Goal: Task Accomplishment & Management: Contribute content

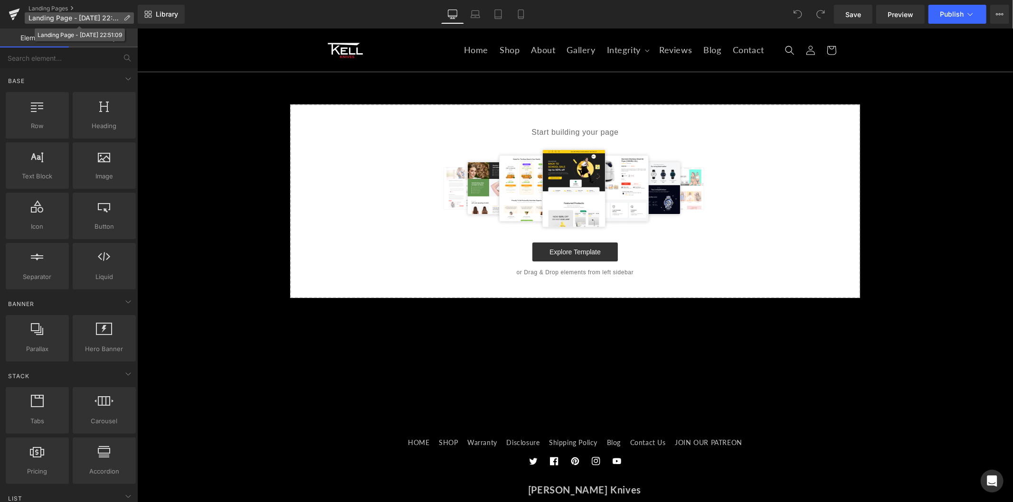
click at [123, 15] on icon at bounding box center [126, 18] width 7 height 7
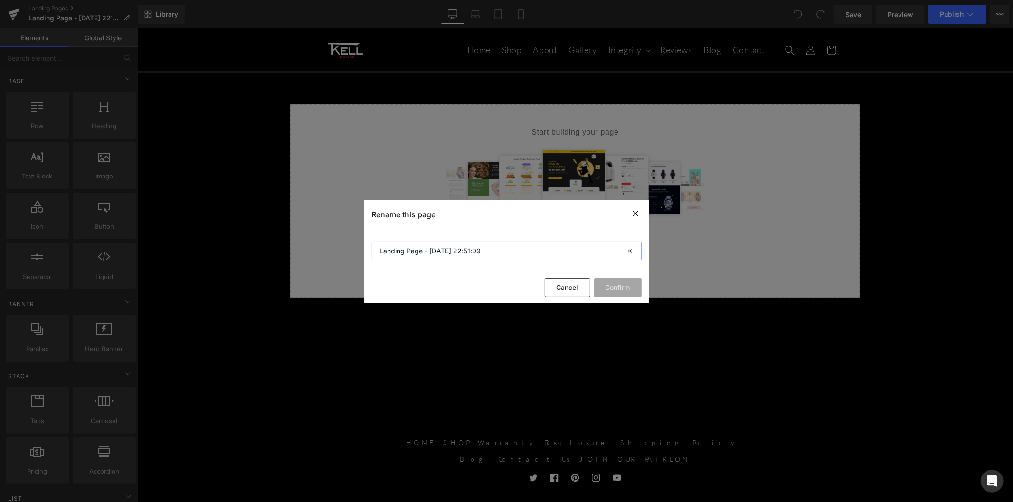
drag, startPoint x: 483, startPoint y: 247, endPoint x: 360, endPoint y: 253, distance: 123.1
click at [362, 253] on div "Rename this page Landing Page - Sep 1, 22:51:09 Cancel Confirm" at bounding box center [506, 251] width 1013 height 502
type input "p"
type input "Product Integrity"
click at [617, 288] on button "Confirm" at bounding box center [617, 287] width 47 height 19
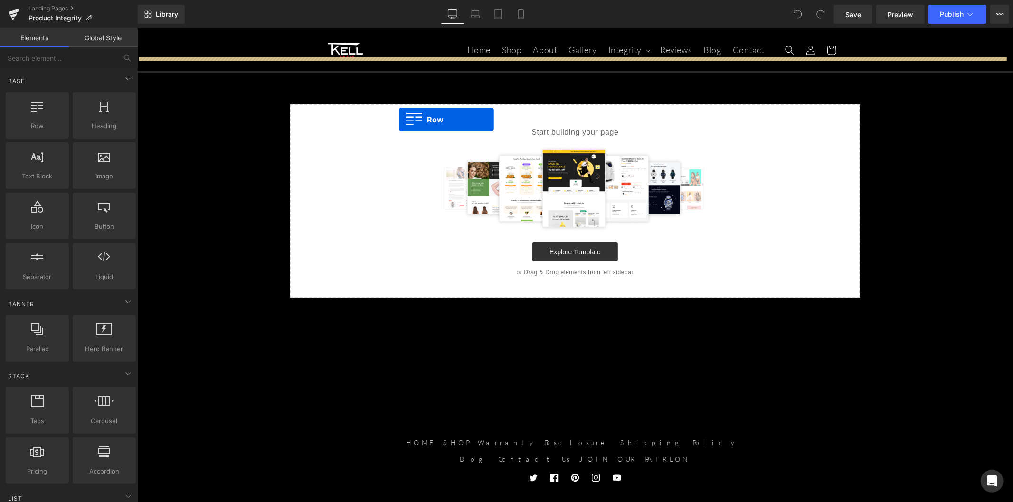
drag, startPoint x: 191, startPoint y: 146, endPoint x: 398, endPoint y: 119, distance: 208.7
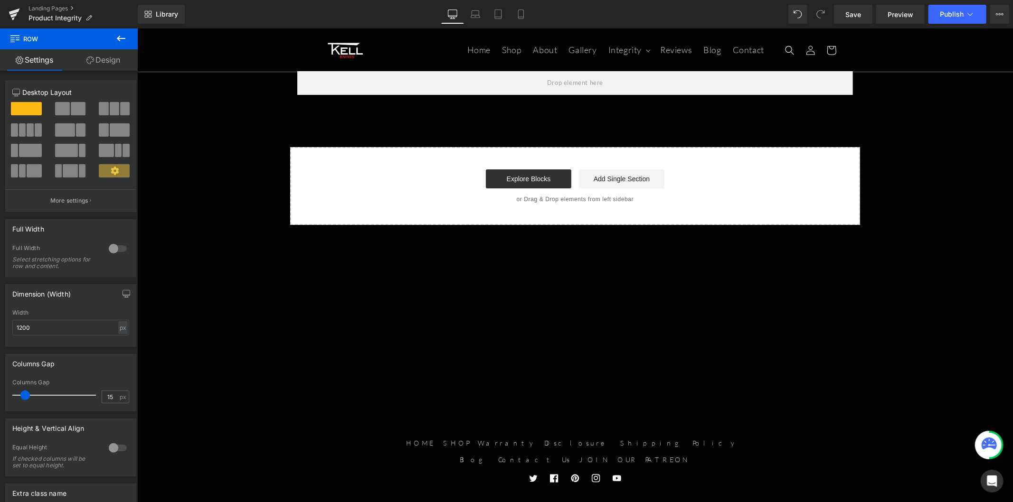
click at [119, 39] on icon at bounding box center [121, 39] width 9 height 6
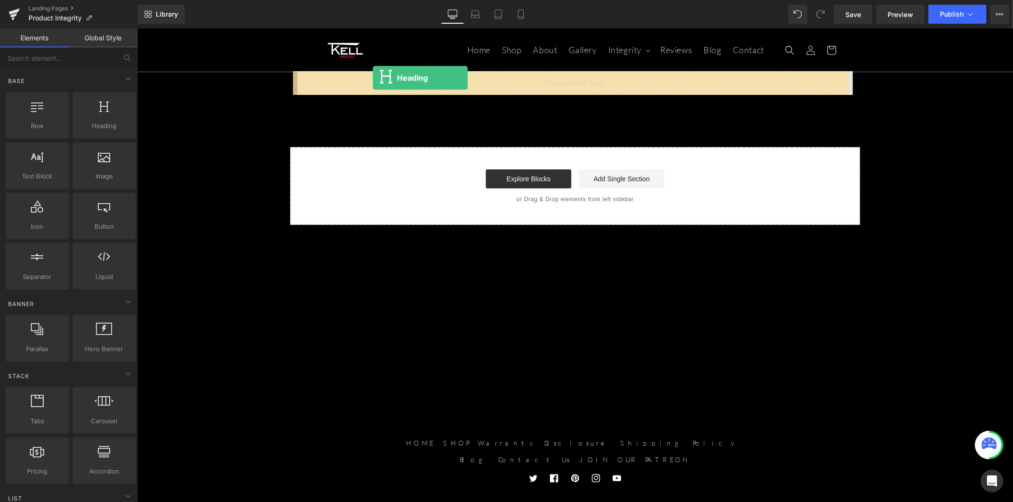
drag, startPoint x: 273, startPoint y: 135, endPoint x: 372, endPoint y: 77, distance: 114.7
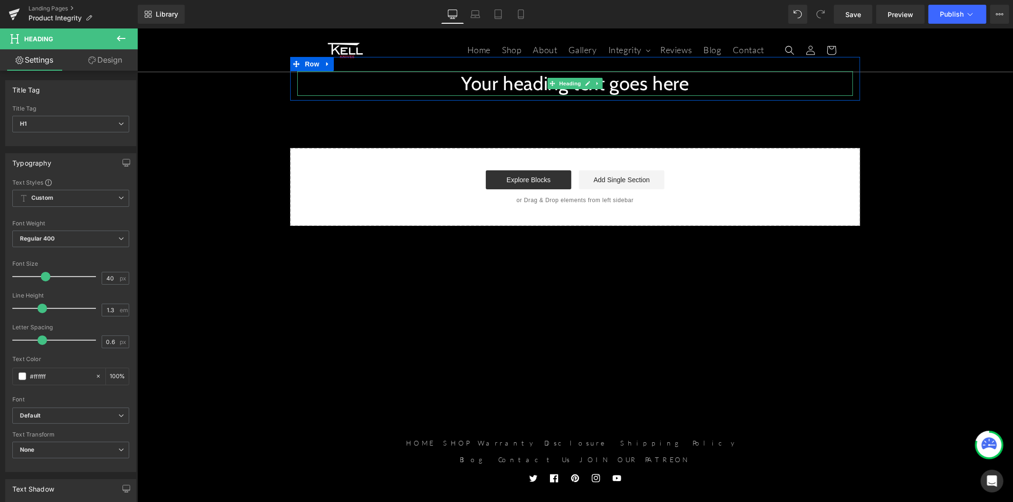
click at [478, 84] on h1 "Your heading text goes here" at bounding box center [575, 83] width 556 height 25
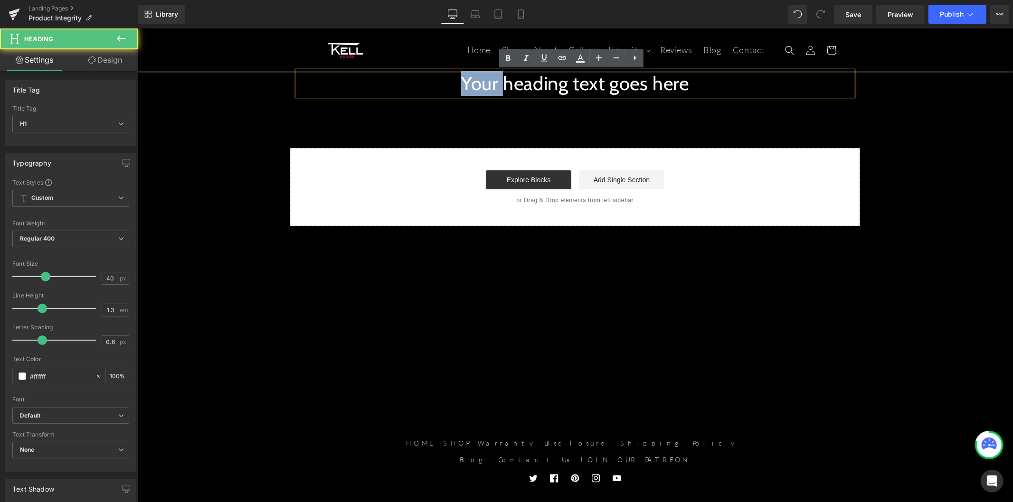
click at [478, 84] on h1 "Your heading text goes here" at bounding box center [575, 83] width 556 height 25
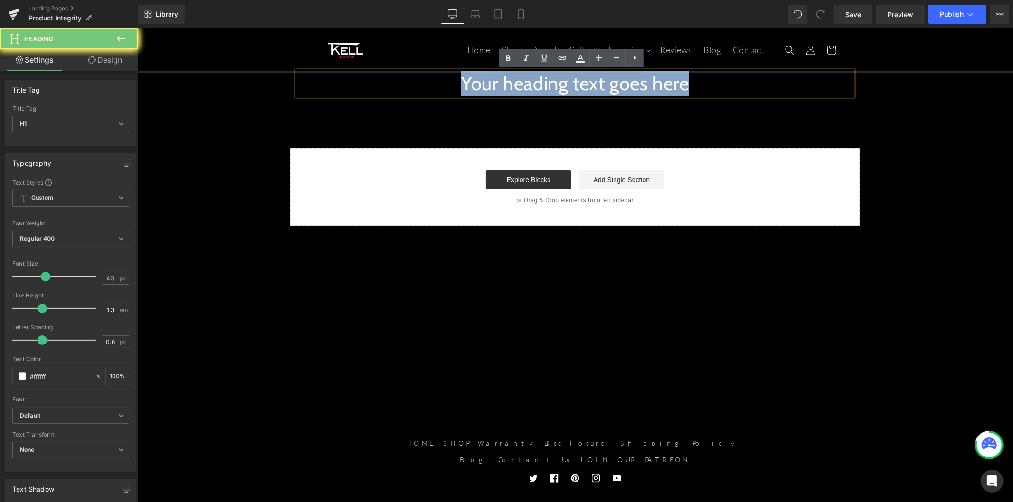
click at [478, 84] on h1 "Your heading text goes here" at bounding box center [575, 83] width 556 height 25
paste div
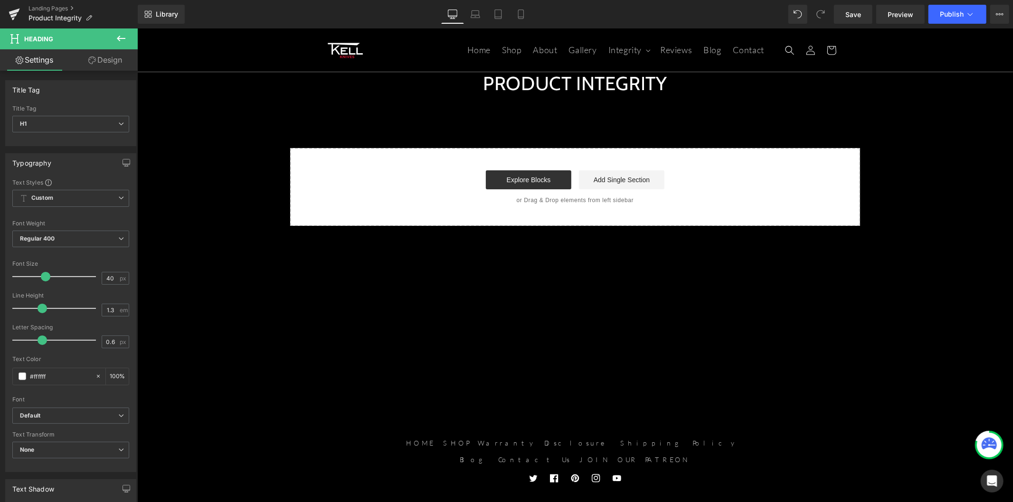
click at [113, 38] on button at bounding box center [120, 38] width 33 height 21
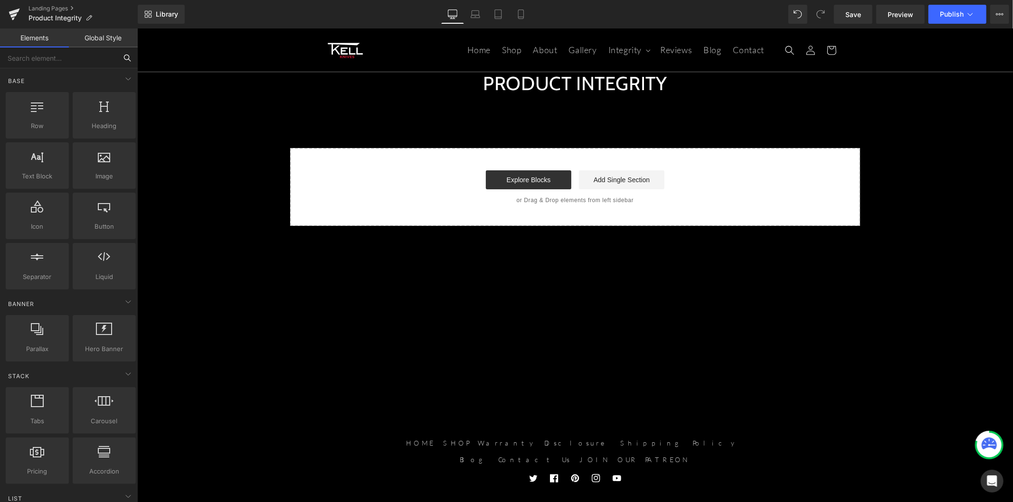
click at [45, 61] on input "text" at bounding box center [58, 57] width 117 height 21
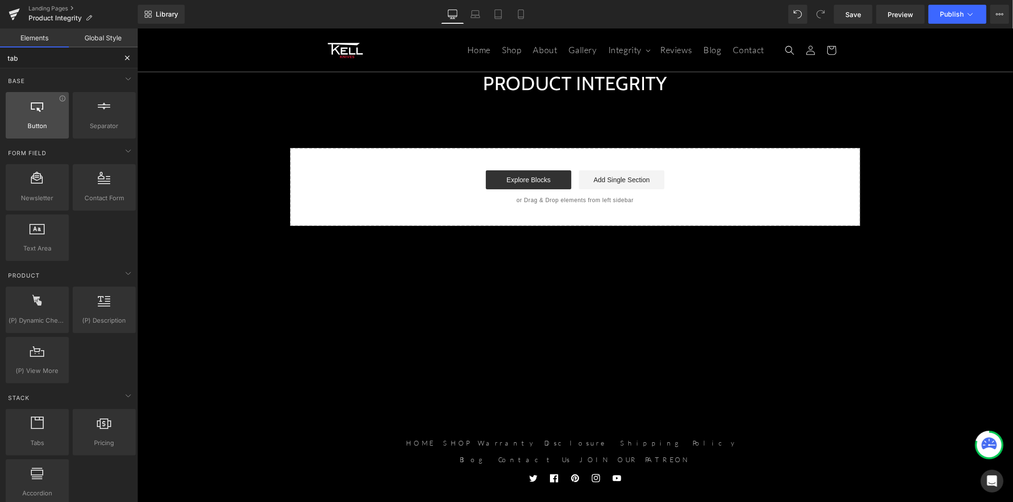
type input "tabs"
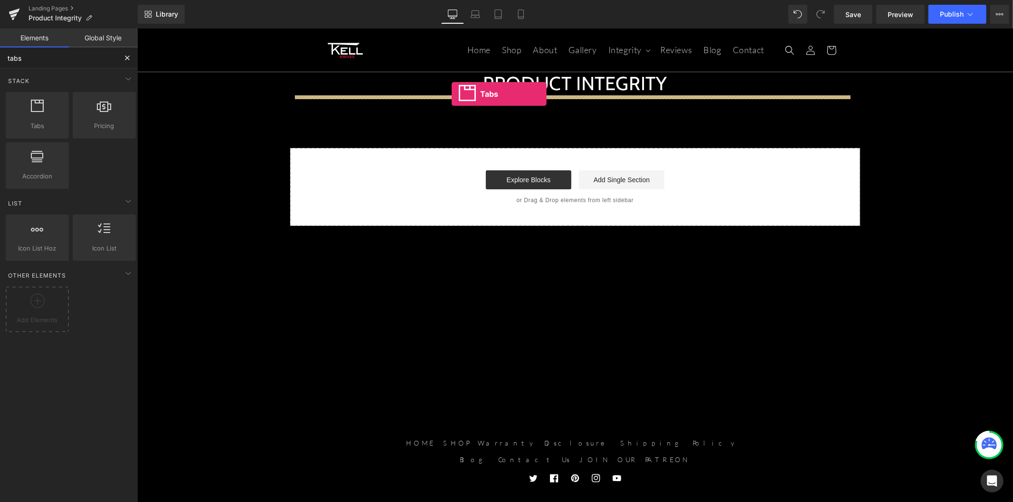
drag, startPoint x: 186, startPoint y: 149, endPoint x: 451, endPoint y: 94, distance: 271.2
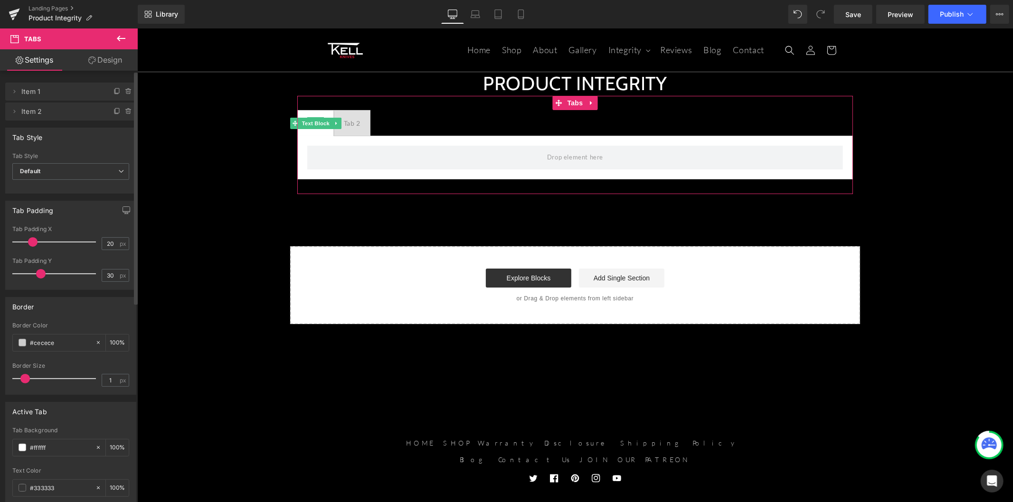
click at [57, 98] on span "Item 1" at bounding box center [61, 92] width 80 height 18
click at [59, 91] on span "Item 1" at bounding box center [61, 92] width 80 height 18
click at [12, 93] on icon at bounding box center [14, 92] width 8 height 8
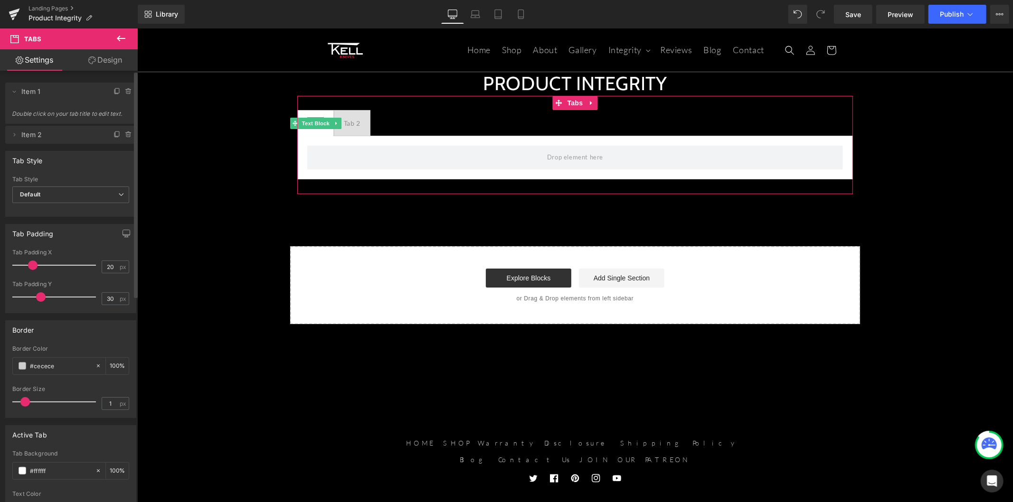
click at [68, 103] on li "Delete Cancel Item 1 Double click on your tab title to edit text." at bounding box center [70, 103] width 131 height 41
click at [313, 123] on div "Tab 1" at bounding box center [315, 123] width 17 height 12
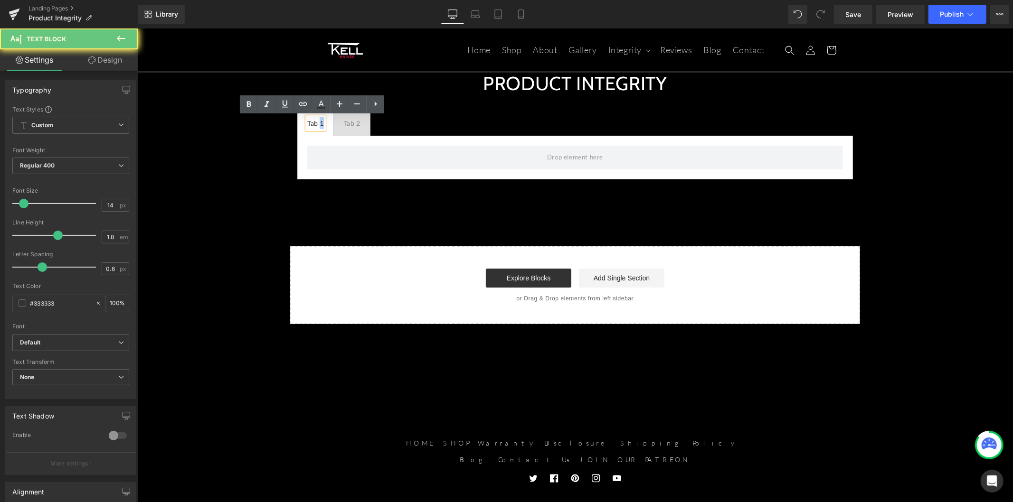
click at [313, 123] on div "Tab 1" at bounding box center [315, 123] width 17 height 12
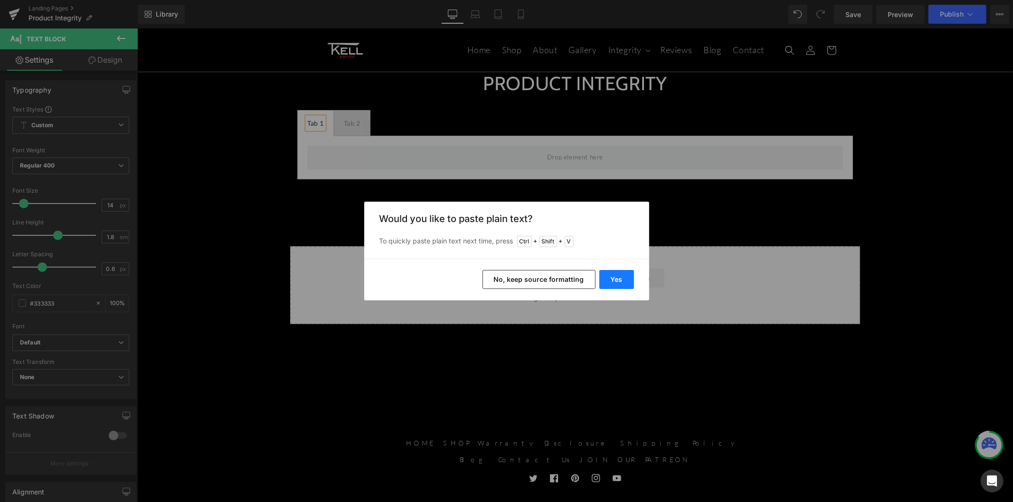
drag, startPoint x: 629, startPoint y: 280, endPoint x: 397, endPoint y: 217, distance: 240.7
click at [629, 280] on button "Yes" at bounding box center [616, 279] width 35 height 19
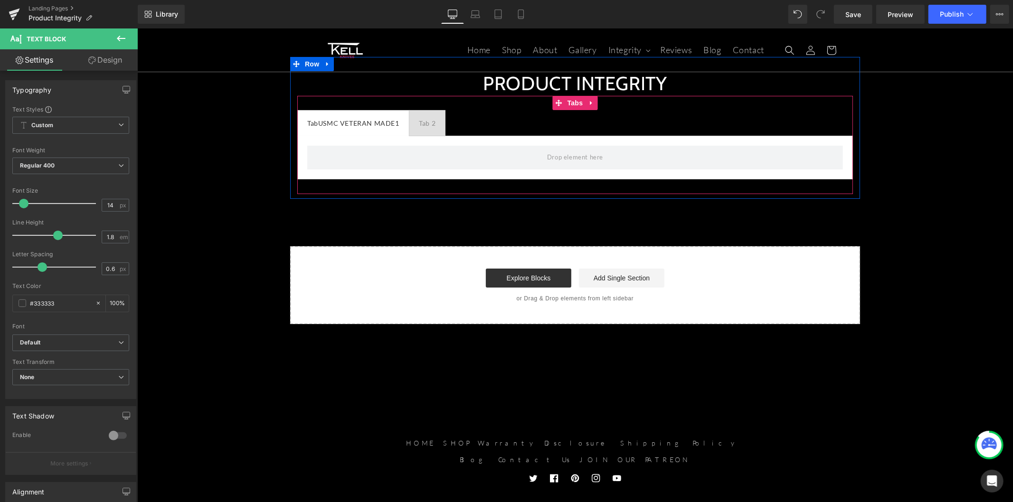
click at [418, 124] on div "Tab 2" at bounding box center [426, 123] width 17 height 12
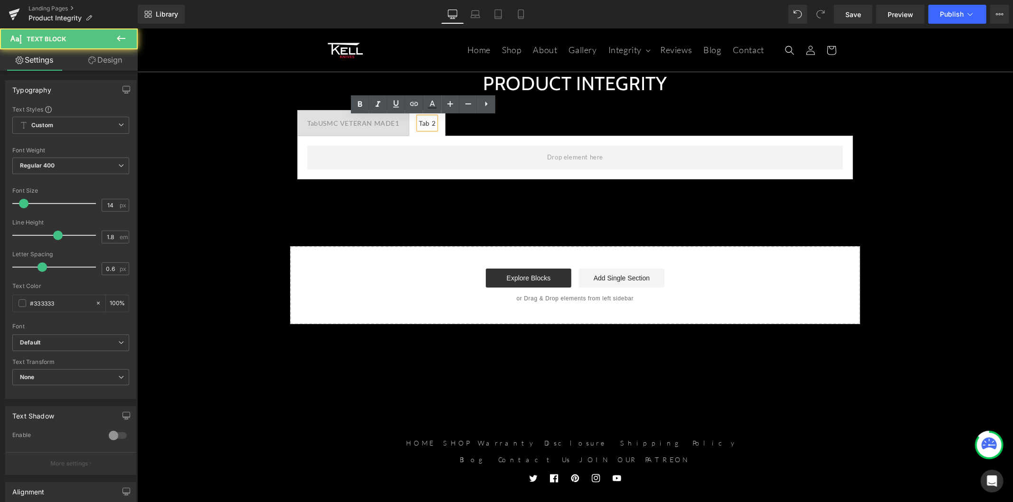
click at [424, 121] on div "Tab 2" at bounding box center [426, 123] width 17 height 12
click at [418, 124] on div "Tab 2" at bounding box center [426, 123] width 17 height 12
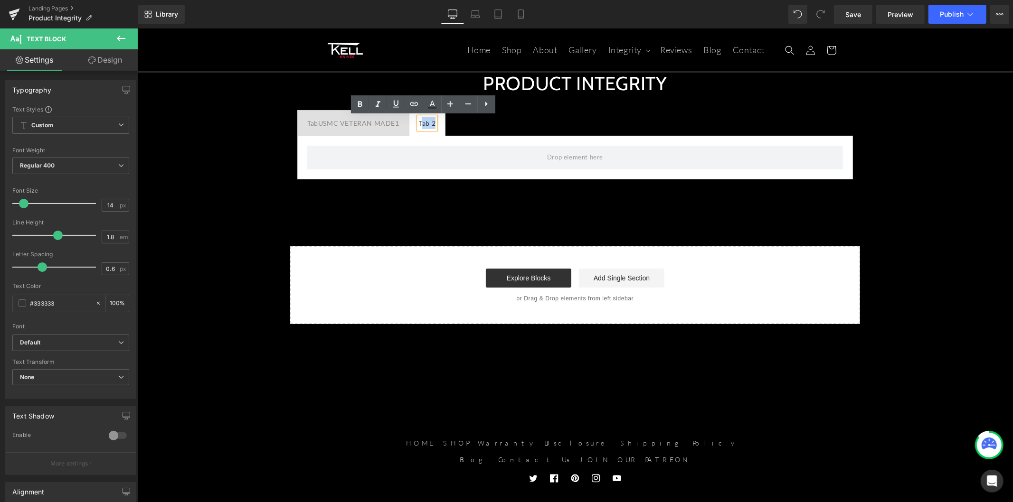
click at [418, 124] on div "Tab 2" at bounding box center [426, 123] width 17 height 12
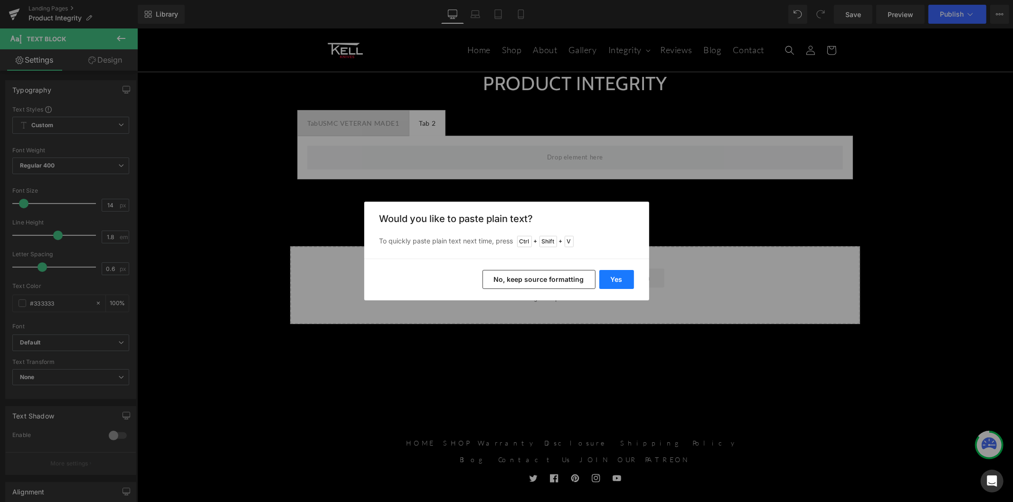
click at [621, 280] on button "Yes" at bounding box center [616, 279] width 35 height 19
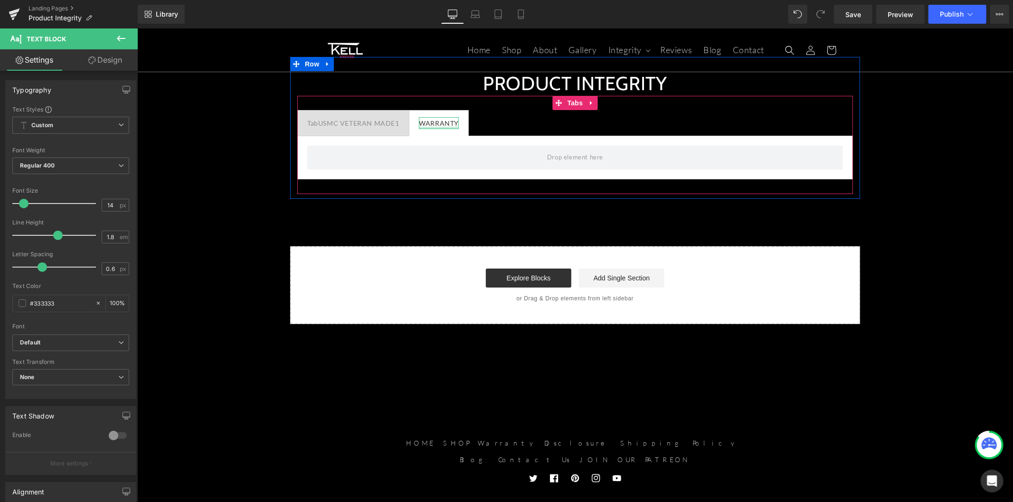
click at [443, 127] on div at bounding box center [438, 127] width 40 height 2
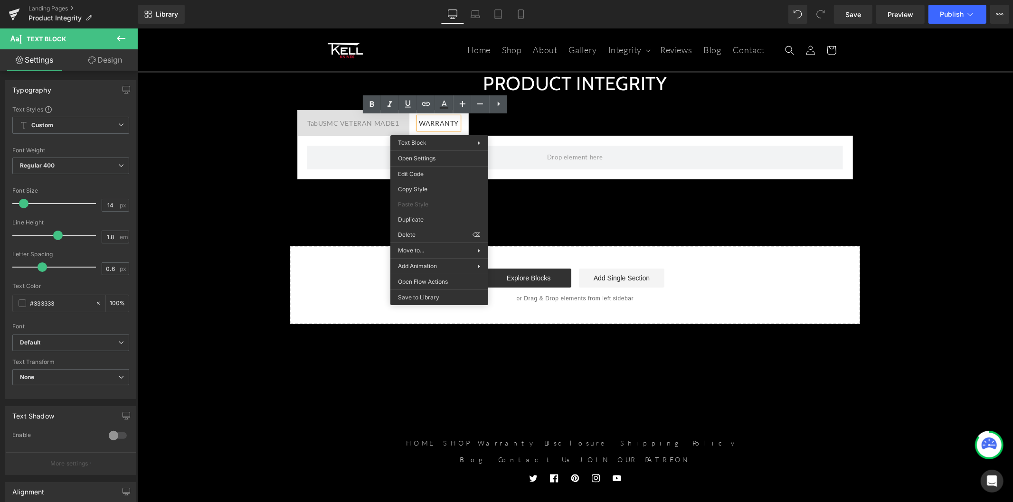
click at [534, 128] on ul "TabUSMC VETERAN MADE1 Text Block WARRANTY Text Block" at bounding box center [575, 123] width 556 height 26
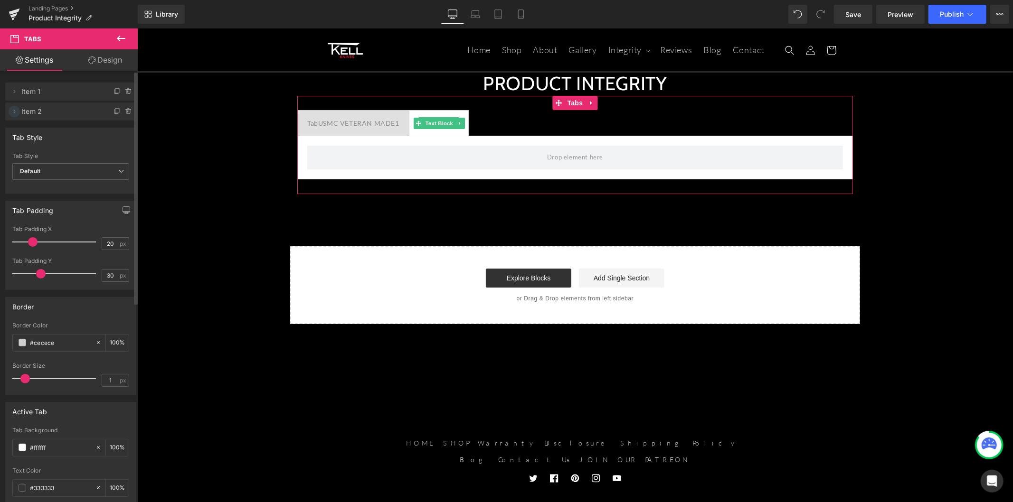
click at [12, 114] on icon at bounding box center [14, 112] width 8 height 8
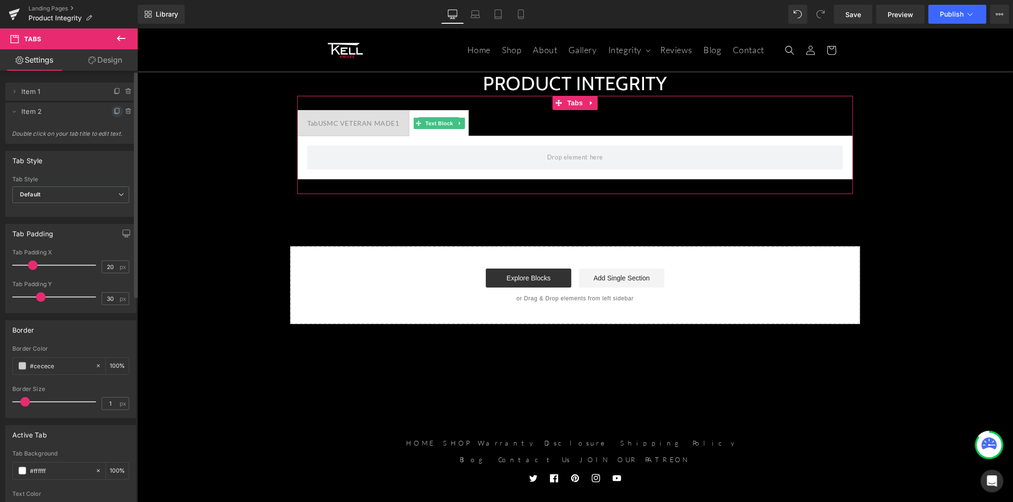
click at [113, 114] on icon at bounding box center [117, 112] width 8 height 8
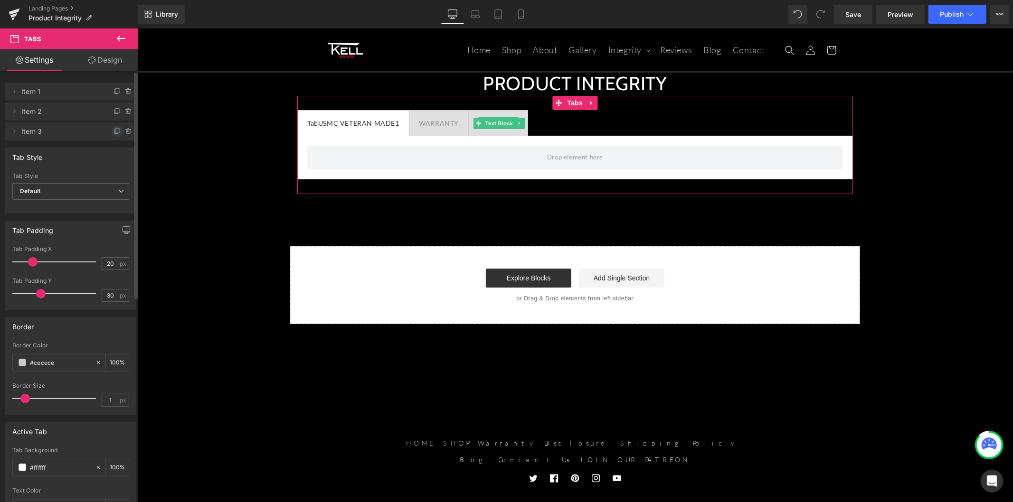
click at [113, 129] on icon at bounding box center [117, 132] width 8 height 8
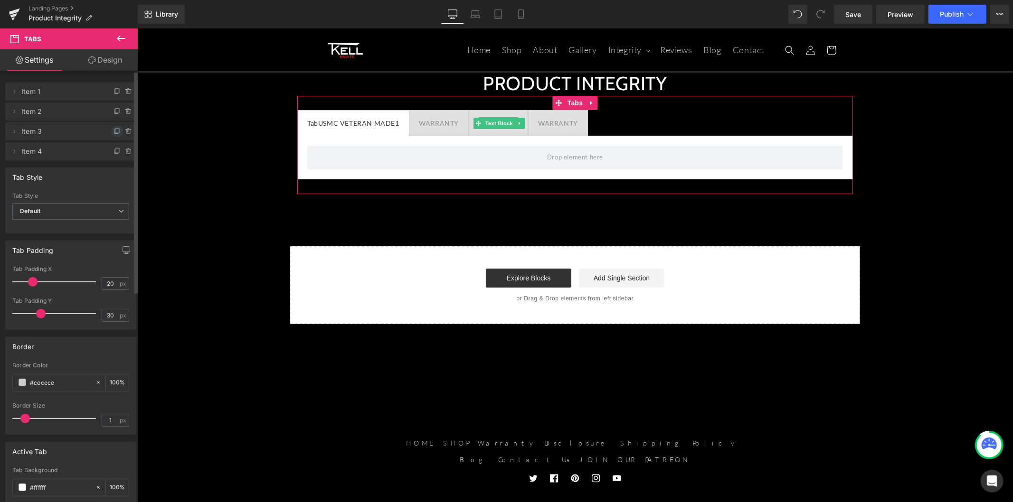
click at [113, 134] on icon at bounding box center [117, 132] width 8 height 8
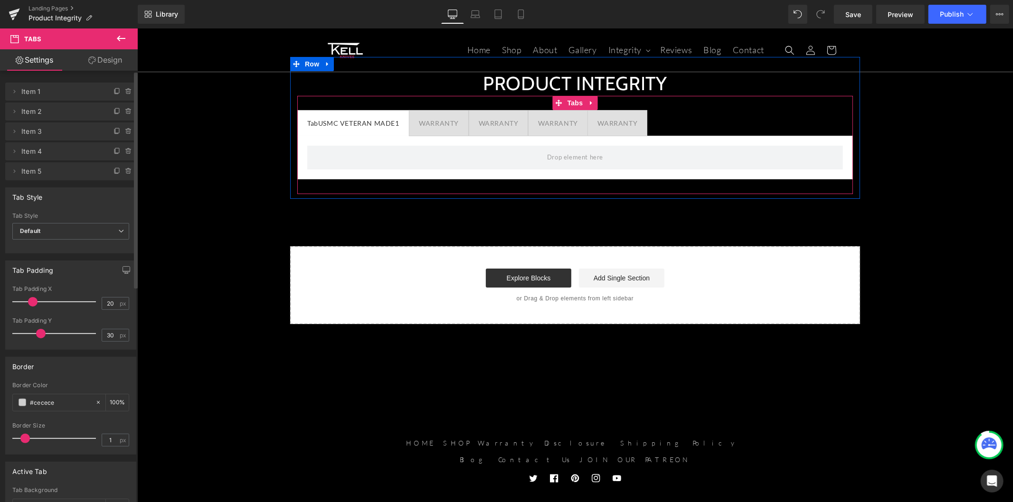
click at [137, 28] on div at bounding box center [137, 28] width 0 height 0
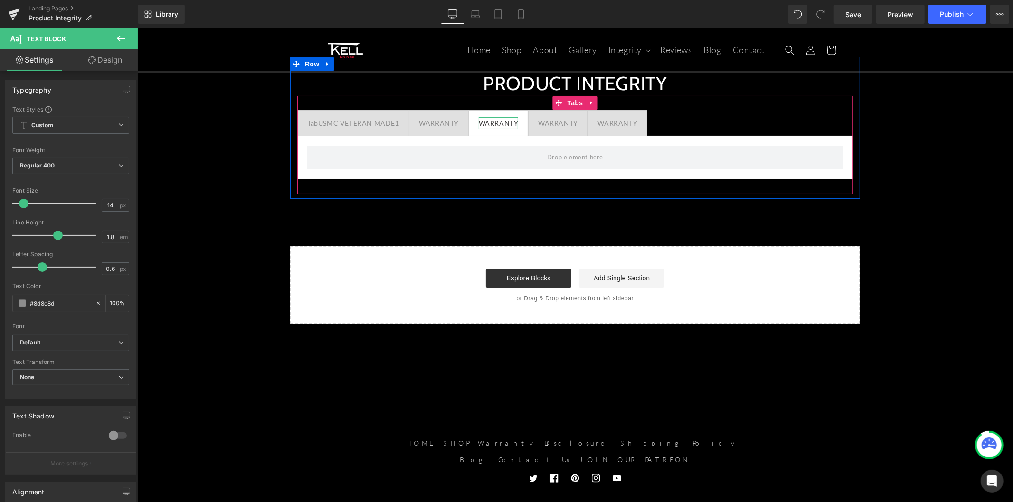
click at [503, 121] on div "WARRANTY" at bounding box center [498, 123] width 40 height 12
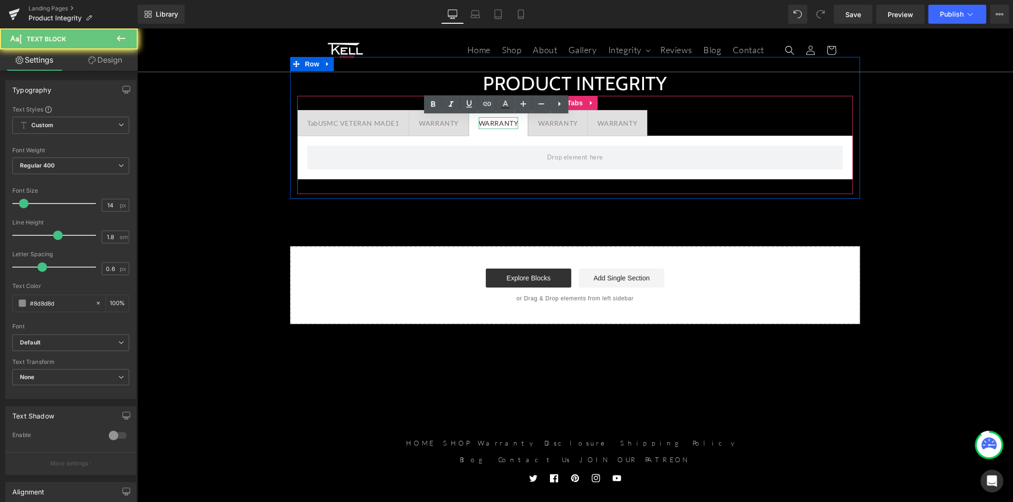
click at [503, 121] on div "WARRANTY" at bounding box center [498, 123] width 40 height 12
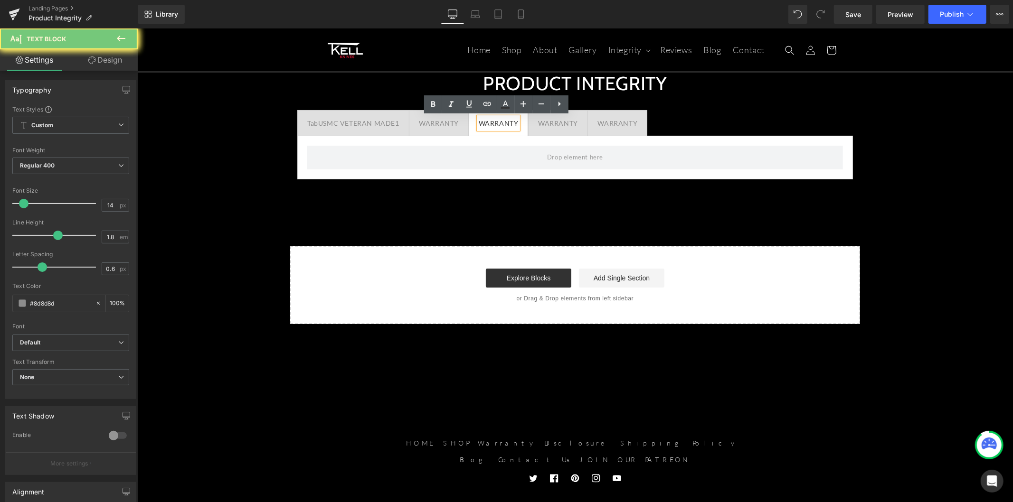
click at [503, 121] on div "WARRANTY" at bounding box center [498, 123] width 40 height 12
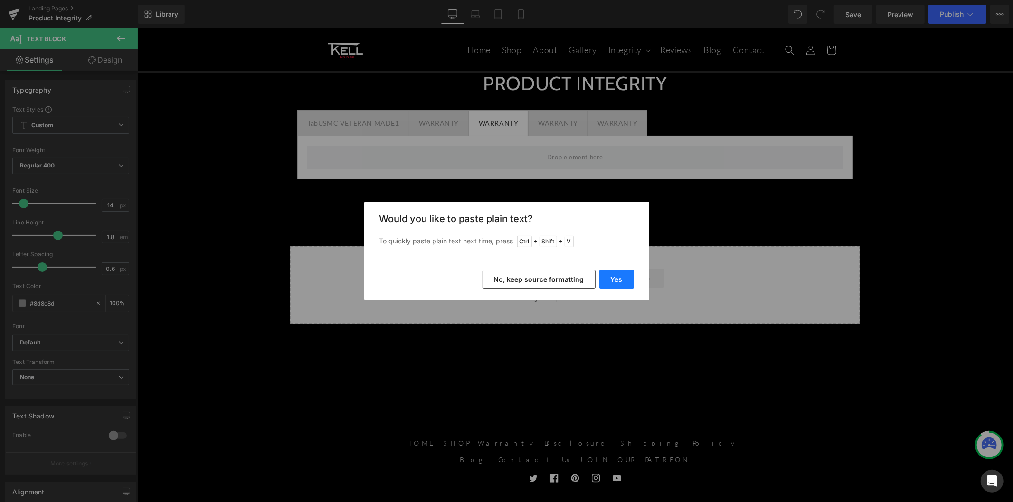
click at [611, 277] on button "Yes" at bounding box center [616, 279] width 35 height 19
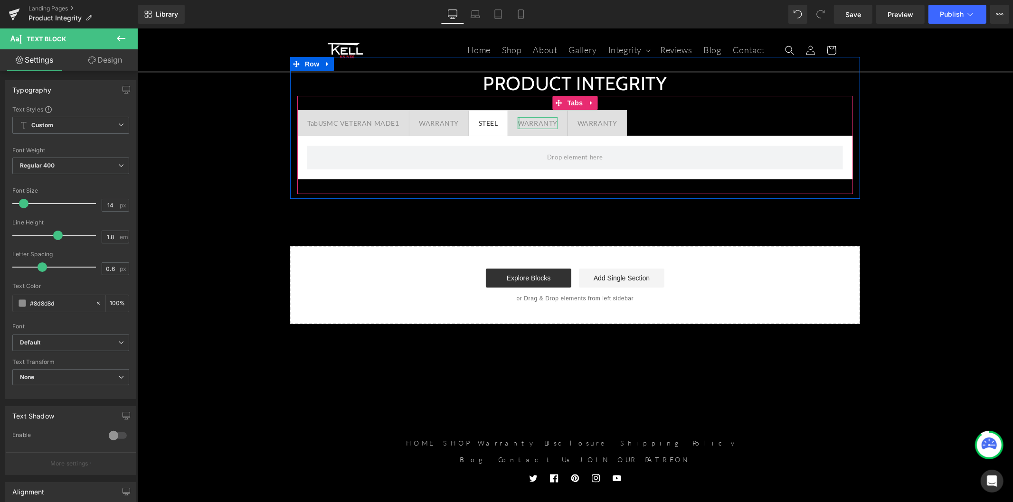
click at [518, 125] on div at bounding box center [518, 123] width 2 height 12
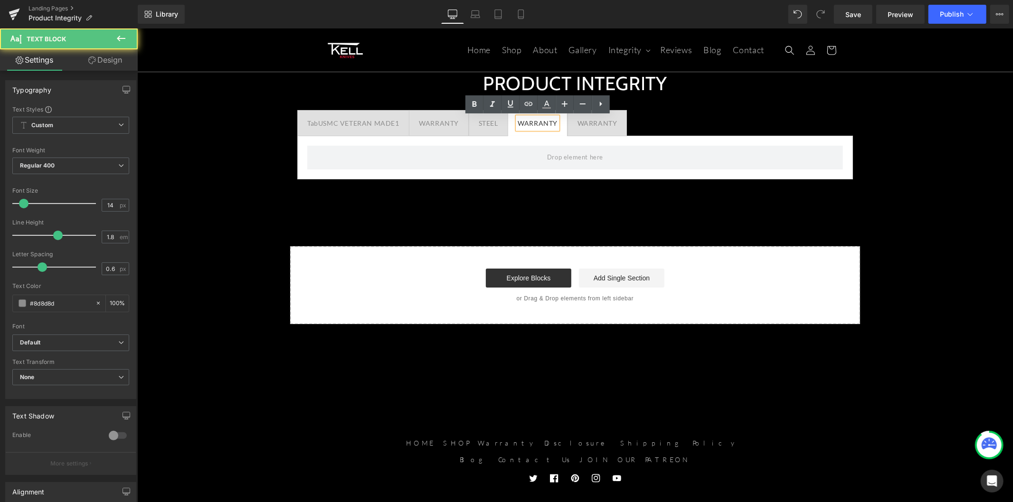
click at [526, 122] on div "WARRANTY" at bounding box center [537, 123] width 40 height 12
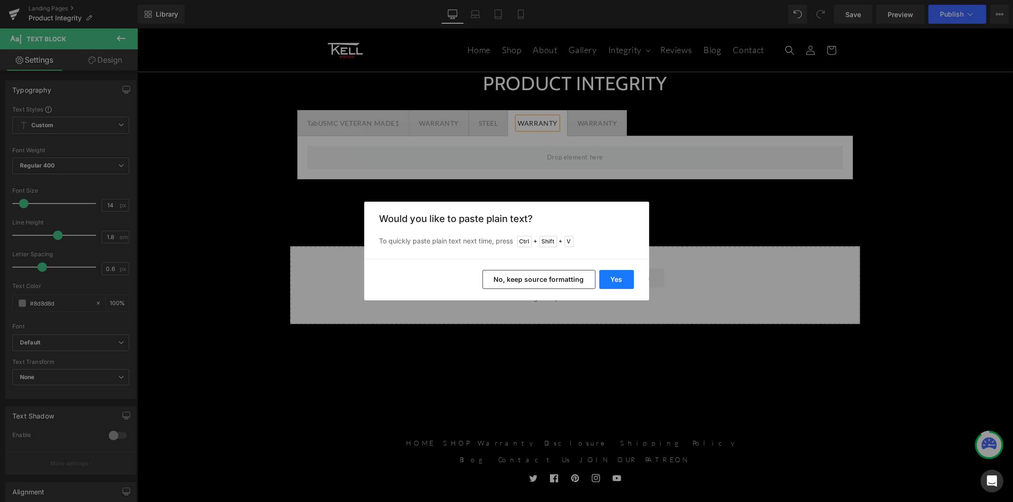
click at [614, 286] on button "Yes" at bounding box center [616, 279] width 35 height 19
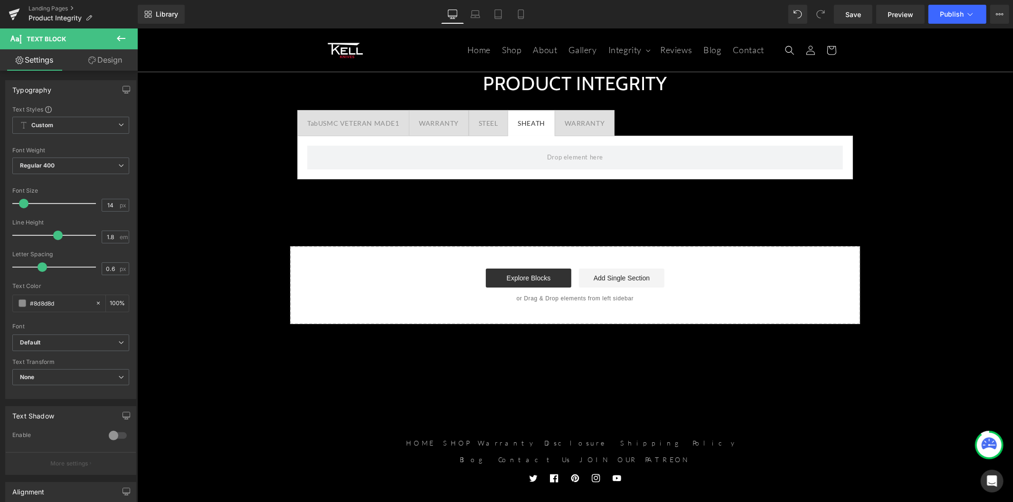
click at [581, 121] on div "WARRANTY" at bounding box center [584, 123] width 40 height 12
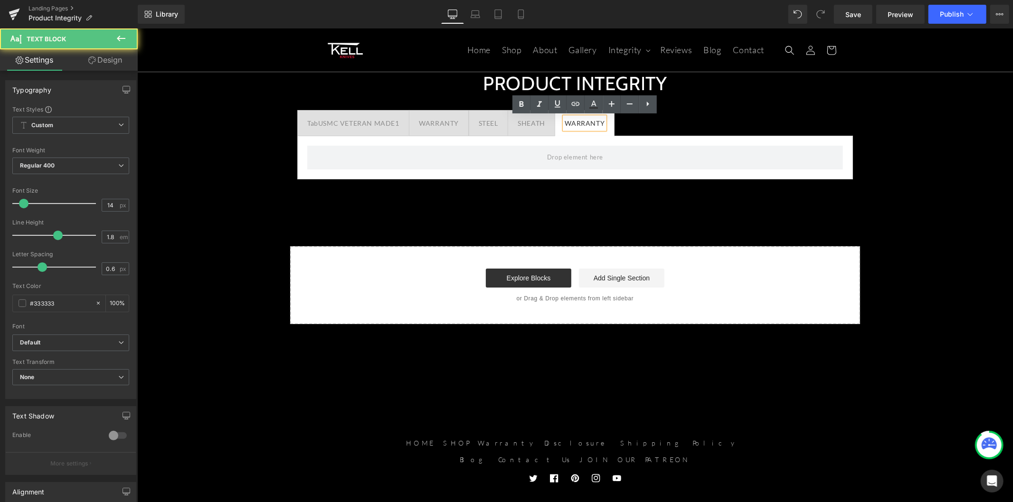
click at [581, 121] on div "WARRANTY" at bounding box center [584, 123] width 40 height 12
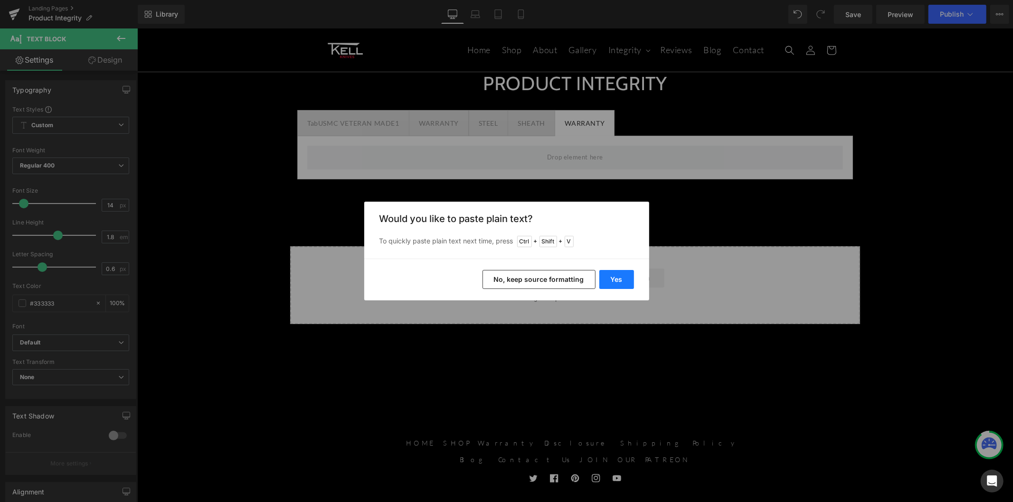
click at [617, 281] on button "Yes" at bounding box center [616, 279] width 35 height 19
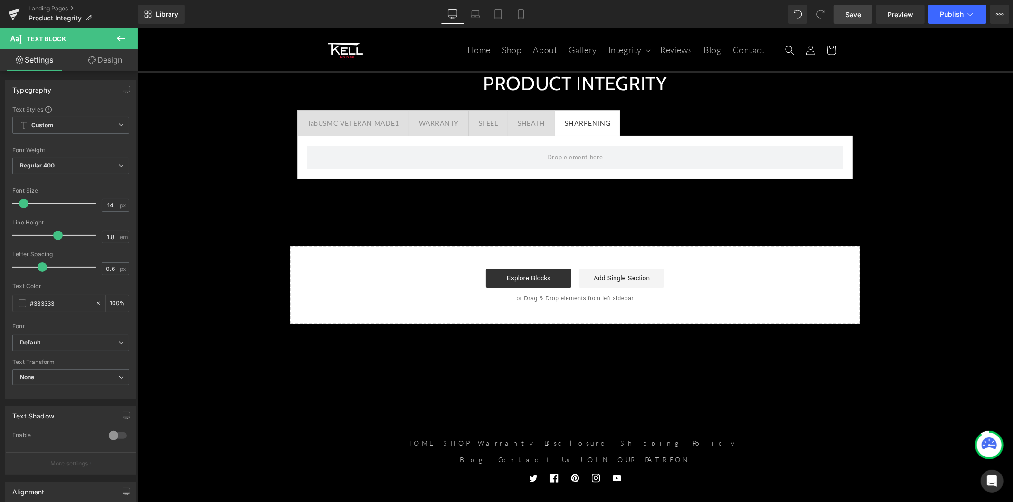
click at [846, 13] on span "Save" at bounding box center [853, 14] width 16 height 10
click at [571, 102] on span "Tabs" at bounding box center [575, 102] width 20 height 14
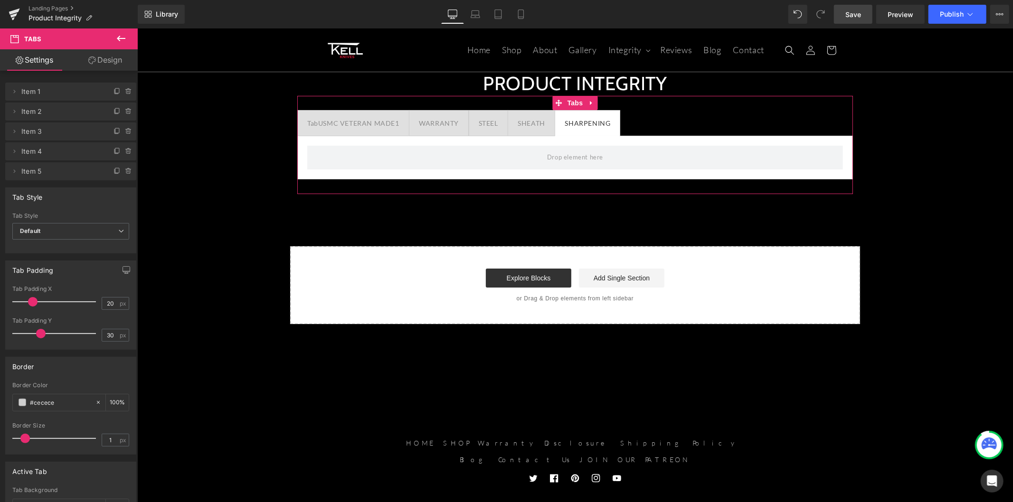
click at [103, 62] on link "Design" at bounding box center [105, 59] width 69 height 21
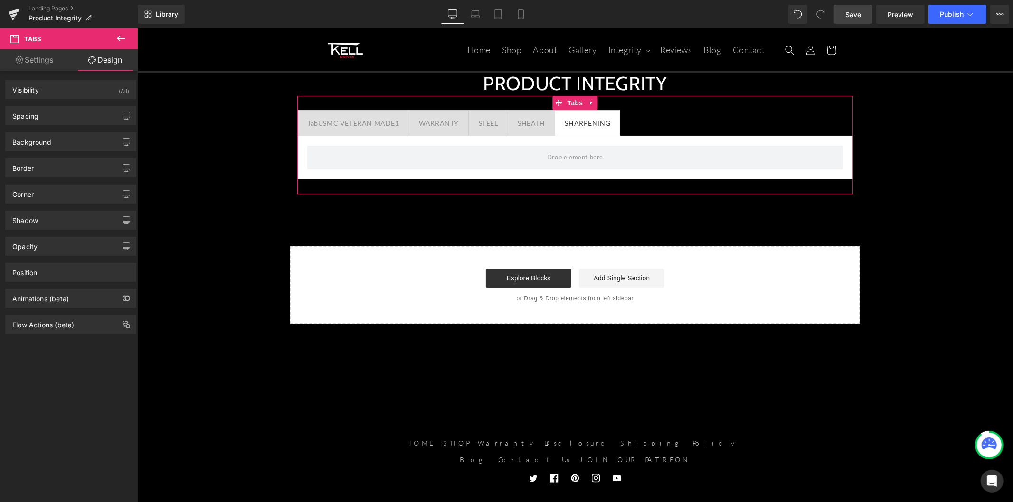
click at [38, 61] on link "Settings" at bounding box center [34, 59] width 69 height 21
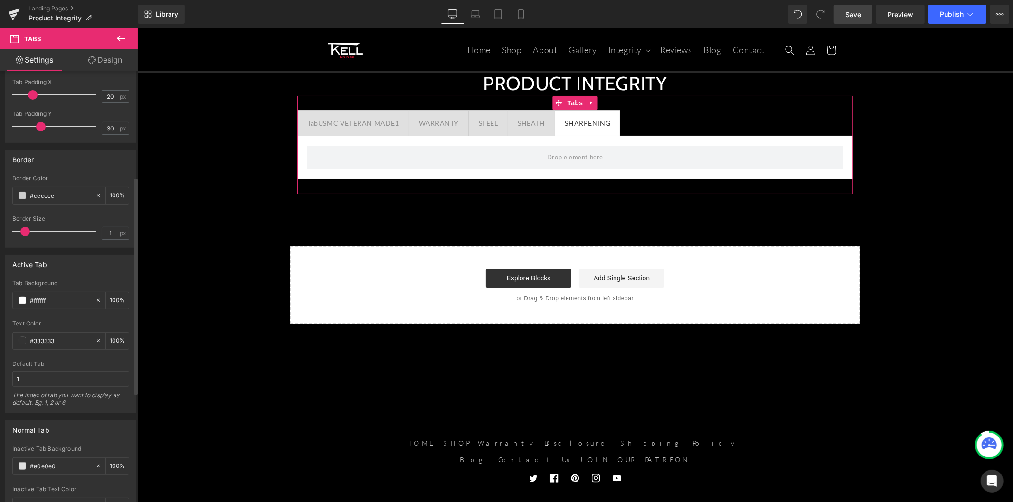
scroll to position [211, 0]
click at [40, 192] on input "#cecece" at bounding box center [60, 192] width 61 height 10
click at [43, 295] on input "#ffffff" at bounding box center [60, 297] width 61 height 10
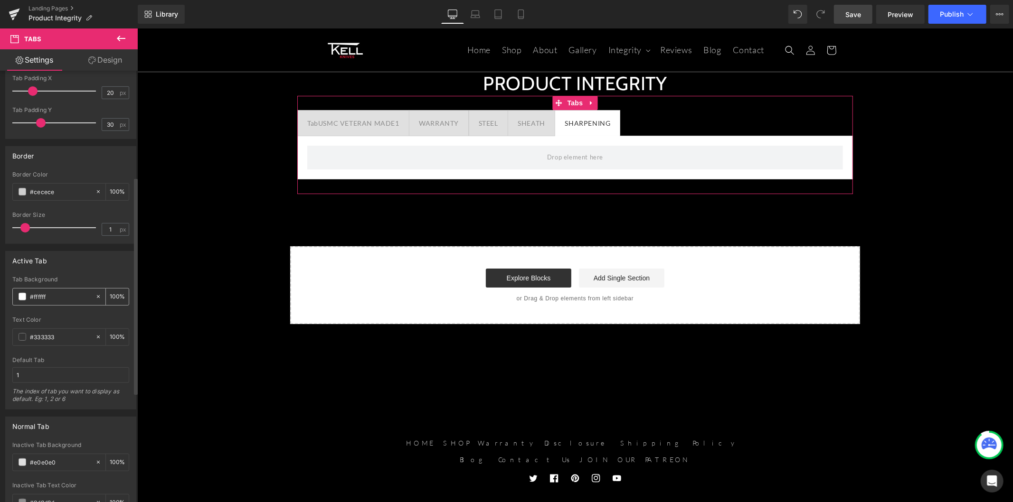
click at [43, 295] on input "#ffffff" at bounding box center [60, 297] width 61 height 10
paste input "e0281c"
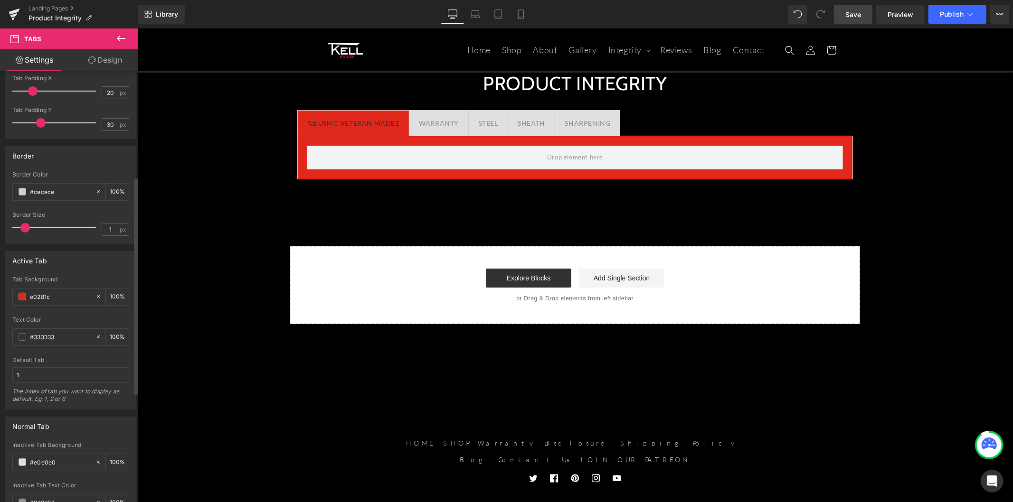
click at [87, 266] on div "Active Tab" at bounding box center [71, 261] width 130 height 18
type input "#e0281c"
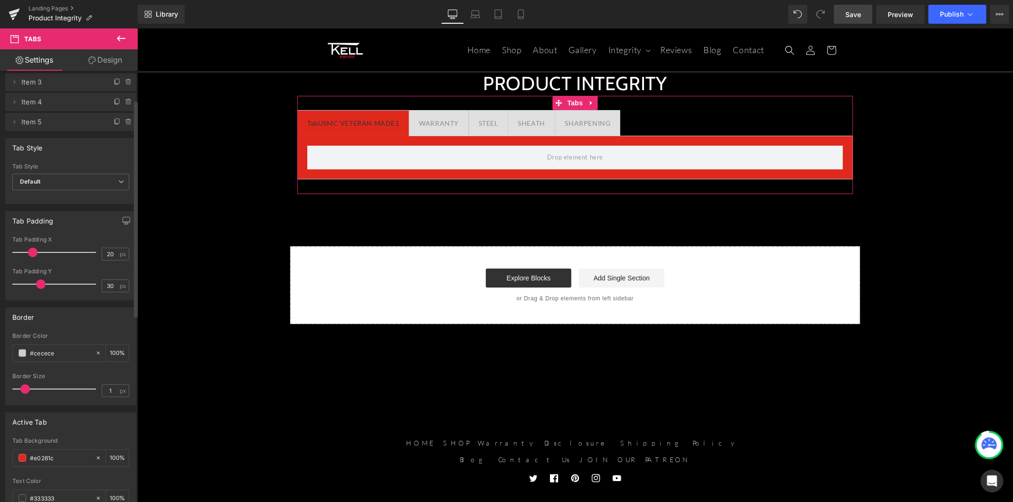
scroll to position [0, 0]
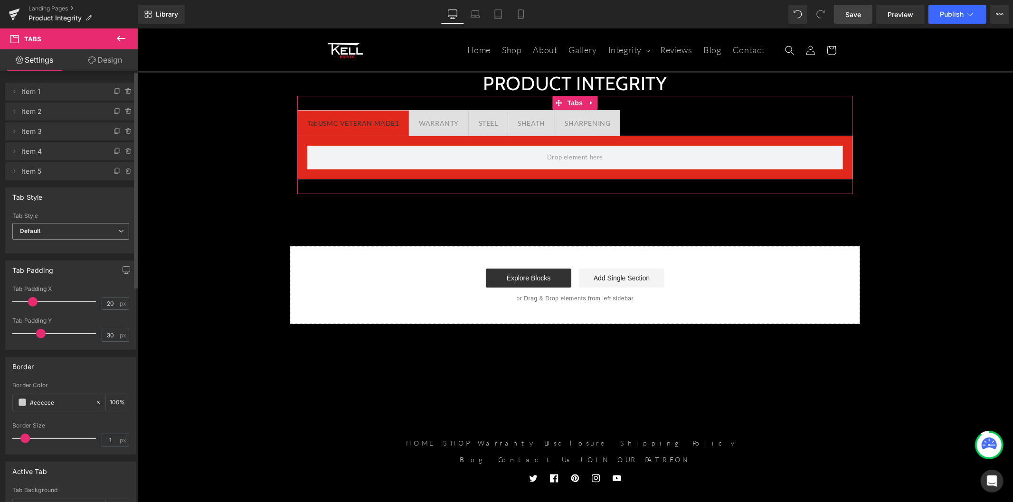
click at [92, 232] on span "Default" at bounding box center [70, 231] width 117 height 17
click at [92, 232] on span "Default" at bounding box center [68, 231] width 113 height 17
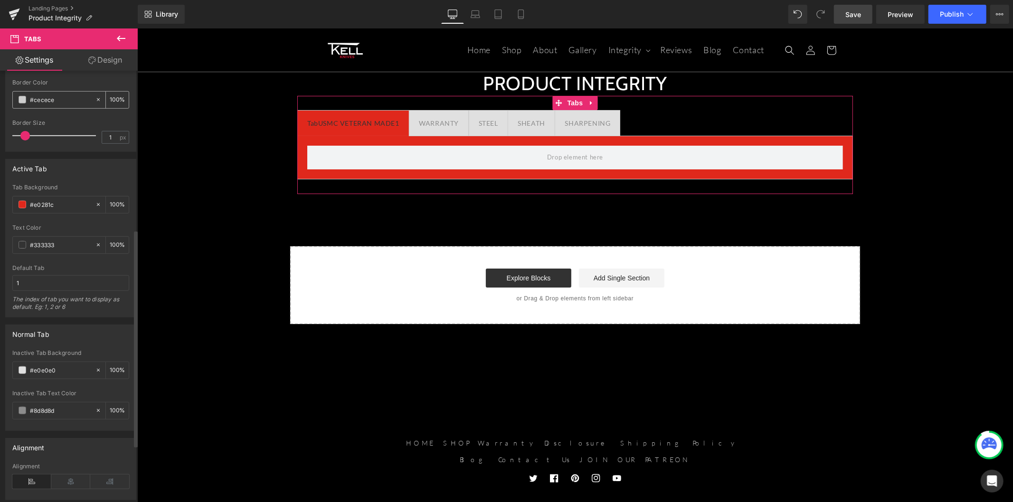
scroll to position [316, 0]
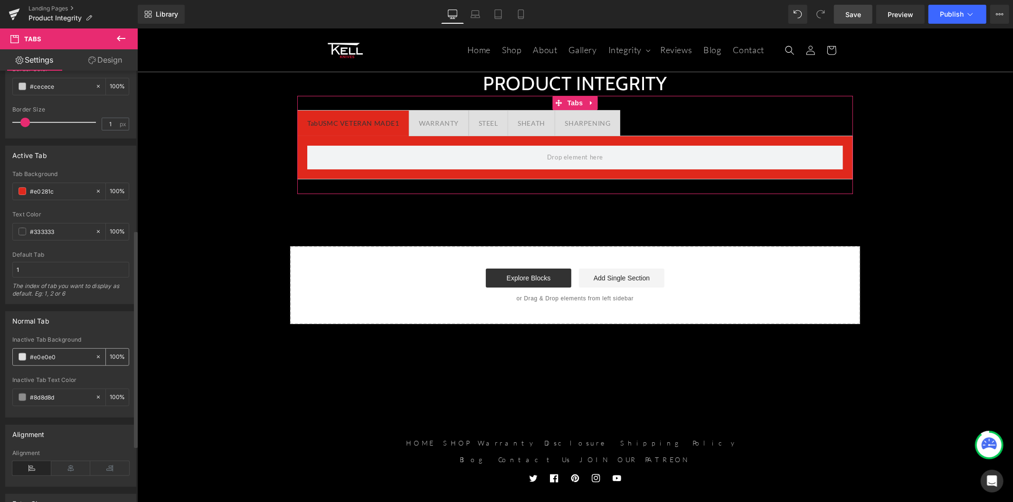
click at [39, 356] on input "#e0e0e0" at bounding box center [60, 357] width 61 height 10
paste input "#141414"
type input "##141414"
type input "0"
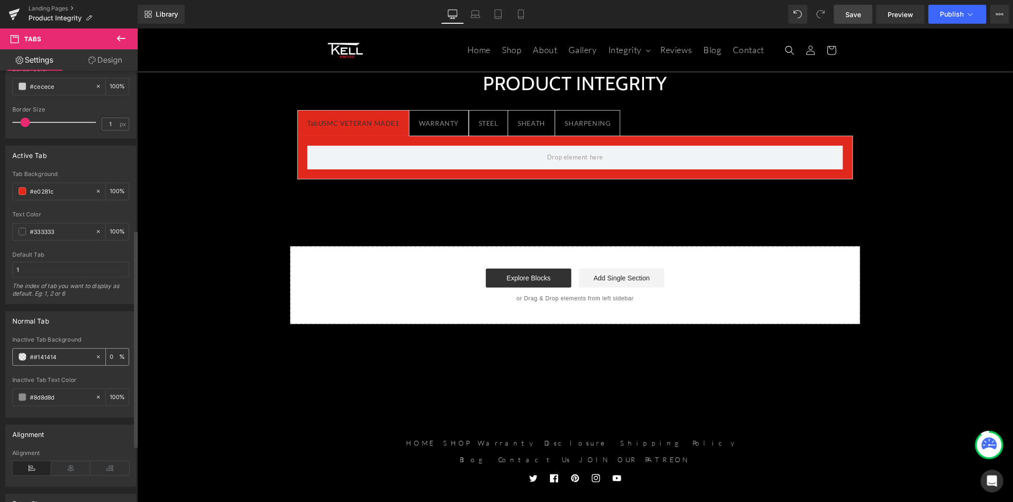
click at [37, 355] on input "##141414" at bounding box center [60, 357] width 61 height 10
type input "#141414"
type input "100"
type input "#141414"
click at [105, 255] on div "Default Tab" at bounding box center [70, 255] width 117 height 7
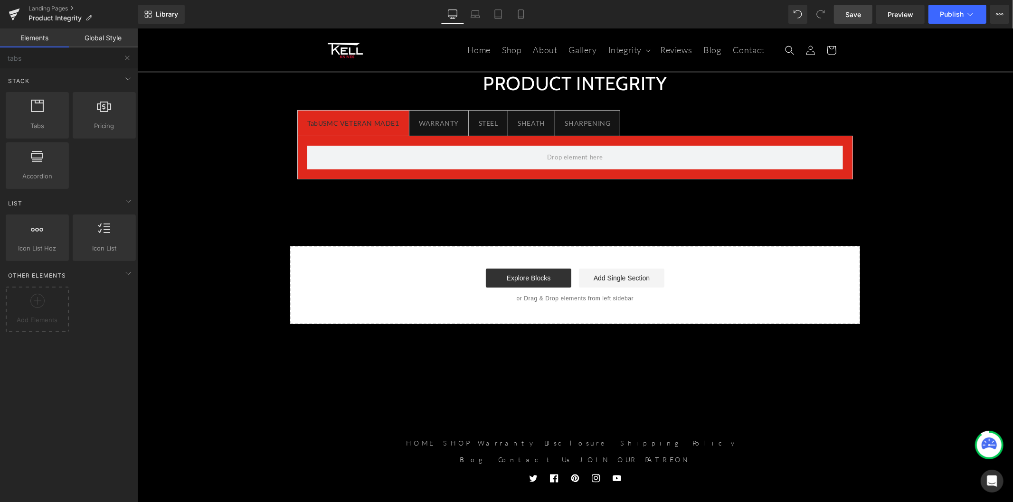
click at [254, 95] on div "PRODUCT INTEGRITY Heading TabUSMC VETERAN MADE1 Text Block WARRANTY Text Block …" at bounding box center [575, 190] width 876 height 267
click at [309, 63] on span "Row" at bounding box center [311, 64] width 19 height 14
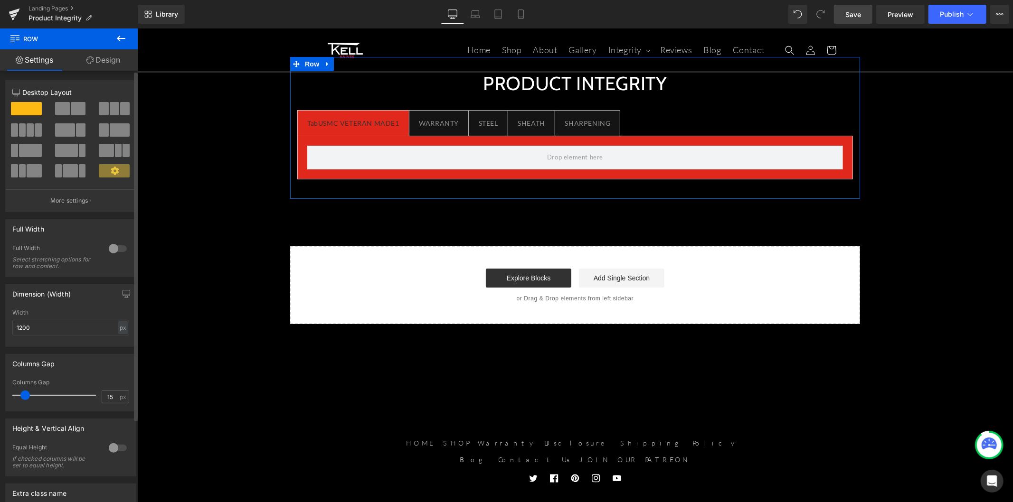
click at [121, 249] on div at bounding box center [117, 248] width 23 height 15
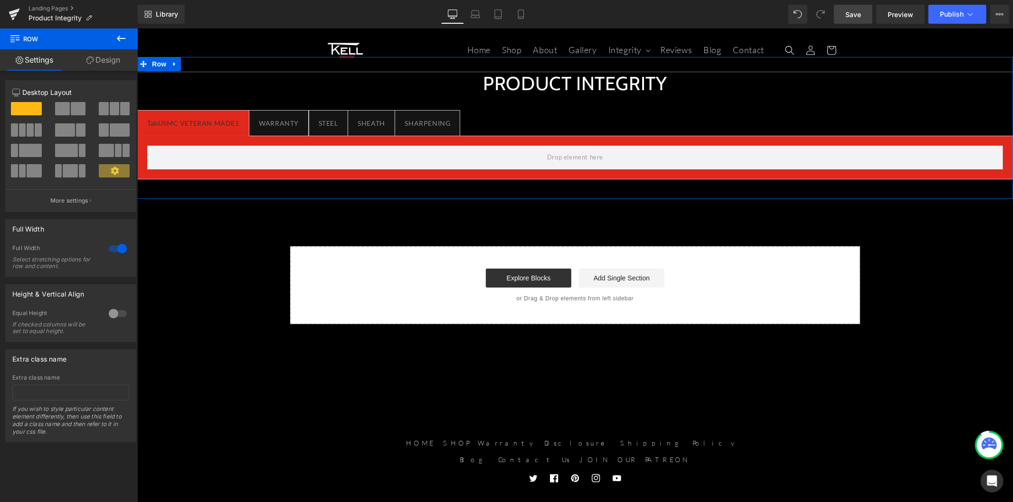
click at [100, 62] on link "Design" at bounding box center [103, 59] width 69 height 21
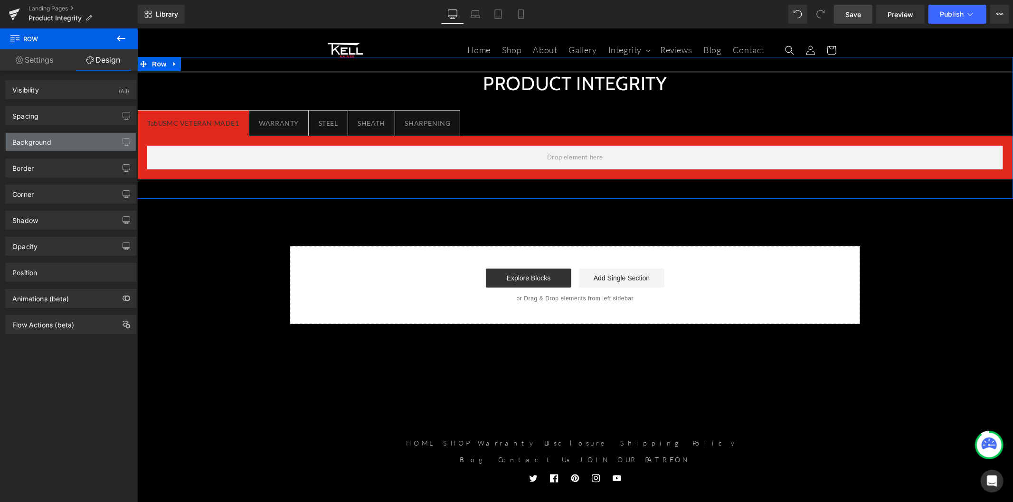
click at [94, 137] on div "Background" at bounding box center [71, 142] width 130 height 18
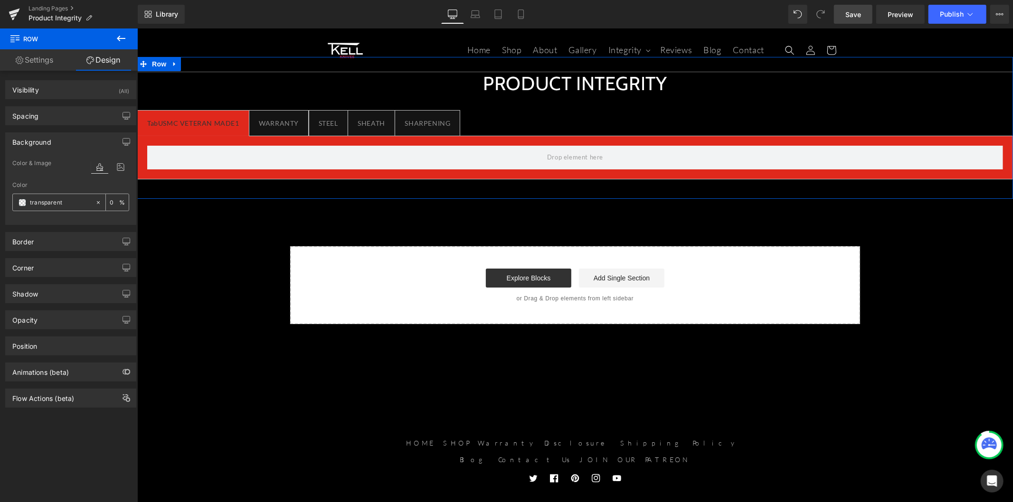
click at [54, 207] on input "transparent" at bounding box center [60, 203] width 61 height 10
paste input "#141414"
type input "#141414"
type input "100"
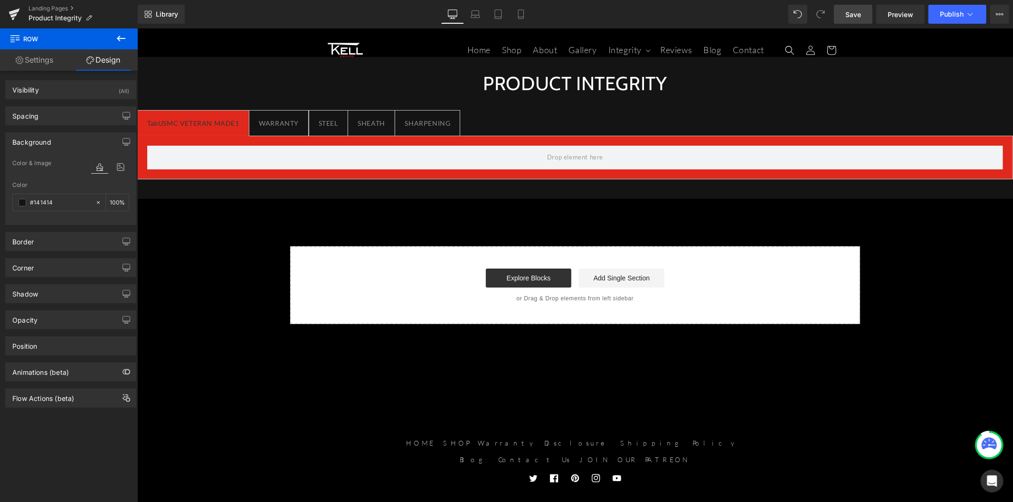
type input "#141414"
click at [121, 37] on icon at bounding box center [120, 38] width 11 height 11
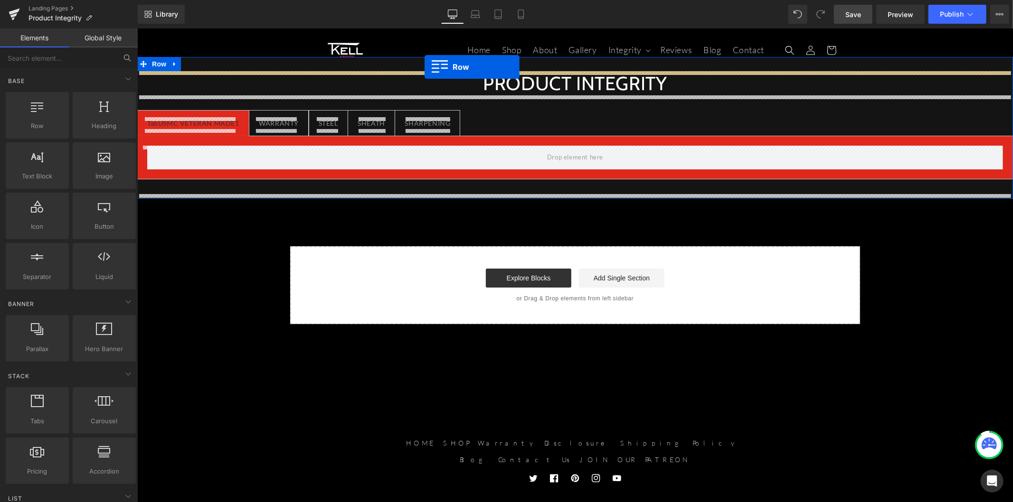
drag, startPoint x: 184, startPoint y: 144, endPoint x: 424, endPoint y: 66, distance: 252.0
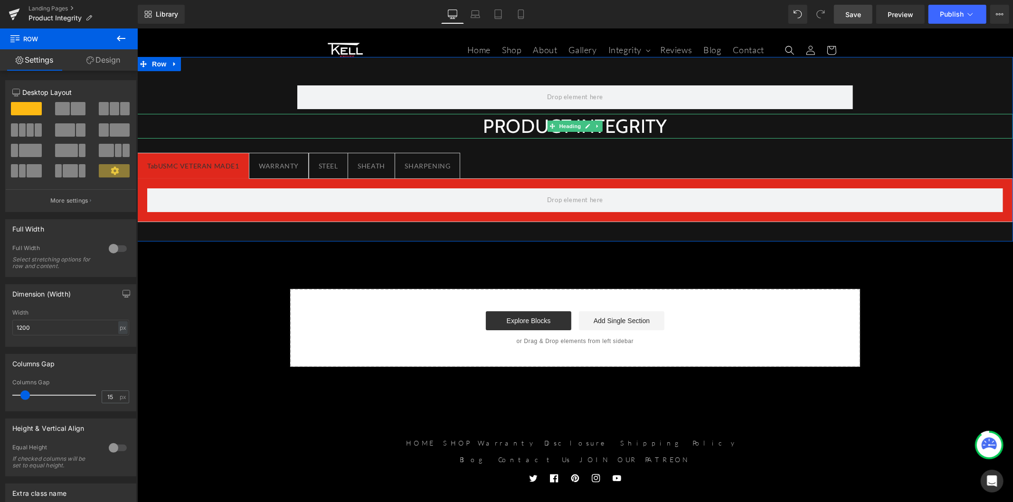
click at [481, 129] on h1 "PRODUCT INTEGRITY" at bounding box center [575, 125] width 876 height 25
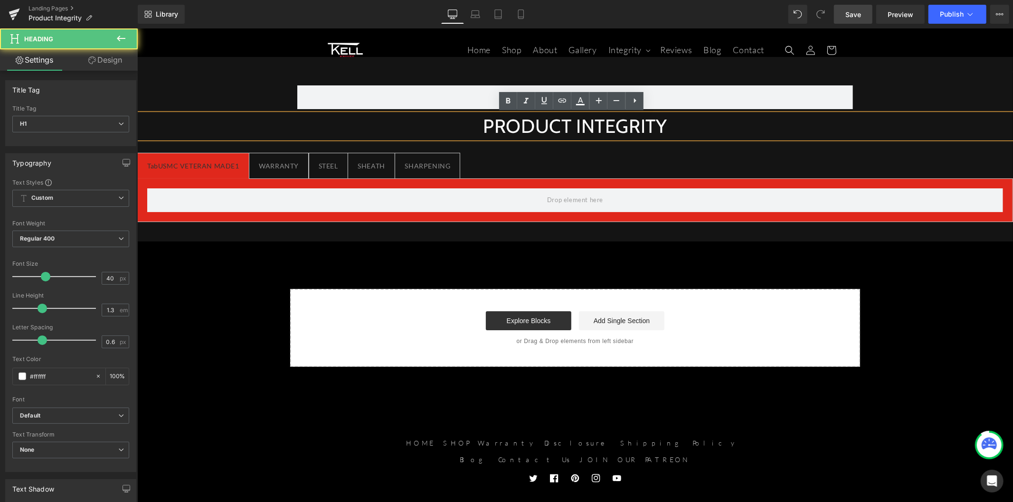
click at [644, 136] on h1 "PRODUCT INTEGRITY" at bounding box center [575, 125] width 876 height 25
click at [669, 162] on ul "TabUSMC VETERAN MADE1 Text Block WARRANTY Text Block STEEL Text Block SHEATH Te…" at bounding box center [575, 165] width 876 height 26
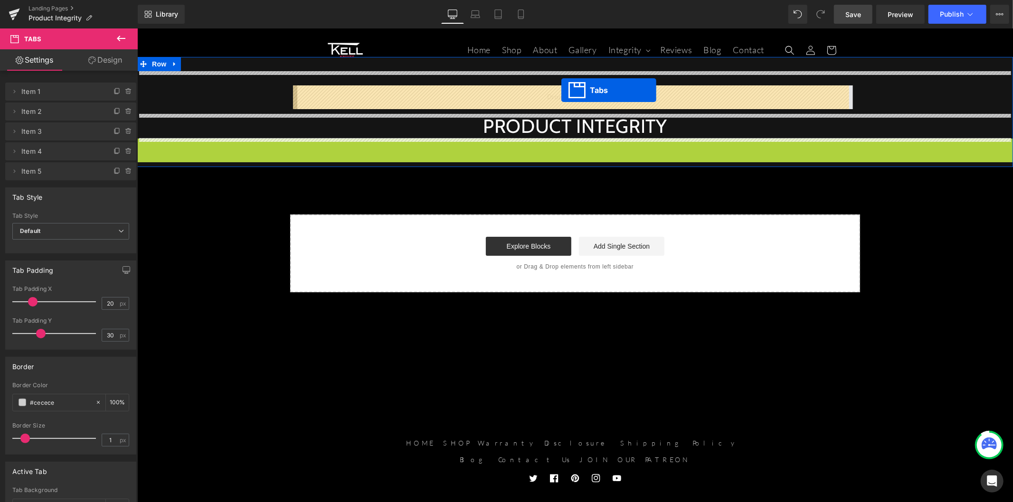
drag, startPoint x: 553, startPoint y: 145, endPoint x: 561, endPoint y: 90, distance: 55.6
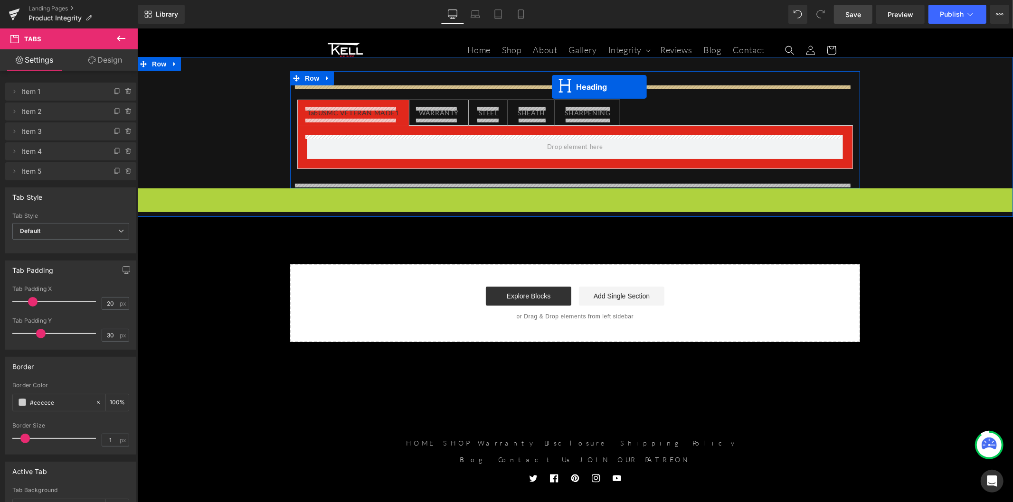
drag, startPoint x: 550, startPoint y: 200, endPoint x: 551, endPoint y: 86, distance: 114.0
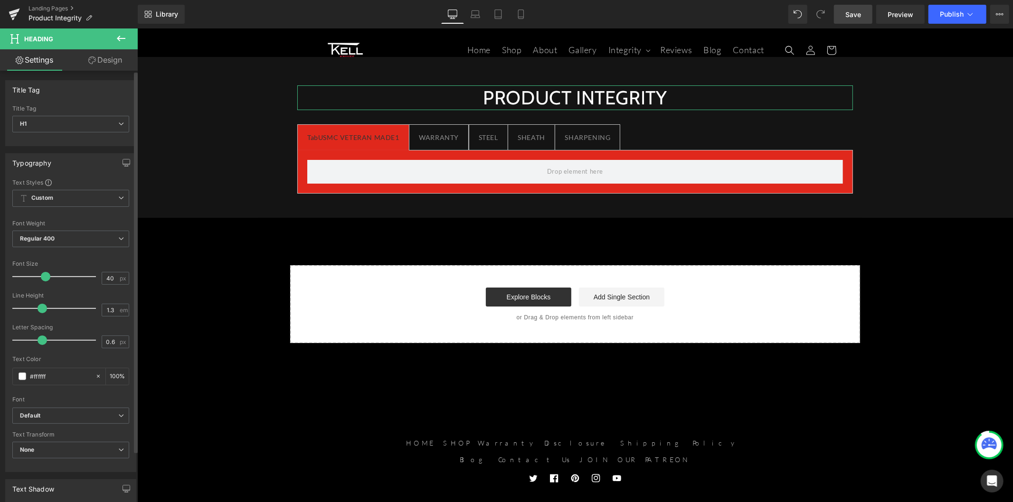
click at [104, 165] on div "Typography" at bounding box center [71, 163] width 130 height 18
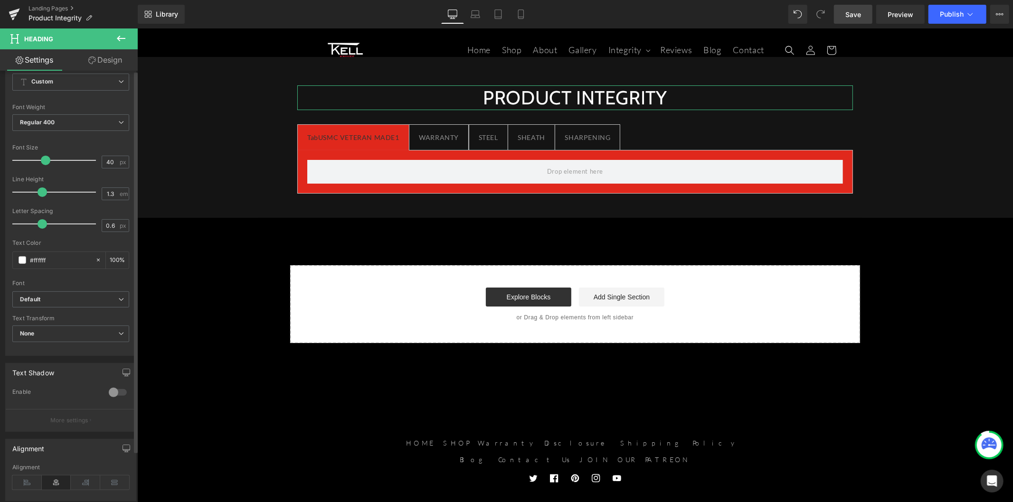
scroll to position [158, 0]
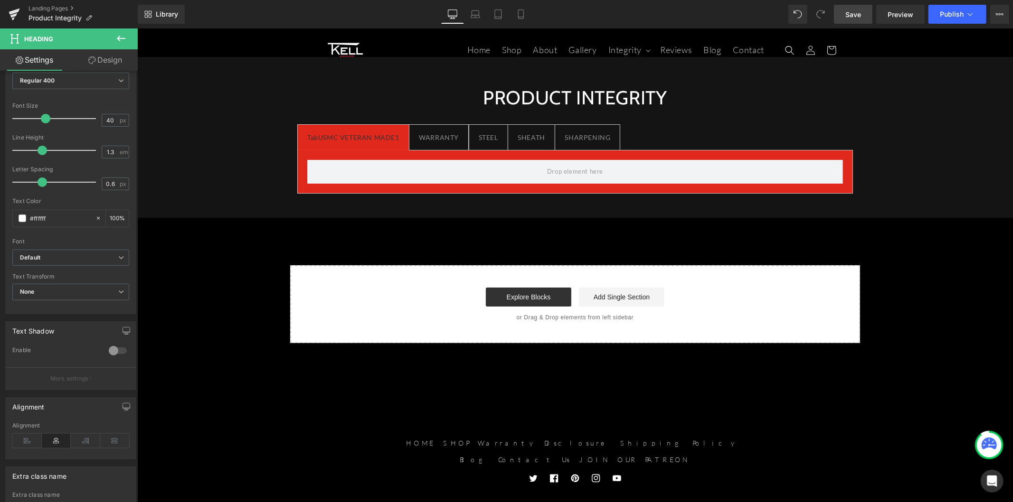
click at [450, 135] on div "WARRANTY" at bounding box center [438, 137] width 40 height 12
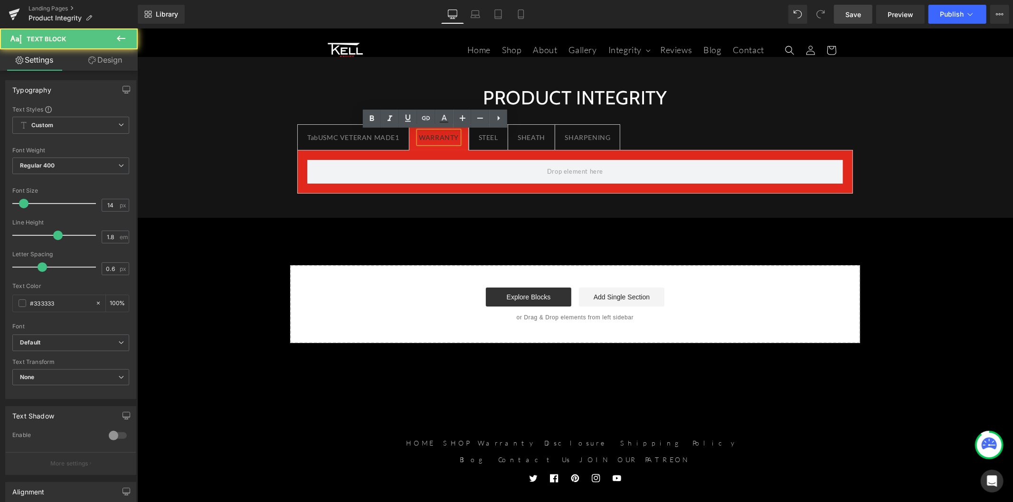
click at [366, 136] on div "TabUSMC VETERAN MADE1" at bounding box center [353, 137] width 92 height 12
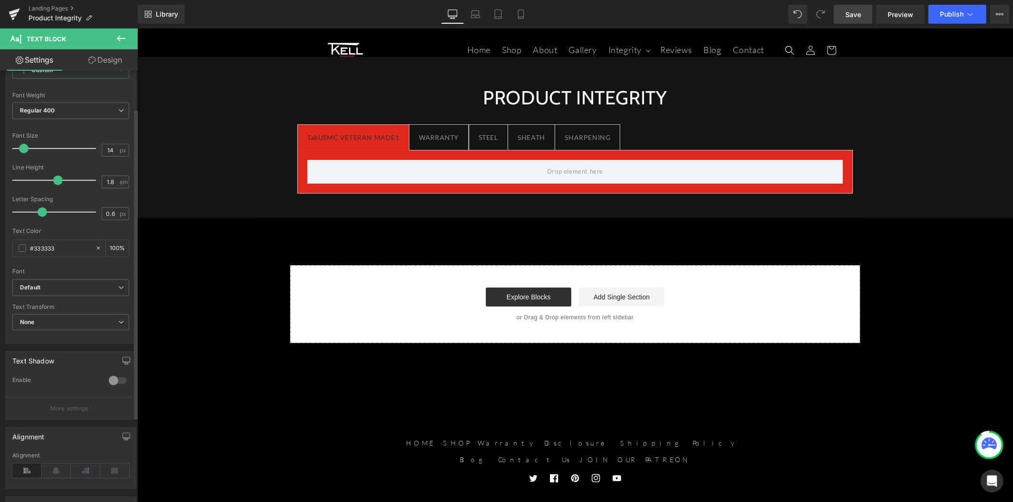
scroll to position [53, 0]
click at [48, 246] on input "#333333" at bounding box center [60, 251] width 61 height 10
click at [47, 246] on input "#333333" at bounding box center [60, 251] width 61 height 10
click at [51, 249] on input "#333333" at bounding box center [60, 251] width 61 height 10
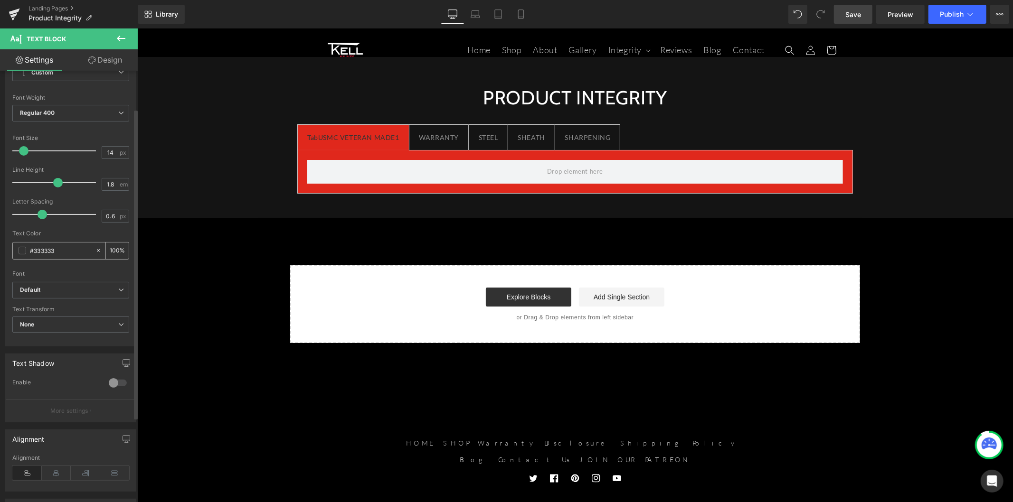
click at [51, 249] on input "#333333" at bounding box center [60, 251] width 61 height 10
type input "#ff"
type input "0"
type input "#fff"
type input "100"
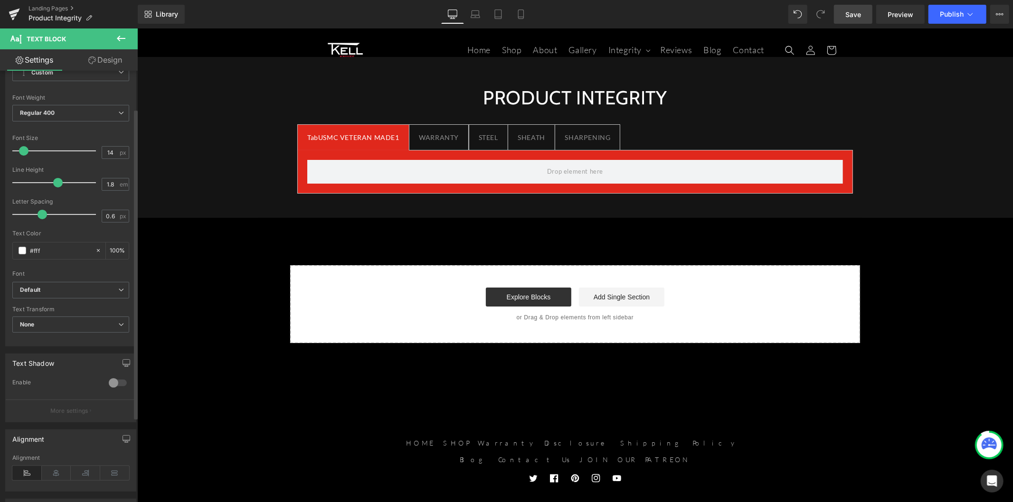
type input "#ffffff"
click at [65, 227] on div at bounding box center [70, 227] width 117 height 6
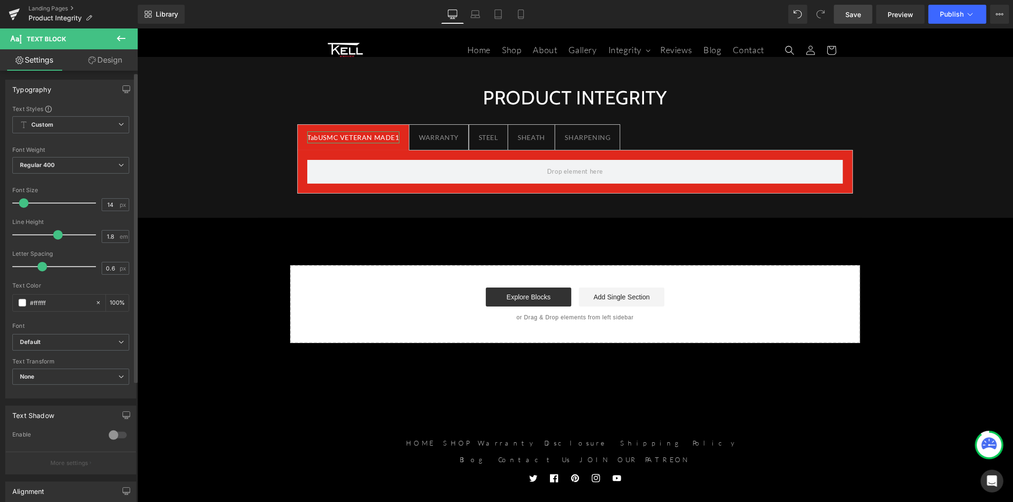
scroll to position [0, 0]
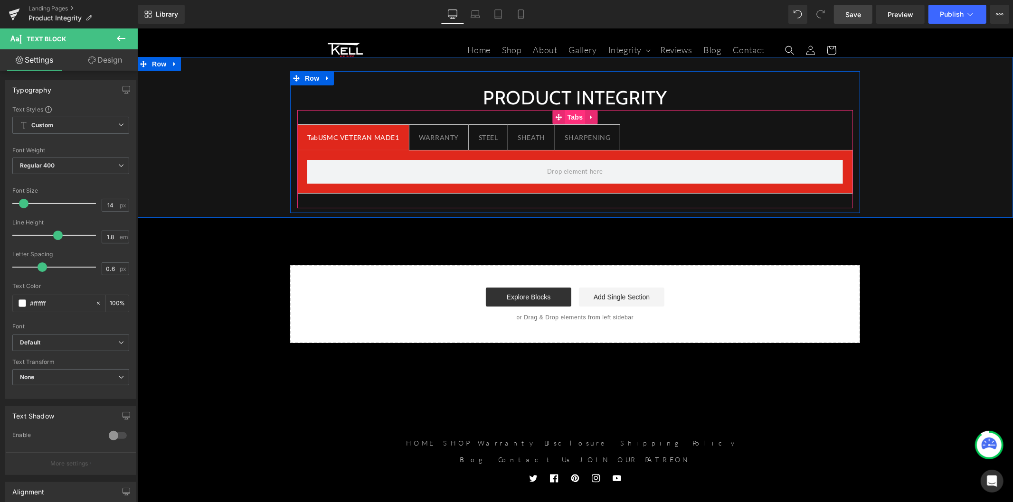
click at [572, 114] on span "Tabs" at bounding box center [575, 117] width 20 height 14
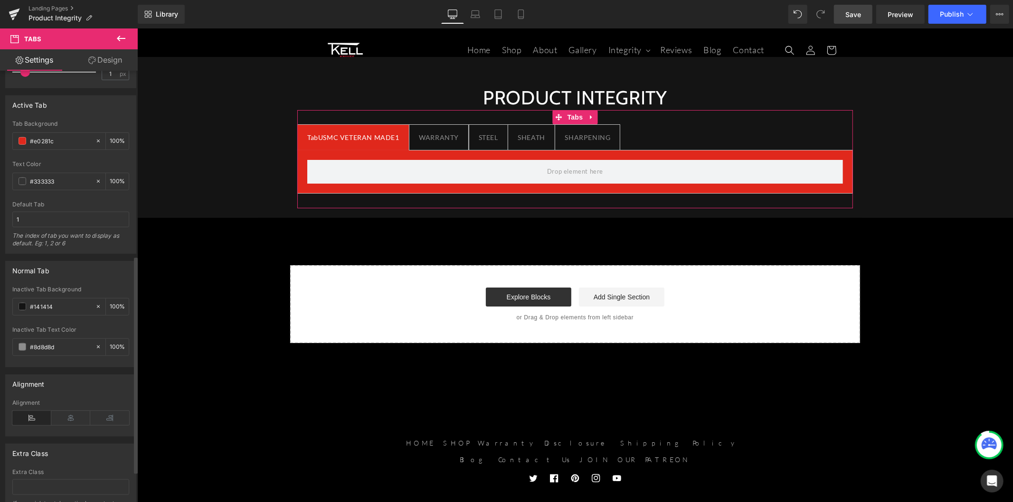
scroll to position [369, 0]
click at [38, 343] on input "#8d8d8d" at bounding box center [60, 345] width 61 height 10
type input "#ff"
type input "0"
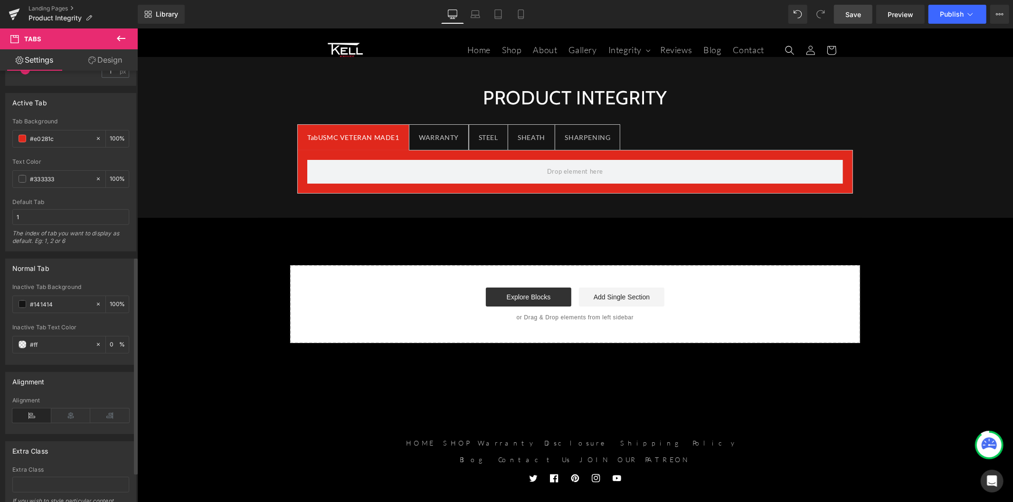
type input "#fff"
type input "100"
click at [107, 200] on div "Default Tab" at bounding box center [70, 202] width 117 height 7
type input "#ffffff"
click at [867, 8] on link "Save" at bounding box center [853, 14] width 38 height 19
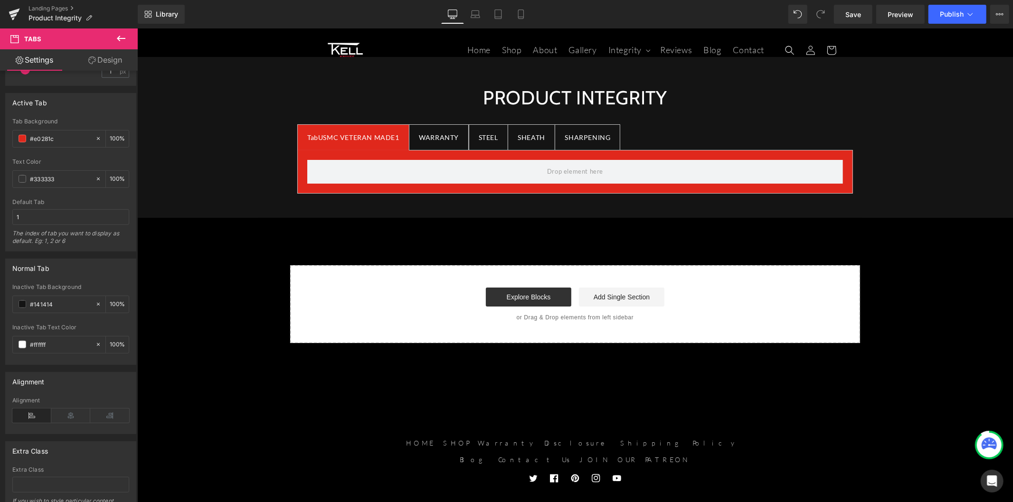
click at [122, 39] on icon at bounding box center [120, 38] width 11 height 11
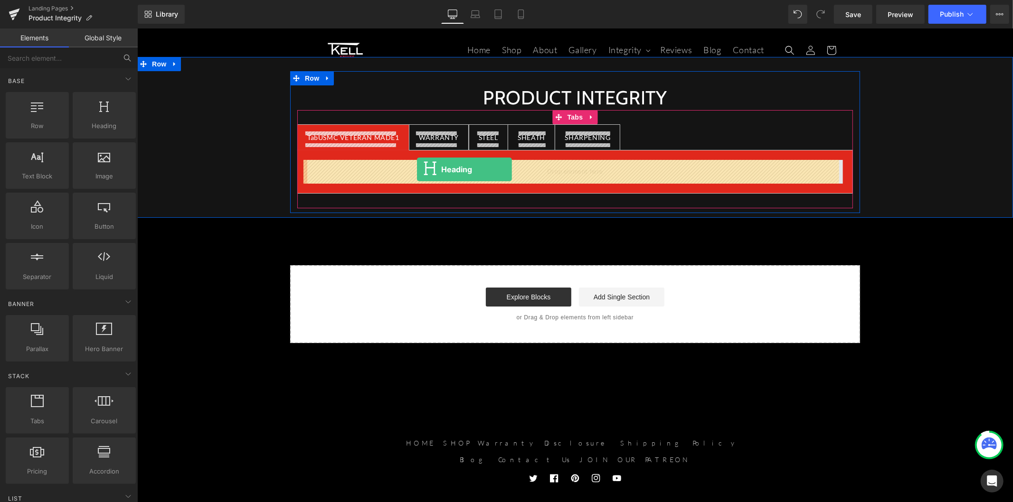
drag, startPoint x: 233, startPoint y: 144, endPoint x: 416, endPoint y: 169, distance: 185.5
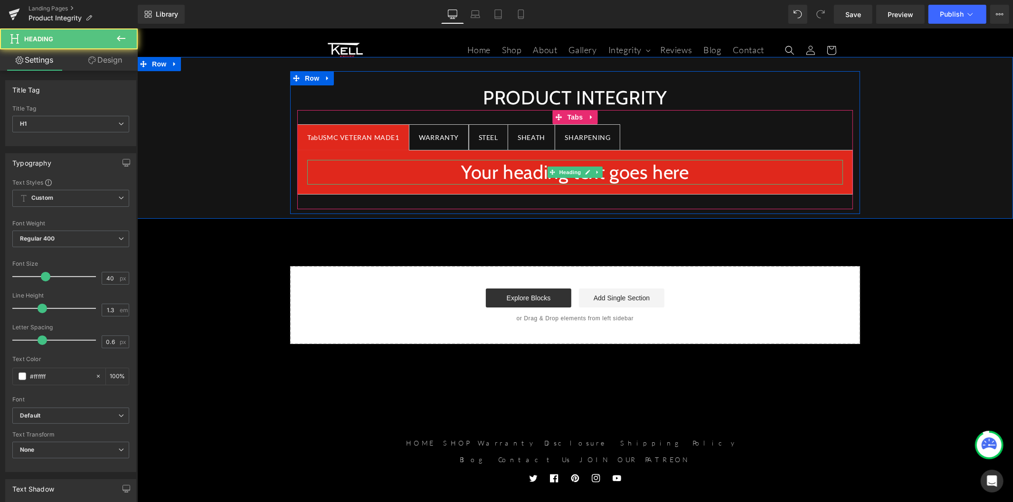
click at [487, 174] on h1 "Your heading text goes here" at bounding box center [575, 172] width 536 height 25
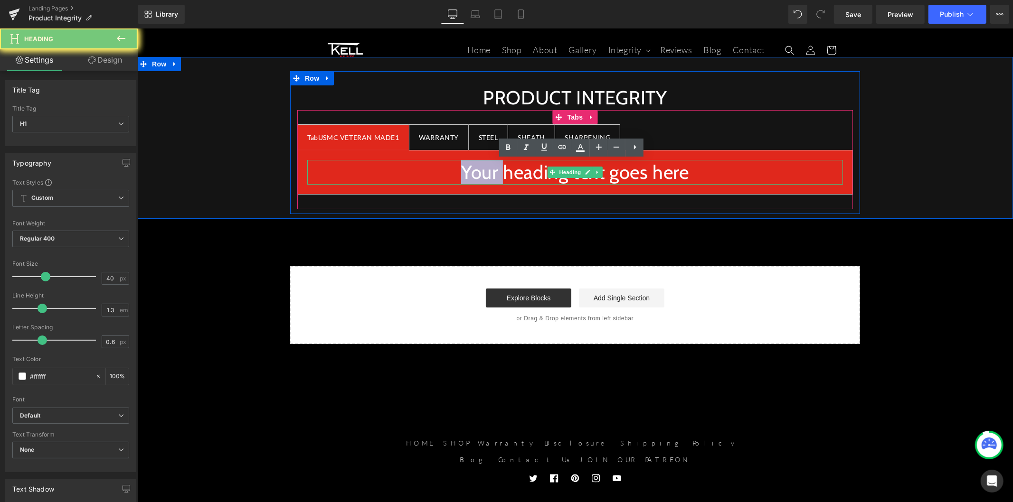
click at [487, 174] on h1 "Your heading text goes here" at bounding box center [575, 172] width 536 height 25
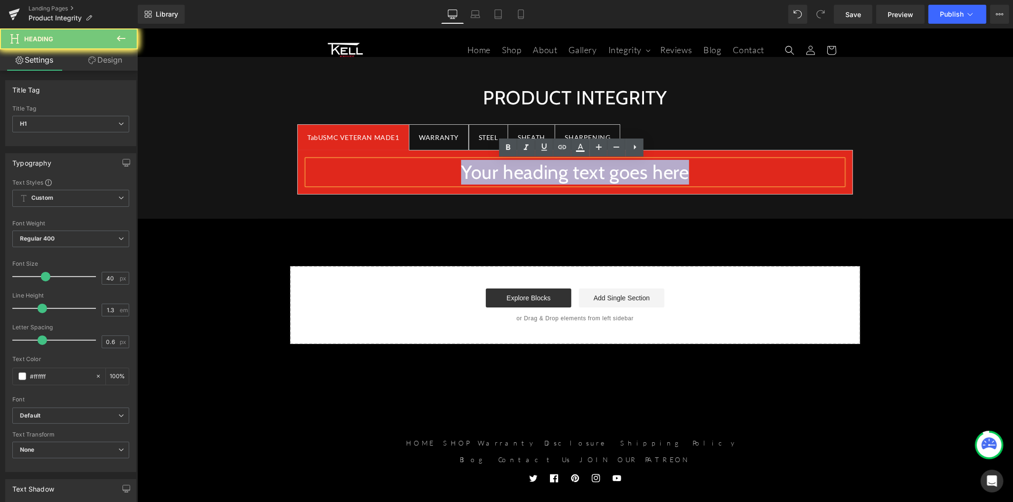
click at [487, 174] on h1 "Your heading text goes here" at bounding box center [575, 172] width 536 height 25
paste div
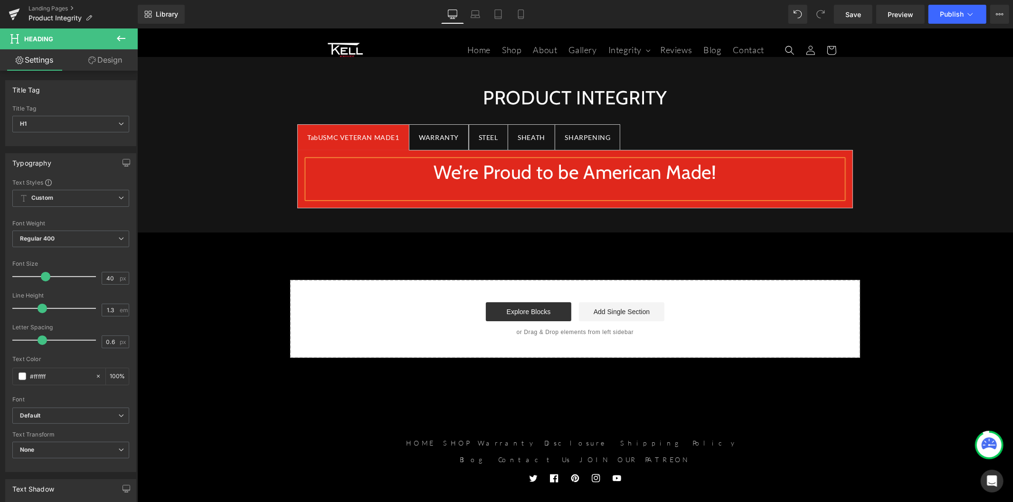
click at [395, 185] on div at bounding box center [575, 191] width 536 height 14
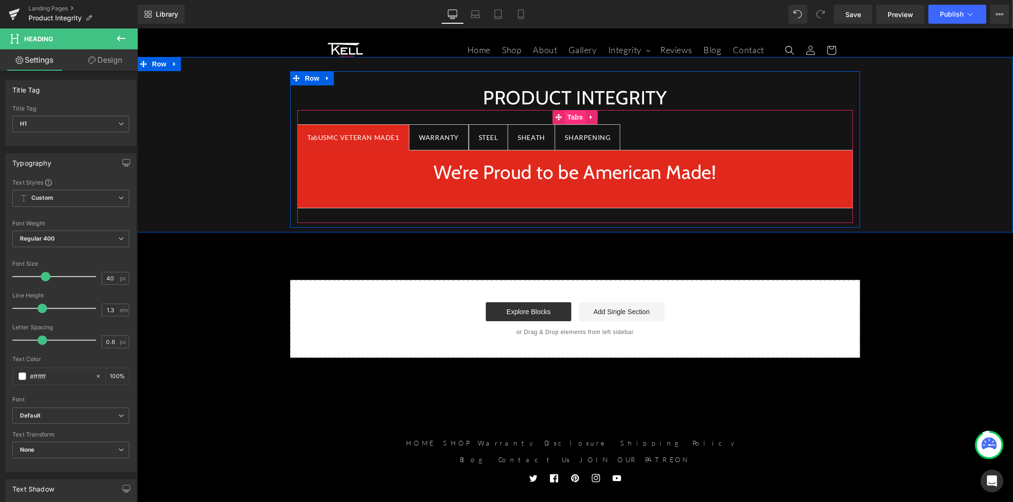
click at [569, 114] on span "Tabs" at bounding box center [575, 117] width 20 height 14
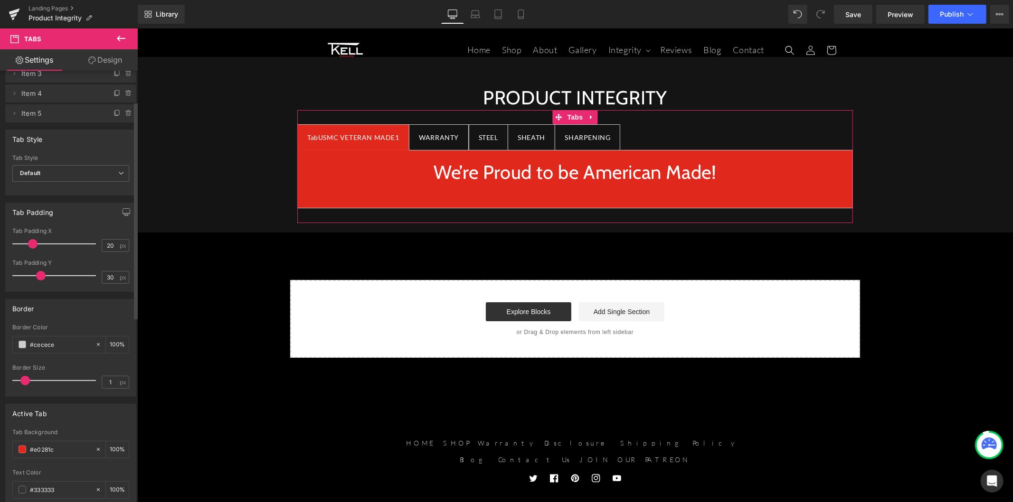
scroll to position [105, 0]
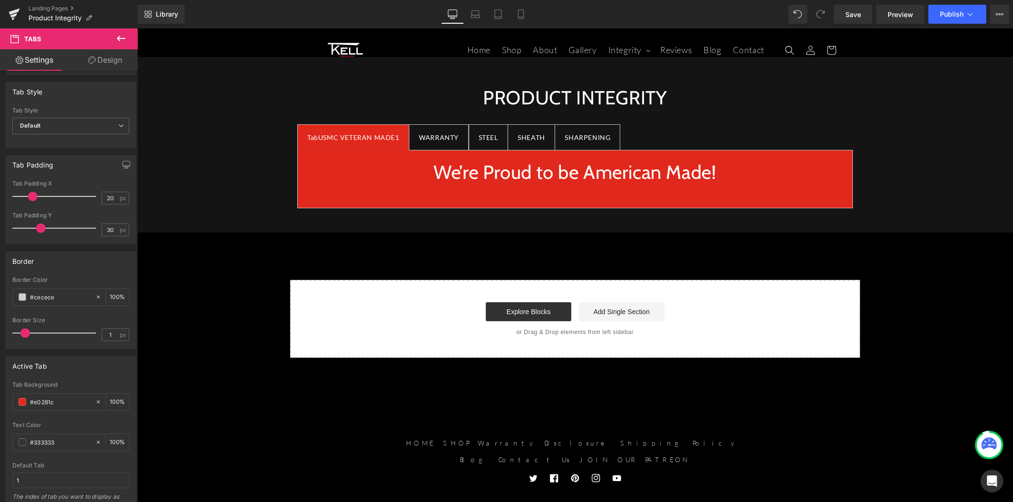
click at [126, 39] on icon at bounding box center [120, 38] width 11 height 11
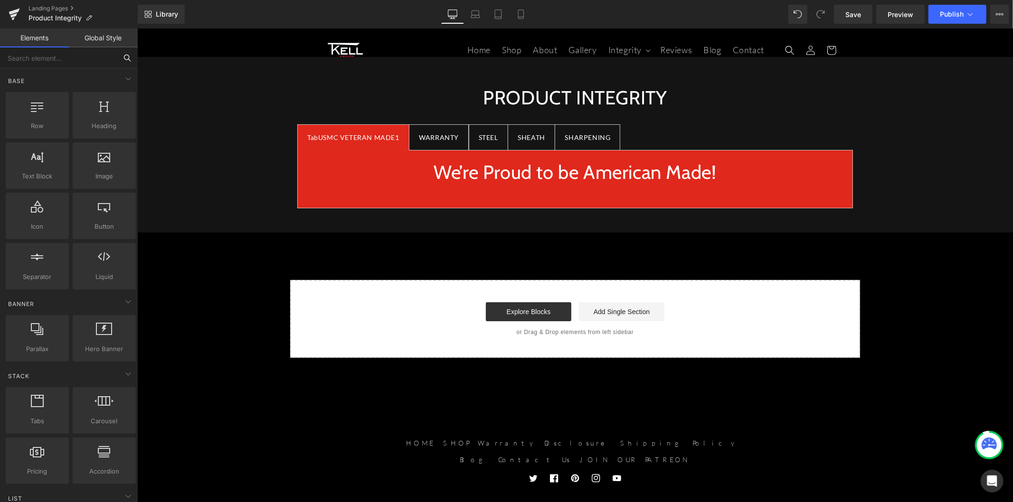
click at [94, 53] on input "text" at bounding box center [58, 57] width 117 height 21
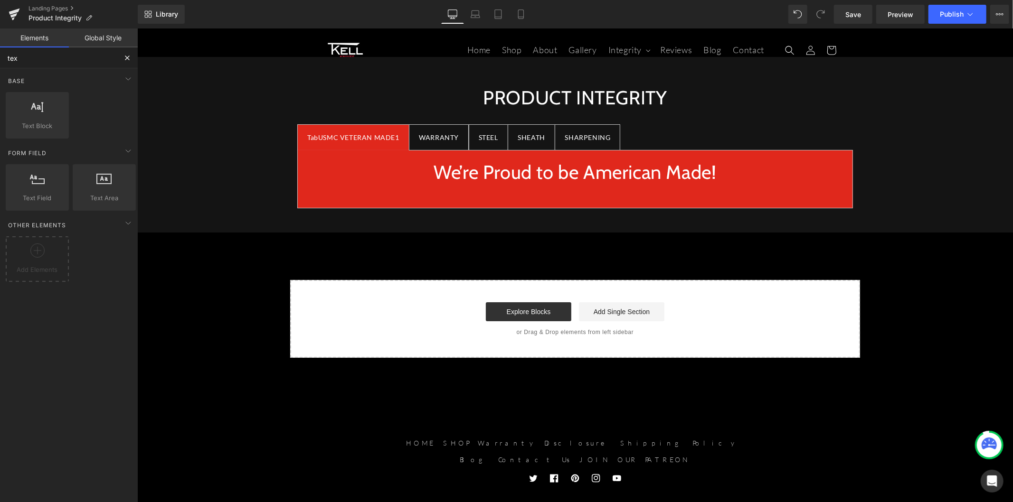
type input "text"
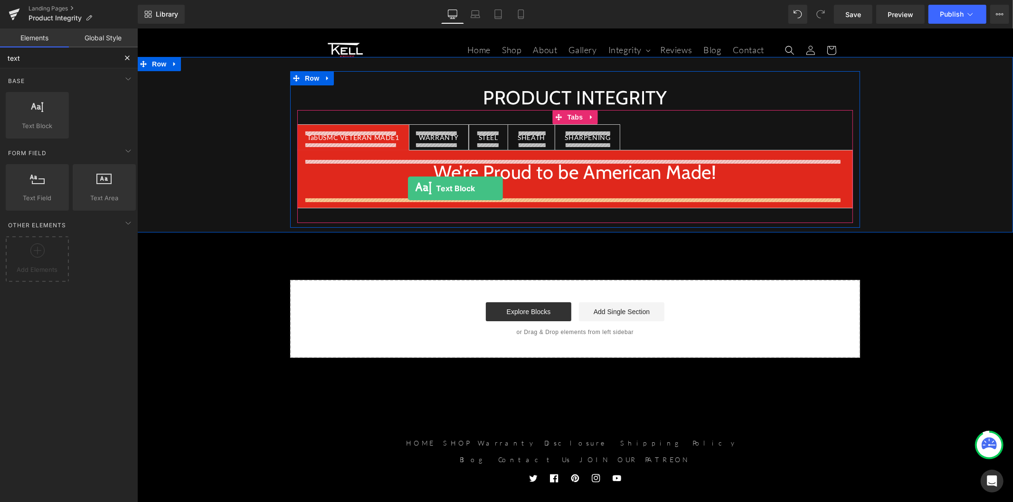
drag, startPoint x: 212, startPoint y: 148, endPoint x: 407, endPoint y: 188, distance: 199.7
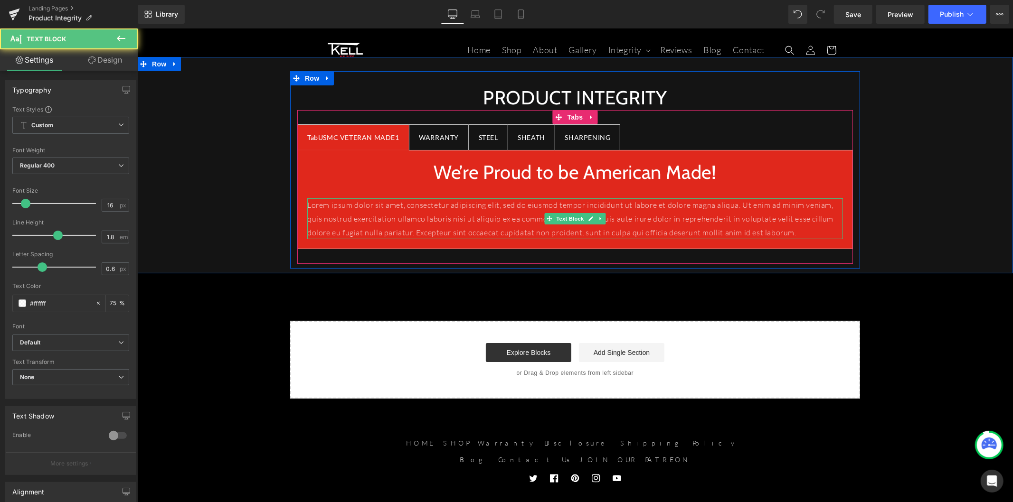
click at [406, 218] on p "Lorem ipsum dolor sit amet, consectetur adipiscing elit, sed do eiusmod tempor …" at bounding box center [575, 218] width 536 height 41
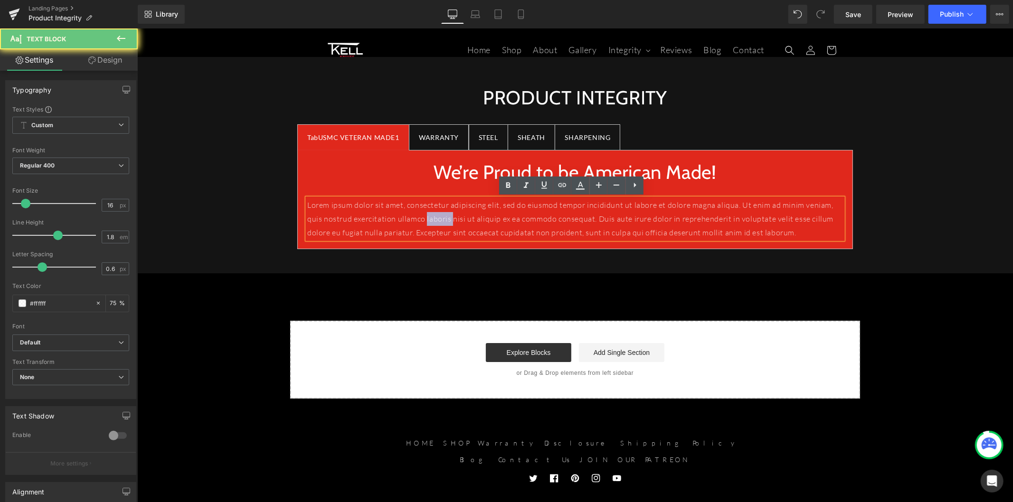
click at [406, 218] on p "Lorem ipsum dolor sit amet, consectetur adipiscing elit, sed do eiusmod tempor …" at bounding box center [575, 218] width 536 height 41
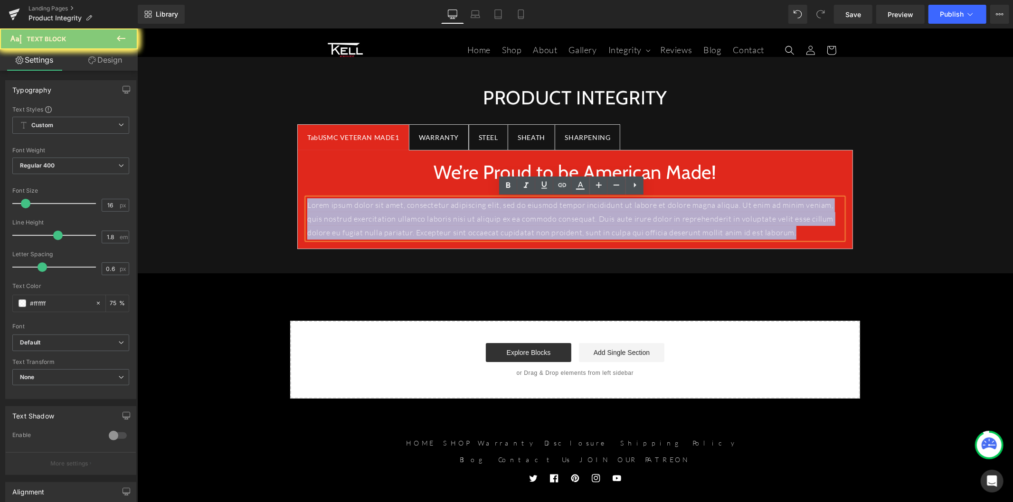
click at [406, 218] on p "Lorem ipsum dolor sit amet, consectetur adipiscing elit, sed do eiusmod tempor …" at bounding box center [575, 218] width 536 height 41
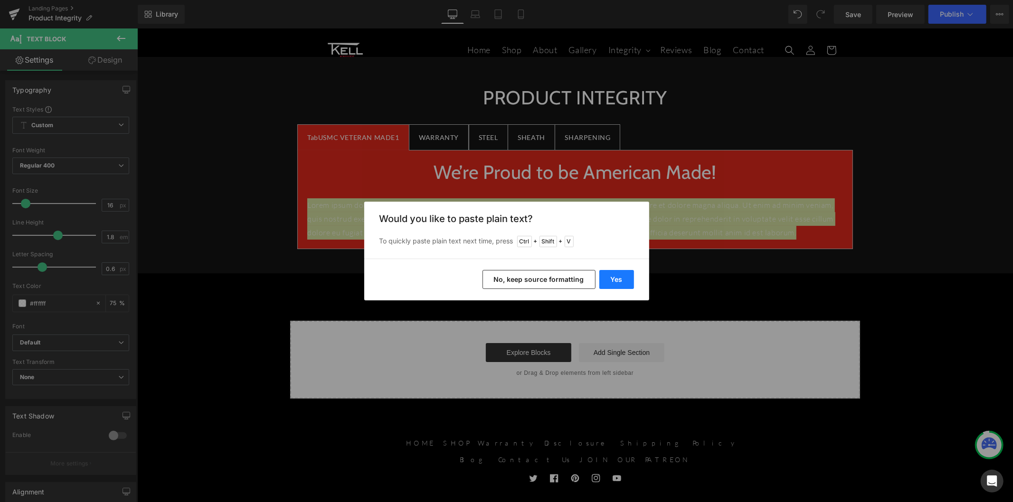
click at [616, 278] on button "Yes" at bounding box center [616, 279] width 35 height 19
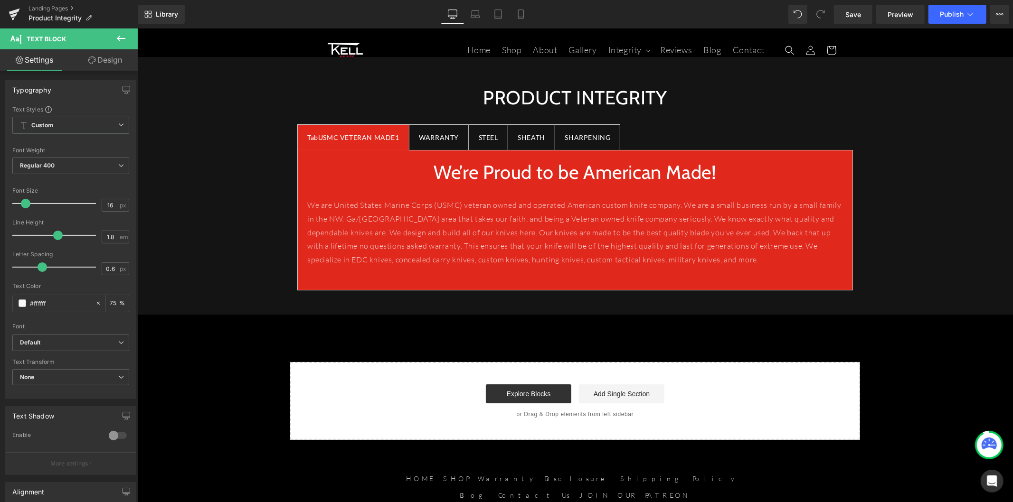
click at [117, 37] on icon at bounding box center [120, 38] width 11 height 11
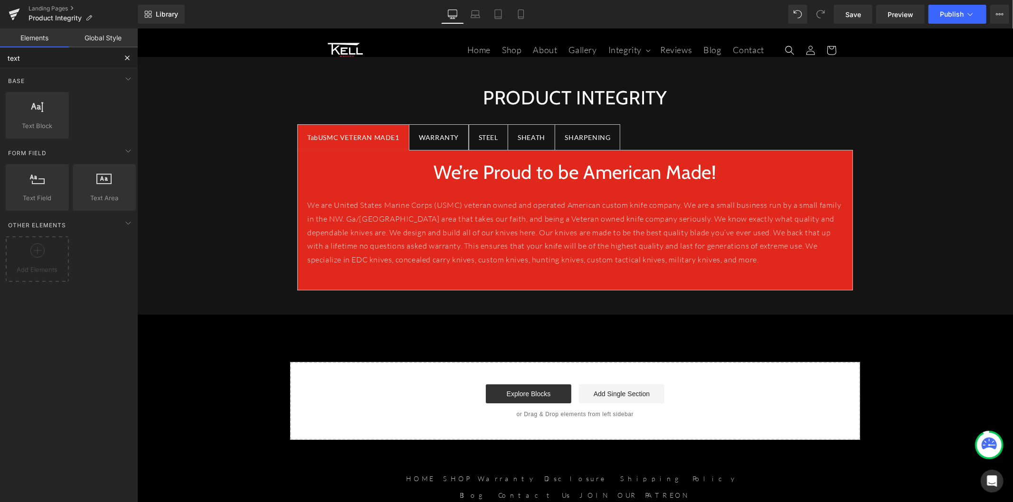
drag, startPoint x: 40, startPoint y: 56, endPoint x: -17, endPoint y: 57, distance: 57.0
click at [0, 57] on html "Text Block You are previewing how the will restyle your page. You can not edit …" at bounding box center [506, 251] width 1013 height 502
type input "im"
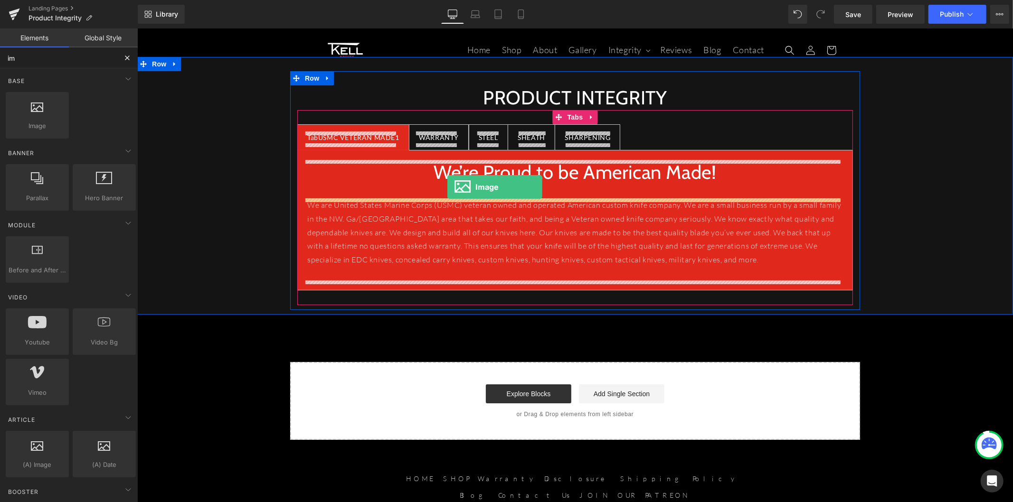
drag, startPoint x: 273, startPoint y: 145, endPoint x: 447, endPoint y: 187, distance: 178.6
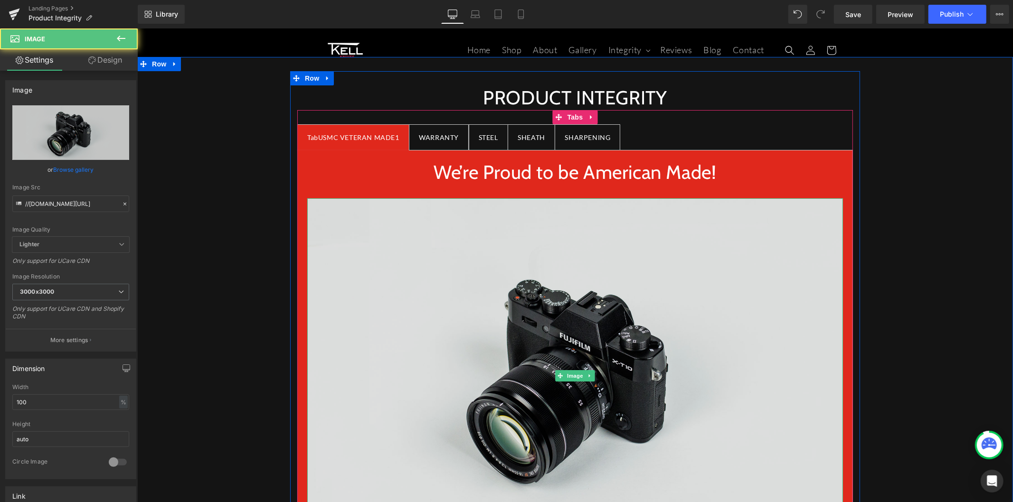
click at [440, 260] on img at bounding box center [575, 375] width 536 height 355
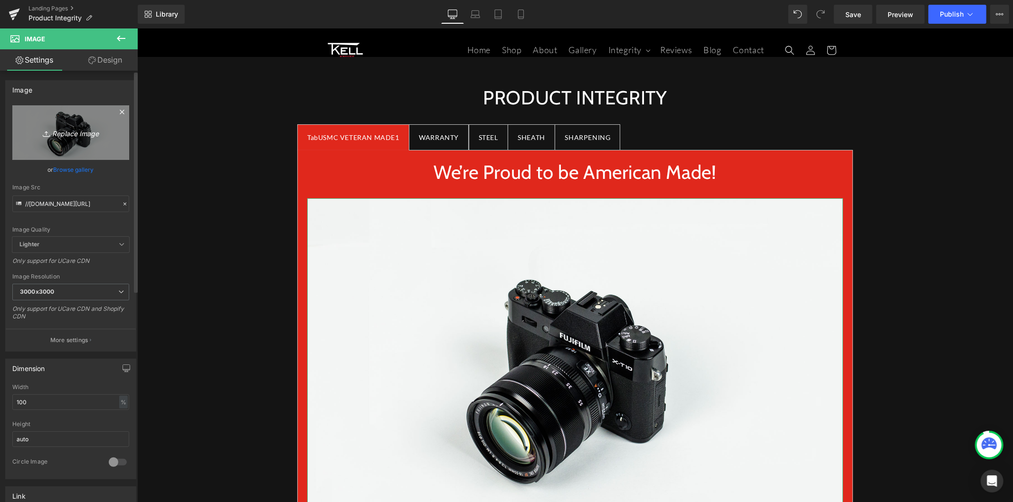
click at [55, 133] on icon "Replace Image" at bounding box center [71, 133] width 76 height 12
type input "C:\fakepath\usmc (1).avif"
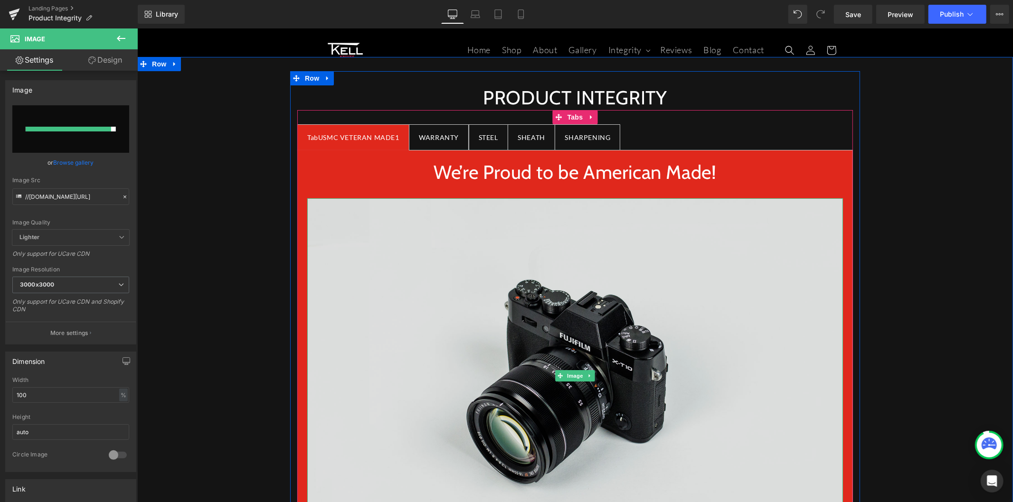
type input "https://ucarecdn.com/fb911d64-9a44-4ae1-ad22-829ce89e1b83/-/format/auto/-/previ…"
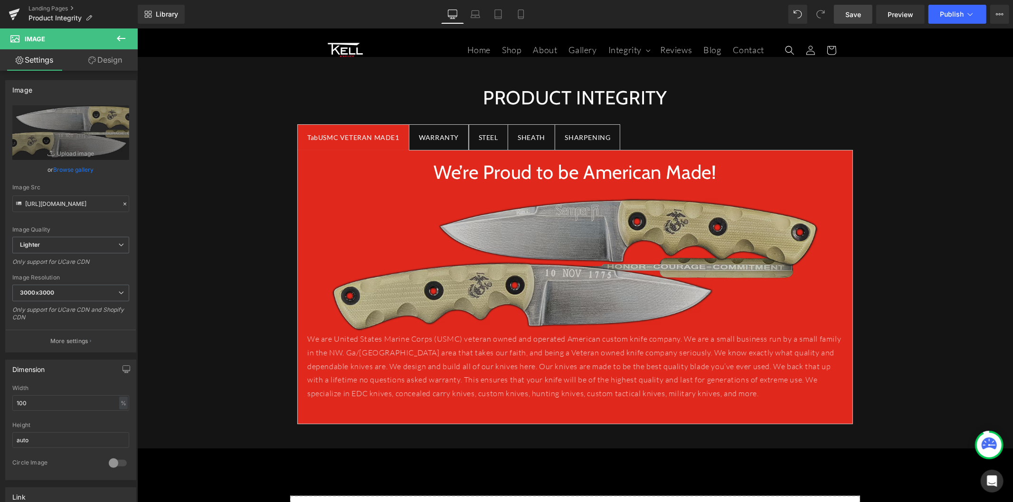
click at [855, 21] on link "Save" at bounding box center [853, 14] width 38 height 19
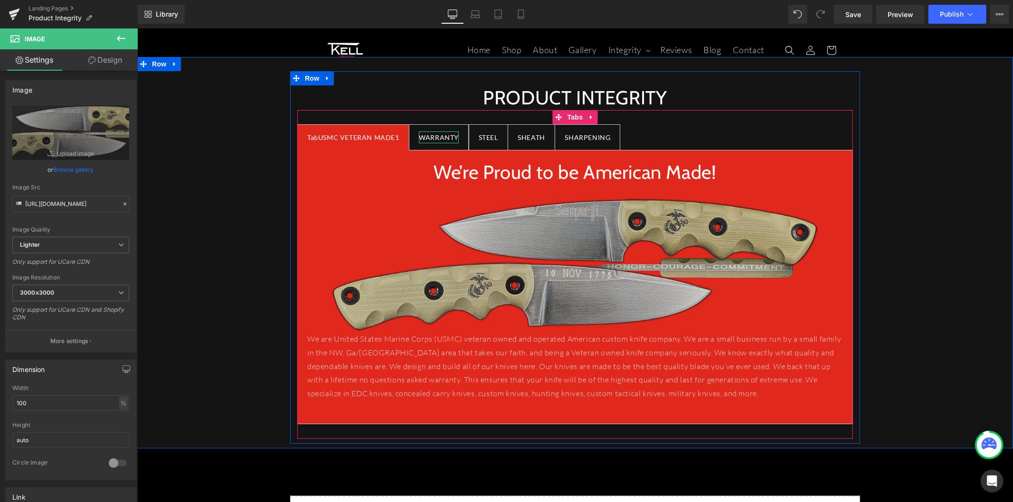
click at [422, 138] on div "WARRANTY" at bounding box center [438, 137] width 40 height 12
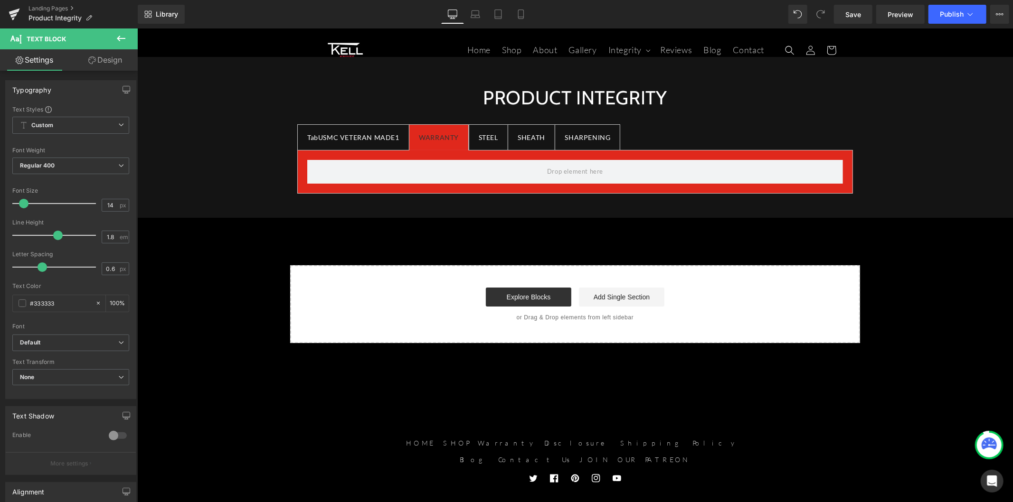
click at [118, 37] on icon at bounding box center [121, 39] width 9 height 6
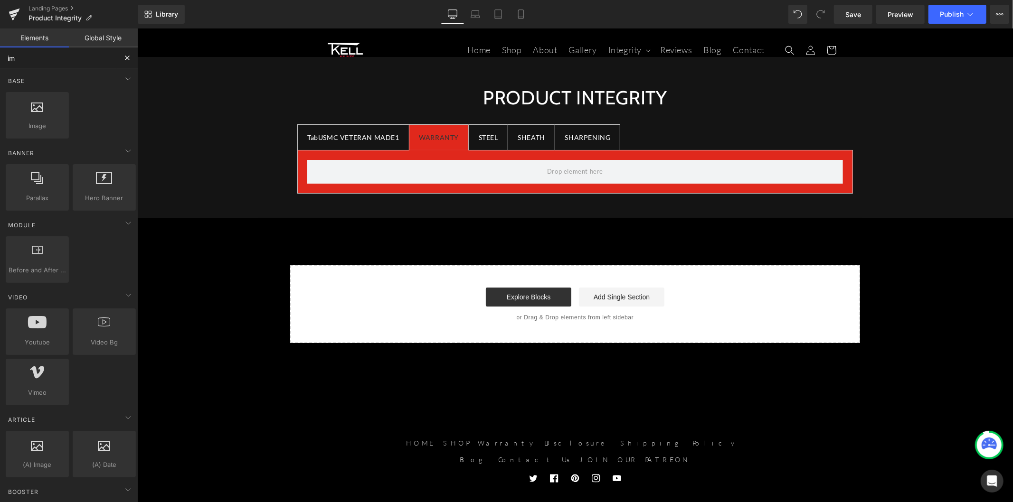
drag, startPoint x: 35, startPoint y: 63, endPoint x: 2, endPoint y: 64, distance: 33.3
click at [2, 64] on input "im" at bounding box center [58, 57] width 117 height 21
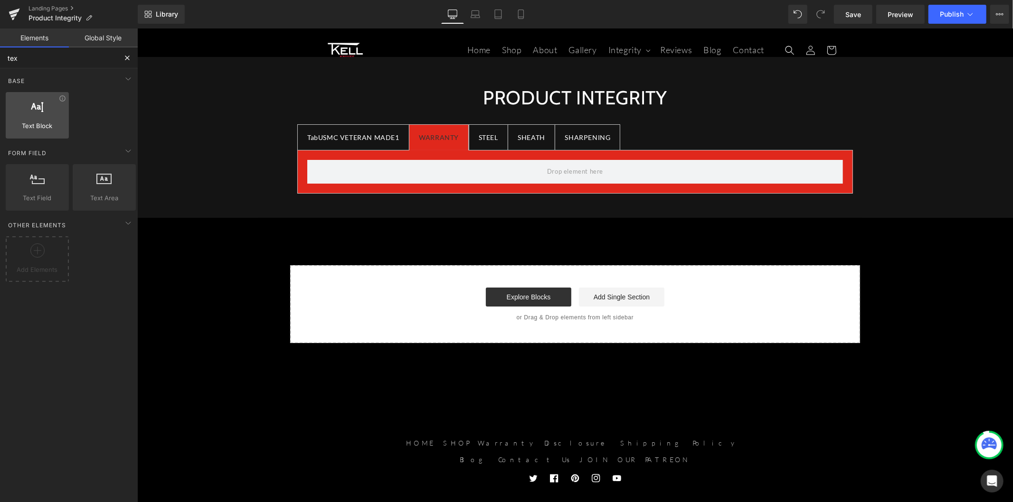
type input "text"
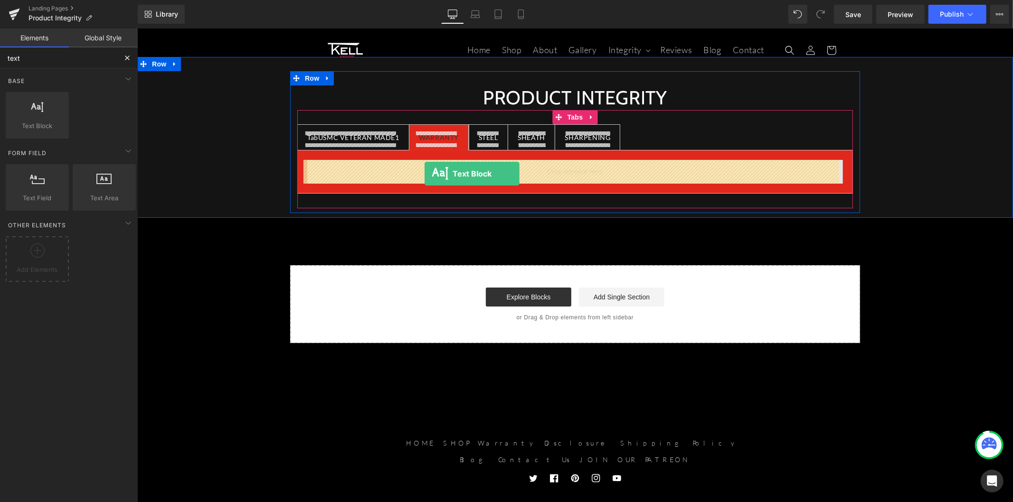
drag, startPoint x: 191, startPoint y: 154, endPoint x: 424, endPoint y: 173, distance: 233.5
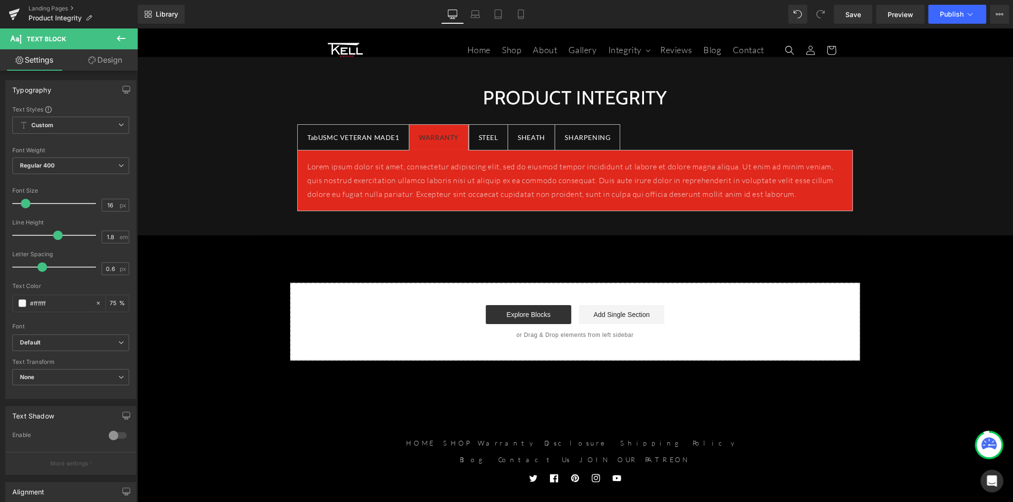
click at [116, 41] on icon at bounding box center [120, 38] width 11 height 11
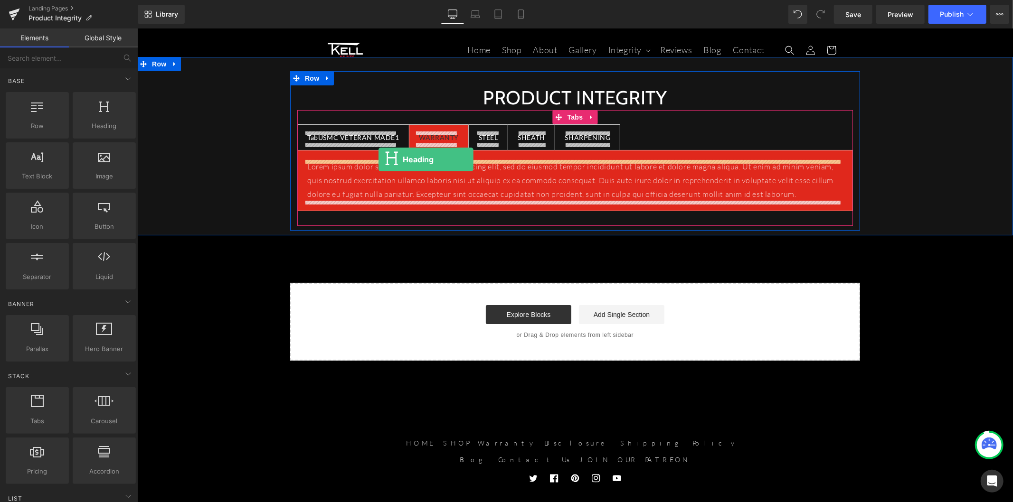
drag, startPoint x: 240, startPoint y: 140, endPoint x: 378, endPoint y: 159, distance: 139.1
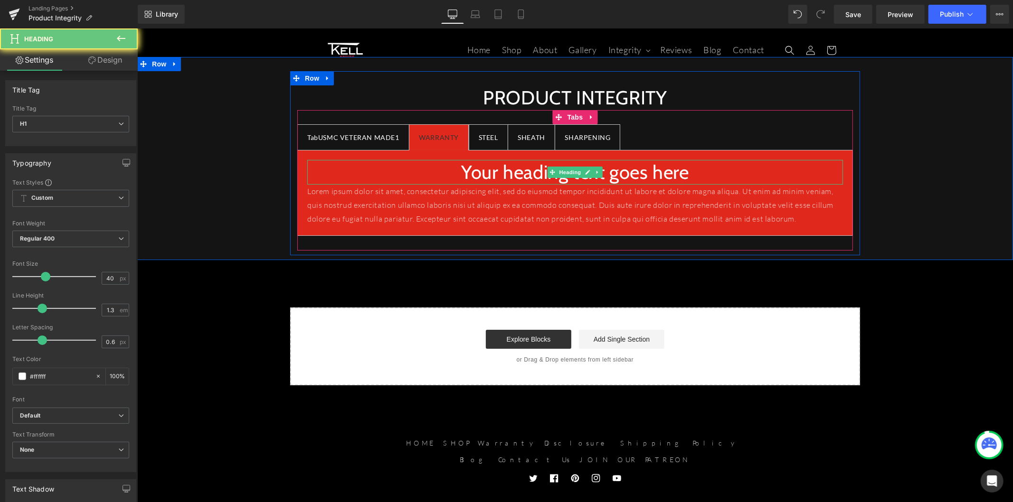
click at [484, 176] on h1 "Your heading text goes here" at bounding box center [575, 172] width 536 height 25
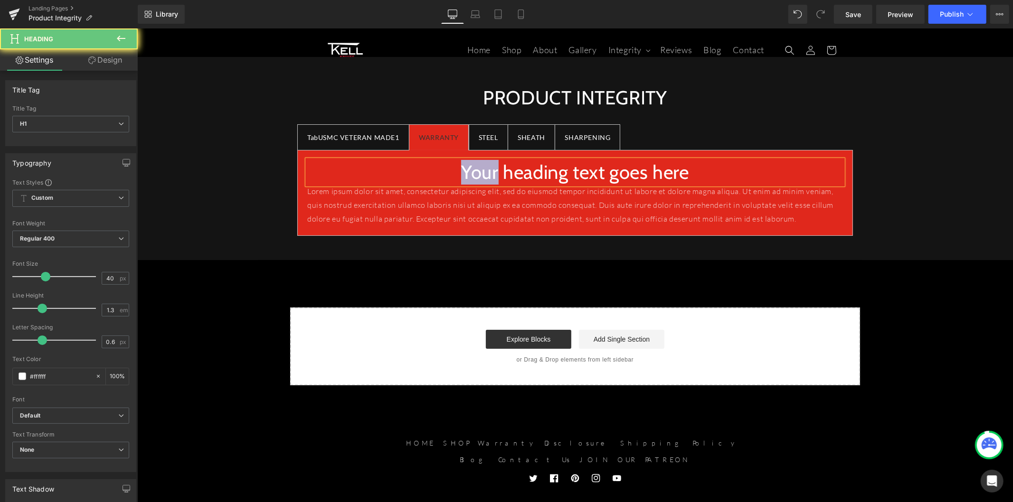
click at [484, 176] on h1 "Your heading text goes here" at bounding box center [575, 172] width 536 height 25
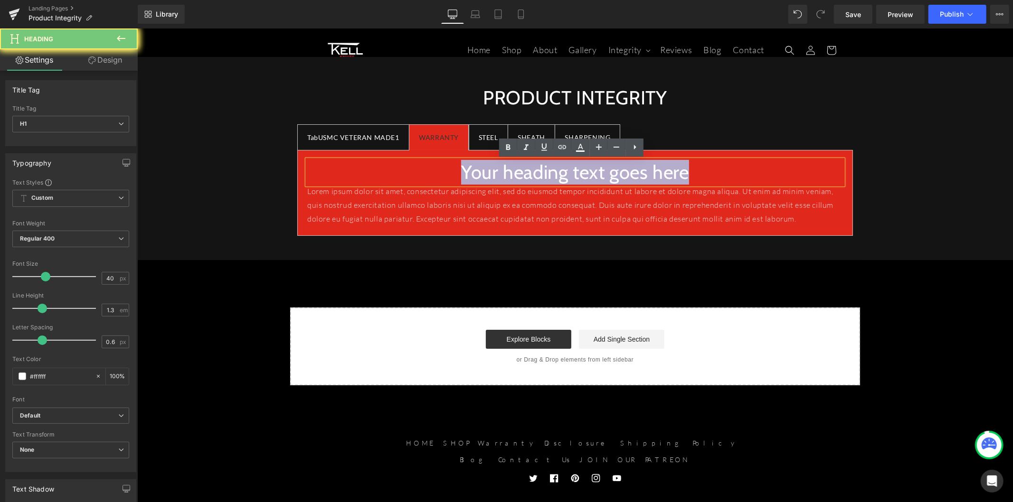
click at [484, 176] on h1 "Your heading text goes here" at bounding box center [575, 172] width 536 height 25
paste div
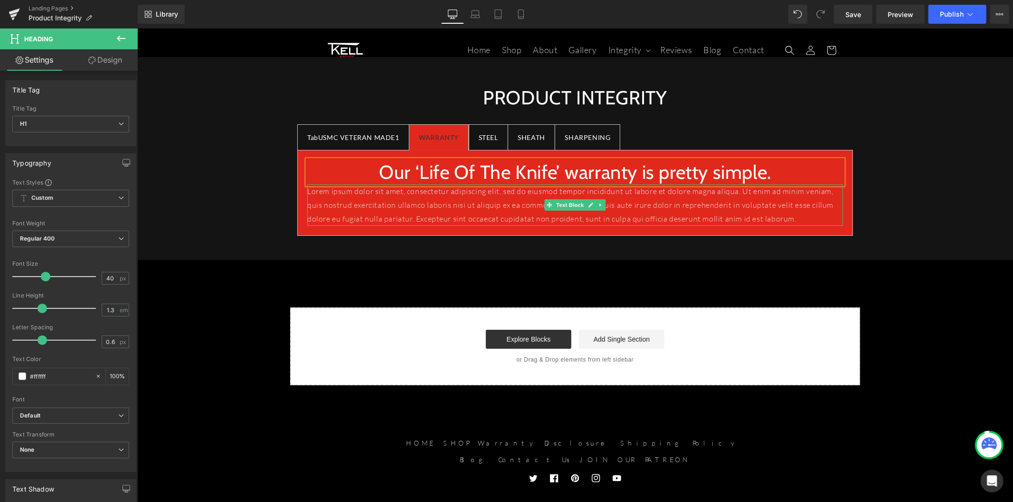
click at [474, 202] on p "Lorem ipsum dolor sit amet, consectetur adipiscing elit, sed do eiusmod tempor …" at bounding box center [575, 204] width 536 height 41
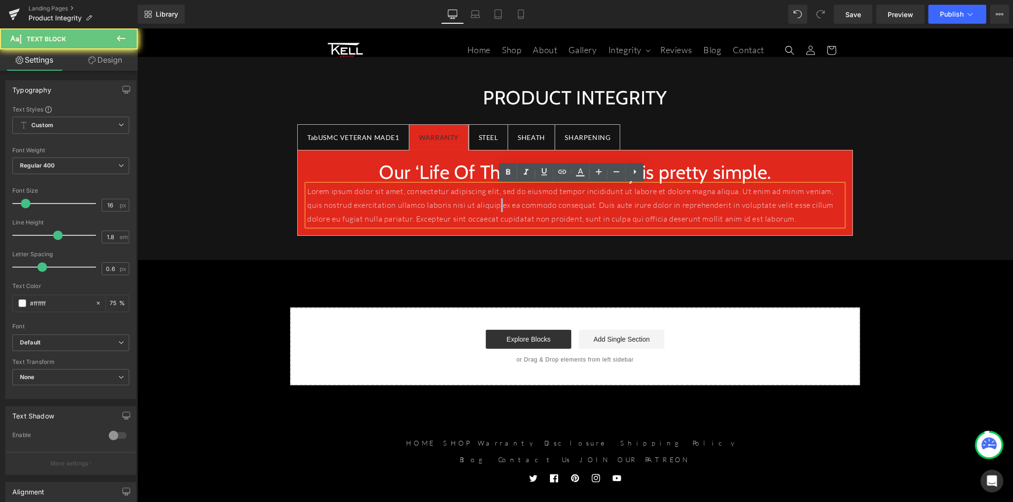
click at [474, 202] on p "Lorem ipsum dolor sit amet, consectetur adipiscing elit, sed do eiusmod tempor …" at bounding box center [575, 204] width 536 height 41
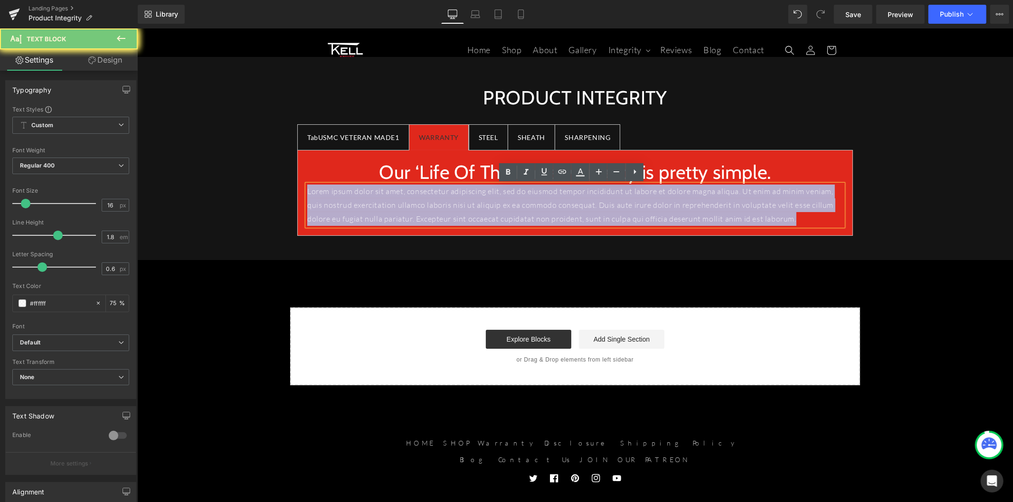
click at [474, 202] on p "Lorem ipsum dolor sit amet, consectetur adipiscing elit, sed do eiusmod tempor …" at bounding box center [575, 204] width 536 height 41
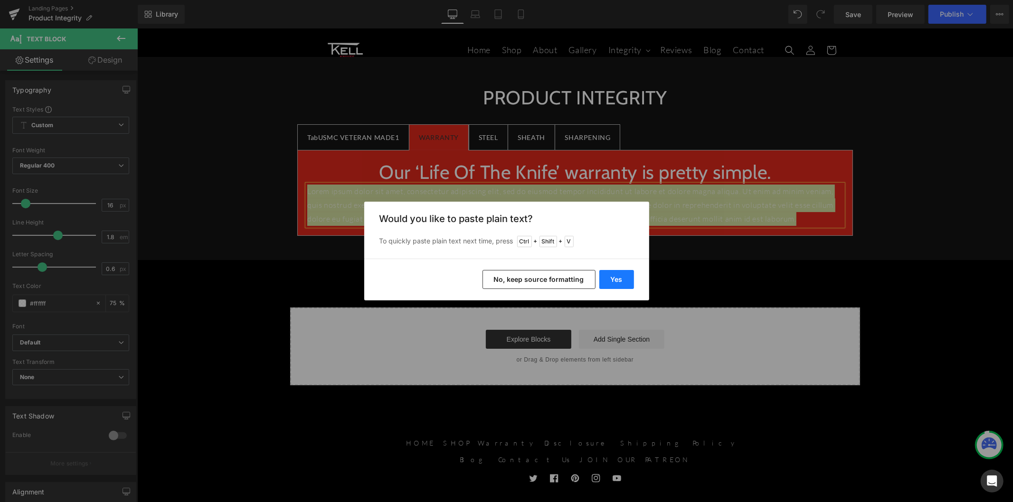
click at [609, 279] on button "Yes" at bounding box center [616, 279] width 35 height 19
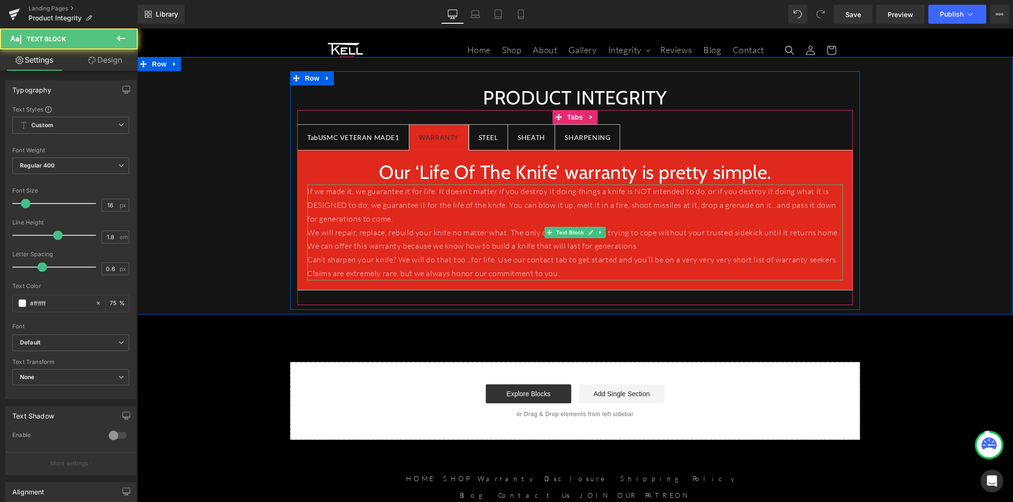
click at [406, 221] on p "If we made it, we guarantee it for life. It doesn’t matter if you destroy it do…" at bounding box center [575, 204] width 536 height 41
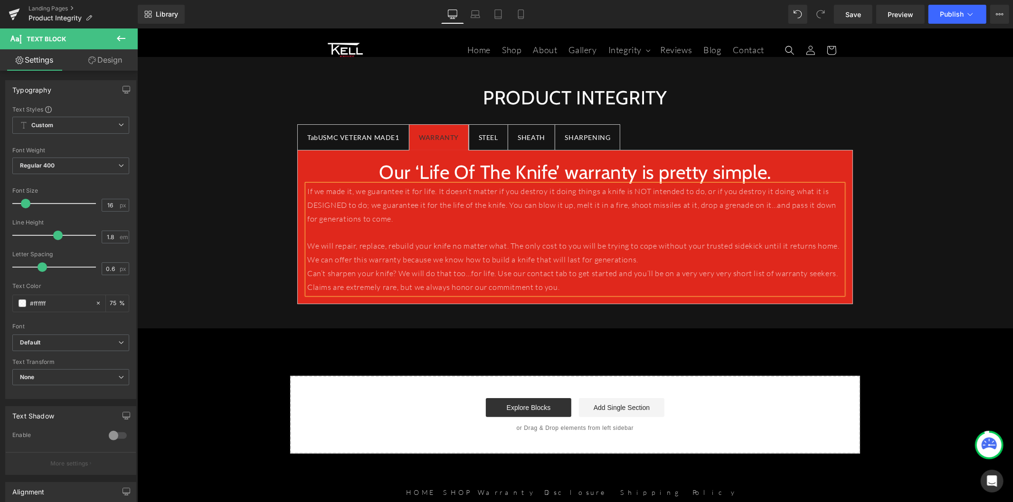
click at [638, 261] on p "We will repair, replace, rebuild your knife no matter what. The only cost to yo…" at bounding box center [575, 253] width 536 height 28
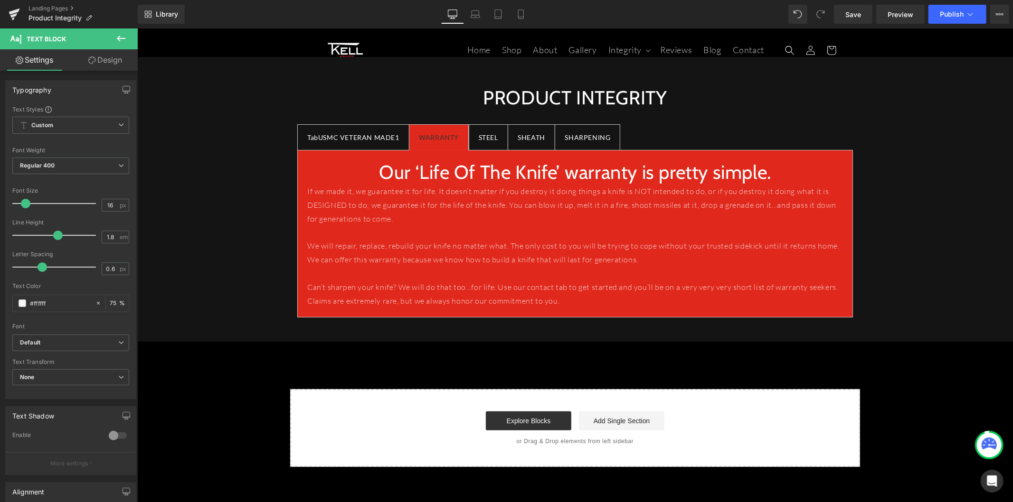
click at [114, 40] on button at bounding box center [120, 38] width 33 height 21
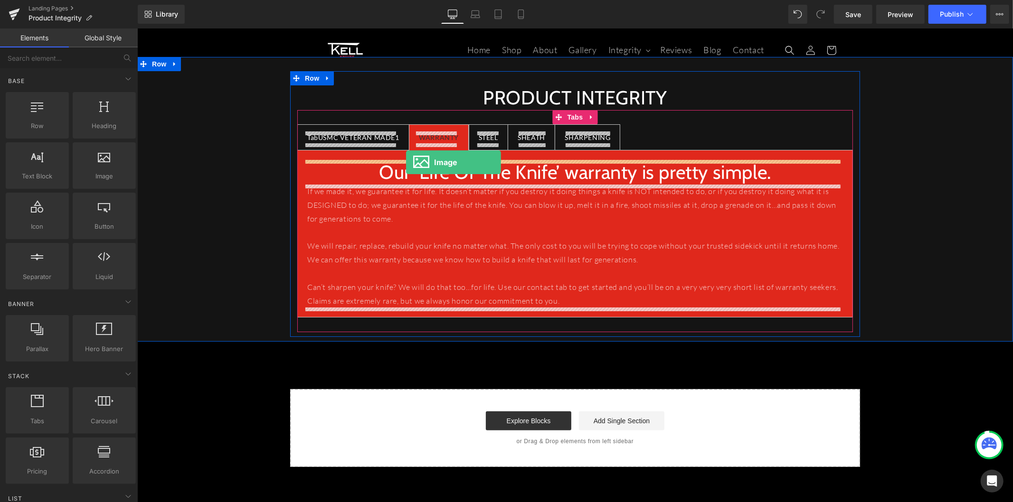
drag, startPoint x: 245, startPoint y: 189, endPoint x: 406, endPoint y: 162, distance: 163.2
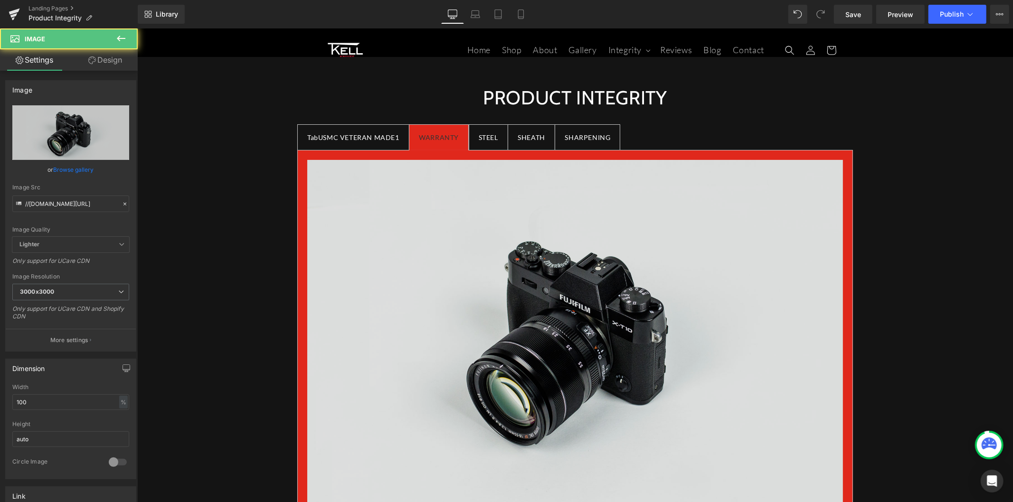
click at [491, 214] on img at bounding box center [575, 337] width 536 height 355
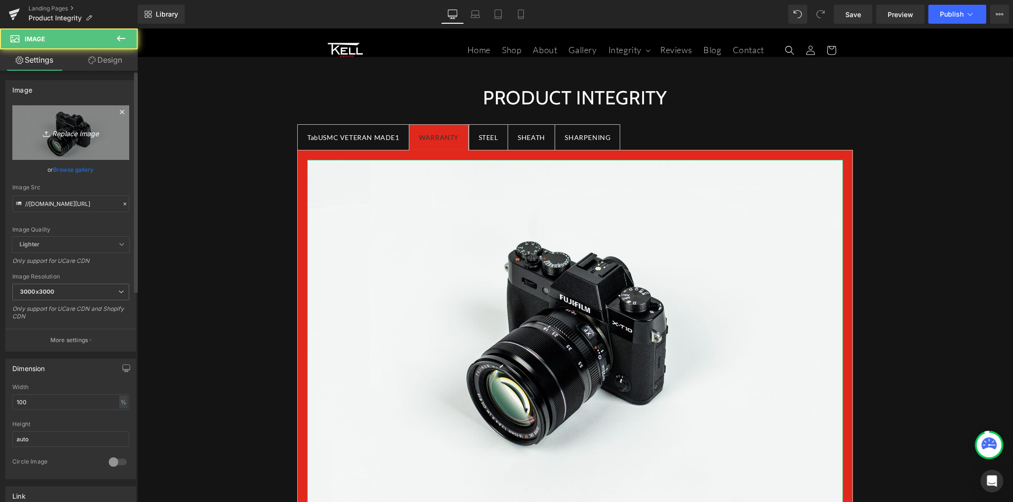
click at [93, 133] on icon "Replace Image" at bounding box center [71, 133] width 76 height 12
type input "C:\fakepath\warranty (1).avif"
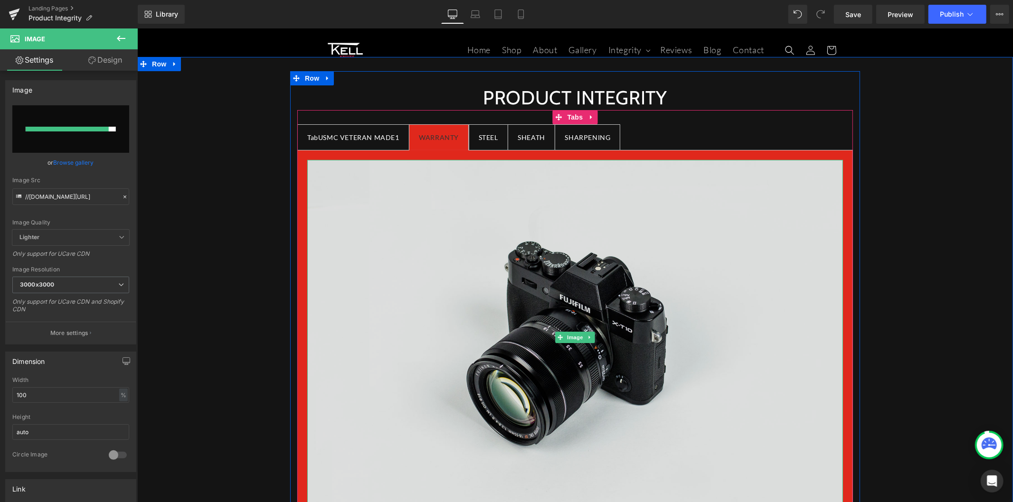
type input "https://ucarecdn.com/ac0e6760-96ff-456e-8313-345ab21e0b6a/-/format/auto/-/previ…"
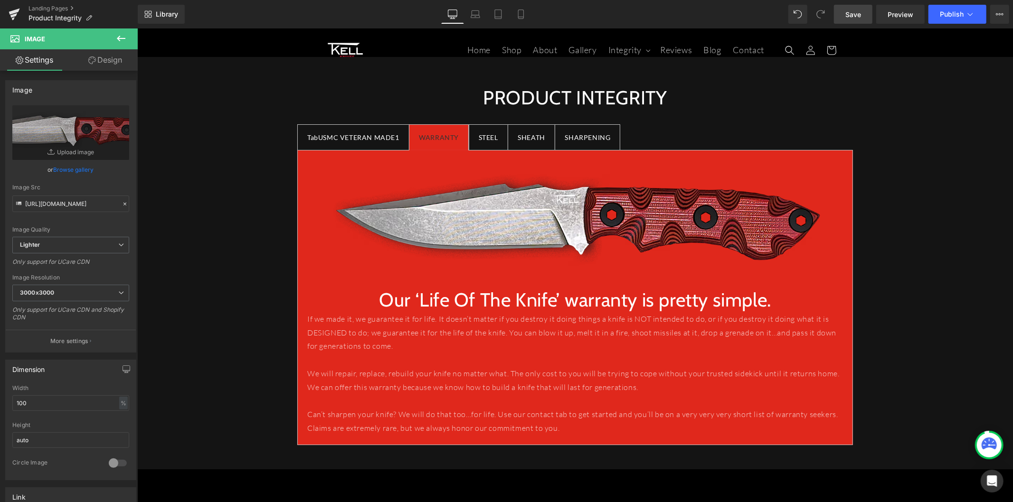
click at [863, 7] on link "Save" at bounding box center [853, 14] width 38 height 19
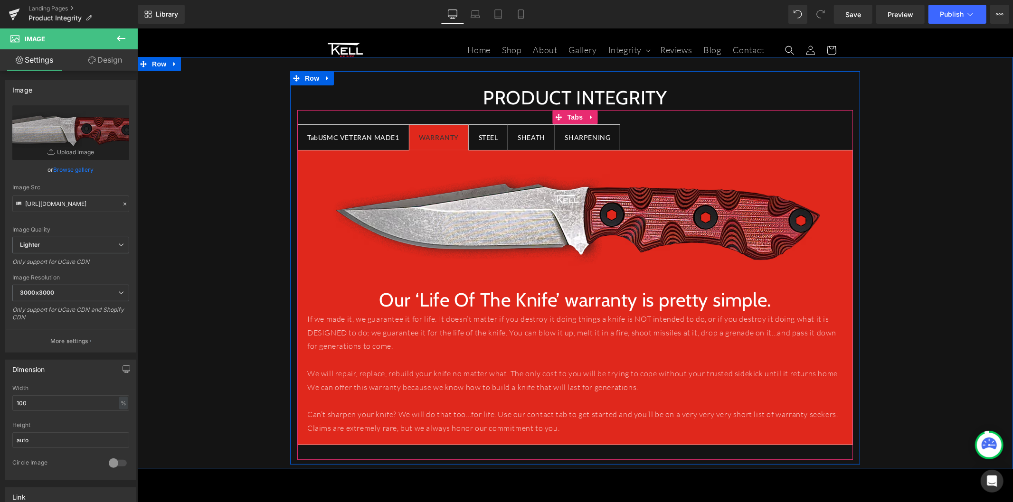
click at [491, 143] on span "STEEL Text Block" at bounding box center [488, 136] width 38 height 25
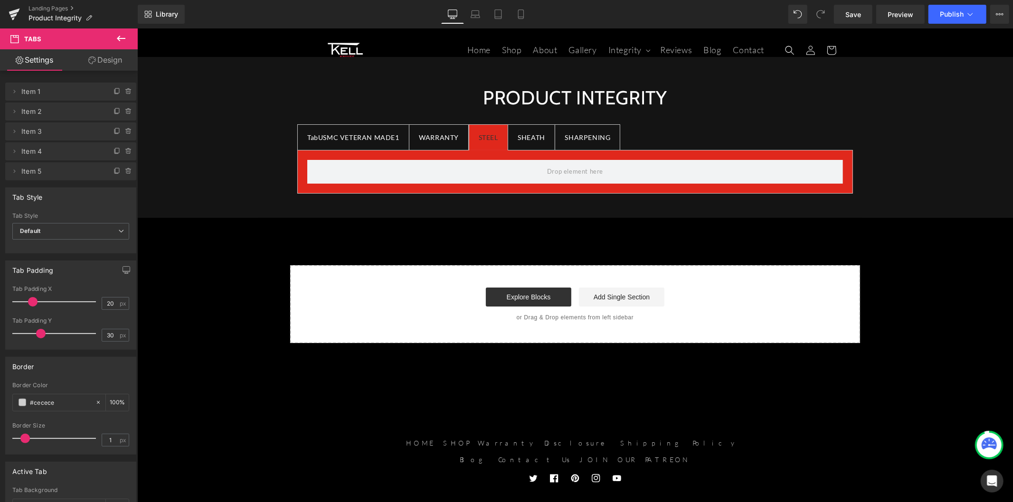
click at [119, 36] on icon at bounding box center [120, 38] width 11 height 11
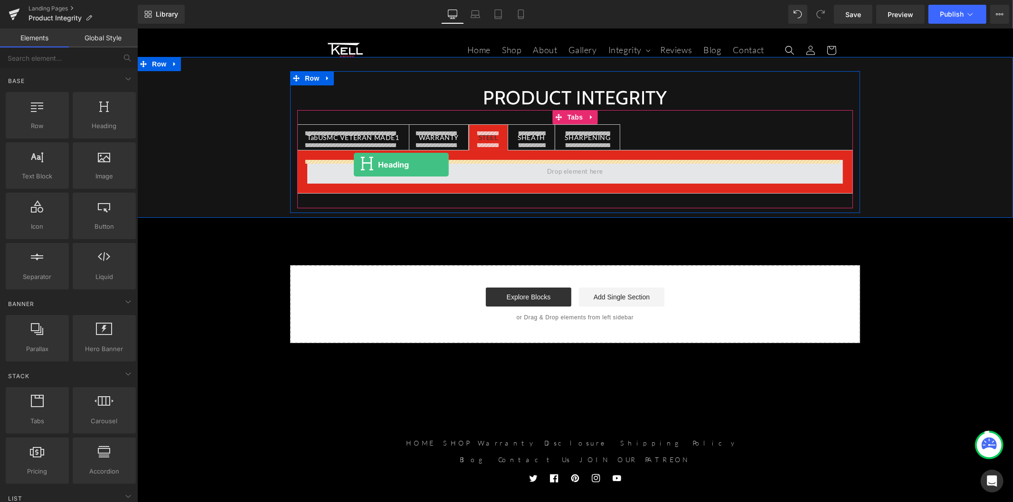
drag, startPoint x: 273, startPoint y: 148, endPoint x: 353, endPoint y: 164, distance: 82.3
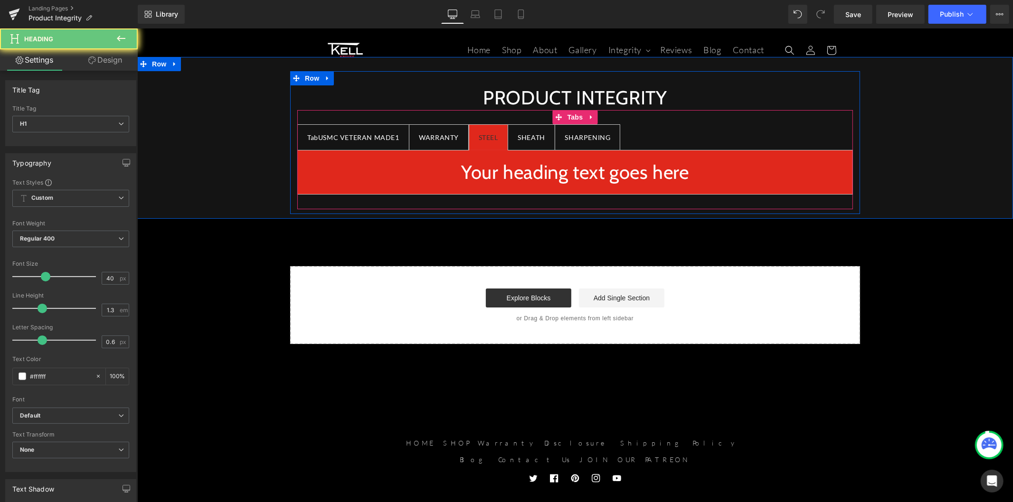
click at [463, 173] on h1 "Your heading text goes here" at bounding box center [575, 172] width 536 height 25
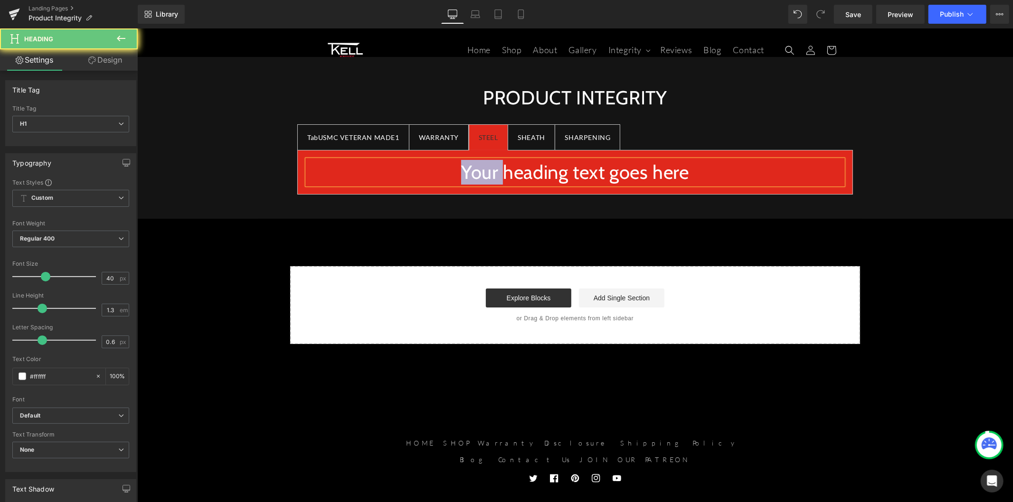
click at [463, 173] on h1 "Your heading text goes here" at bounding box center [575, 172] width 536 height 25
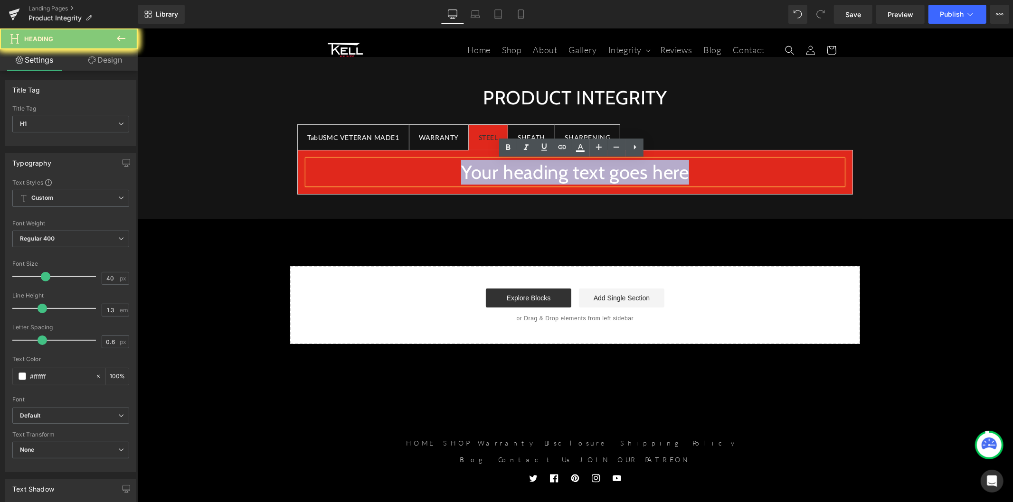
click at [463, 173] on h1 "Your heading text goes here" at bounding box center [575, 172] width 536 height 25
paste div
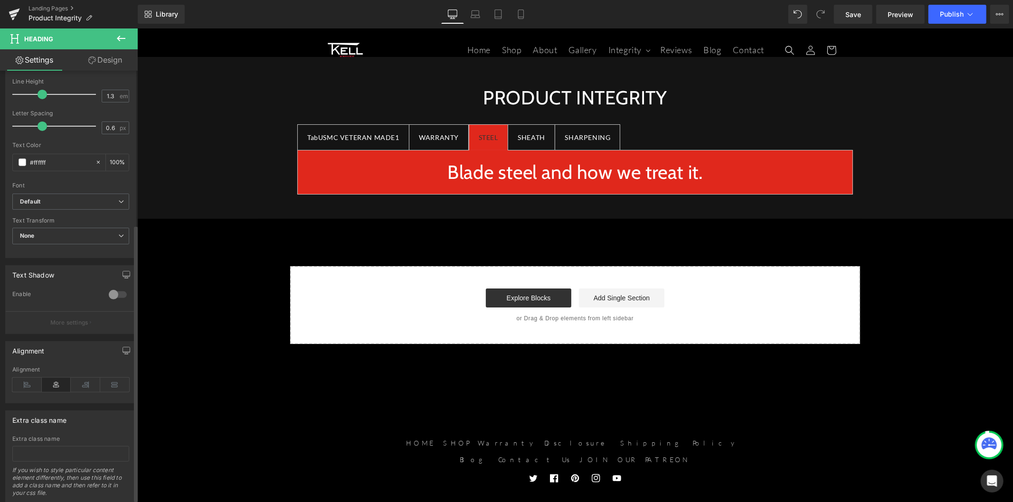
scroll to position [243, 0]
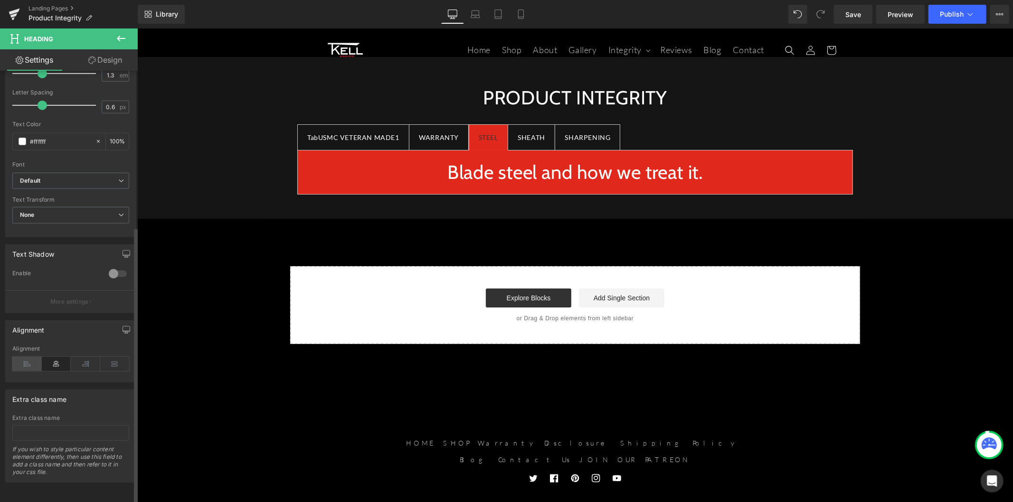
click at [22, 359] on icon at bounding box center [26, 364] width 29 height 14
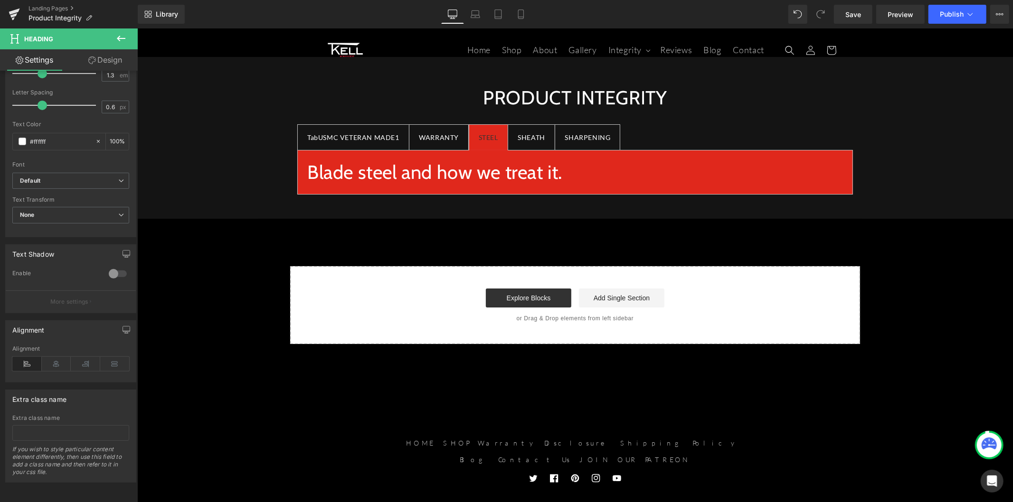
click at [119, 41] on icon at bounding box center [120, 38] width 11 height 11
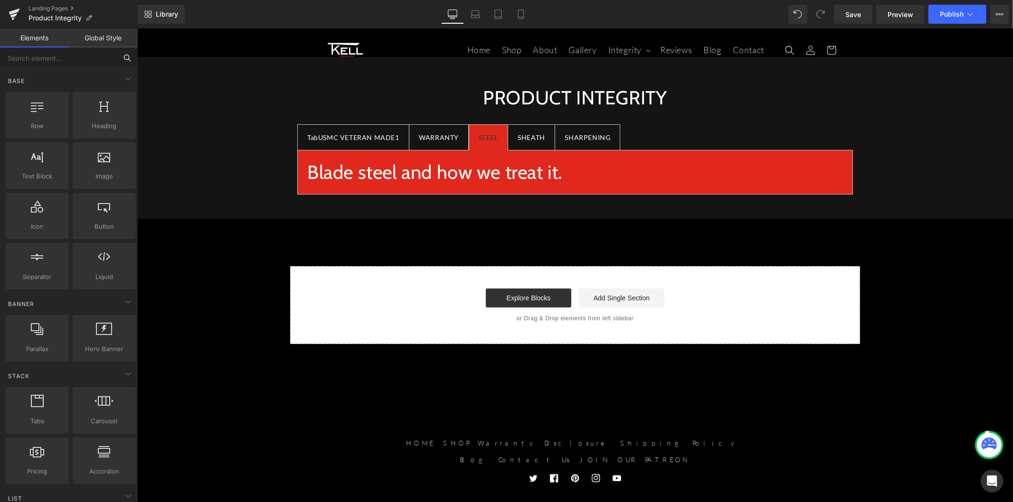
click at [79, 58] on input "text" at bounding box center [58, 57] width 117 height 21
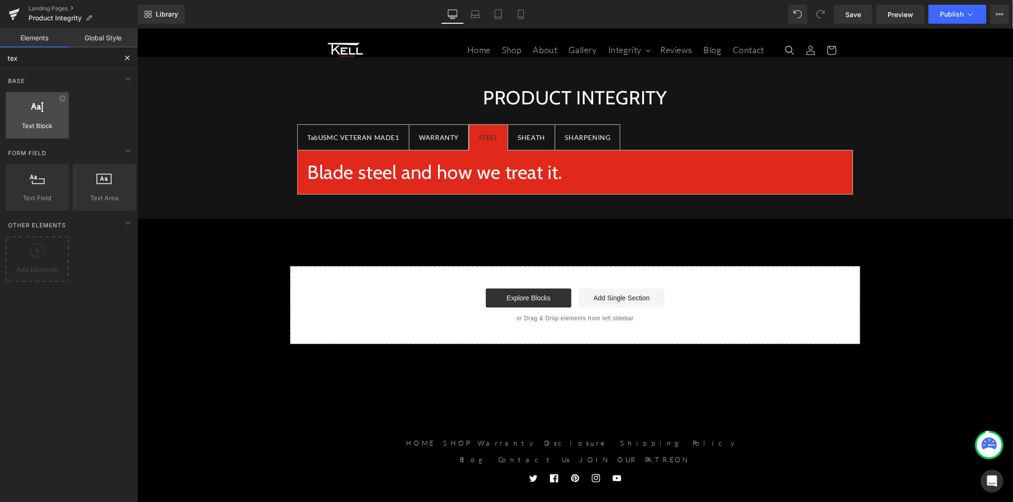
type input "text"
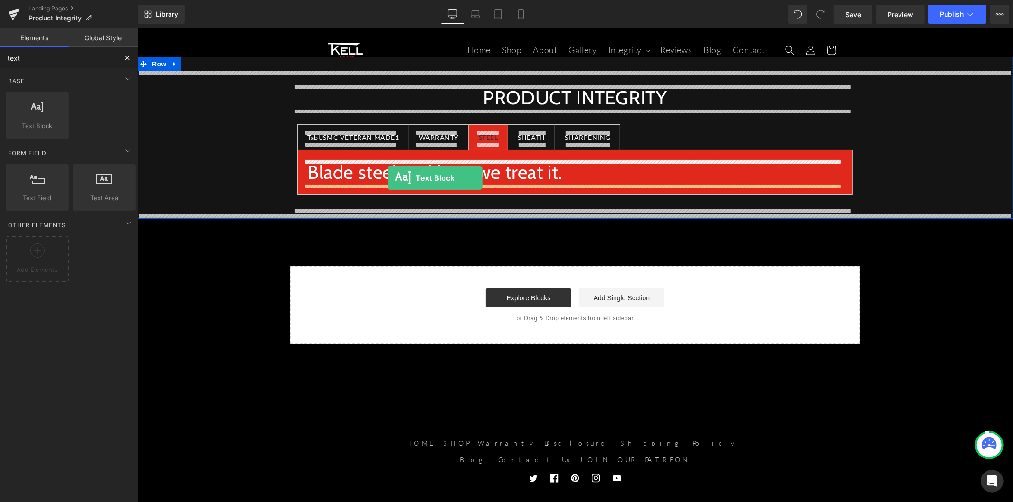
drag, startPoint x: 221, startPoint y: 152, endPoint x: 387, endPoint y: 178, distance: 167.7
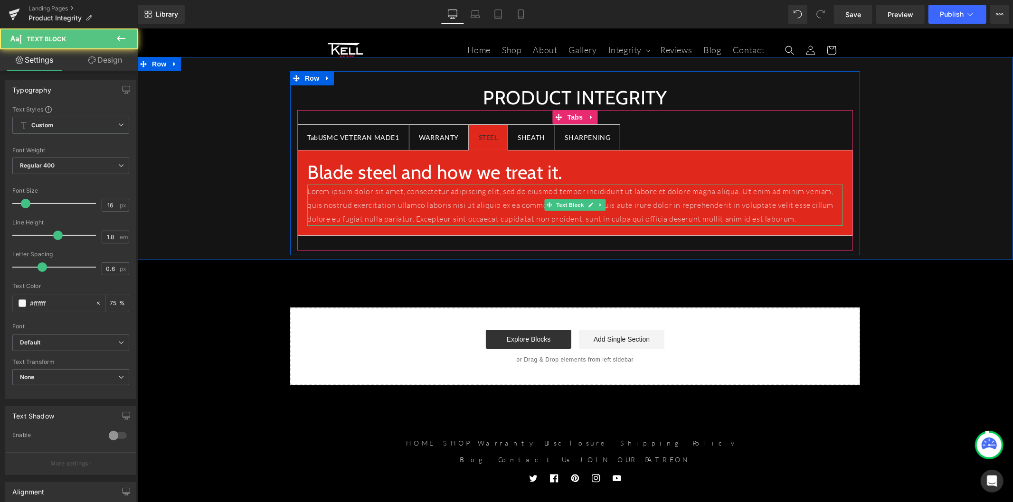
click at [423, 211] on p "Lorem ipsum dolor sit amet, consectetur adipiscing elit, sed do eiusmod tempor …" at bounding box center [575, 204] width 536 height 41
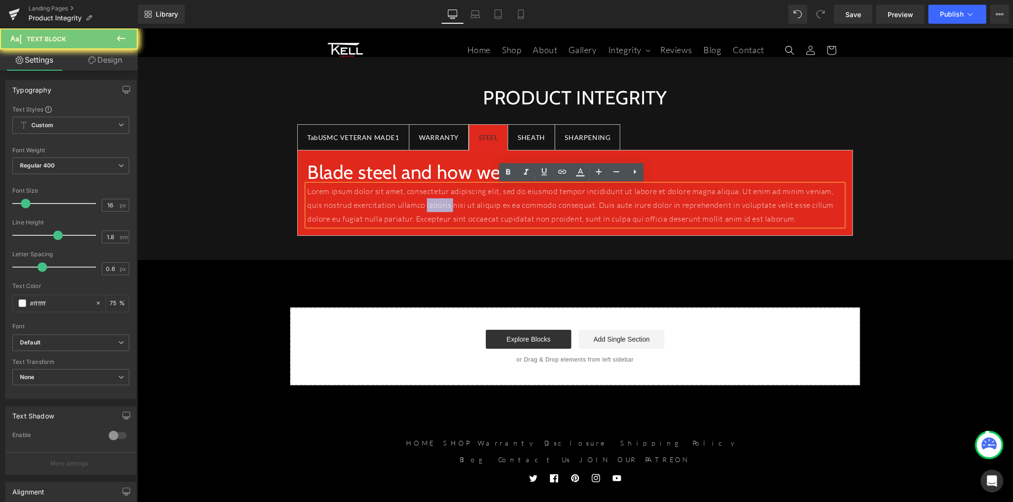
click at [423, 211] on p "Lorem ipsum dolor sit amet, consectetur adipiscing elit, sed do eiusmod tempor …" at bounding box center [575, 204] width 536 height 41
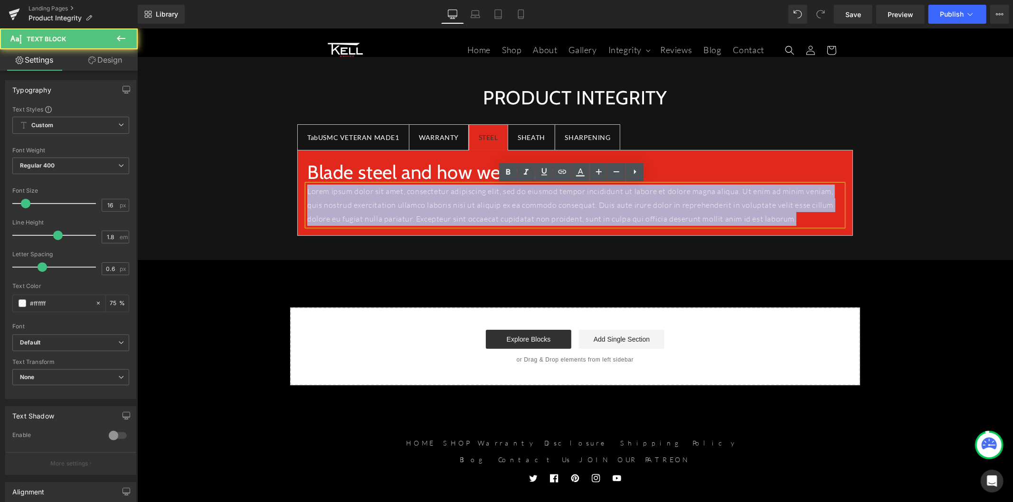
click at [423, 211] on p "Lorem ipsum dolor sit amet, consectetur adipiscing elit, sed do eiusmod tempor …" at bounding box center [575, 204] width 536 height 41
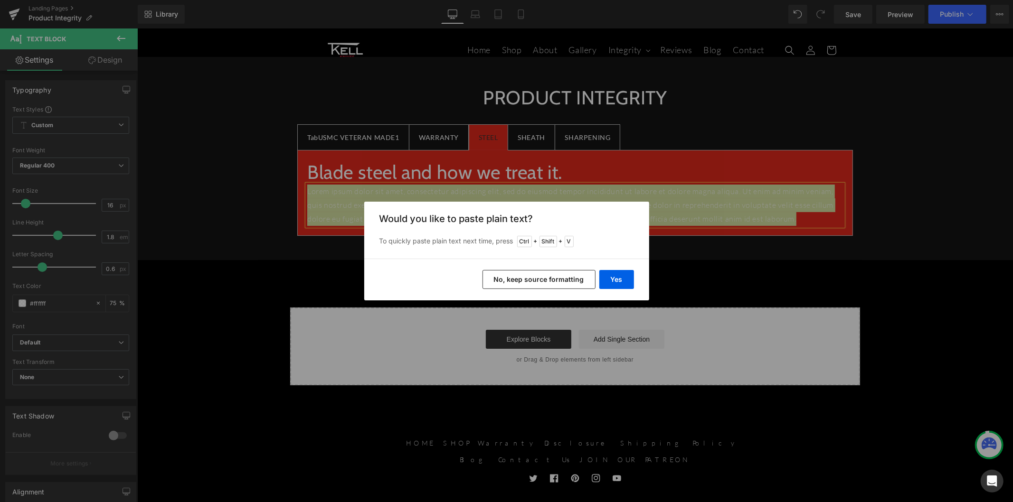
click at [516, 279] on button "No, keep source formatting" at bounding box center [538, 279] width 113 height 19
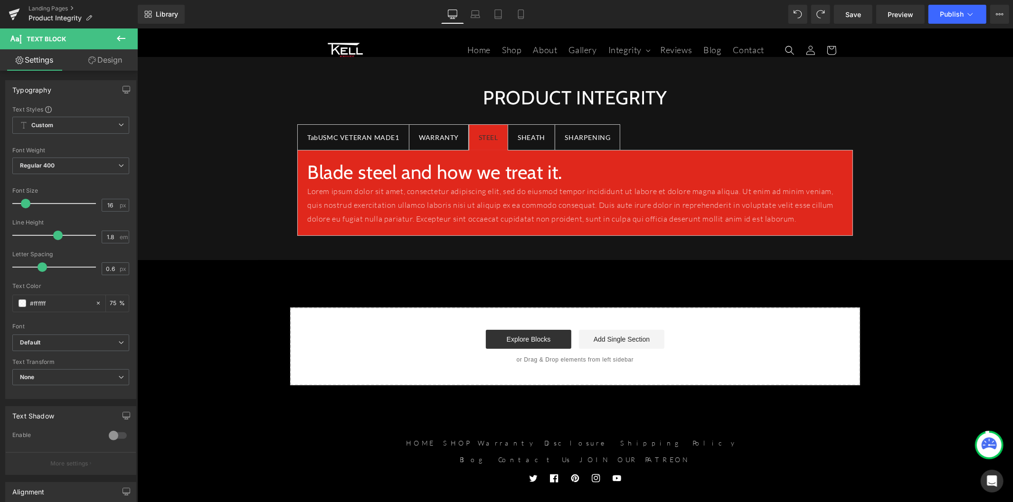
click at [117, 38] on icon at bounding box center [121, 39] width 9 height 6
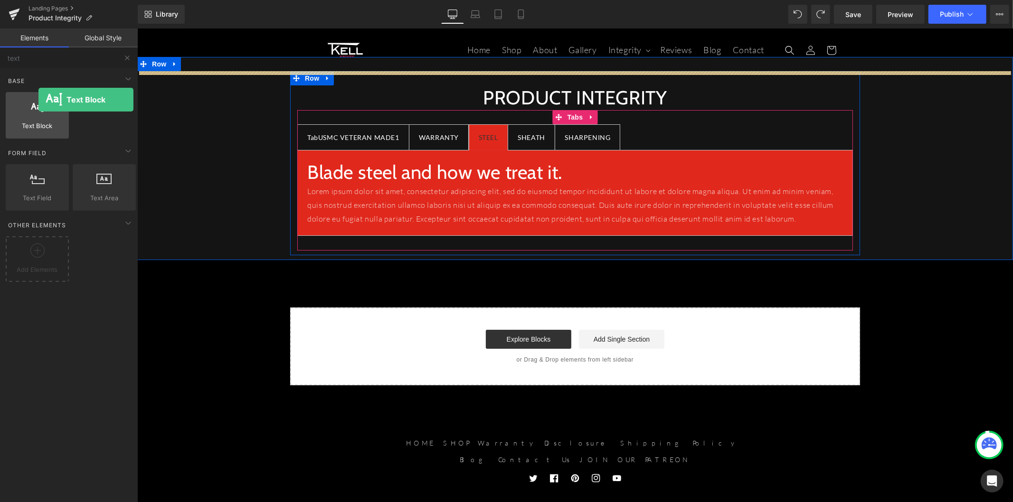
drag, startPoint x: 49, startPoint y: 127, endPoint x: 24, endPoint y: 103, distance: 34.6
click at [24, 103] on div "Text Block texts, paragraphs, contents, blocks" at bounding box center [37, 115] width 63 height 47
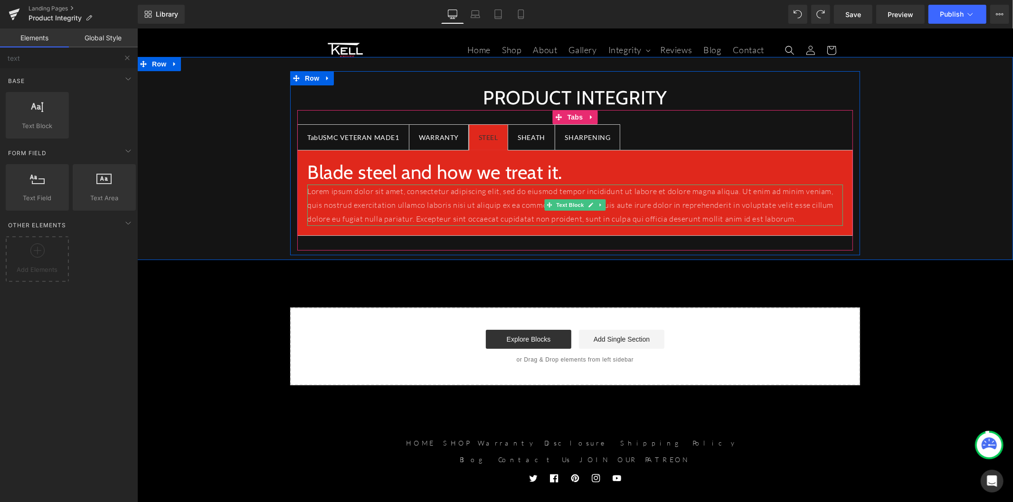
click at [345, 207] on p "Lorem ipsum dolor sit amet, consectetur adipiscing elit, sed do eiusmod tempor …" at bounding box center [575, 204] width 536 height 41
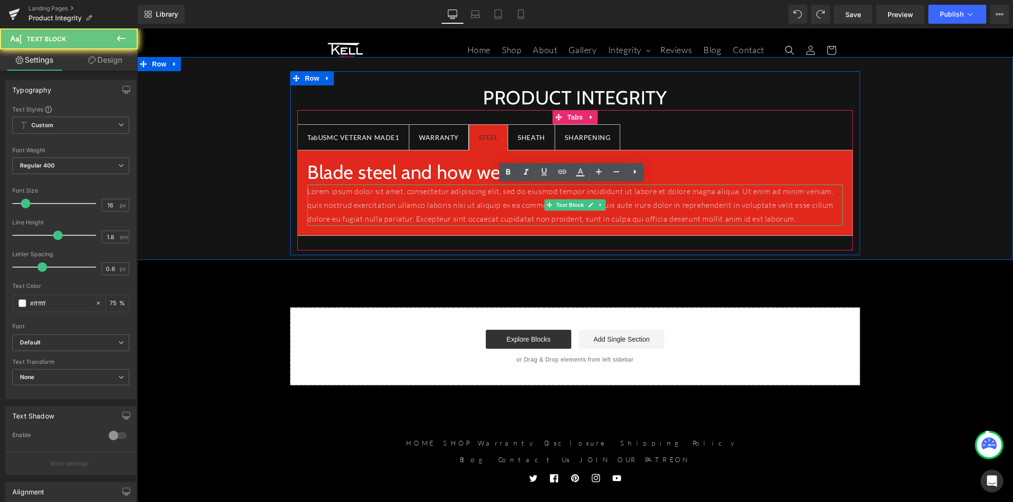
click at [345, 207] on p "Lorem ipsum dolor sit amet, consectetur adipiscing elit, sed do eiusmod tempor …" at bounding box center [575, 204] width 536 height 41
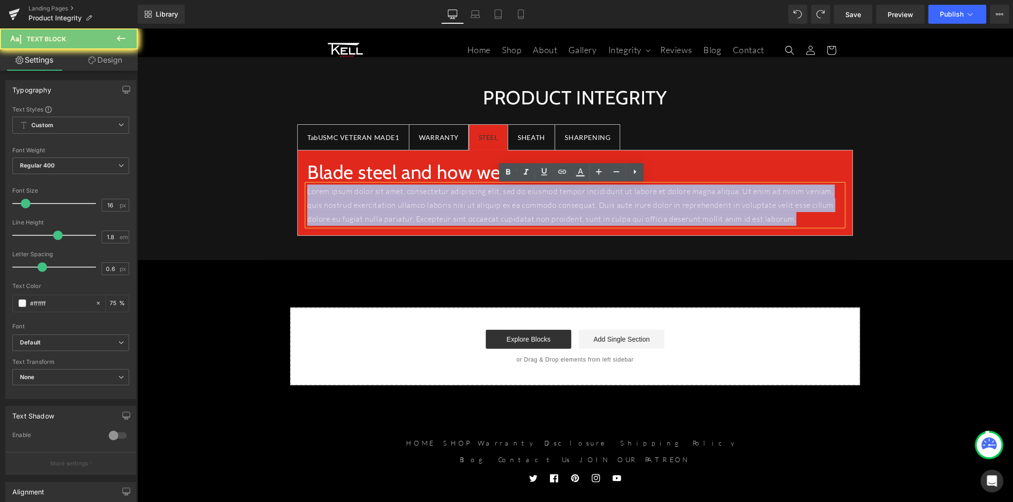
click at [345, 207] on p "Lorem ipsum dolor sit amet, consectetur adipiscing elit, sed do eiusmod tempor …" at bounding box center [575, 204] width 536 height 41
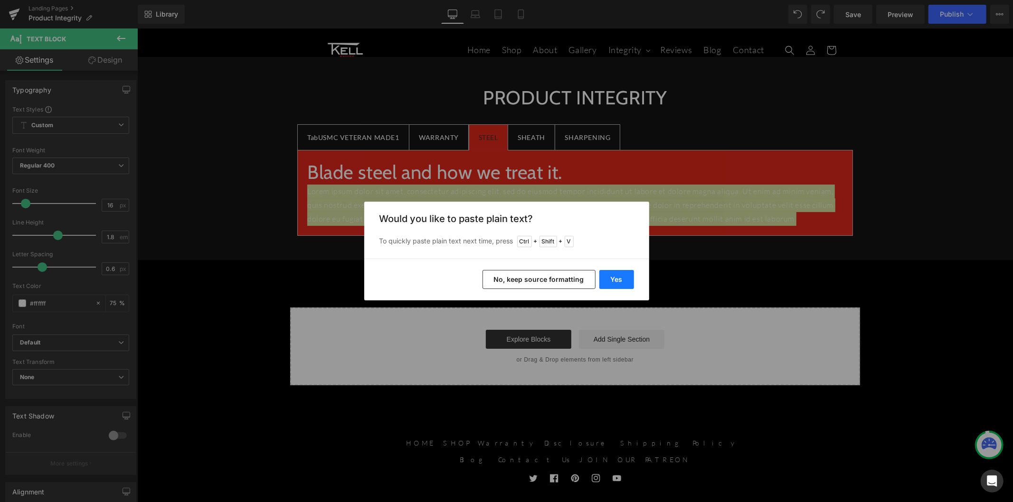
click at [626, 279] on button "Yes" at bounding box center [616, 279] width 35 height 19
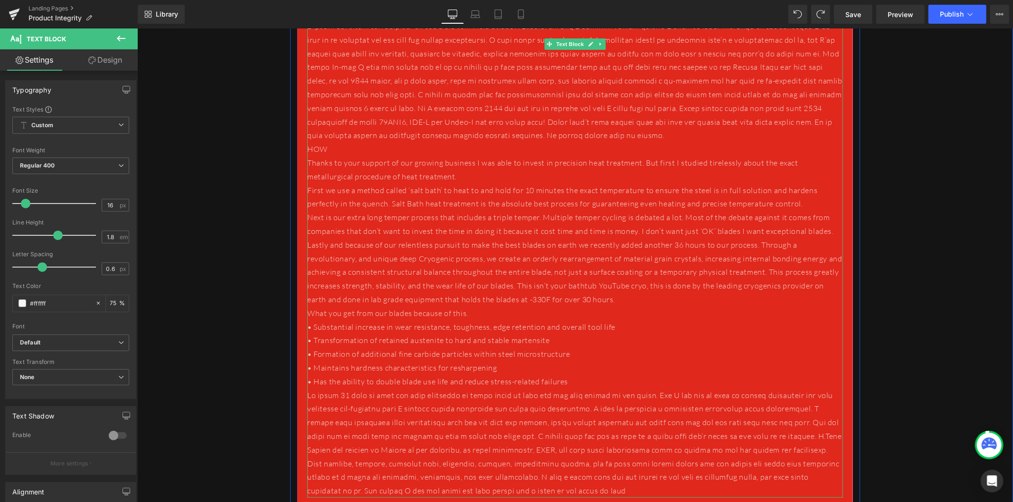
scroll to position [53, 0]
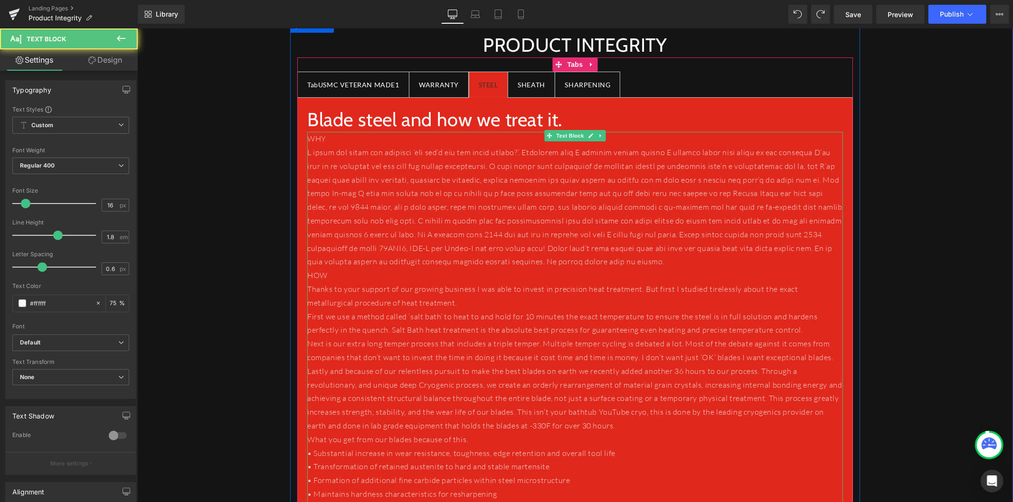
click at [334, 277] on p "HOW" at bounding box center [575, 275] width 536 height 14
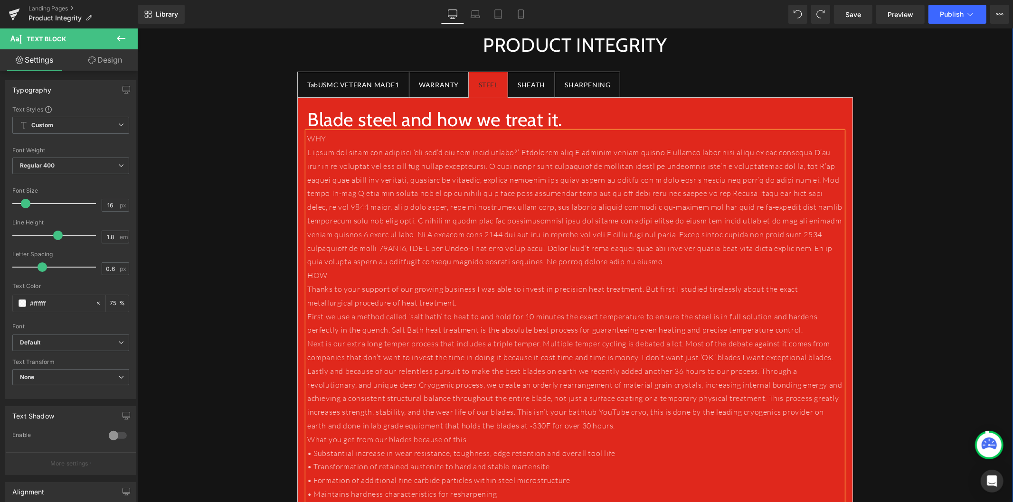
click at [679, 263] on p at bounding box center [575, 206] width 536 height 123
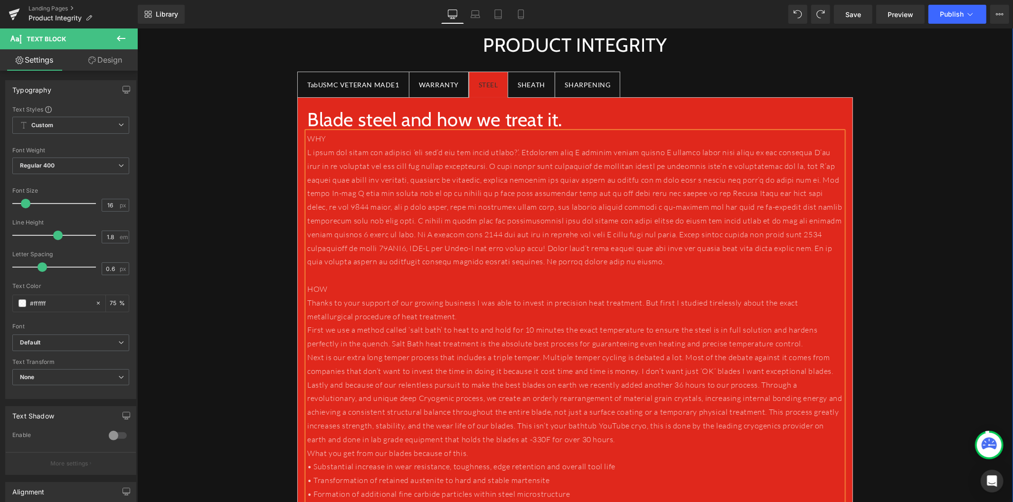
click at [307, 140] on p "WHY" at bounding box center [575, 139] width 536 height 14
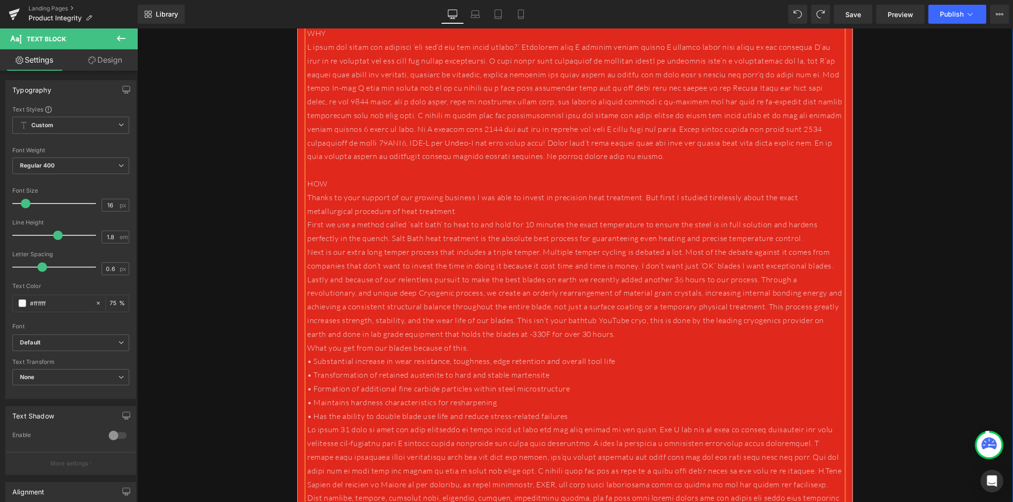
scroll to position [264, 0]
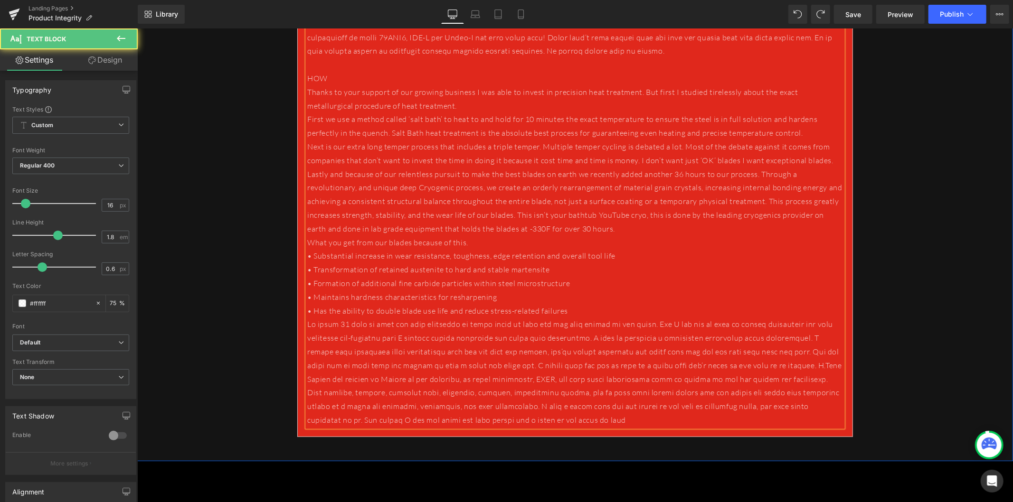
click at [590, 316] on div "WHY HOW Thanks to your support of our growing business I was able to invest in…" at bounding box center [575, 174] width 536 height 506
click at [587, 310] on p "• Has the ability to double blade use life and reduce stress-related failures" at bounding box center [575, 311] width 536 height 14
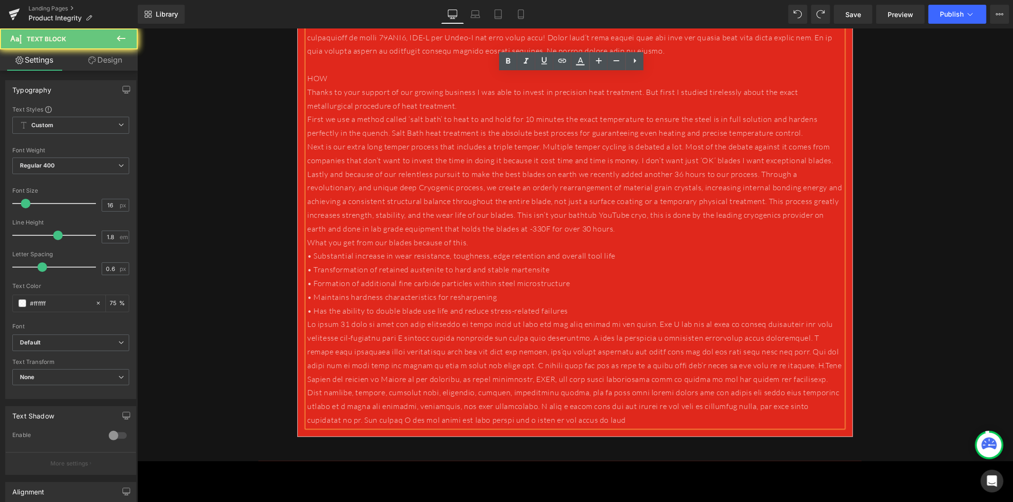
click at [577, 306] on p "• Has the ability to double blade use life and reduce stress-related failures" at bounding box center [575, 311] width 536 height 14
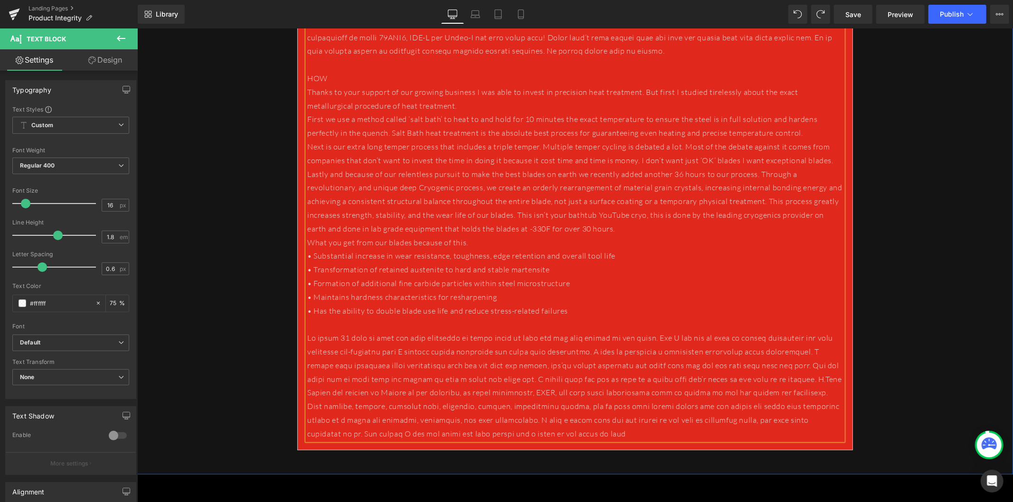
click at [598, 226] on p "Lastly and because of our relentless pursuit to make the best blades on earth w…" at bounding box center [575, 201] width 536 height 68
click at [588, 240] on p "What you get from our blades because of this." at bounding box center [575, 243] width 536 height 14
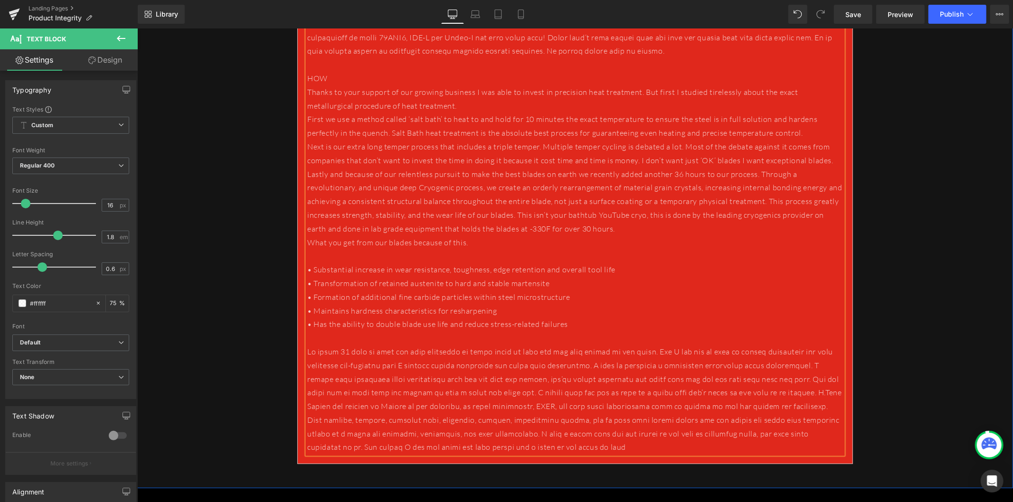
click at [620, 228] on p "Lastly and because of our relentless pursuit to make the best blades on earth w…" at bounding box center [575, 201] width 536 height 68
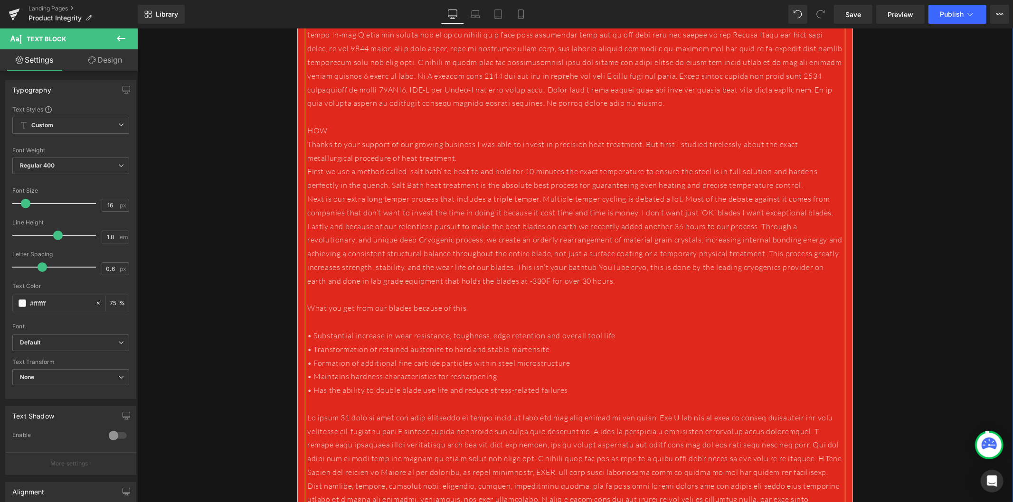
scroll to position [211, 0]
click at [807, 182] on p "First we use a method called ‘salt bath’ to heat to and hold for 10 minutes the…" at bounding box center [575, 179] width 536 height 28
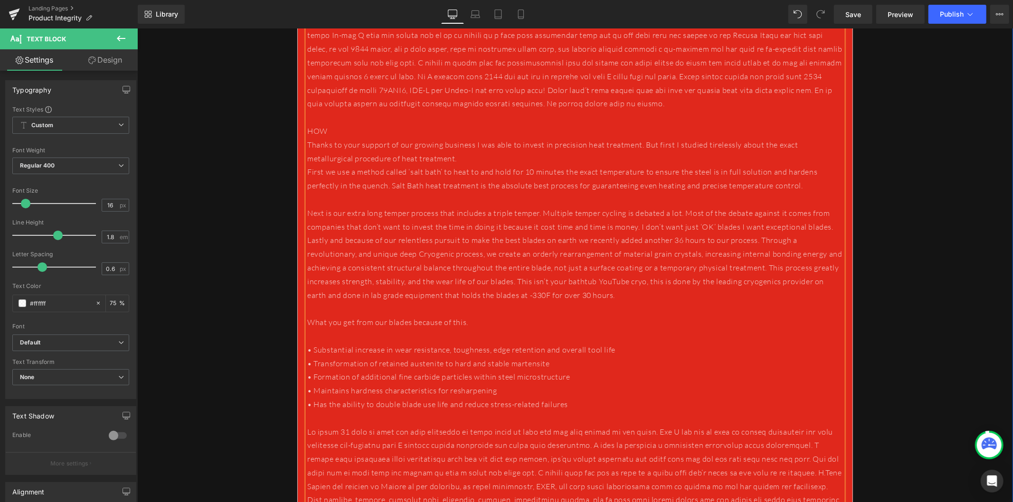
click at [549, 157] on p "Thanks to your support of our growing business I was able to invest in precisio…" at bounding box center [575, 152] width 536 height 28
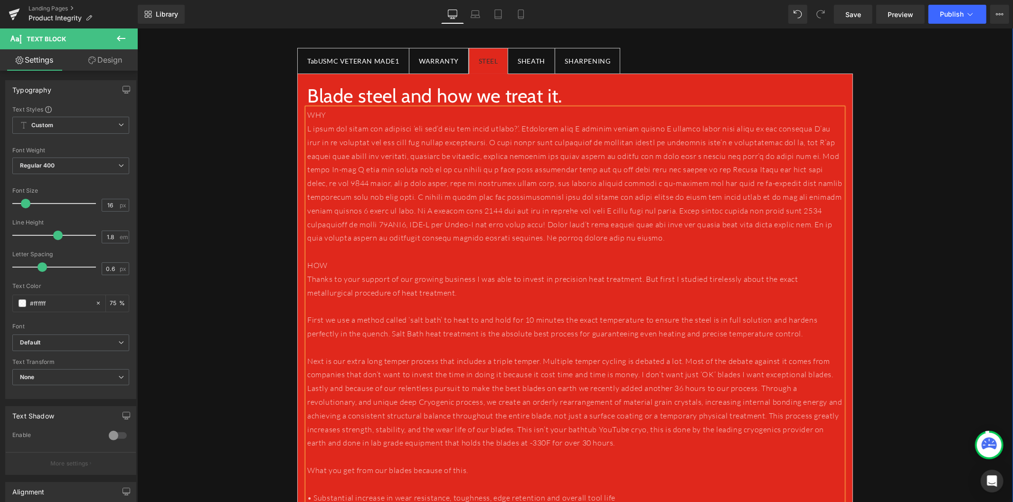
scroll to position [53, 0]
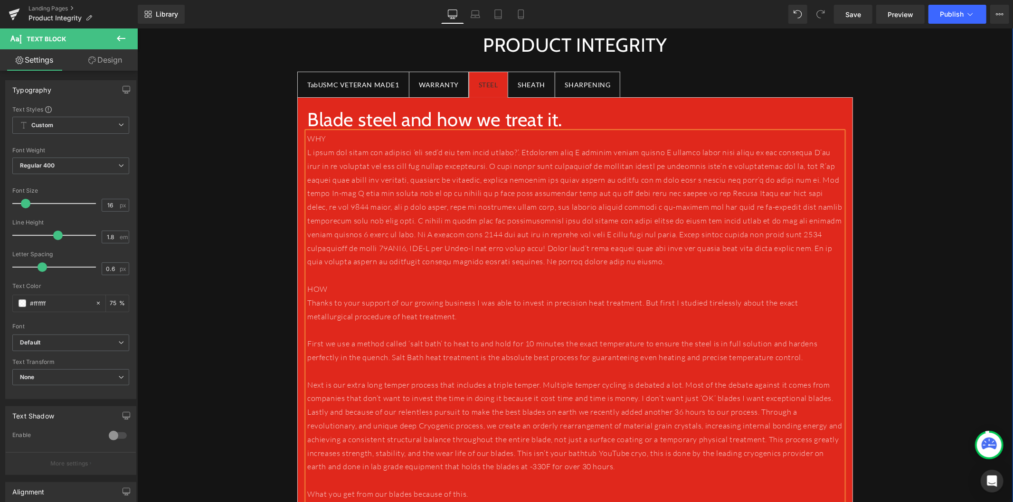
click at [508, 139] on p "WHY" at bounding box center [575, 139] width 536 height 14
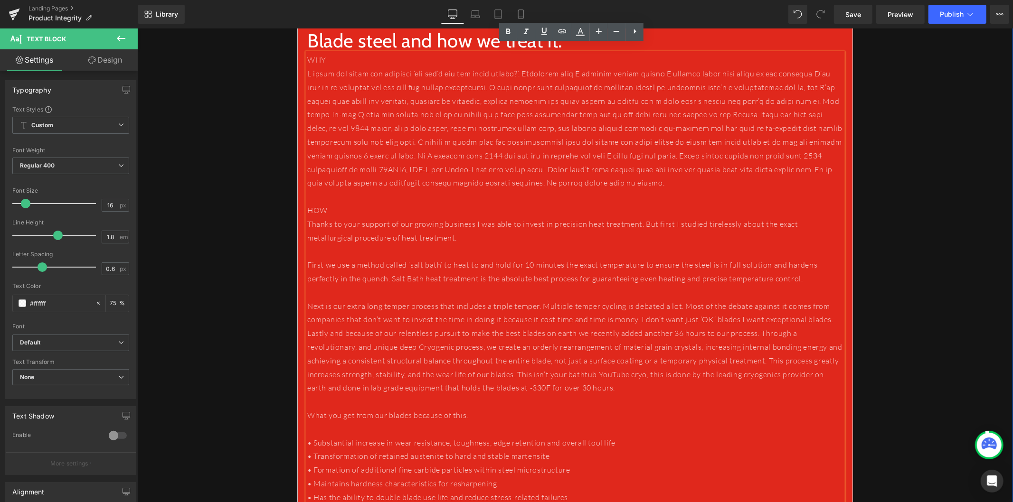
scroll to position [158, 0]
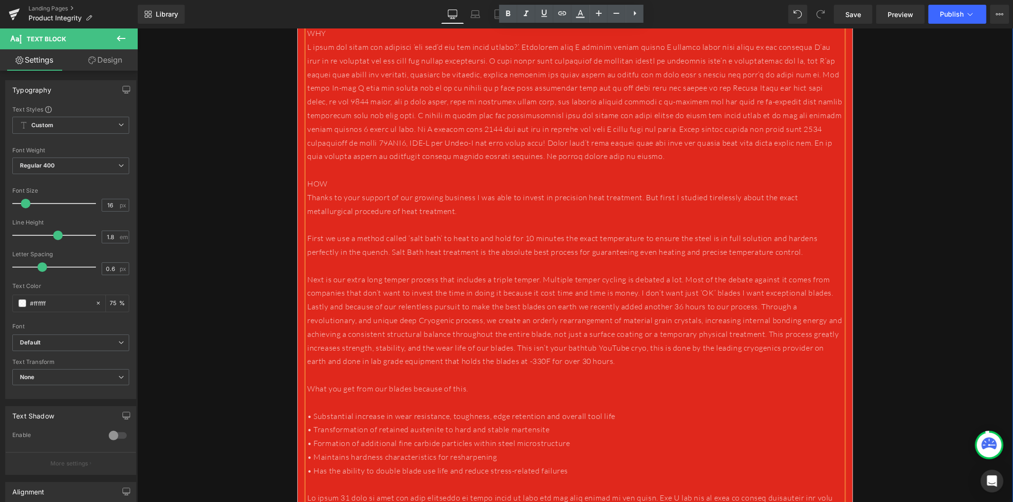
click at [822, 293] on p "Next is our extra long temper process that includes a triple temper. Multiple t…" at bounding box center [575, 287] width 536 height 28
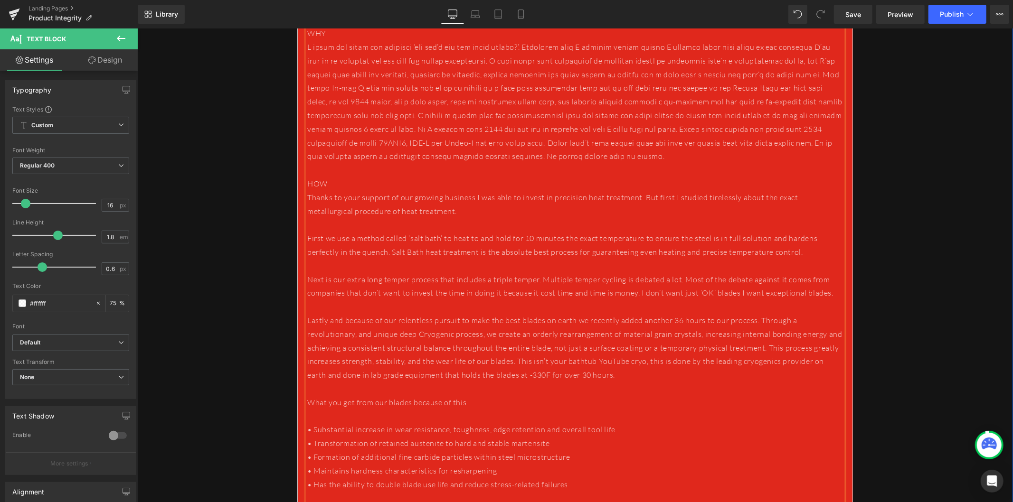
click at [307, 318] on p "Lastly and because of our relentless pursuit to make the best blades on earth w…" at bounding box center [575, 347] width 536 height 68
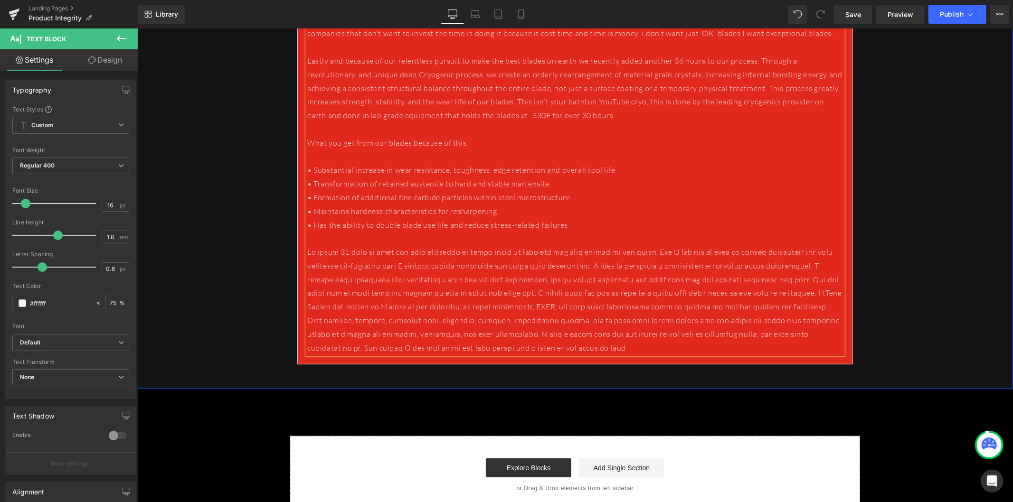
scroll to position [422, 0]
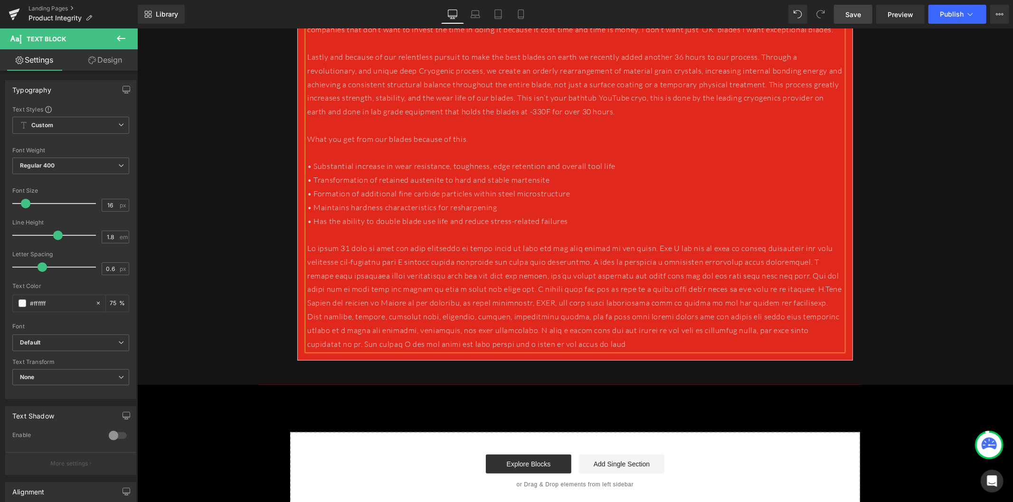
click at [857, 15] on span "Save" at bounding box center [853, 14] width 16 height 10
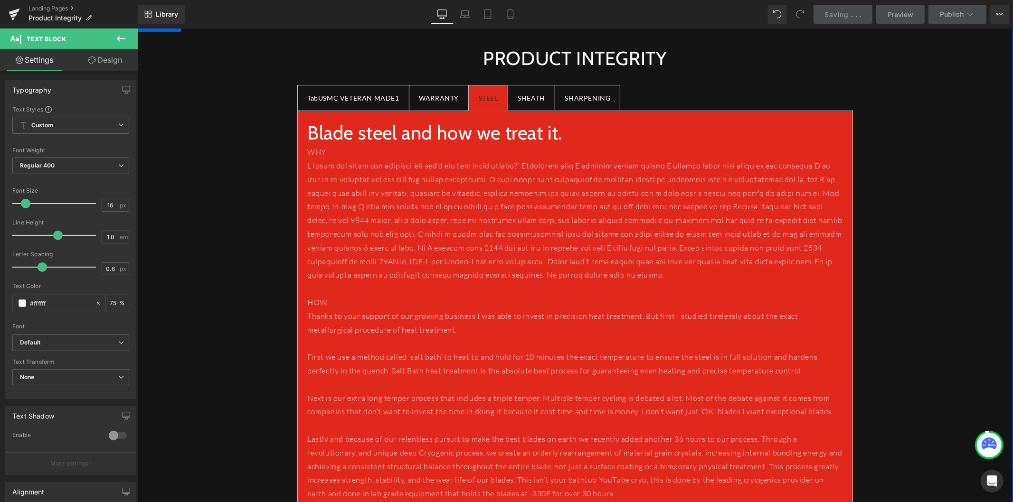
scroll to position [0, 0]
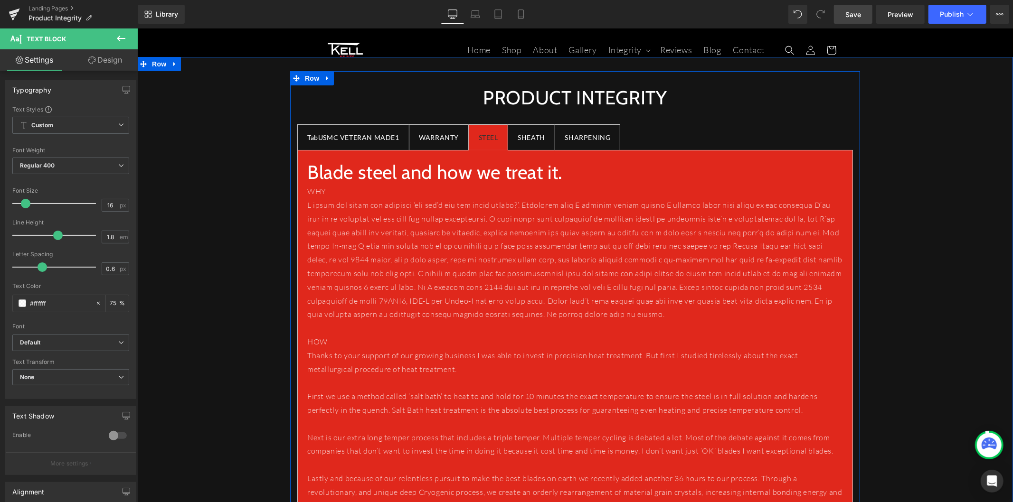
click at [534, 140] on div "SHEATH Text Block" at bounding box center [531, 137] width 28 height 12
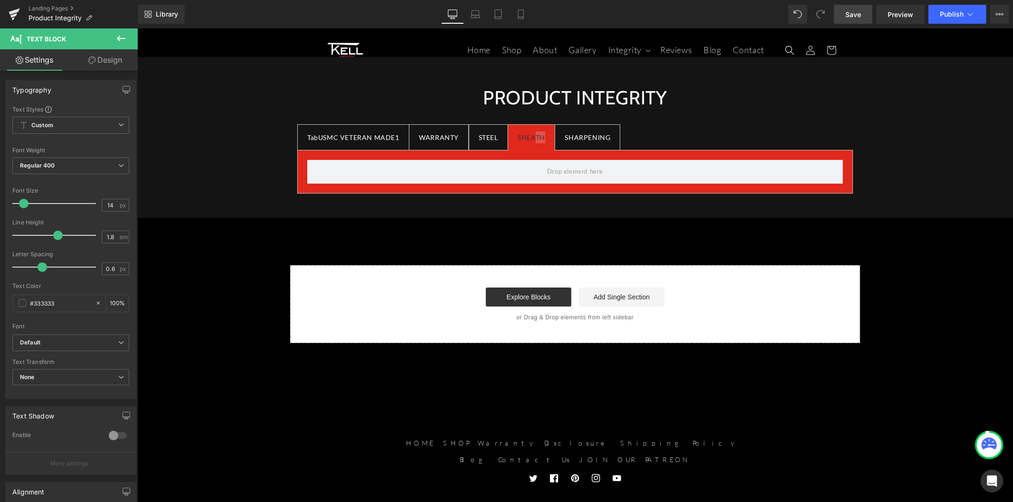
click at [123, 35] on icon at bounding box center [120, 38] width 11 height 11
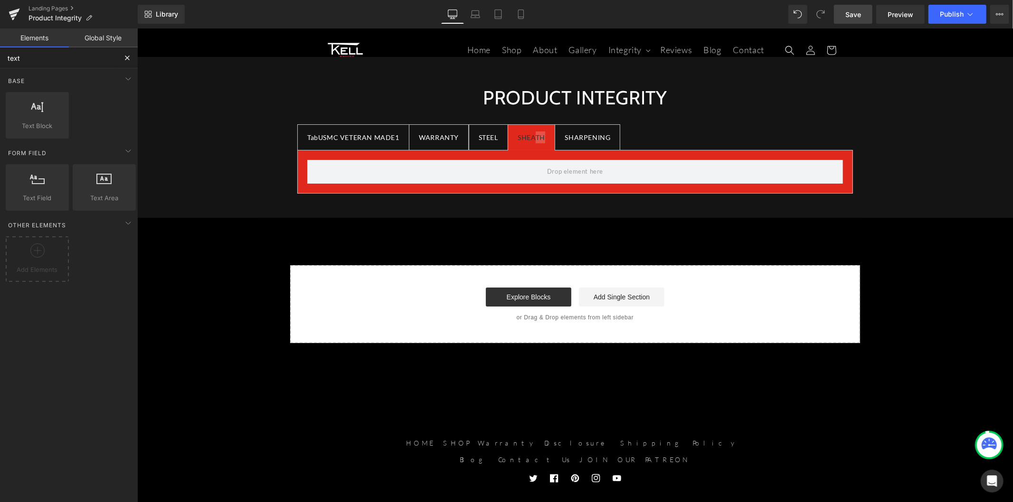
drag, startPoint x: 48, startPoint y: 60, endPoint x: -15, endPoint y: 58, distance: 63.6
click at [0, 58] on html "Text Block You are previewing how the will restyle your page. You can not edit …" at bounding box center [506, 251] width 1013 height 502
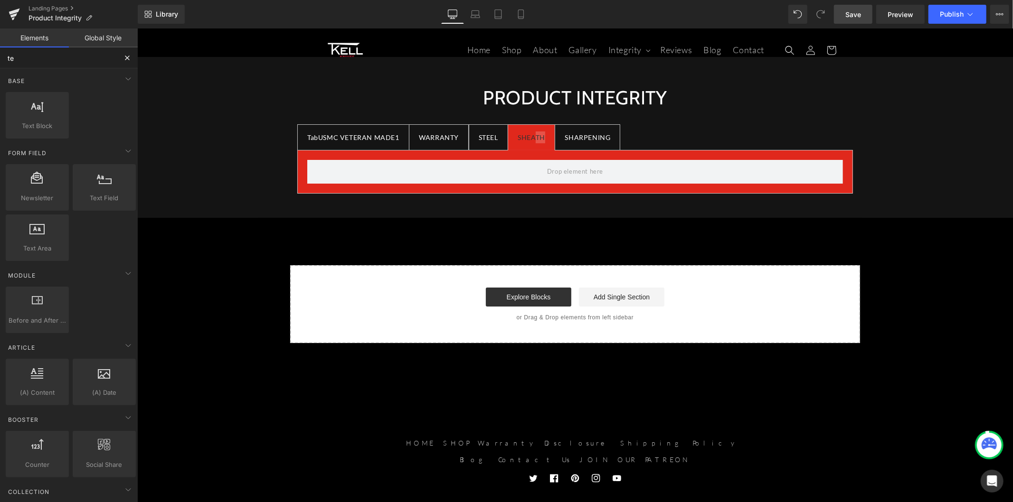
drag, startPoint x: 16, startPoint y: 62, endPoint x: -13, endPoint y: 59, distance: 28.6
click at [0, 59] on html "Text Block You are previewing how the will restyle your page. You can not edit …" at bounding box center [506, 251] width 1013 height 502
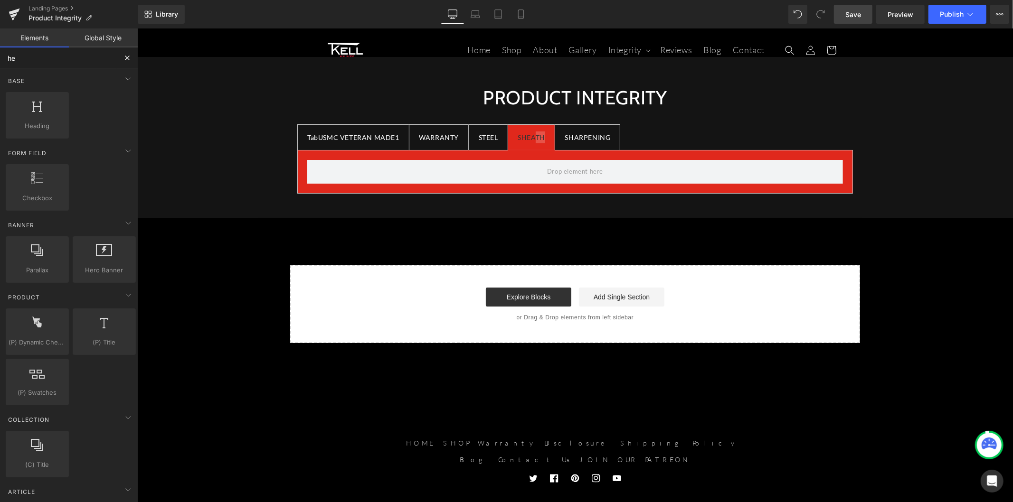
type input "hea"
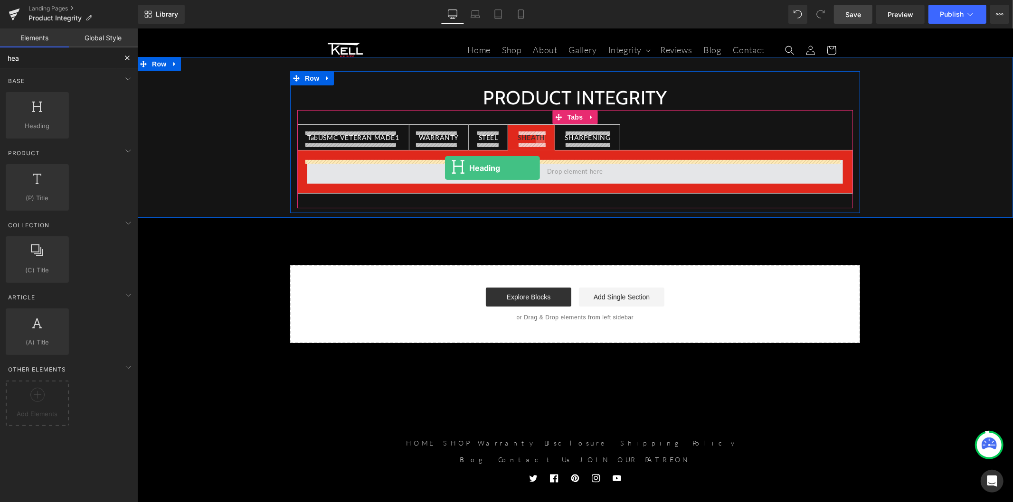
drag, startPoint x: 217, startPoint y: 144, endPoint x: 444, endPoint y: 168, distance: 229.1
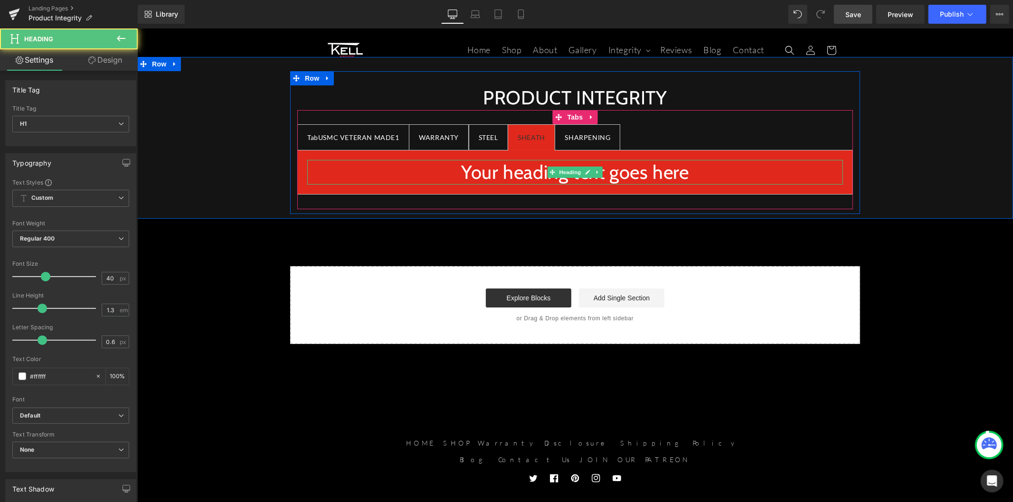
click at [454, 178] on h1 "Your heading text goes here" at bounding box center [575, 172] width 536 height 25
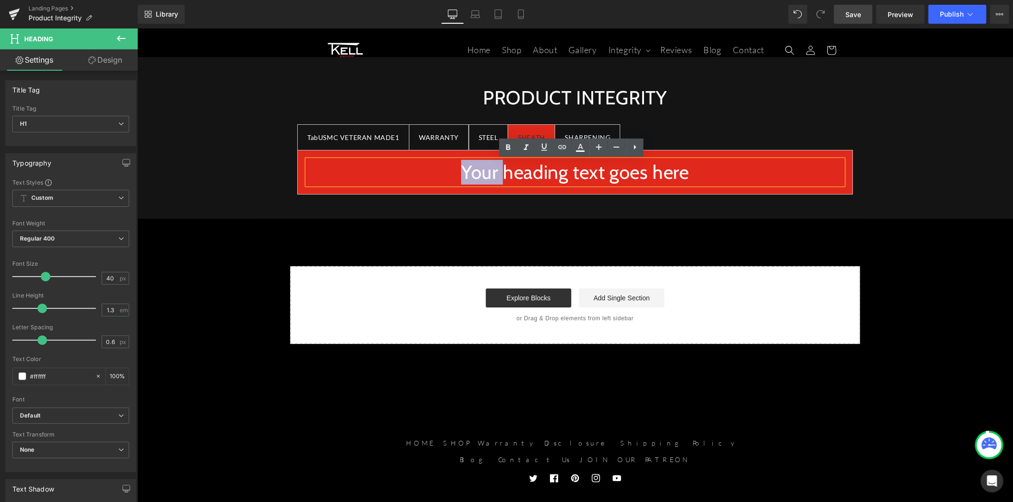
click at [454, 178] on h1 "Your heading text goes here" at bounding box center [575, 172] width 536 height 25
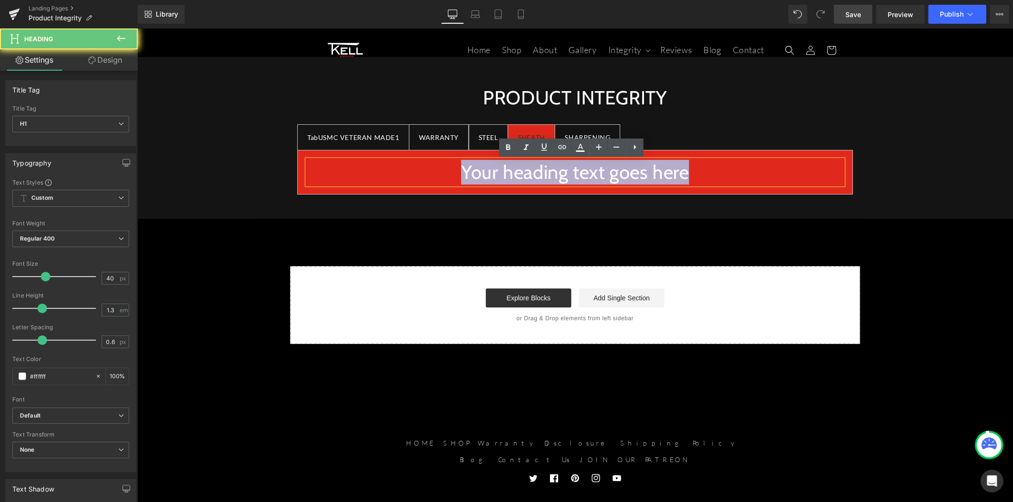
click at [454, 178] on h1 "Your heading text goes here" at bounding box center [575, 172] width 536 height 25
paste div
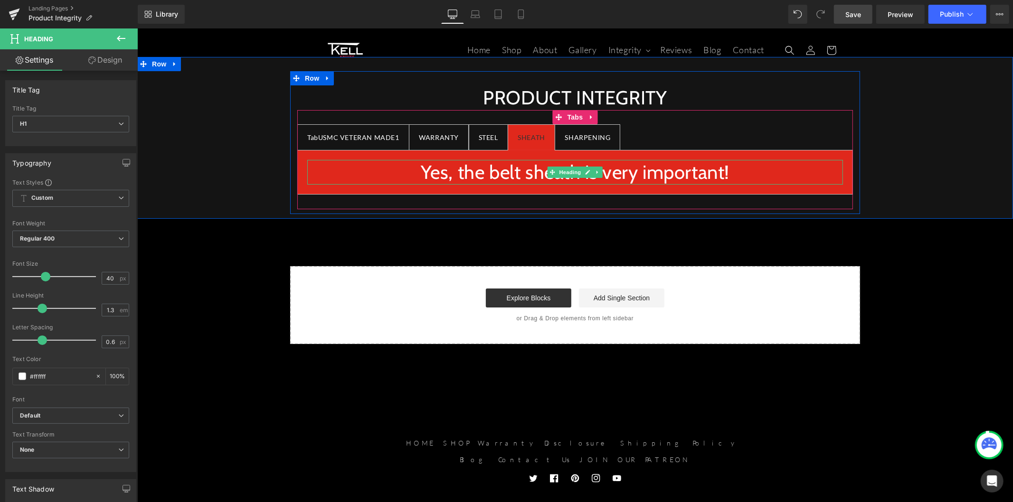
click at [408, 171] on h1 "Yes, the belt sheath is very important!" at bounding box center [575, 172] width 536 height 25
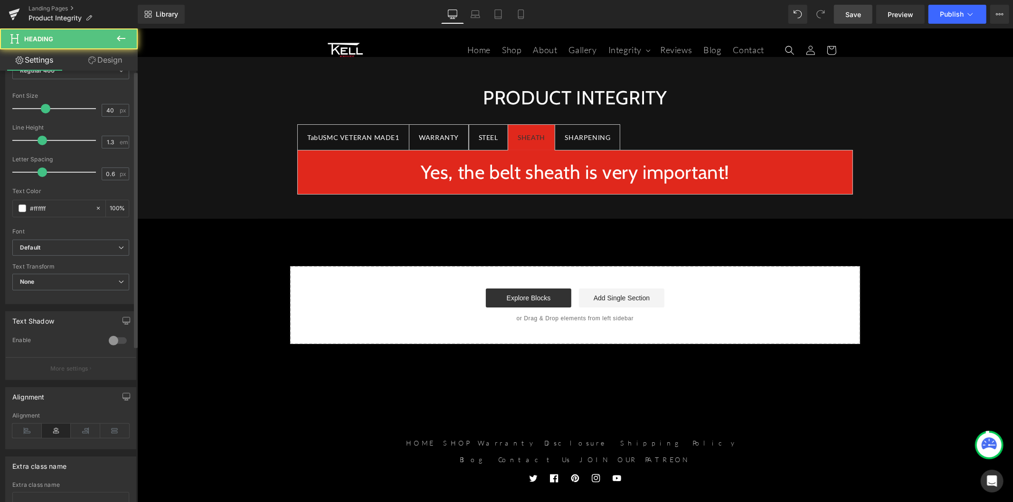
scroll to position [243, 0]
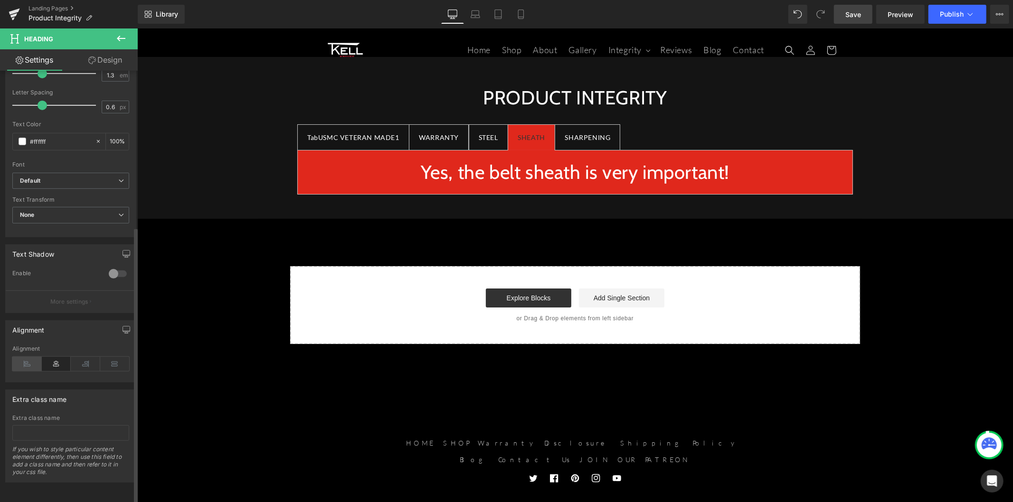
click at [26, 357] on icon at bounding box center [26, 364] width 29 height 14
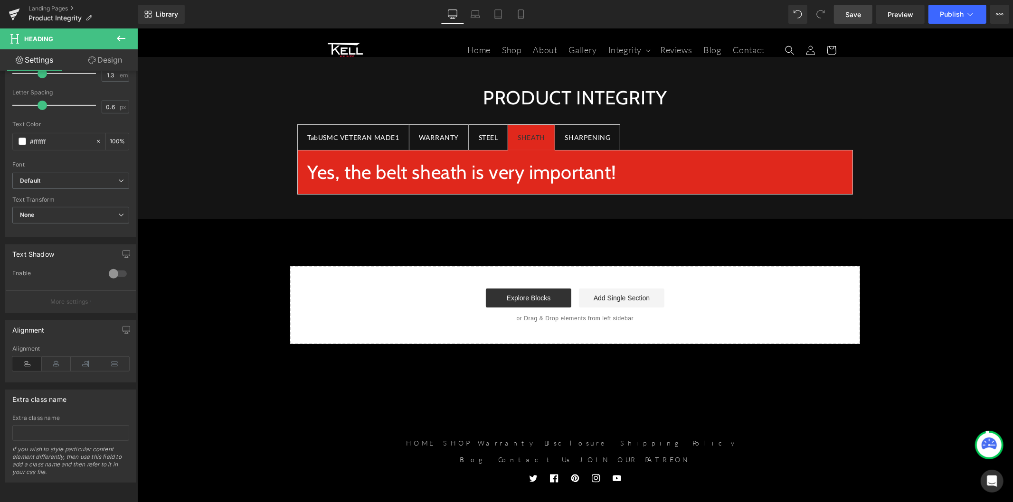
click at [118, 37] on icon at bounding box center [121, 39] width 9 height 6
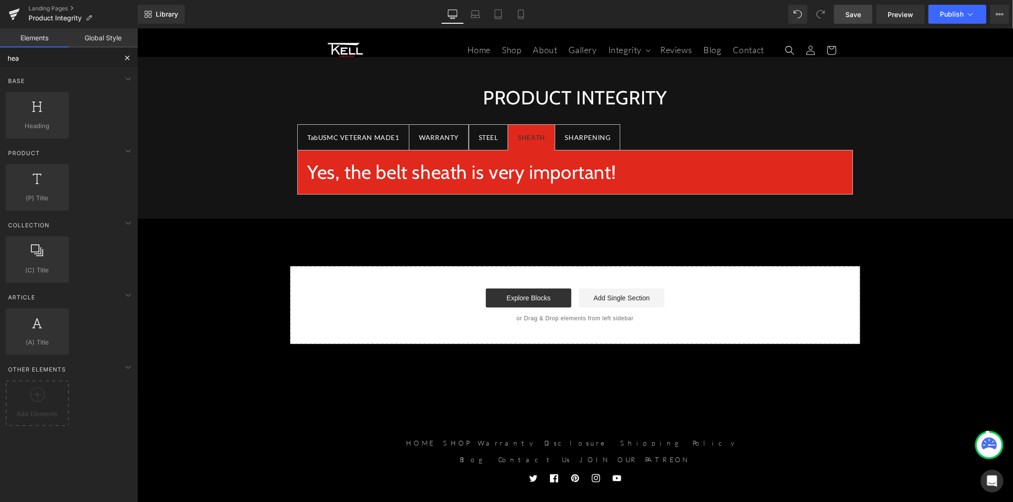
drag, startPoint x: 39, startPoint y: 63, endPoint x: -4, endPoint y: 63, distance: 43.2
click at [0, 63] on html "Heading You are previewing how the will restyle your page. You can not edit Ele…" at bounding box center [506, 251] width 1013 height 502
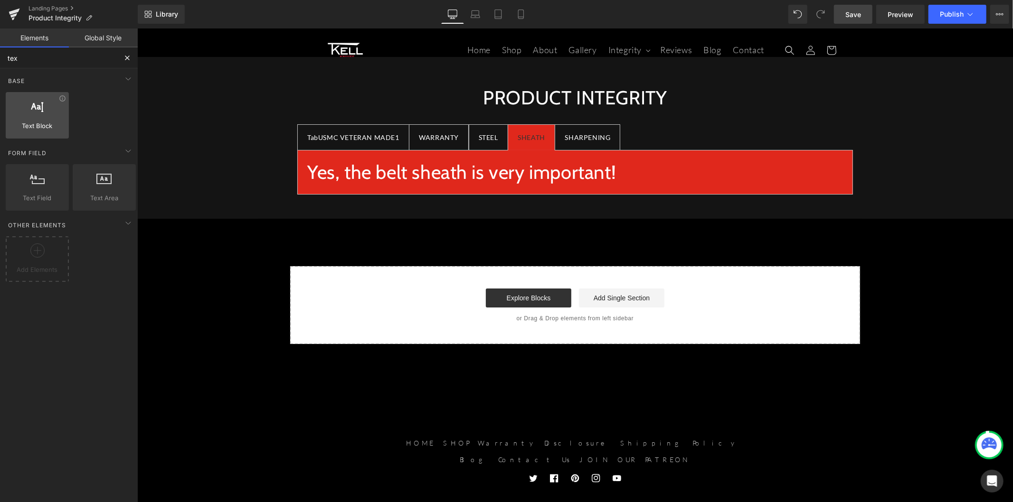
type input "text"
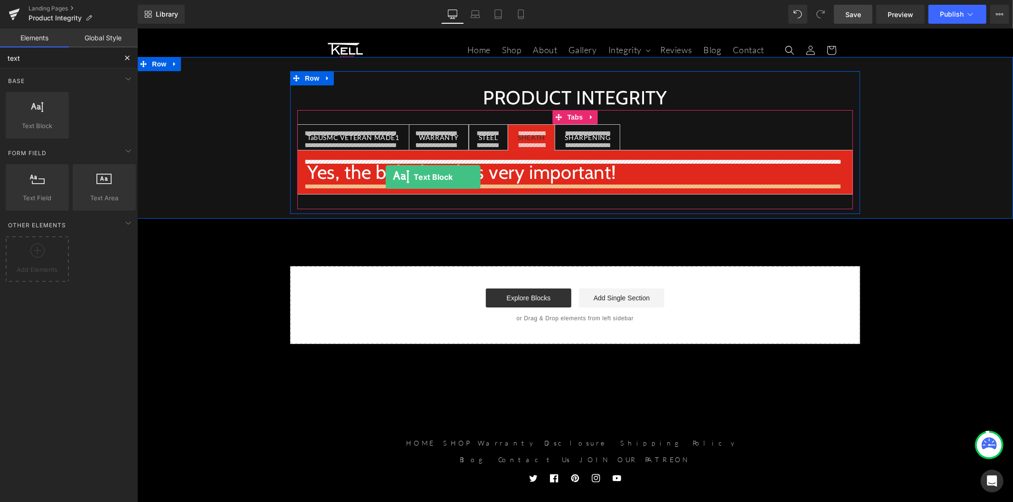
drag, startPoint x: 188, startPoint y: 143, endPoint x: 385, endPoint y: 177, distance: 200.4
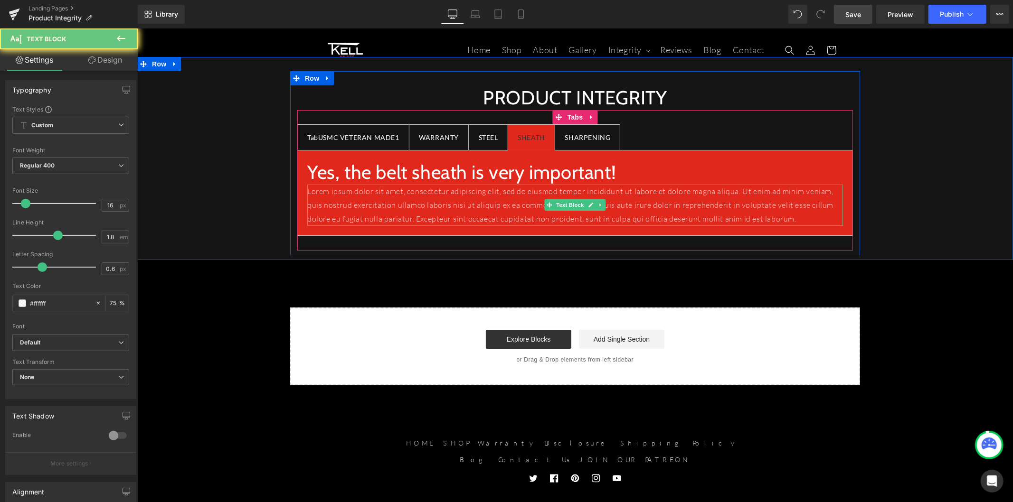
click at [385, 201] on p "Lorem ipsum dolor sit amet, consectetur adipiscing elit, sed do eiusmod tempor …" at bounding box center [575, 204] width 536 height 41
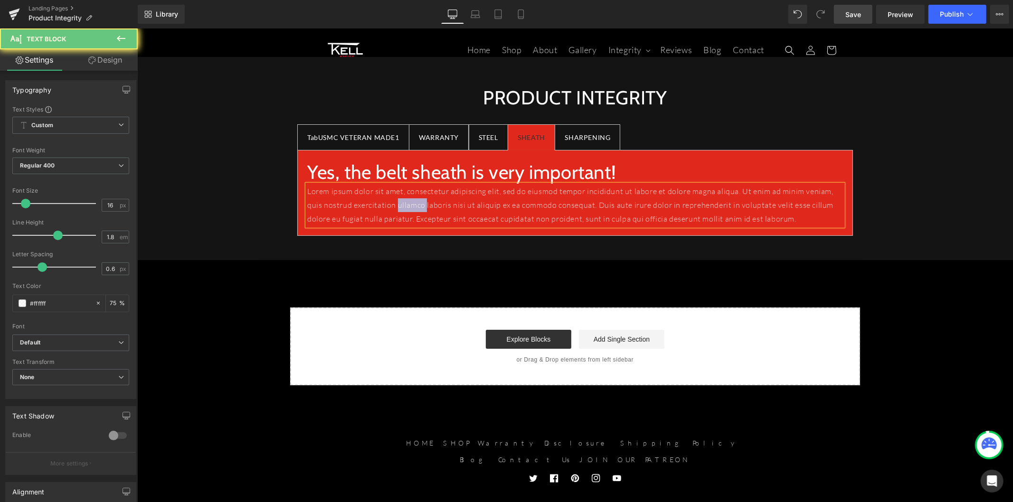
click at [385, 201] on p "Lorem ipsum dolor sit amet, consectetur adipiscing elit, sed do eiusmod tempor …" at bounding box center [575, 204] width 536 height 41
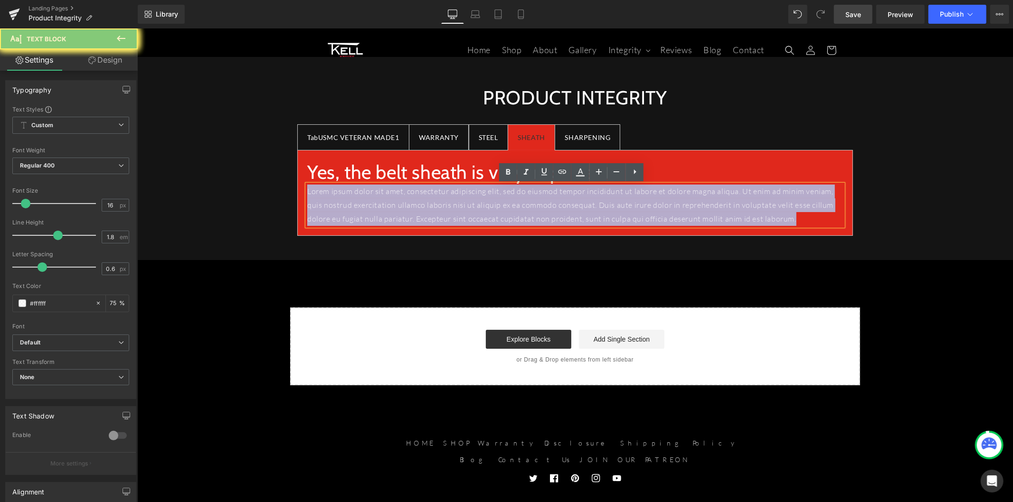
click at [385, 201] on p "Lorem ipsum dolor sit amet, consectetur adipiscing elit, sed do eiusmod tempor …" at bounding box center [575, 204] width 536 height 41
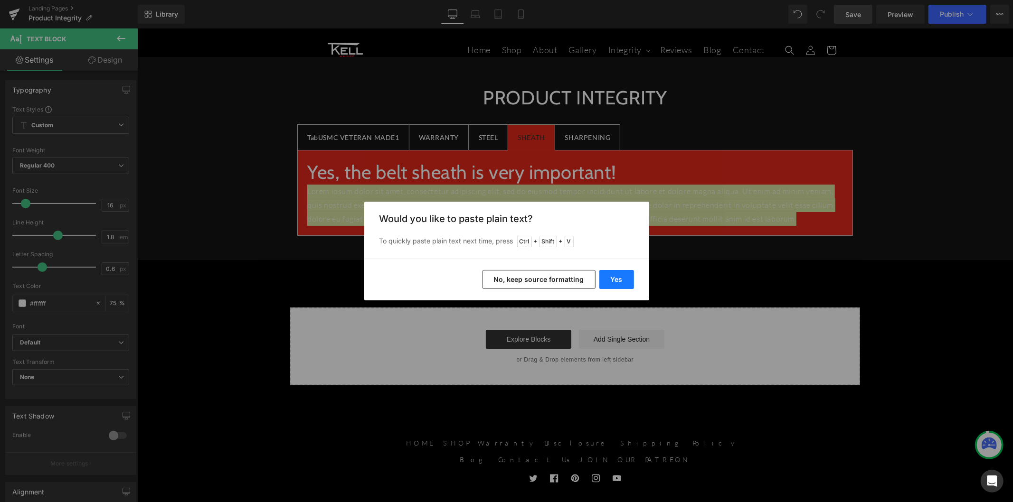
click at [605, 275] on button "Yes" at bounding box center [616, 279] width 35 height 19
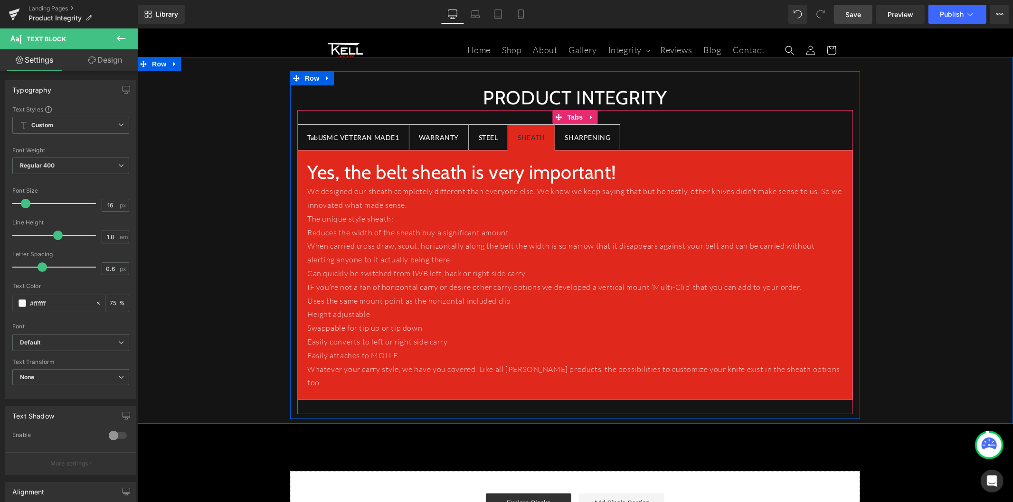
click at [627, 177] on h1 "Yes, the belt sheath is very important!" at bounding box center [575, 172] width 536 height 25
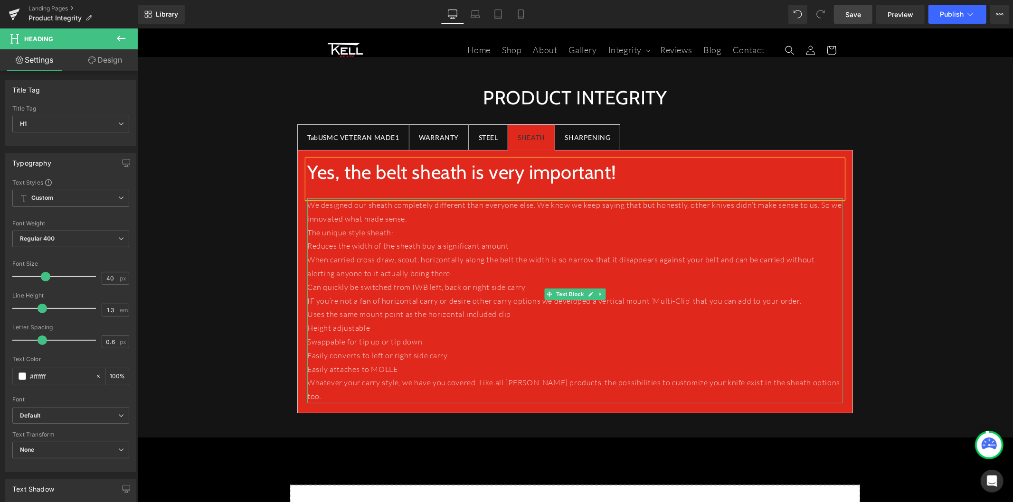
click at [458, 219] on p "We designed our sheath completely different than everyone else. We know we keep…" at bounding box center [575, 212] width 536 height 28
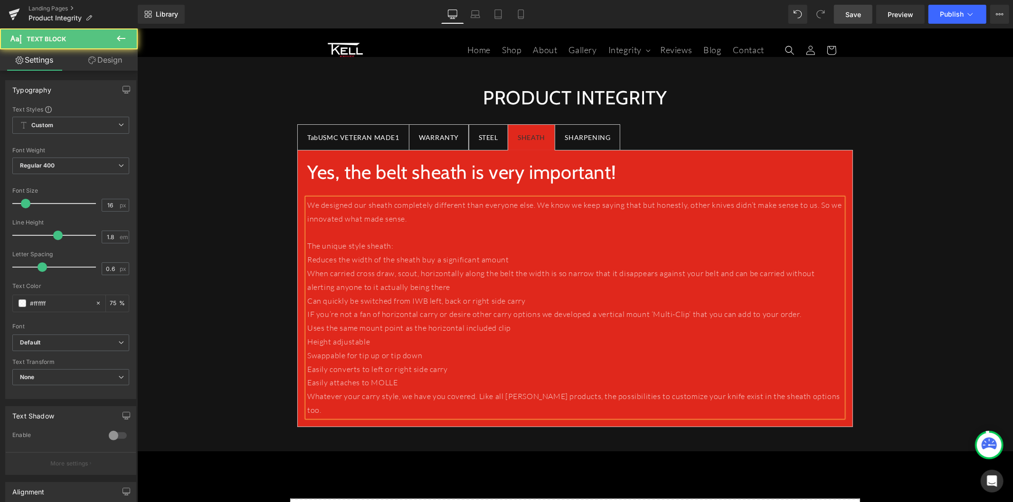
click at [397, 243] on p "The unique style sheath:" at bounding box center [575, 246] width 536 height 14
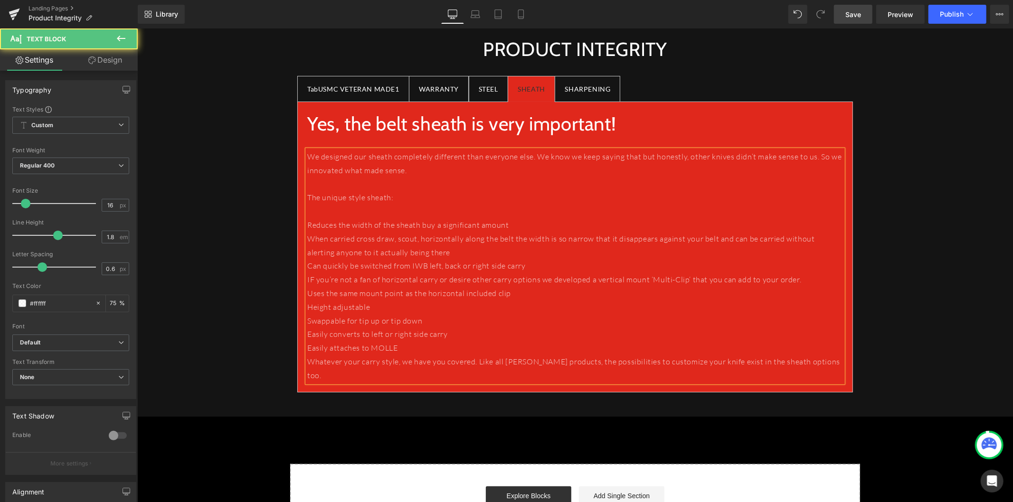
scroll to position [53, 0]
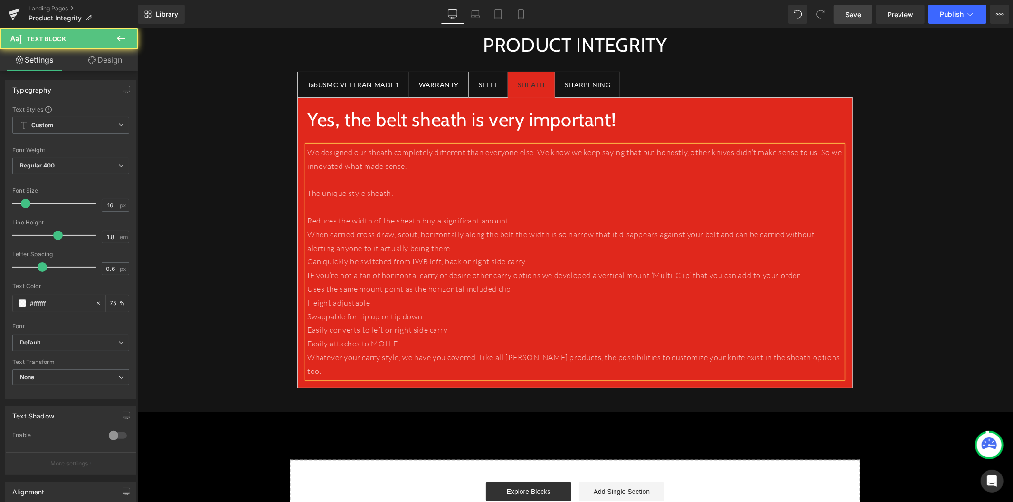
click at [539, 263] on p "Can quickly be switched from IWB left, back or right side carry" at bounding box center [575, 262] width 536 height 14
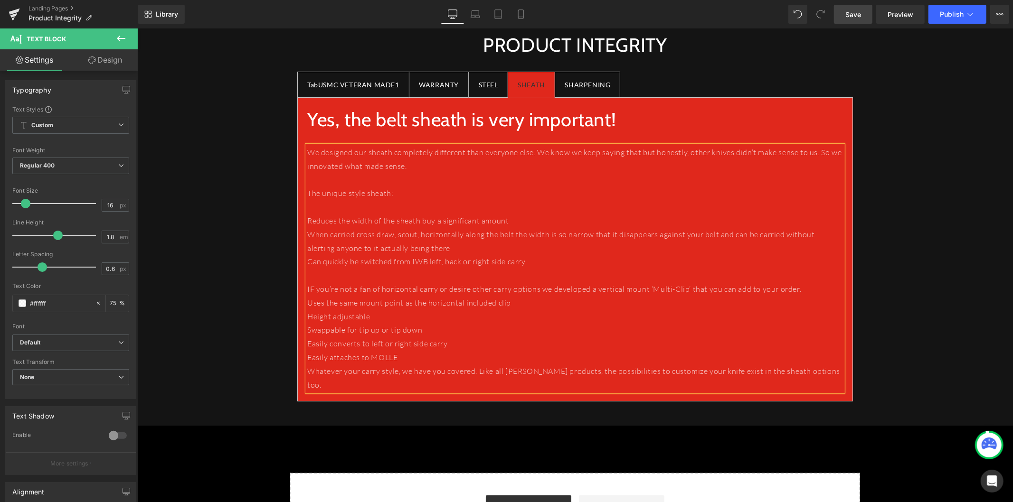
click at [807, 293] on p "IF you’re not a fan of horizontal carry or desire other carry options we develo…" at bounding box center [575, 289] width 536 height 14
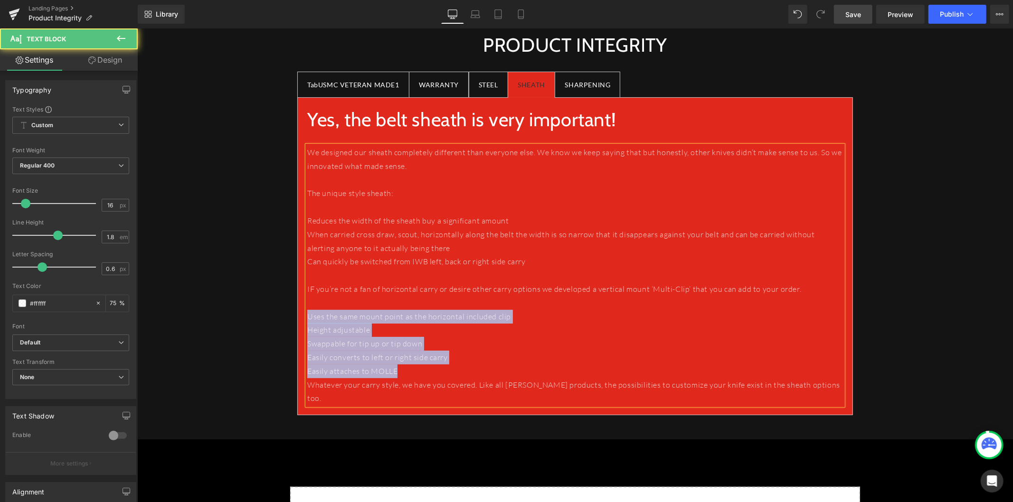
drag, startPoint x: 352, startPoint y: 343, endPoint x: 302, endPoint y: 317, distance: 56.1
click at [307, 317] on div "We designed our sheath completely different than everyone else. We know we keep…" at bounding box center [575, 275] width 536 height 260
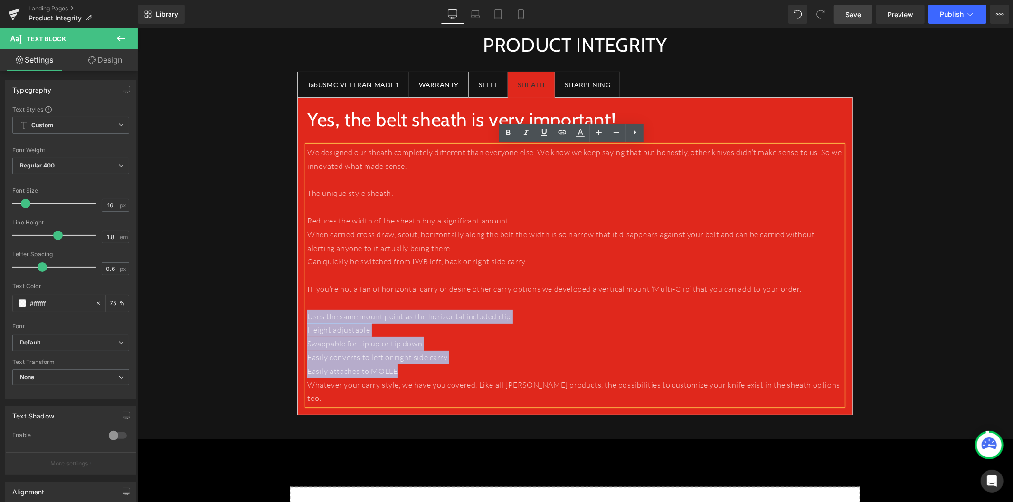
click at [472, 372] on p "Easily attaches to MOLLE" at bounding box center [575, 371] width 536 height 14
click at [405, 376] on p "Easily attaches to MOLLE" at bounding box center [575, 371] width 536 height 14
click at [463, 377] on p "Easily attaches to MOLLE" at bounding box center [575, 371] width 536 height 14
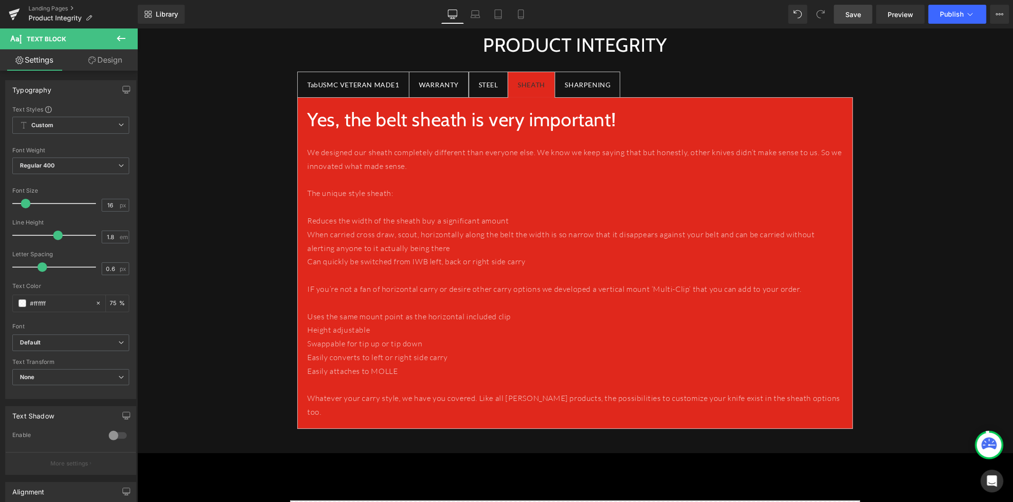
click at [865, 13] on link "Save" at bounding box center [853, 14] width 38 height 19
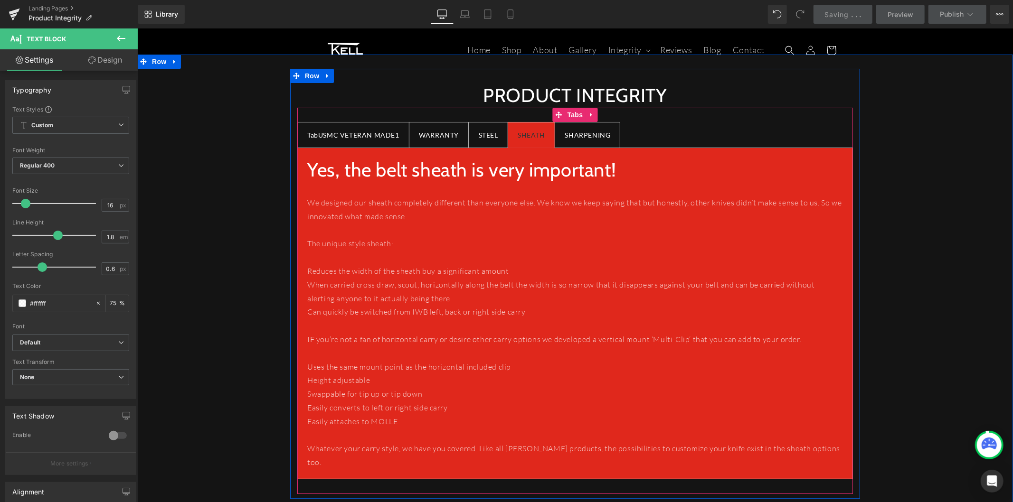
scroll to position [0, 0]
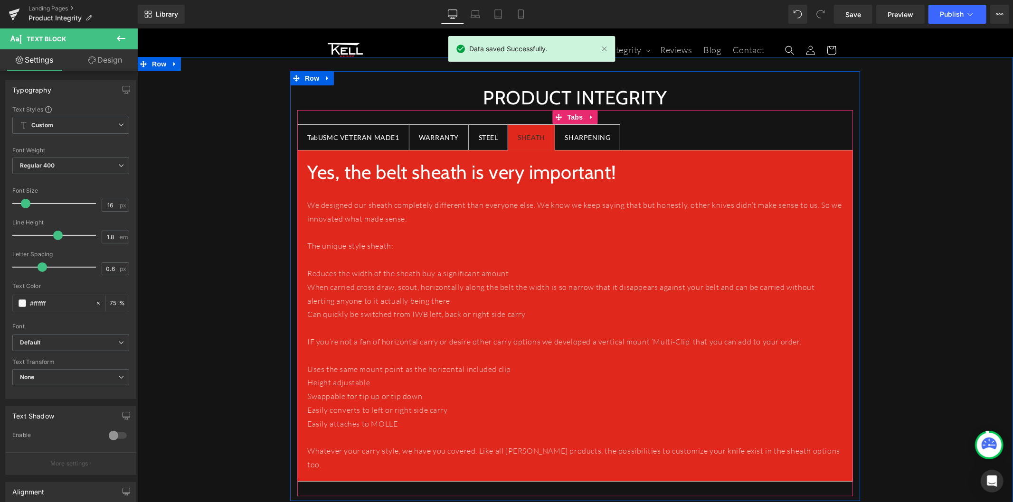
click at [137, 28] on div at bounding box center [137, 28] width 0 height 0
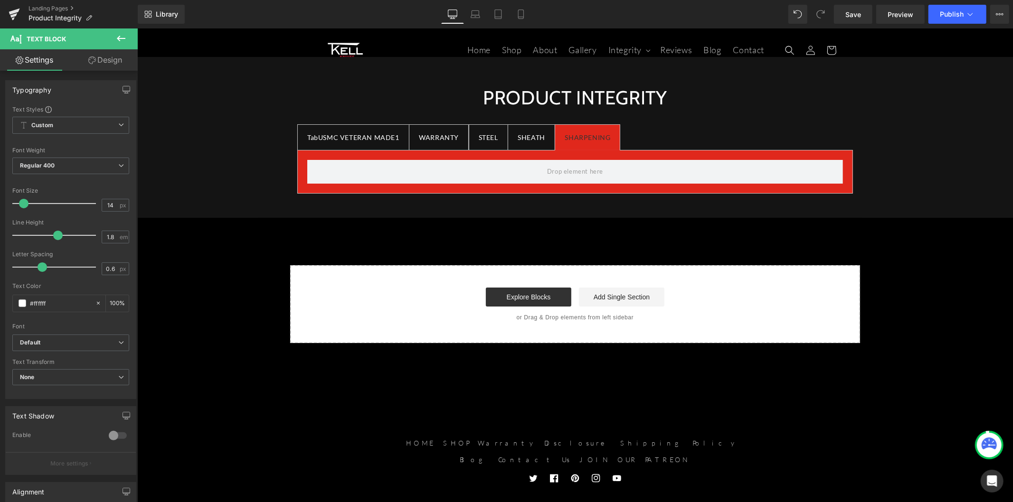
click at [122, 36] on icon at bounding box center [120, 38] width 11 height 11
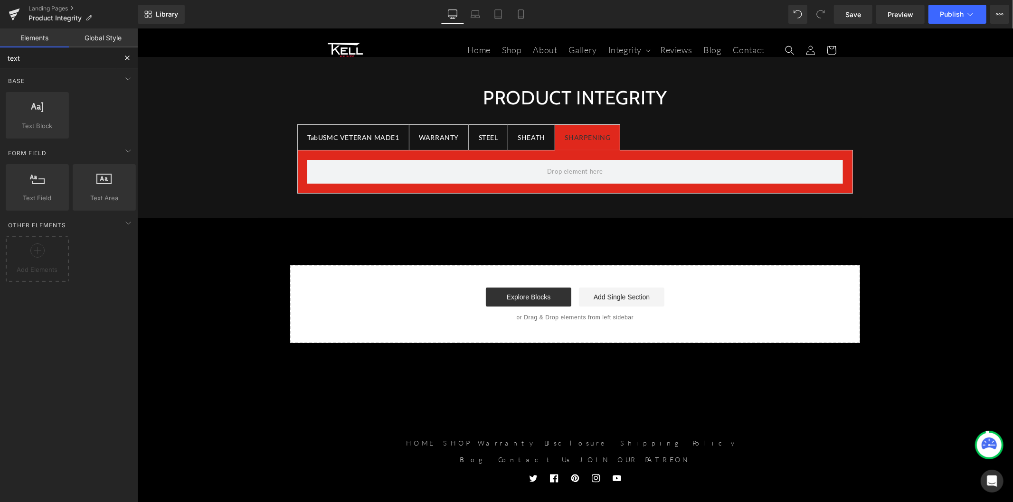
drag, startPoint x: 71, startPoint y: 56, endPoint x: -17, endPoint y: 59, distance: 88.4
click at [0, 59] on html "Text Block You are previewing how the will restyle your page. You can not edit …" at bounding box center [506, 251] width 1013 height 502
drag, startPoint x: 34, startPoint y: 55, endPoint x: -33, endPoint y: 54, distance: 67.4
click at [0, 54] on html "Text Block You are previewing how the will restyle your page. You can not edit …" at bounding box center [506, 251] width 1013 height 502
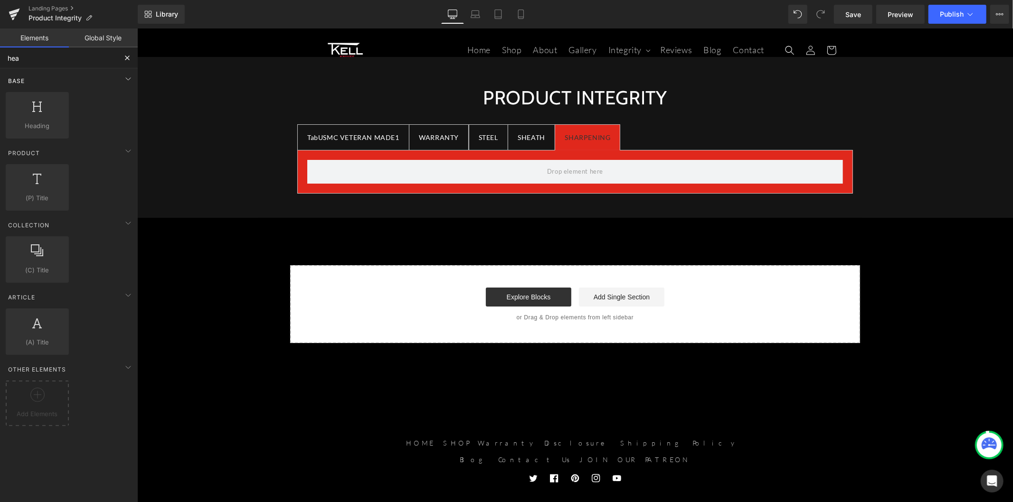
type input "head"
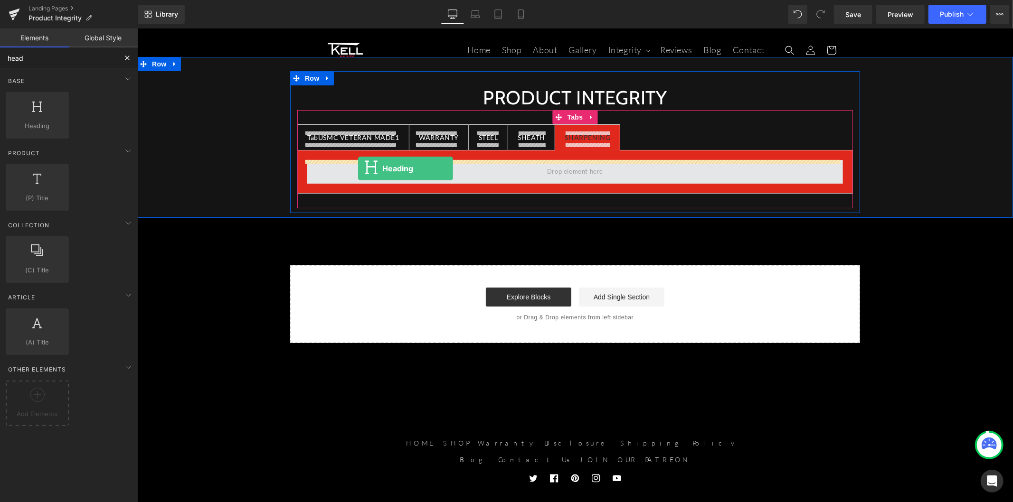
drag, startPoint x: 181, startPoint y: 143, endPoint x: 358, endPoint y: 168, distance: 177.9
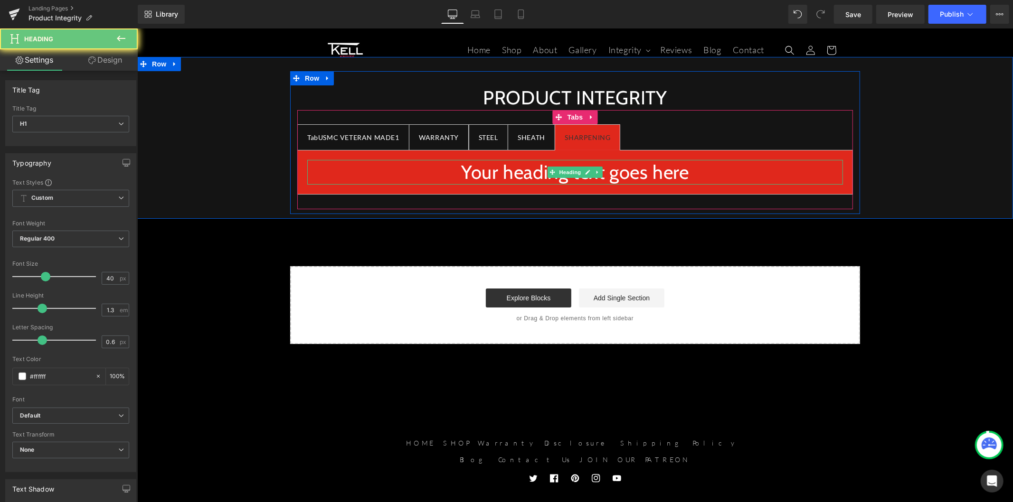
click at [506, 176] on h1 "Your heading text goes here" at bounding box center [575, 172] width 536 height 25
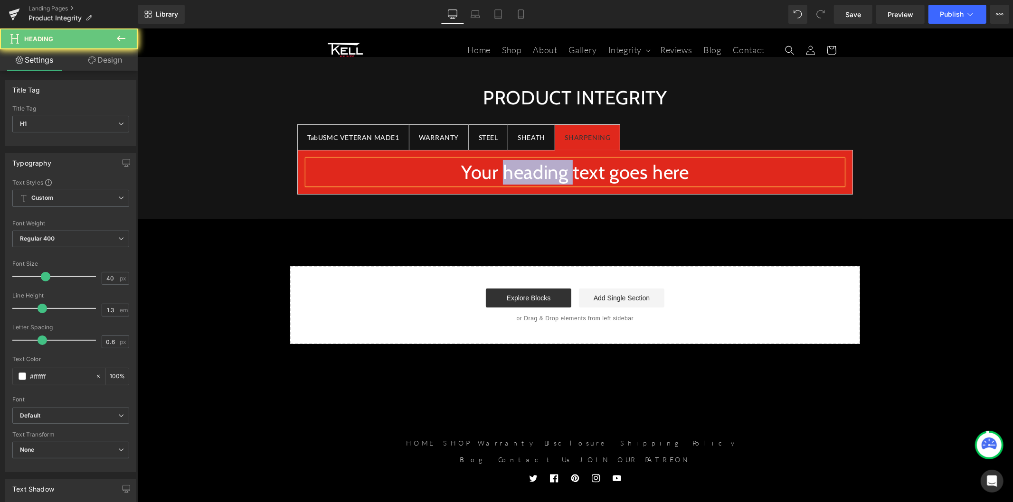
click at [506, 176] on h1 "Your heading text goes here" at bounding box center [575, 172] width 536 height 25
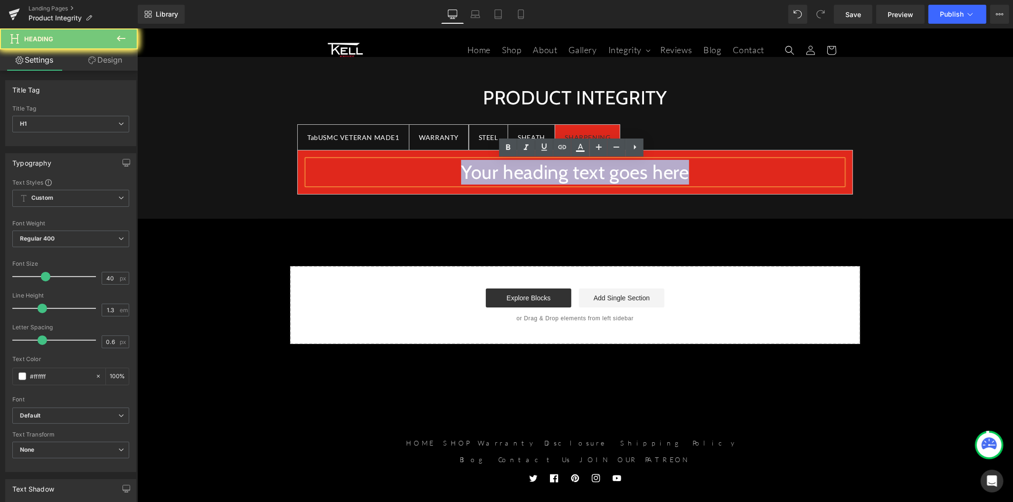
click at [506, 176] on h1 "Your heading text goes here" at bounding box center [575, 172] width 536 height 25
paste div
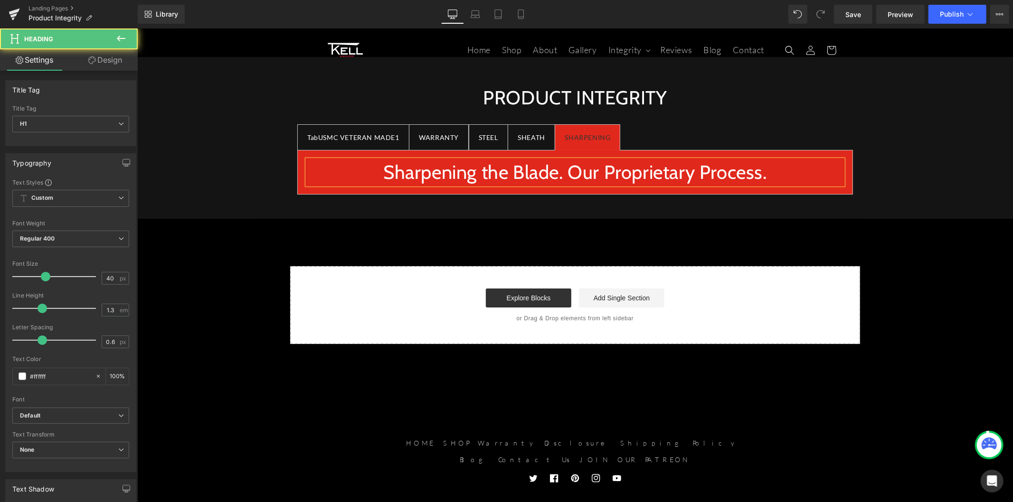
click at [430, 171] on h1 "Sharpening the Blade. Our Proprietary Process." at bounding box center [575, 172] width 536 height 25
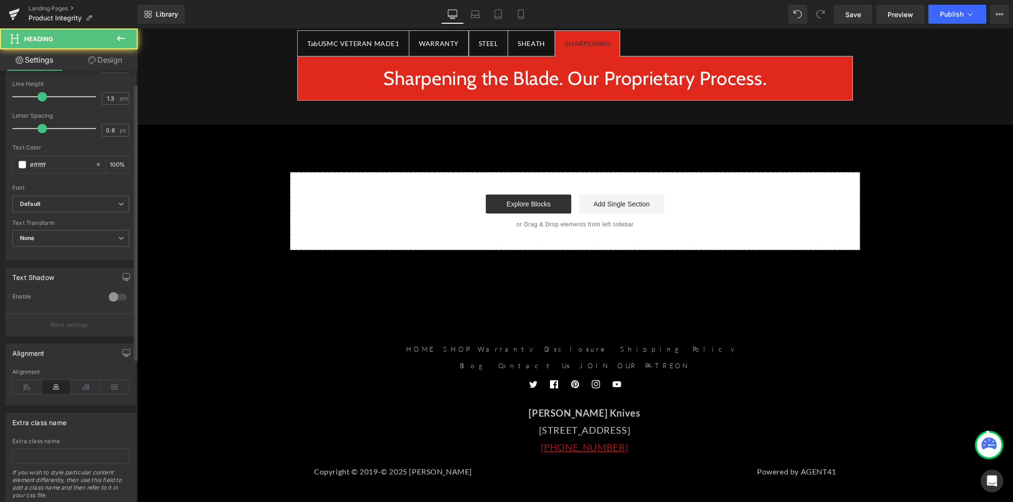
scroll to position [243, 0]
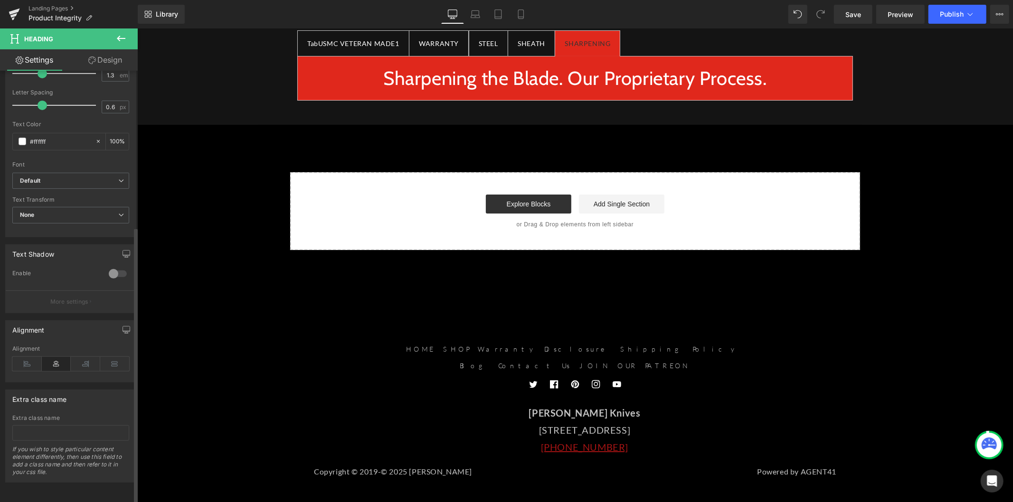
click at [25, 366] on div "Alignment" at bounding box center [70, 364] width 117 height 37
click at [26, 360] on icon at bounding box center [26, 364] width 29 height 14
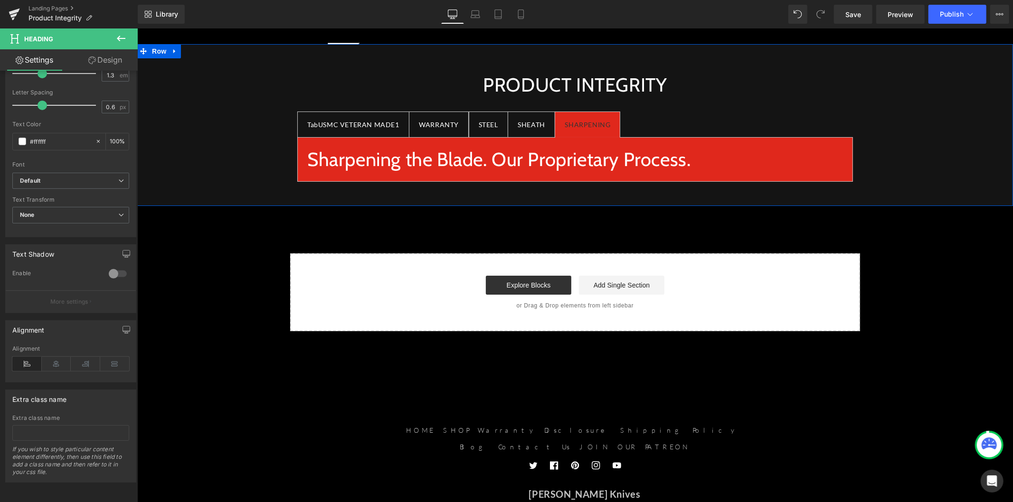
scroll to position [0, 0]
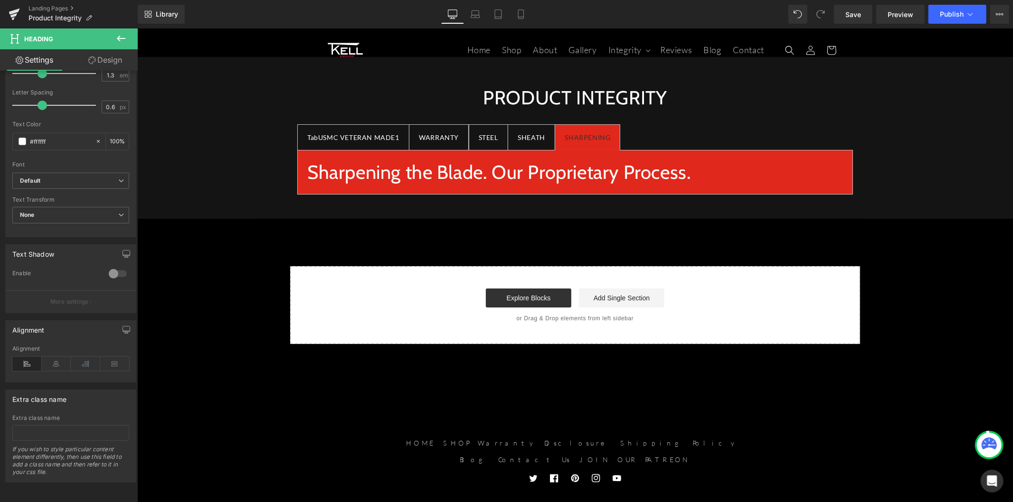
click at [121, 38] on icon at bounding box center [121, 39] width 9 height 6
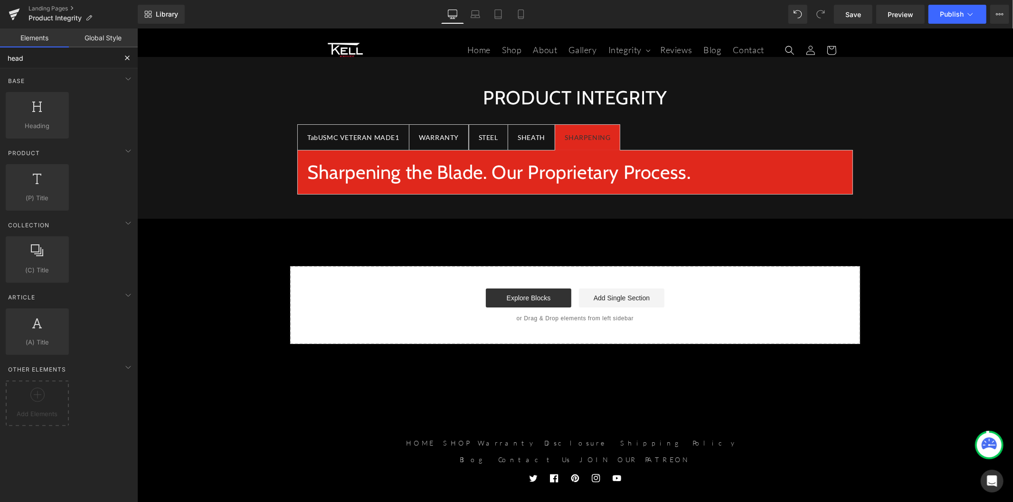
drag, startPoint x: 43, startPoint y: 61, endPoint x: -12, endPoint y: 57, distance: 54.7
click at [0, 57] on html "Heading You are previewing how the will restyle your page. You can not edit Ele…" at bounding box center [506, 251] width 1013 height 502
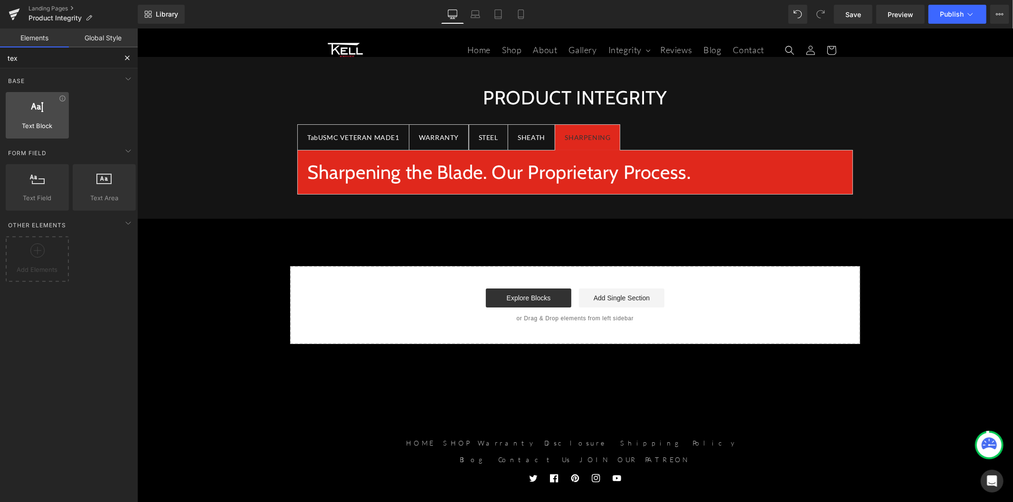
type input "text"
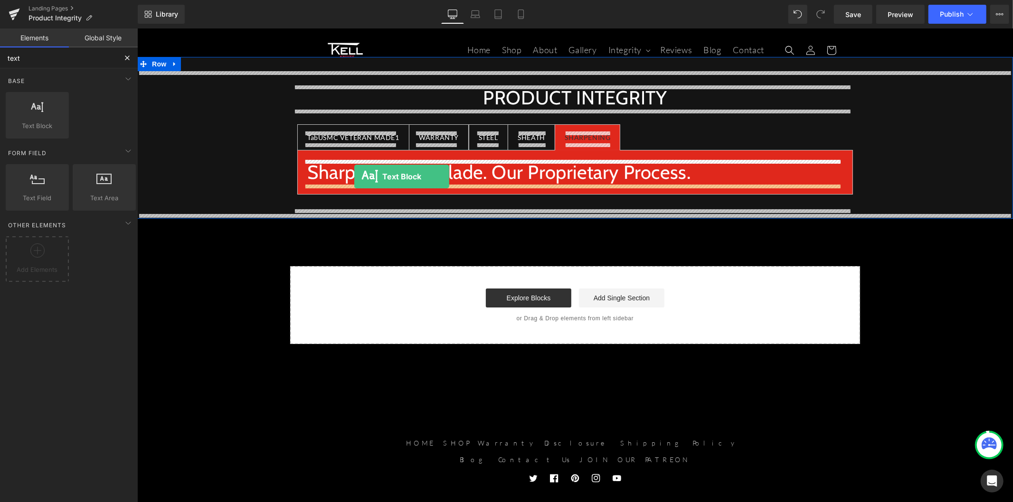
drag, startPoint x: 184, startPoint y: 144, endPoint x: 354, endPoint y: 176, distance: 172.6
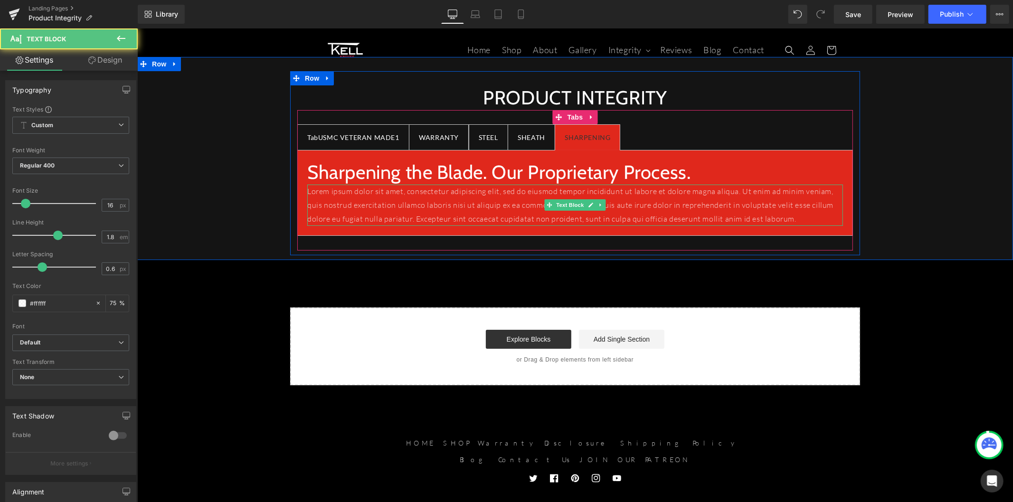
click at [366, 204] on p "Lorem ipsum dolor sit amet, consectetur adipiscing elit, sed do eiusmod tempor …" at bounding box center [575, 204] width 536 height 41
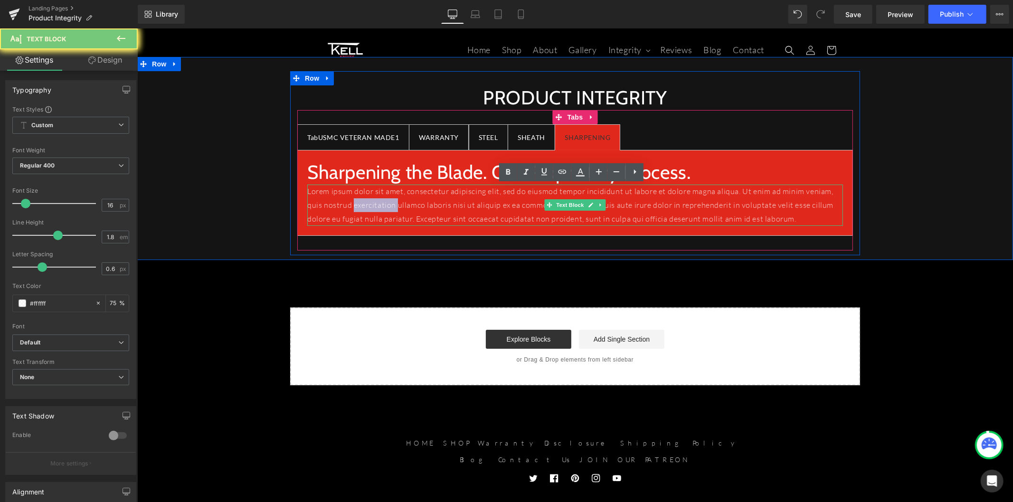
click at [366, 204] on p "Lorem ipsum dolor sit amet, consectetur adipiscing elit, sed do eiusmod tempor …" at bounding box center [575, 204] width 536 height 41
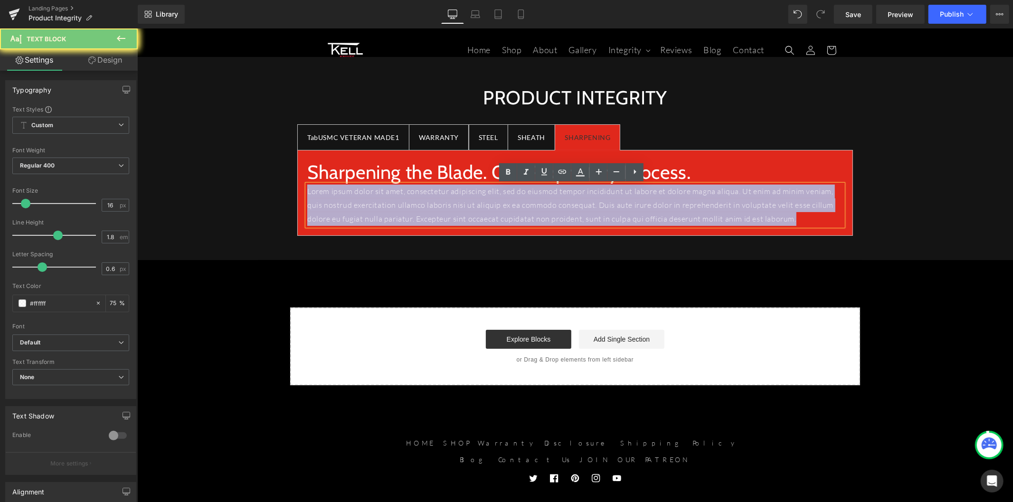
click at [366, 204] on p "Lorem ipsum dolor sit amet, consectetur adipiscing elit, sed do eiusmod tempor …" at bounding box center [575, 204] width 536 height 41
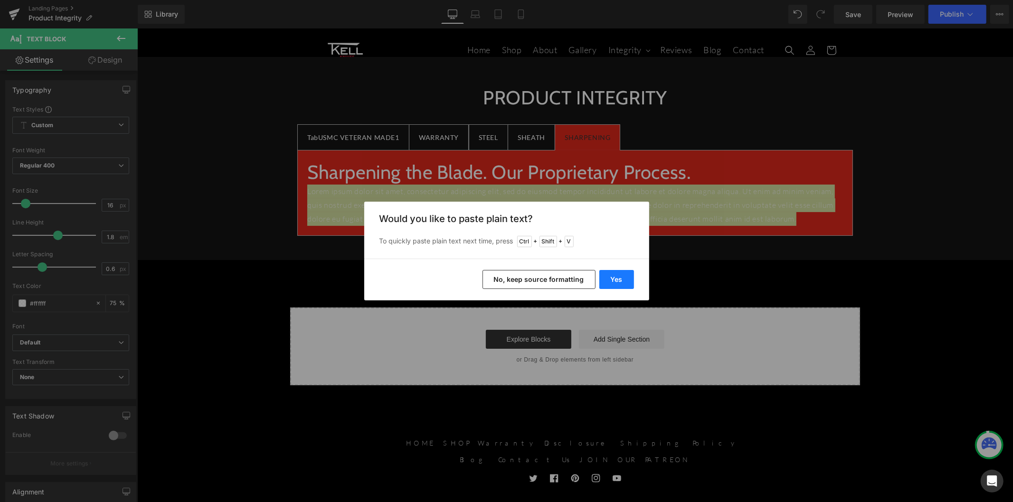
click at [609, 276] on button "Yes" at bounding box center [616, 279] width 35 height 19
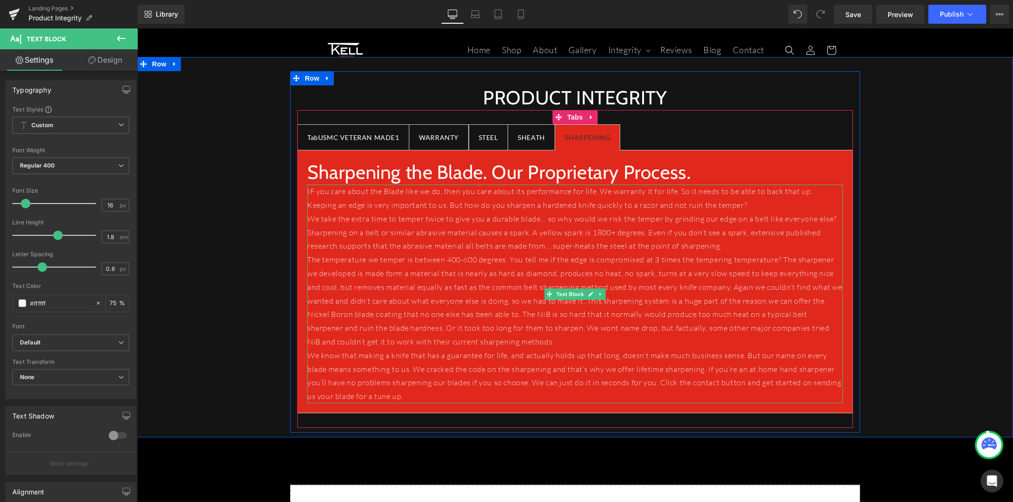
click at [709, 201] on p "IF you care about the Blade like we do, then you care about its performance for…" at bounding box center [575, 198] width 536 height 28
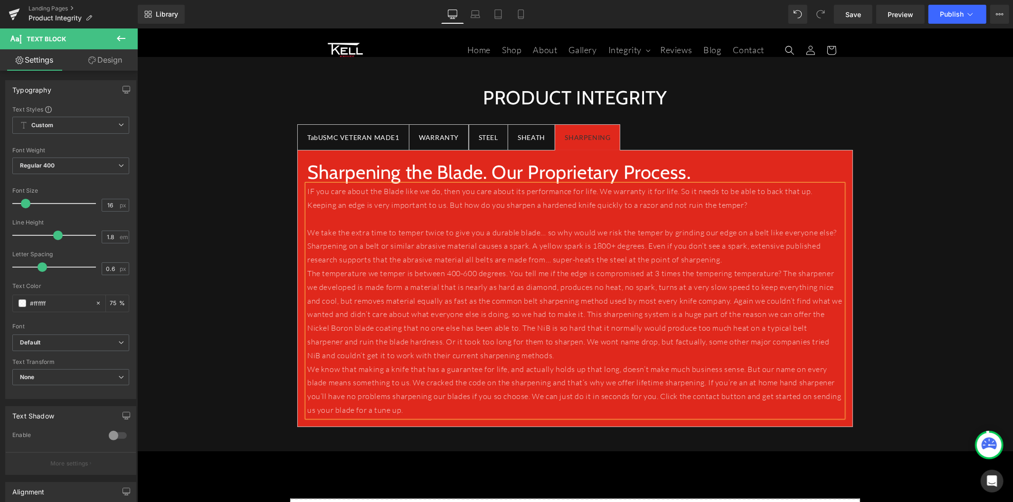
click at [833, 234] on p "We take the extra time to temper twice to give you a durable blade… so why woul…" at bounding box center [575, 233] width 536 height 14
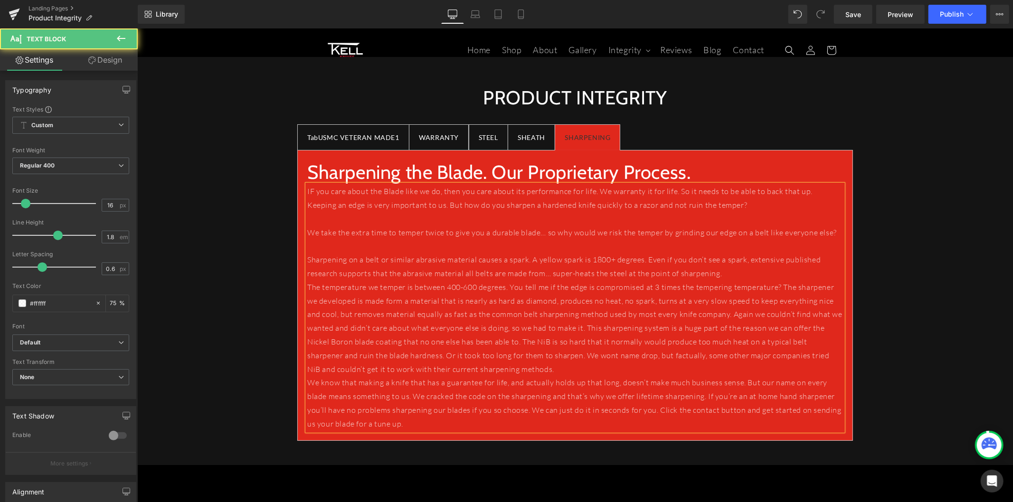
click at [727, 271] on p "Sharpening on a belt or similar abrasive material causes a spark. A yellow spar…" at bounding box center [575, 267] width 536 height 28
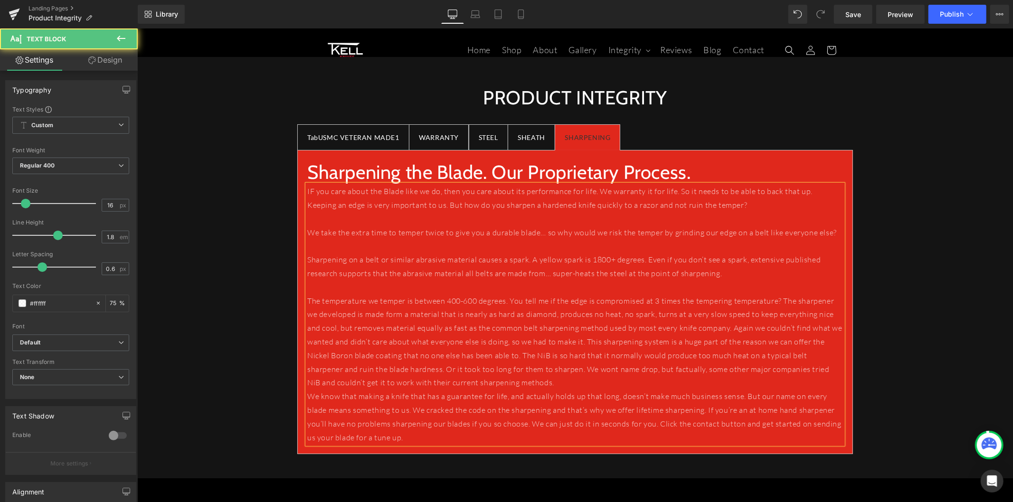
click at [492, 384] on p "The temperature we temper is between 400-600 degrees. You tell me if the edge i…" at bounding box center [575, 342] width 536 height 96
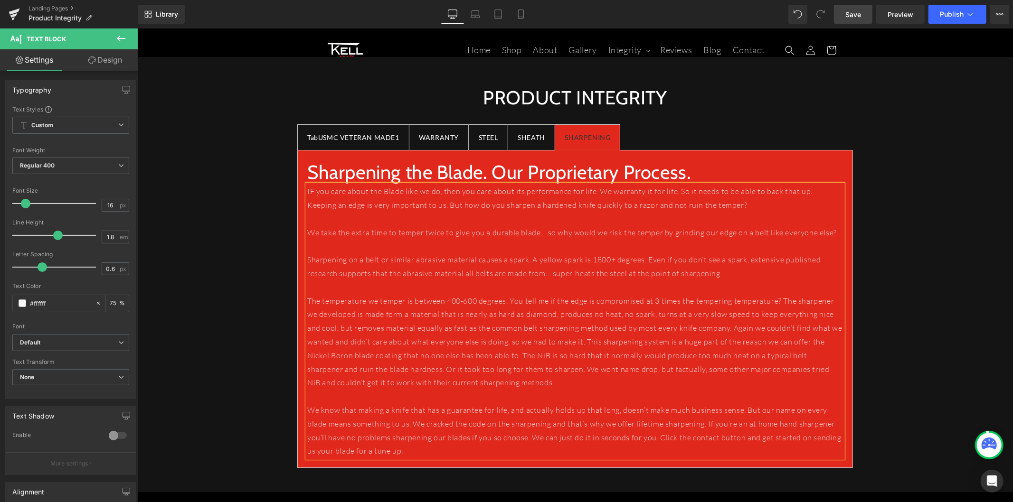
click at [852, 10] on span "Save" at bounding box center [853, 14] width 16 height 10
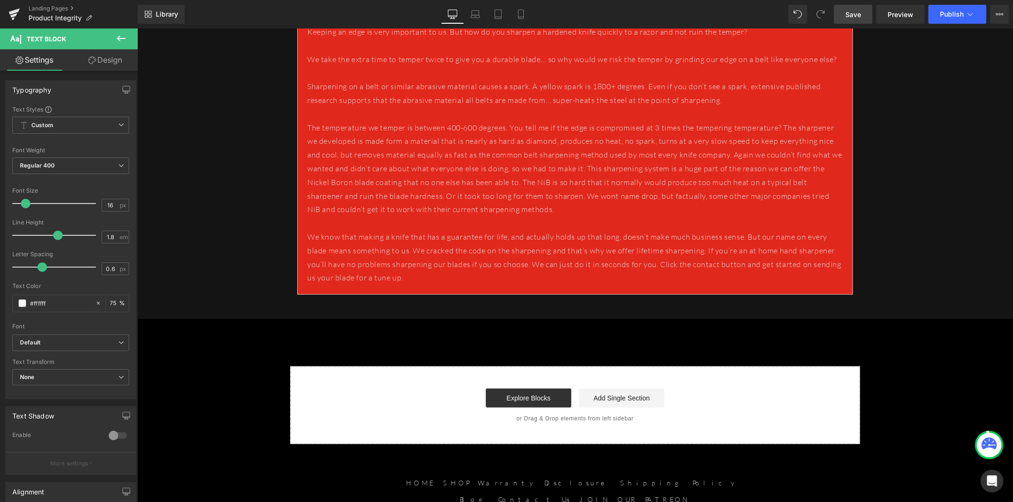
scroll to position [211, 0]
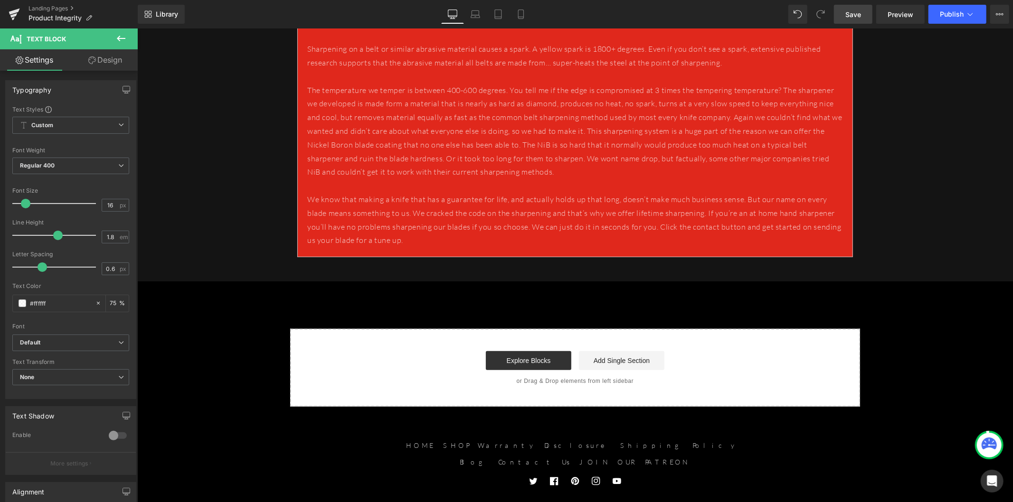
click at [116, 38] on icon at bounding box center [120, 38] width 11 height 11
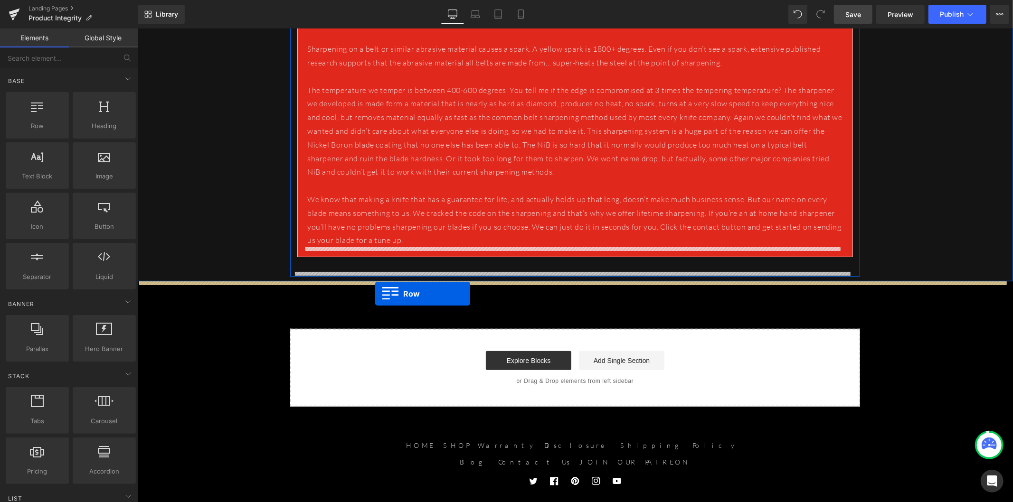
drag, startPoint x: 172, startPoint y: 150, endPoint x: 375, endPoint y: 293, distance: 248.4
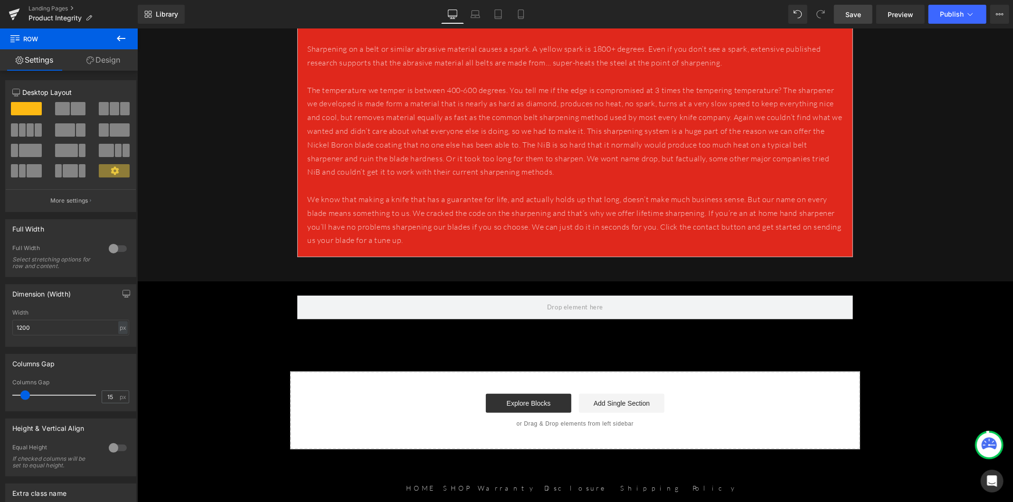
click at [124, 37] on icon at bounding box center [120, 38] width 11 height 11
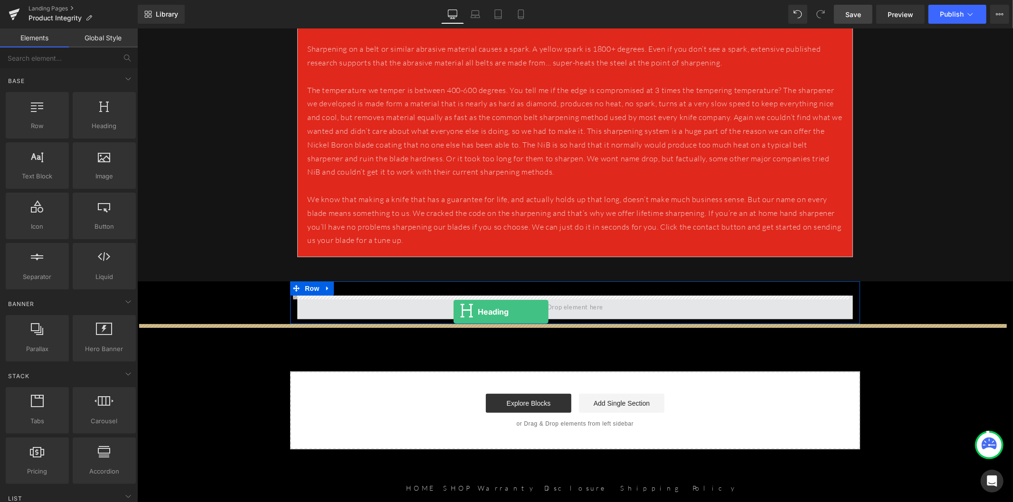
drag, startPoint x: 270, startPoint y: 176, endPoint x: 453, endPoint y: 311, distance: 227.6
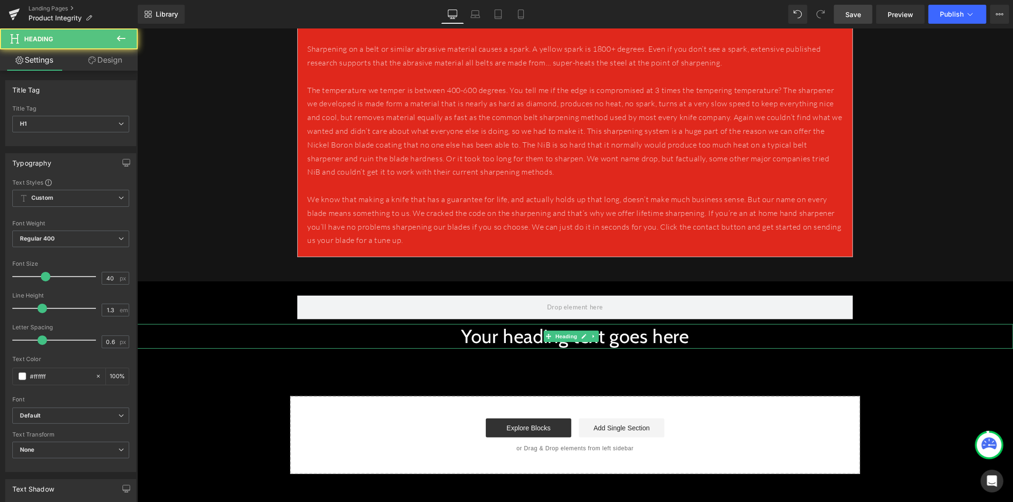
click at [459, 337] on h1 "Your heading text goes here" at bounding box center [575, 336] width 876 height 25
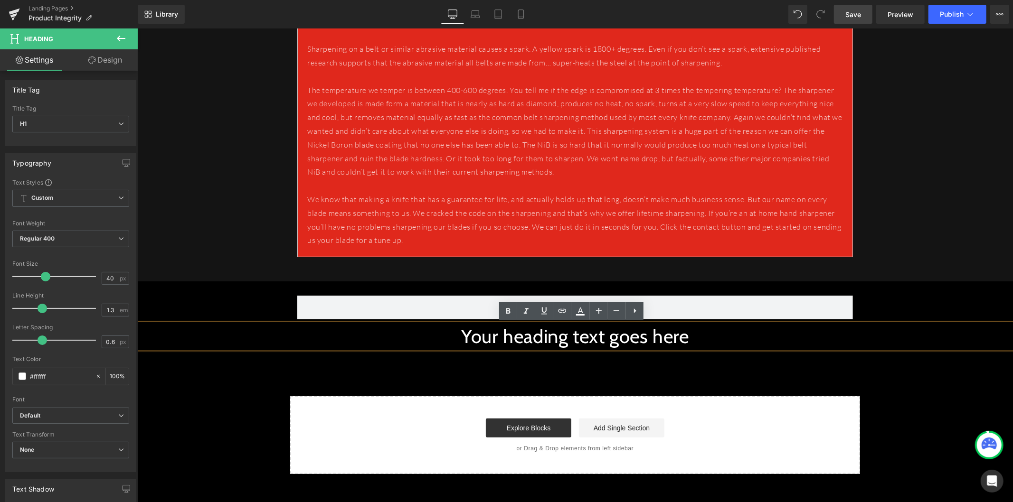
click at [552, 349] on div "Your heading text goes here" at bounding box center [575, 336] width 876 height 25
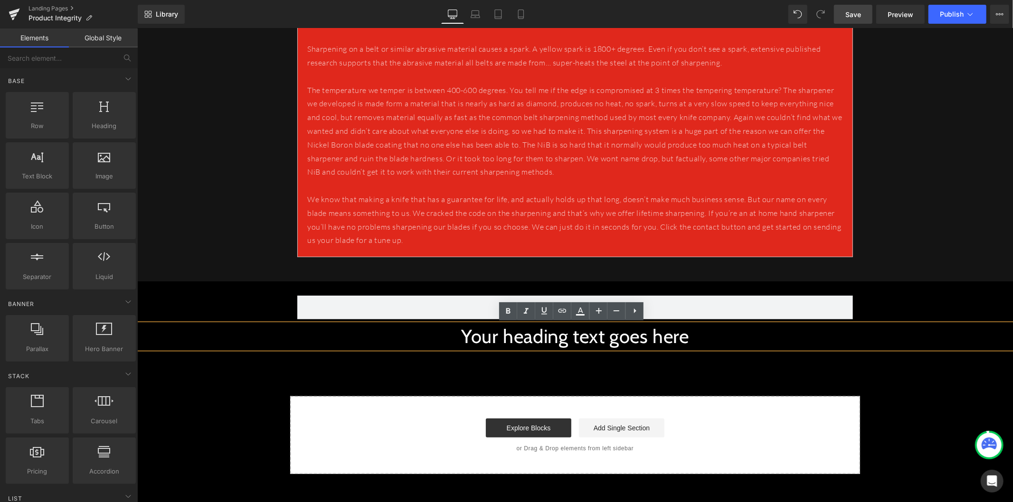
click at [494, 379] on div "PRODUCT INTEGRITY Heading TabUSMC VETERAN MADE1 Text Block WARRANTY Text Block …" at bounding box center [575, 160] width 876 height 628
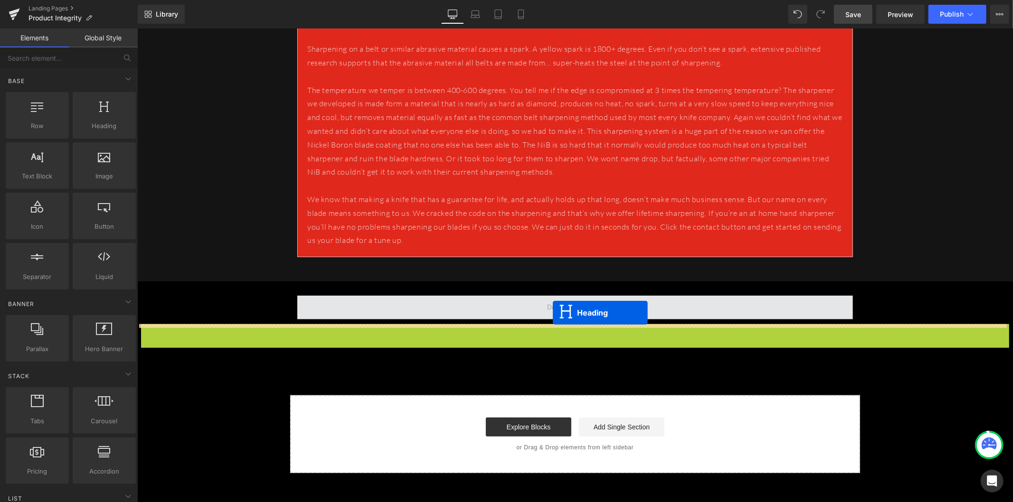
drag, startPoint x: 553, startPoint y: 338, endPoint x: 552, endPoint y: 312, distance: 25.6
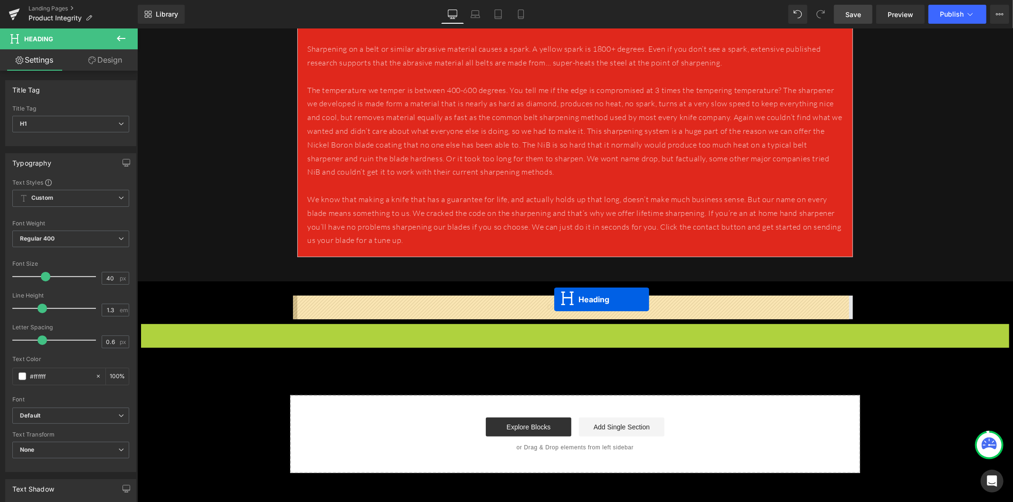
drag, startPoint x: 548, startPoint y: 331, endPoint x: 554, endPoint y: 299, distance: 32.4
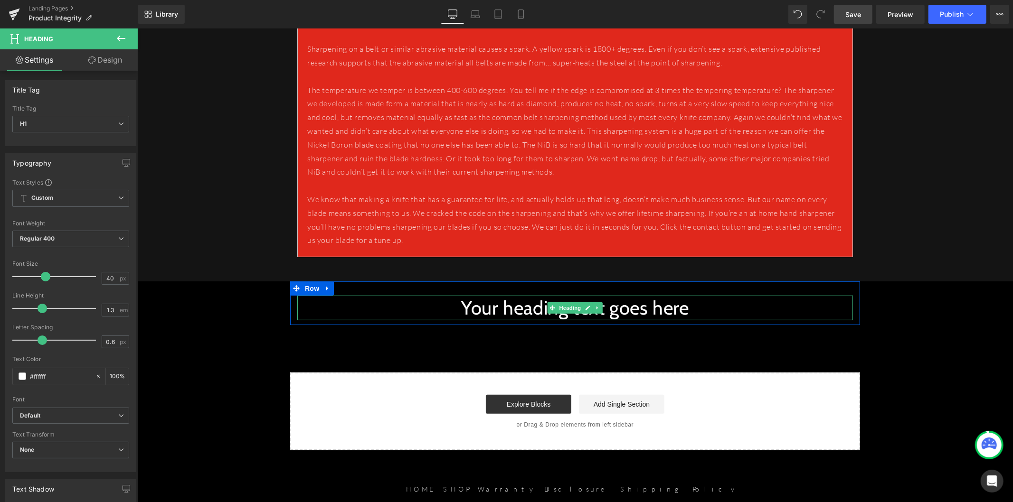
click at [524, 307] on h1 "Your heading text goes here" at bounding box center [575, 307] width 556 height 25
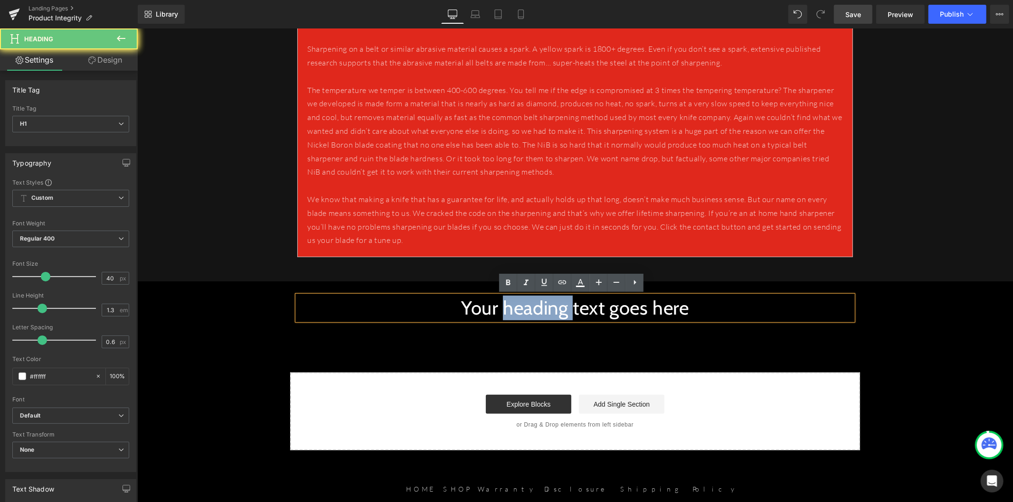
click at [524, 307] on h1 "Your heading text goes here" at bounding box center [575, 307] width 556 height 25
paste div
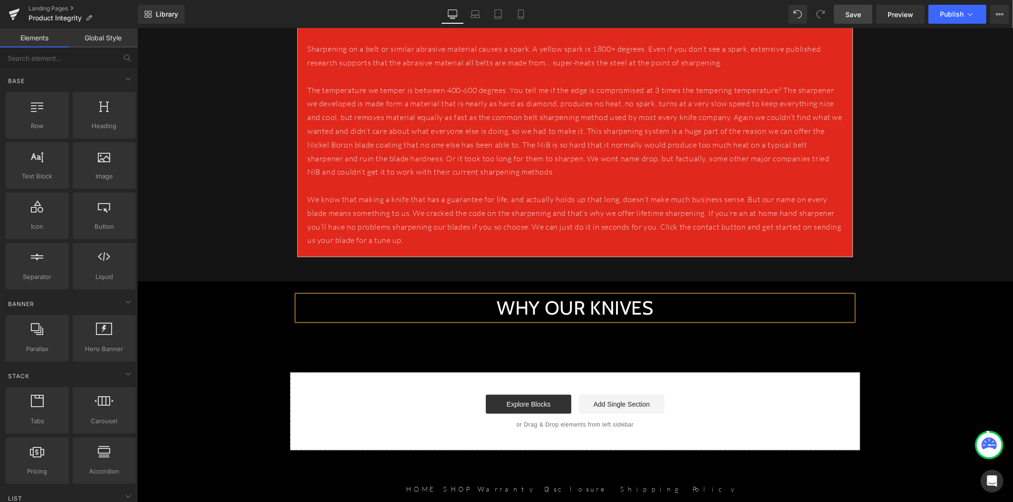
click at [238, 331] on div "PRODUCT INTEGRITY Heading TabUSMC VETERAN MADE1 Text Block WARRANTY Text Block …" at bounding box center [575, 148] width 876 height 605
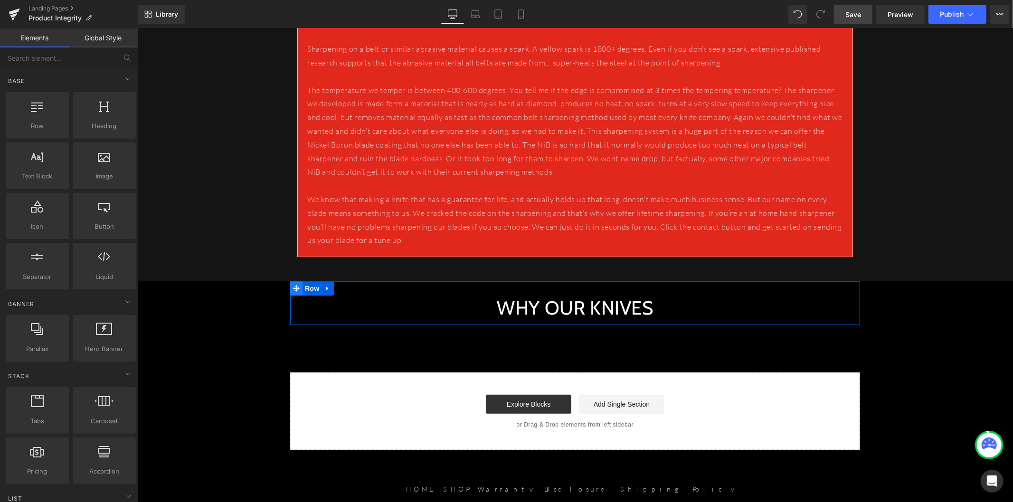
click at [293, 291] on icon at bounding box center [296, 288] width 7 height 7
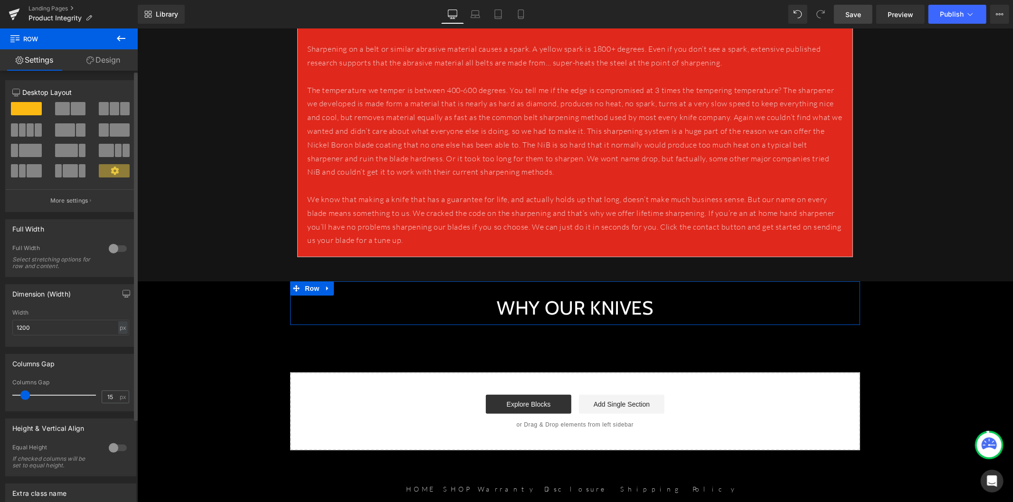
click at [115, 250] on div at bounding box center [117, 248] width 23 height 15
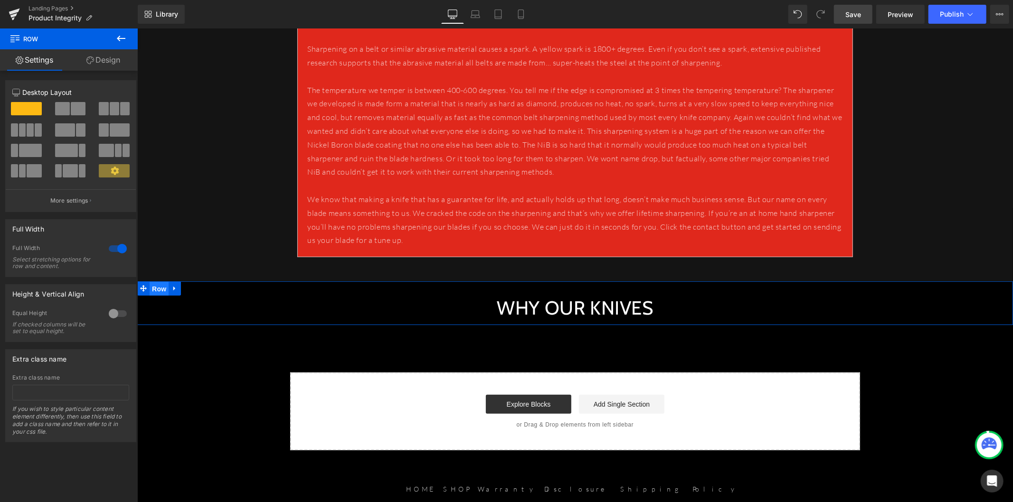
click at [149, 290] on span "Row" at bounding box center [158, 289] width 19 height 14
click at [93, 65] on link "Design" at bounding box center [103, 59] width 69 height 21
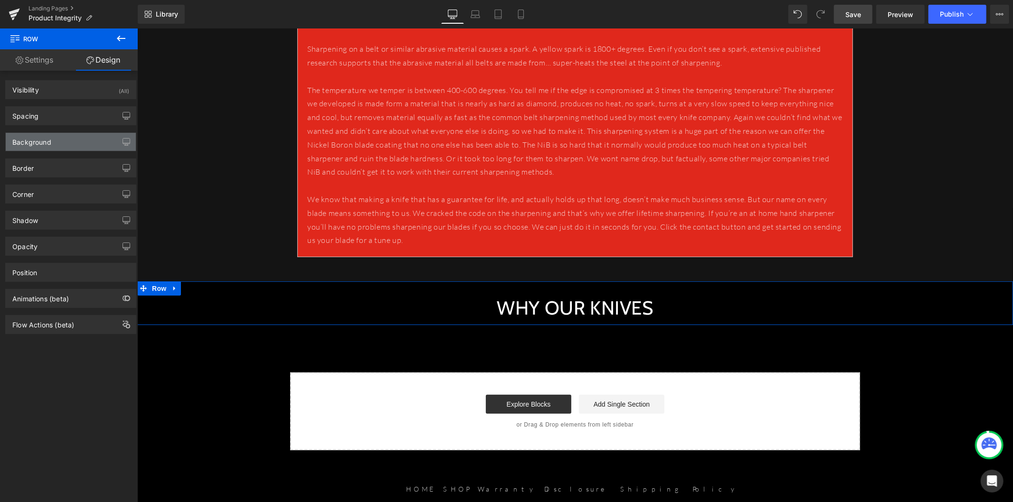
click at [94, 144] on div "Background" at bounding box center [71, 142] width 130 height 18
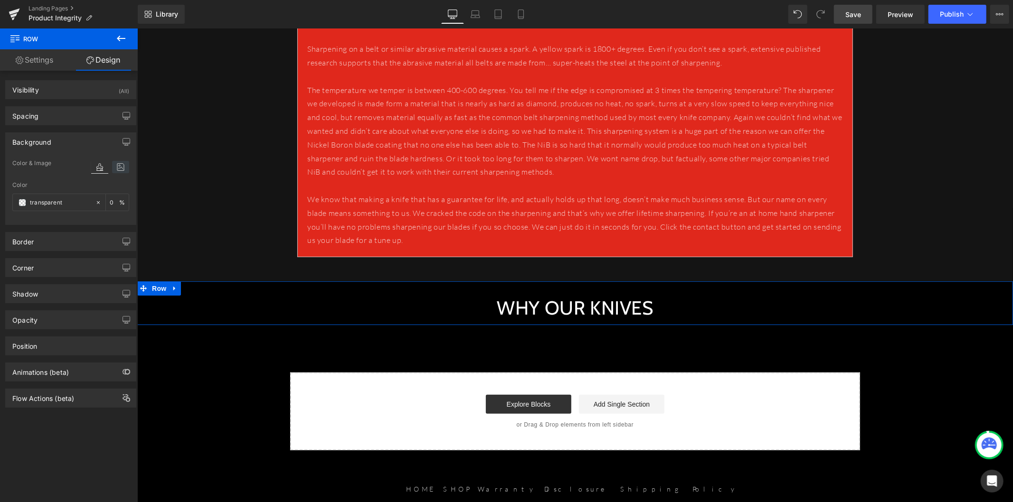
click at [116, 165] on icon at bounding box center [120, 167] width 17 height 12
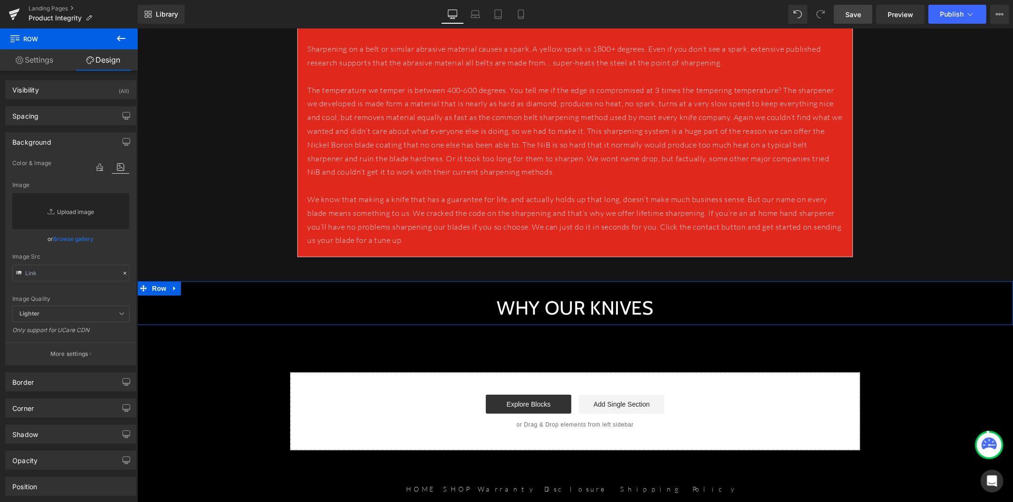
click at [73, 212] on link "Replace Image" at bounding box center [70, 211] width 117 height 36
type input "C:\fakepath\HERO-FLN.jpg"
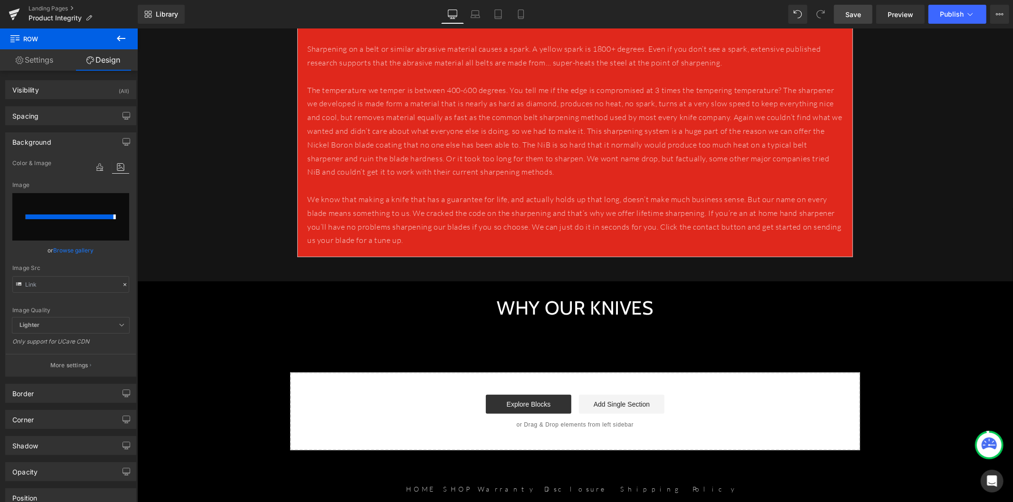
type input "https://ucarecdn.com/259c901a-d3ad-4d2e-8c58-1e24ca11956d/-/format/auto/-/previ…"
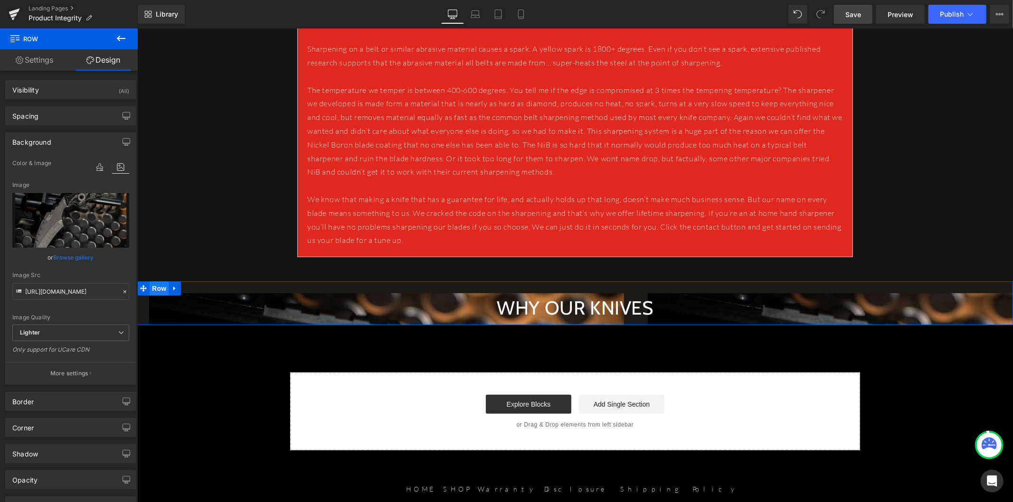
click at [159, 293] on span "Row" at bounding box center [158, 288] width 19 height 14
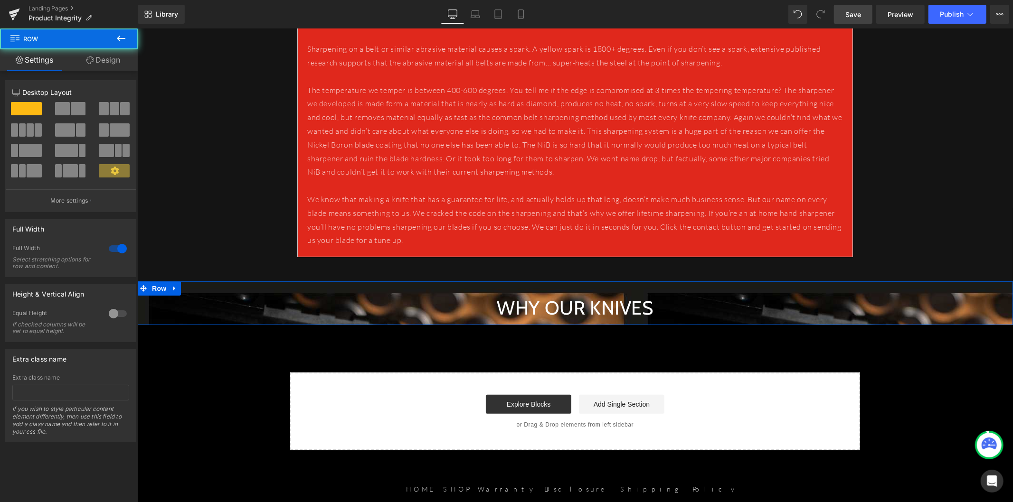
click at [101, 68] on link "Design" at bounding box center [103, 59] width 69 height 21
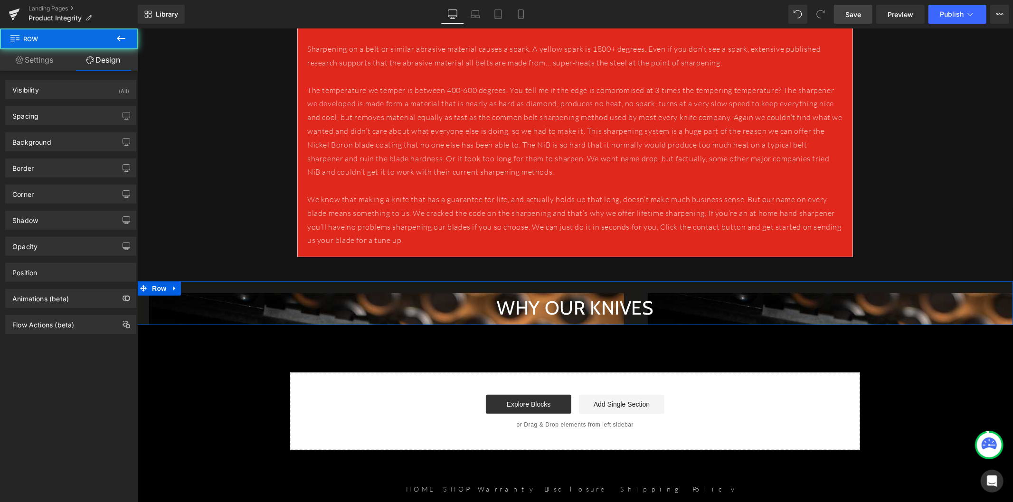
type input "0"
type input "30"
type input "0"
type input "10"
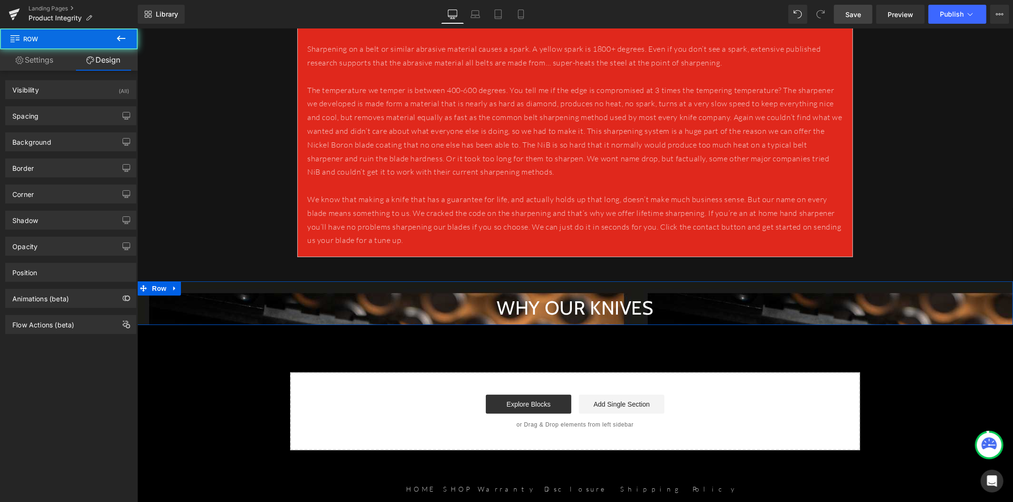
type input "0"
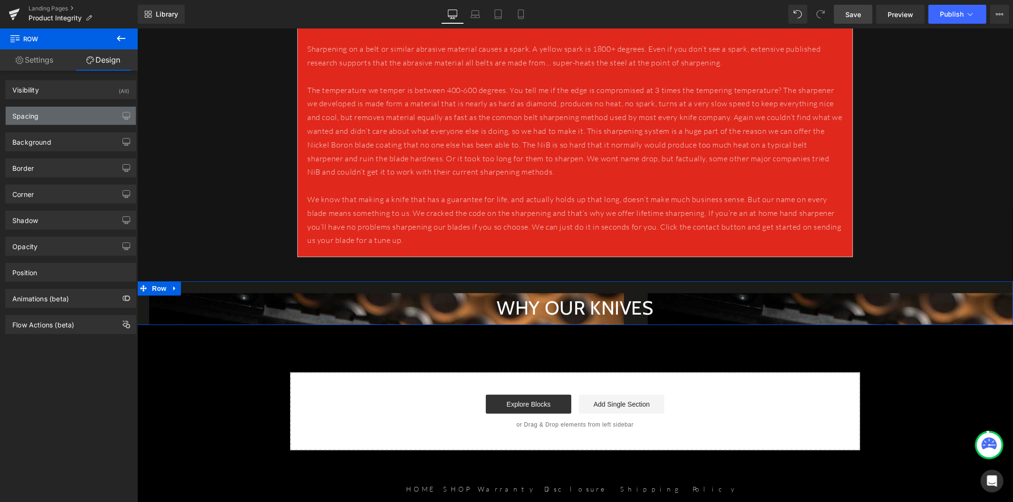
click at [79, 120] on div "Spacing" at bounding box center [71, 116] width 130 height 18
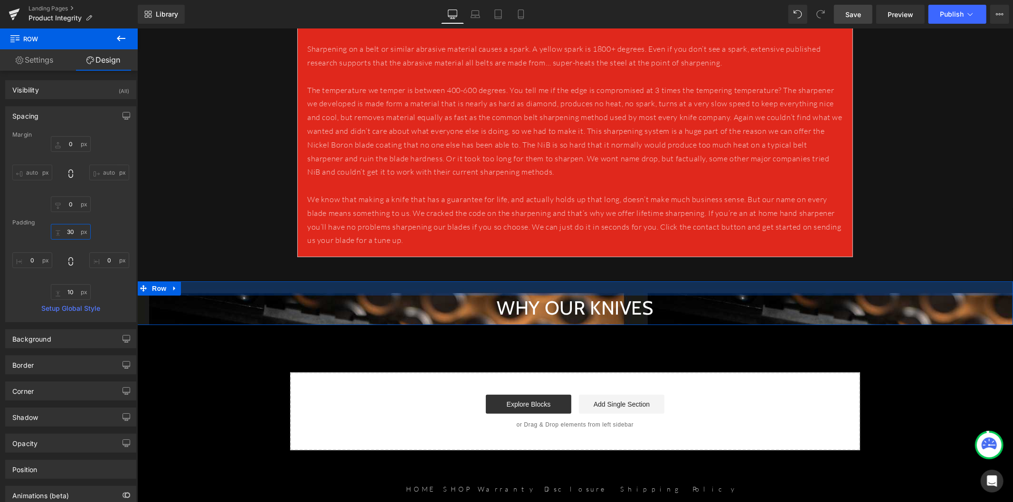
click at [71, 231] on input "30" at bounding box center [71, 232] width 40 height 16
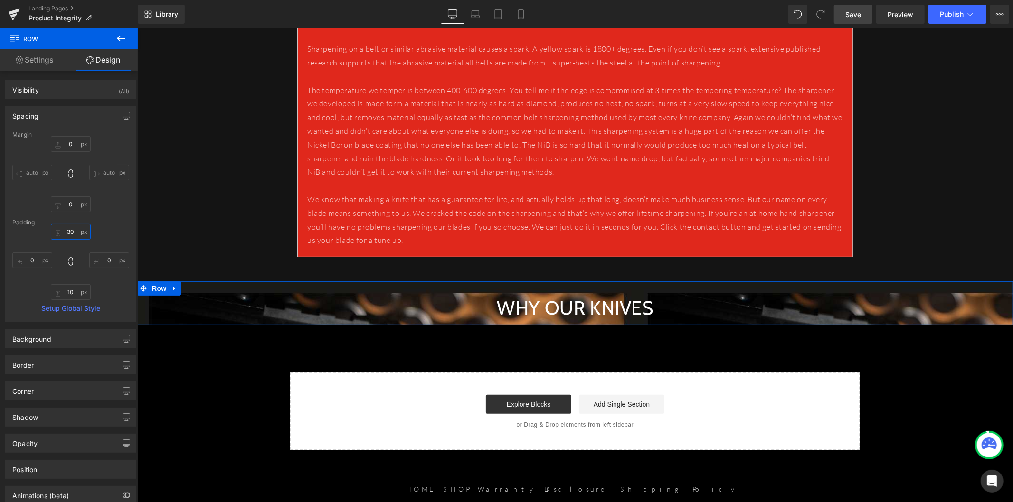
click at [68, 231] on input "30" at bounding box center [71, 232] width 40 height 16
click at [65, 235] on input "30" at bounding box center [71, 232] width 40 height 16
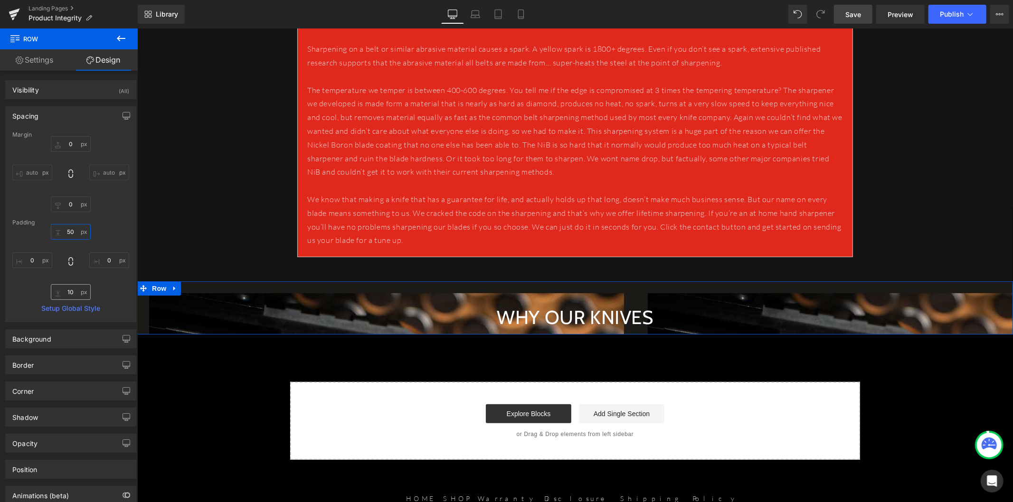
type input "50"
click at [66, 288] on input "10" at bounding box center [71, 292] width 40 height 16
click at [72, 291] on input "10" at bounding box center [71, 292] width 40 height 16
drag, startPoint x: 68, startPoint y: 293, endPoint x: 64, endPoint y: 294, distance: 4.8
click at [64, 294] on input "10" at bounding box center [71, 292] width 40 height 16
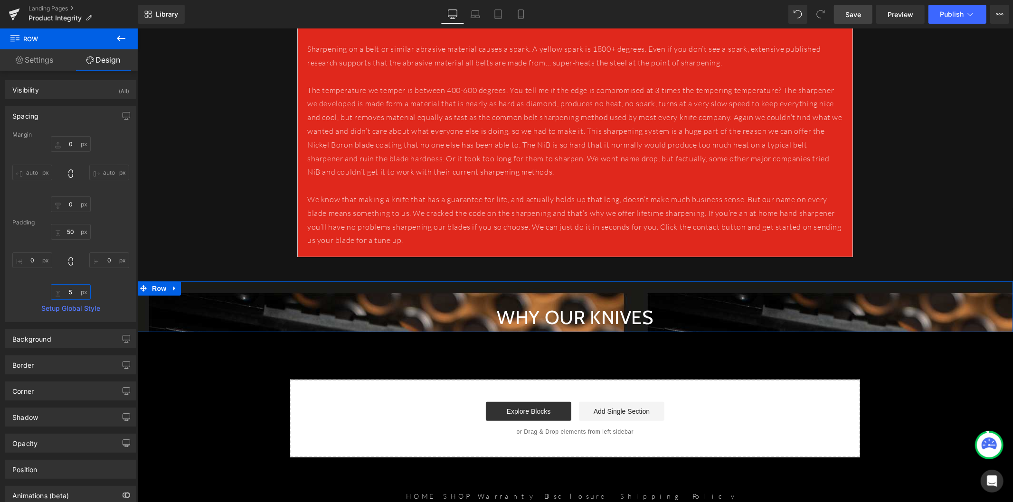
type input "50"
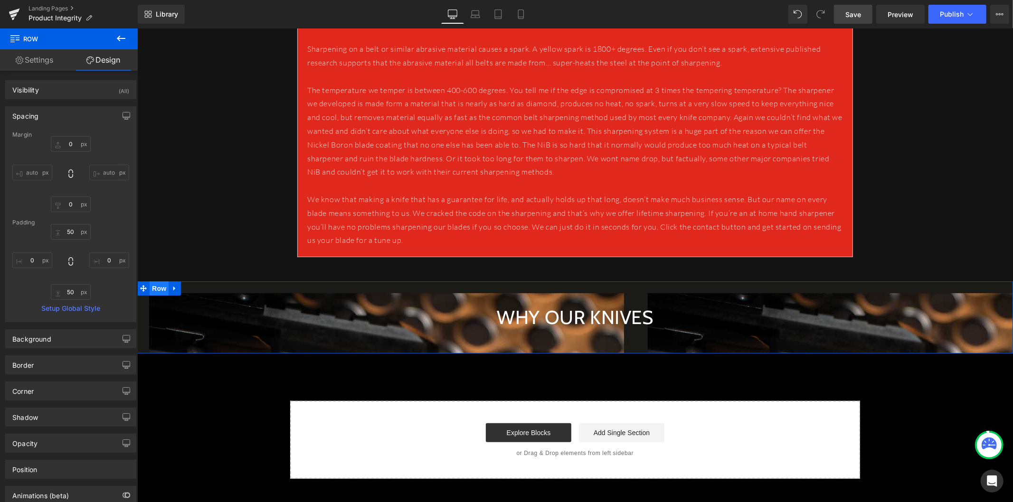
click at [156, 289] on span "Row" at bounding box center [158, 288] width 19 height 14
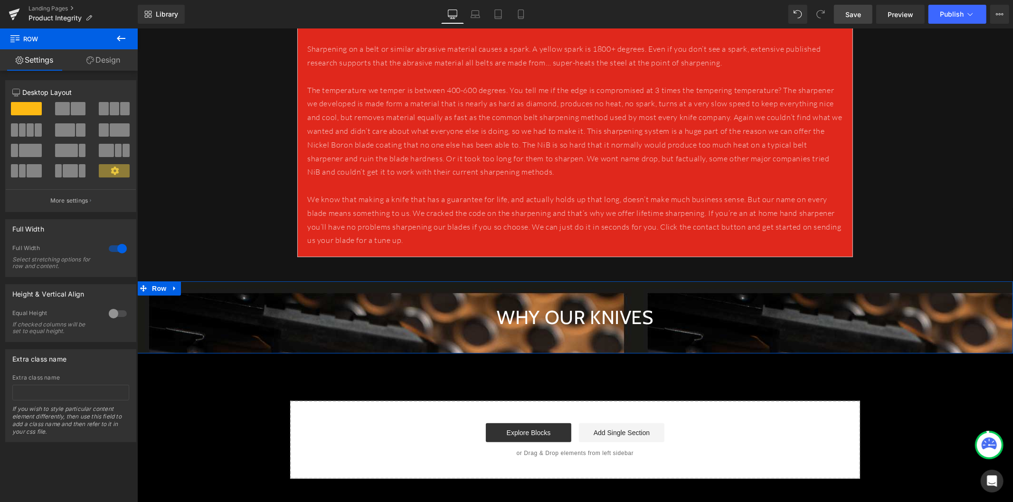
click at [113, 60] on link "Design" at bounding box center [103, 59] width 69 height 21
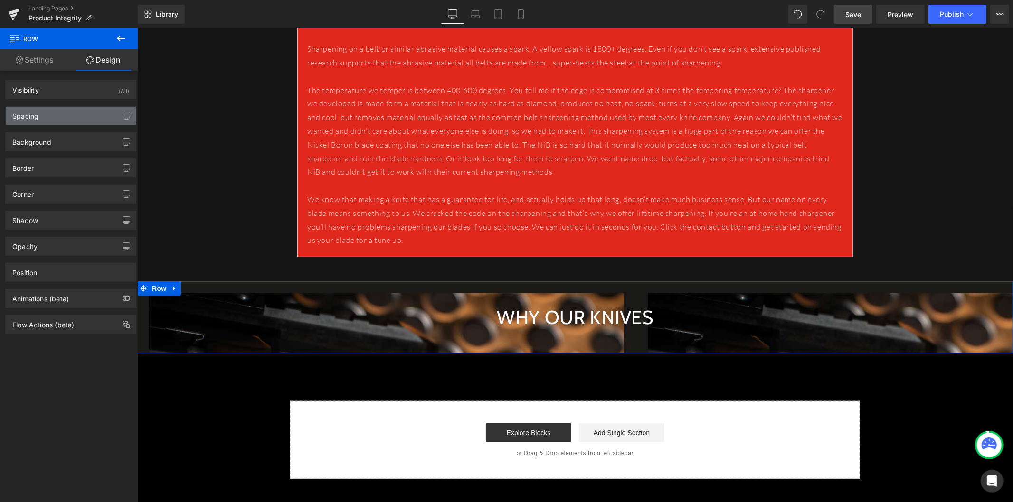
click at [71, 115] on div "Spacing" at bounding box center [71, 116] width 130 height 18
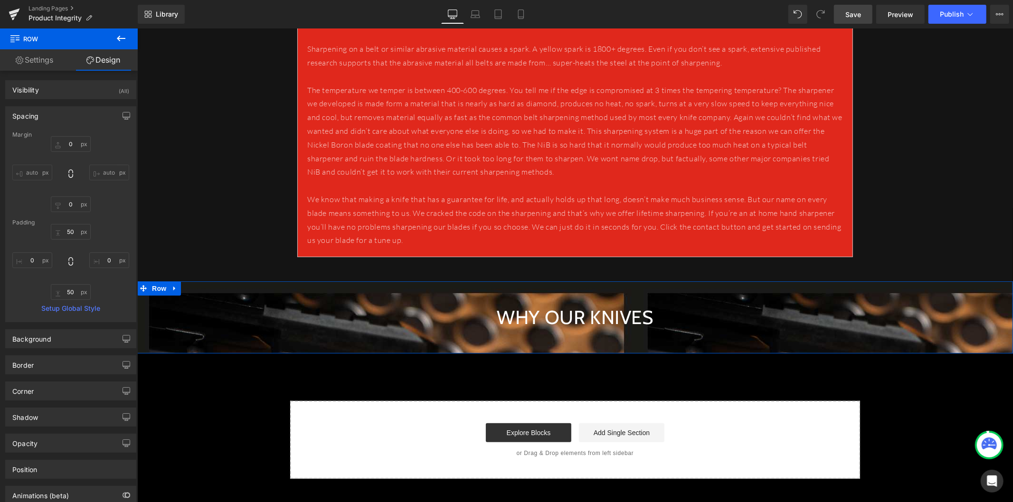
click at [71, 115] on div "Spacing" at bounding box center [71, 116] width 130 height 18
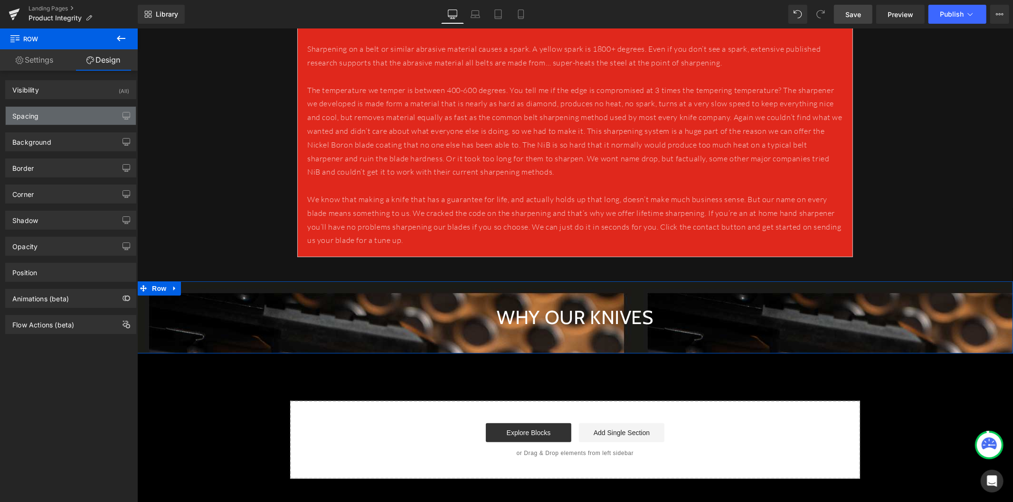
click at [67, 121] on div "Spacing" at bounding box center [71, 116] width 130 height 18
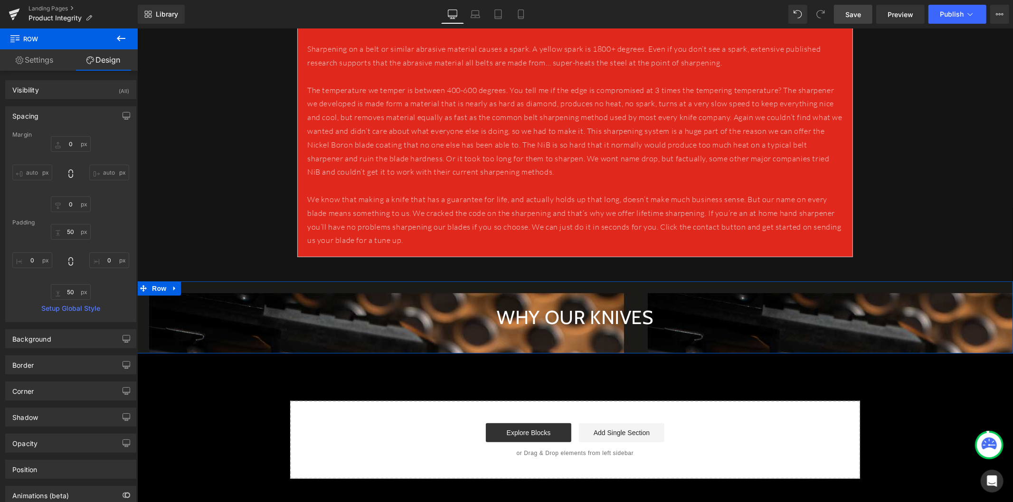
click at [62, 117] on div "Spacing" at bounding box center [71, 116] width 130 height 18
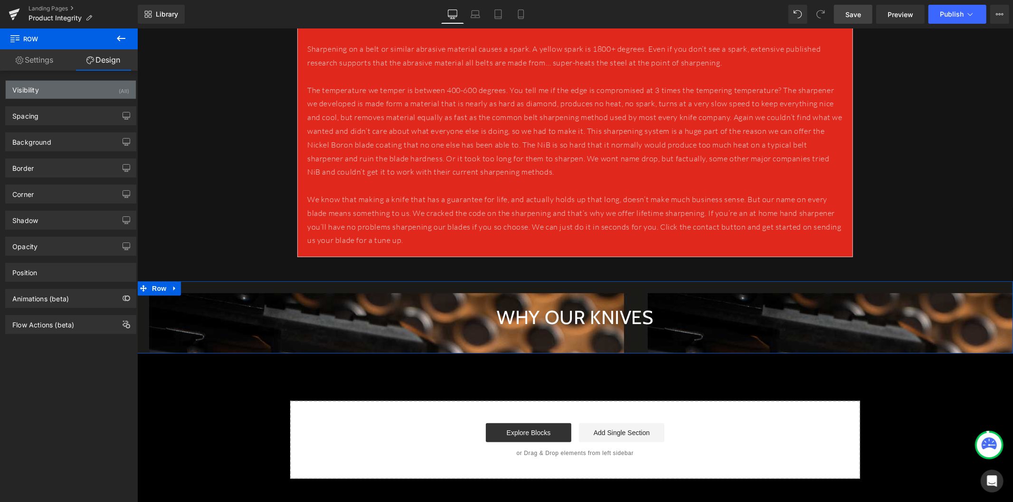
click at [78, 96] on div "Visibility (All)" at bounding box center [71, 90] width 130 height 18
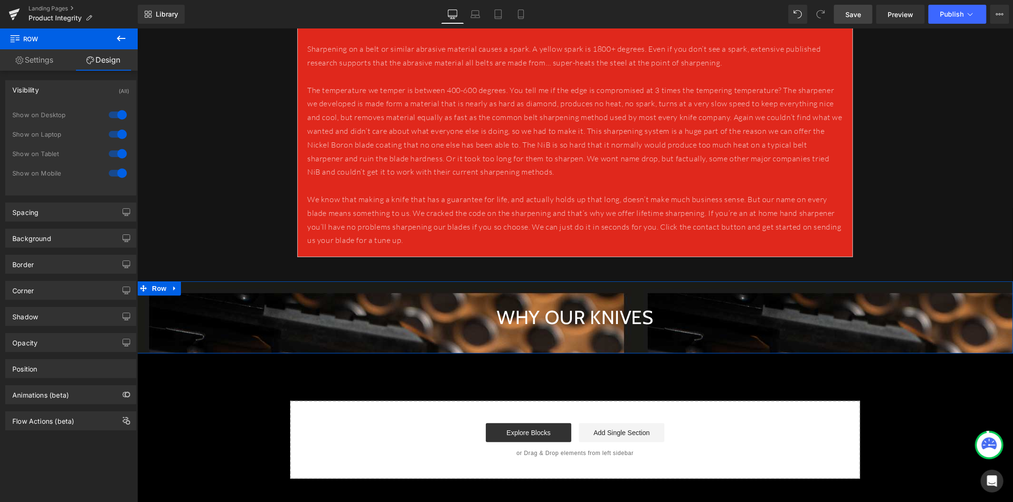
click at [77, 91] on div "Visibility (All)" at bounding box center [71, 90] width 130 height 18
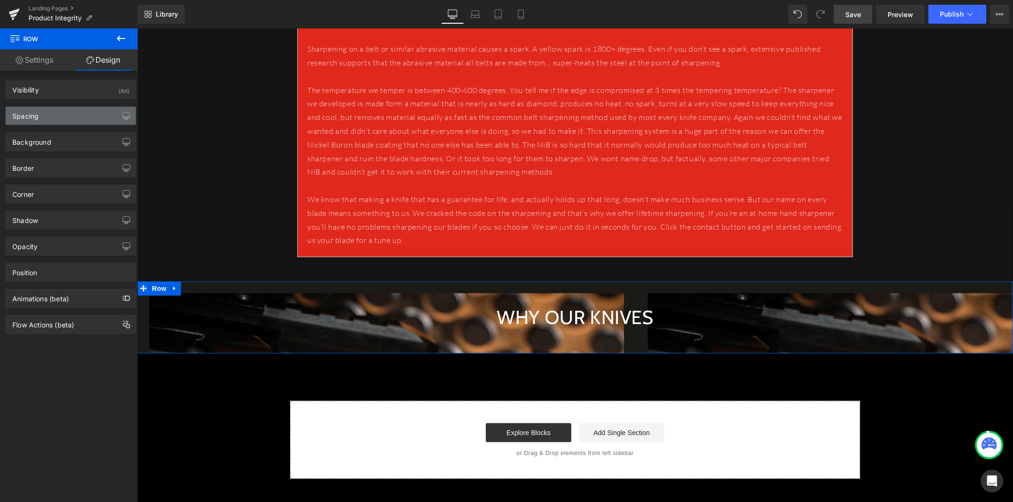
click at [74, 120] on div "Spacing" at bounding box center [71, 116] width 130 height 18
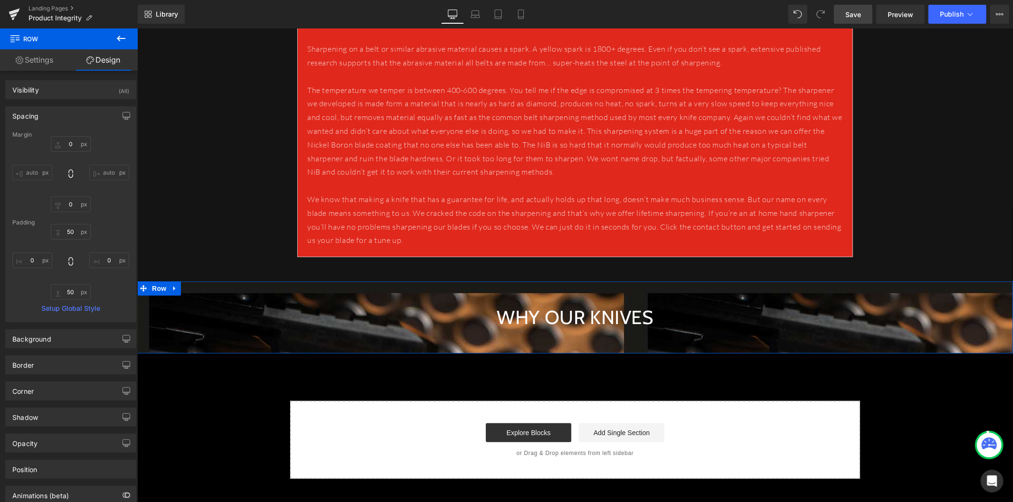
click at [74, 120] on div "Spacing" at bounding box center [71, 116] width 130 height 18
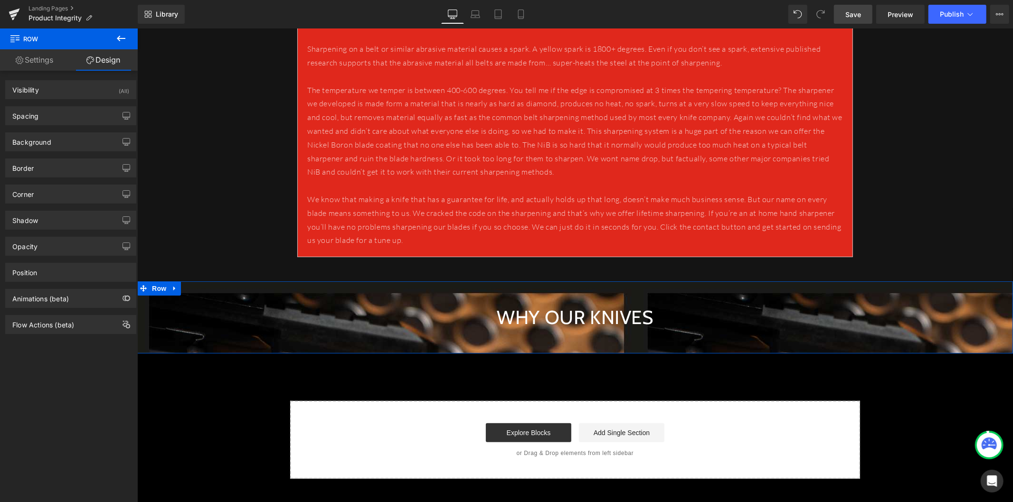
click at [43, 62] on link "Settings" at bounding box center [34, 59] width 69 height 21
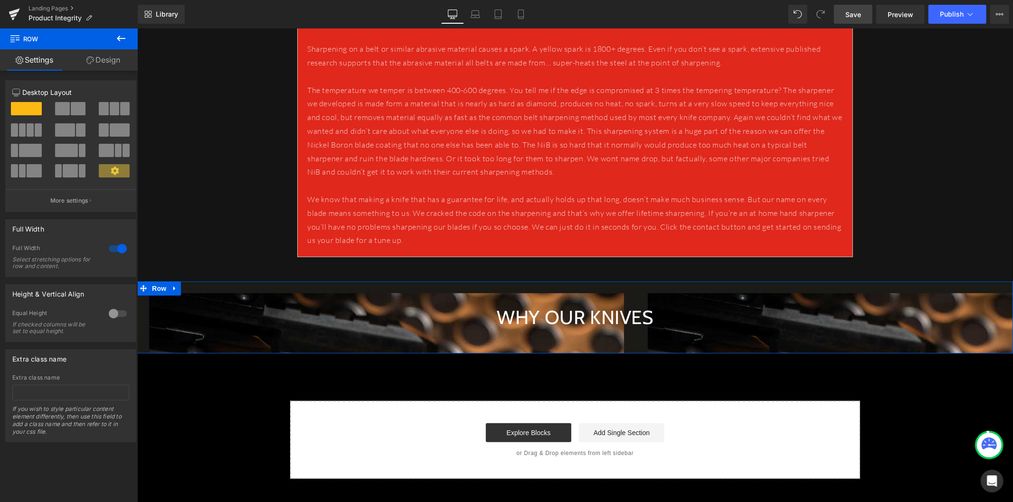
click at [87, 69] on link "Design" at bounding box center [103, 59] width 69 height 21
type input "0"
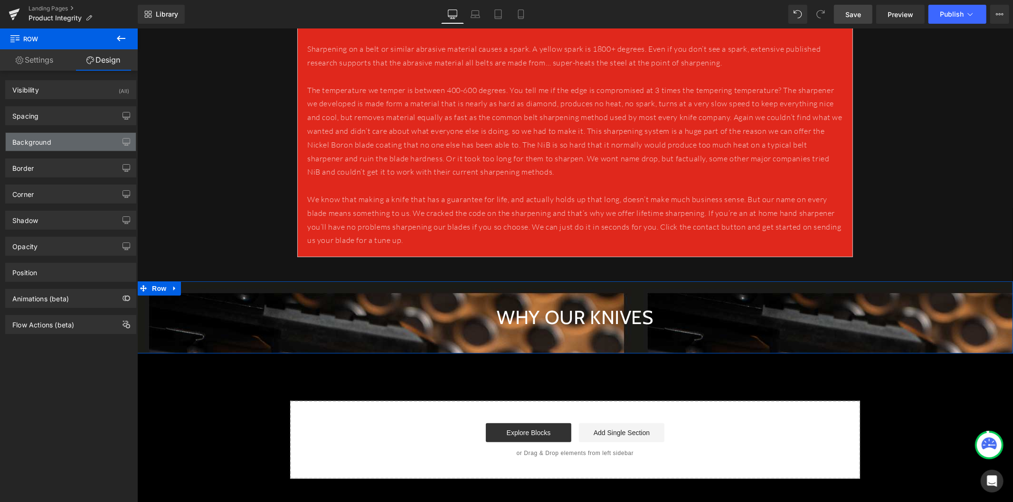
click at [69, 144] on div "Background" at bounding box center [71, 142] width 130 height 18
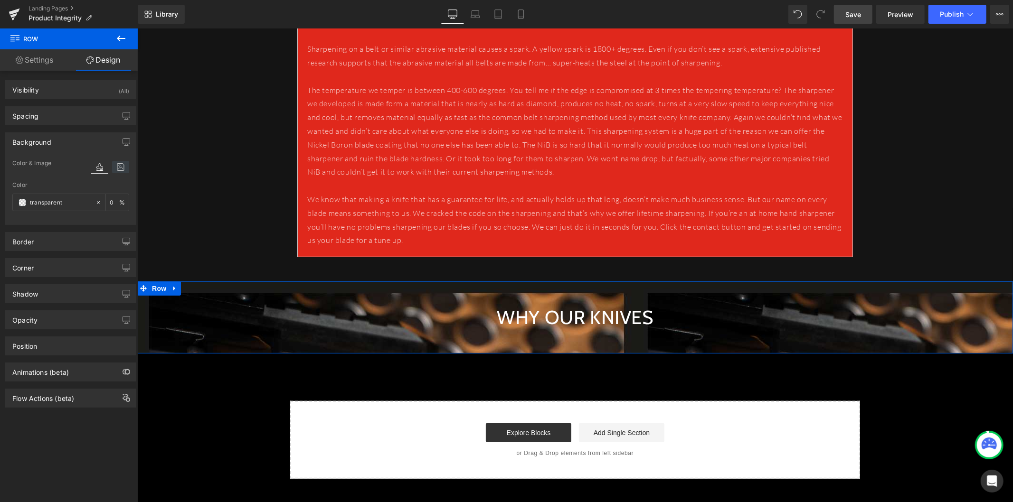
click at [113, 168] on icon at bounding box center [120, 167] width 17 height 12
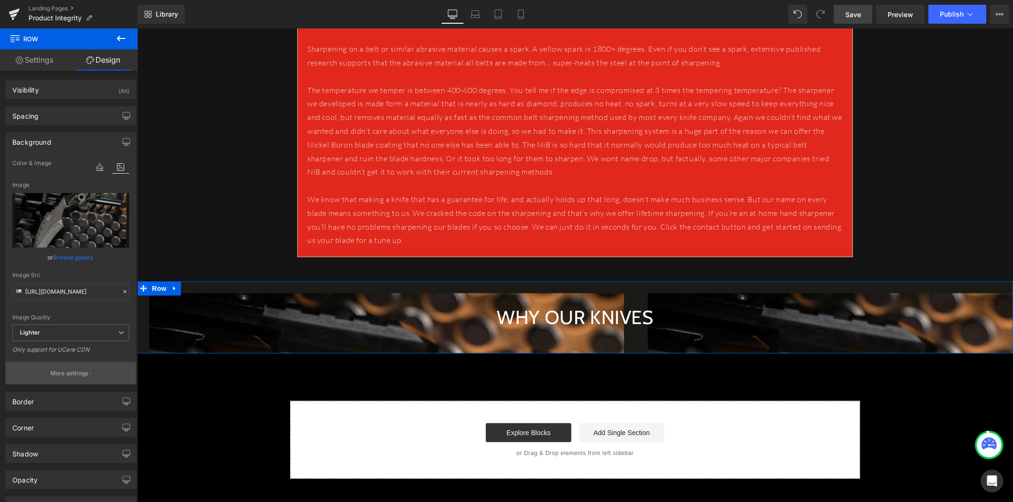
click at [72, 374] on p "More settings" at bounding box center [69, 373] width 38 height 9
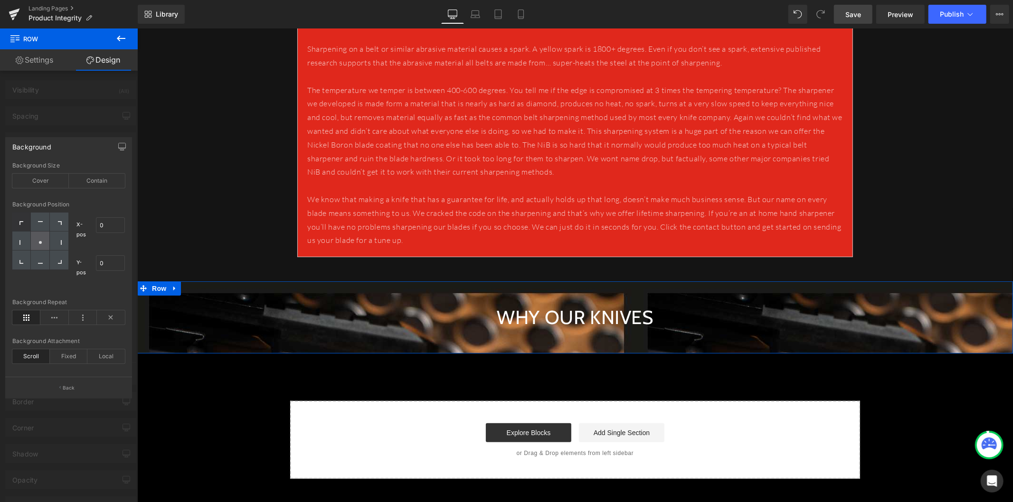
click at [46, 240] on div at bounding box center [40, 241] width 19 height 19
type input "50"
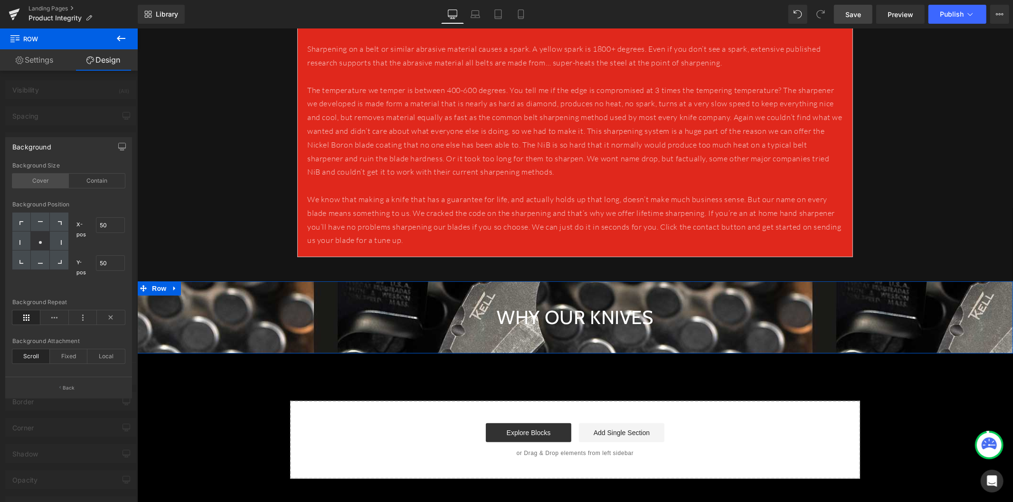
click at [46, 182] on div "Cover" at bounding box center [40, 181] width 57 height 14
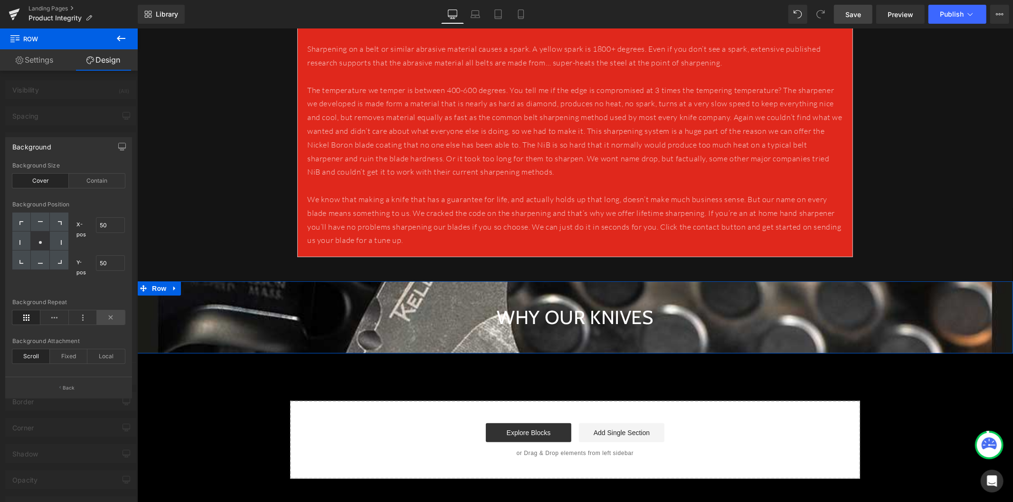
click at [107, 317] on icon at bounding box center [111, 318] width 28 height 14
click at [849, 12] on span "Save" at bounding box center [853, 14] width 16 height 10
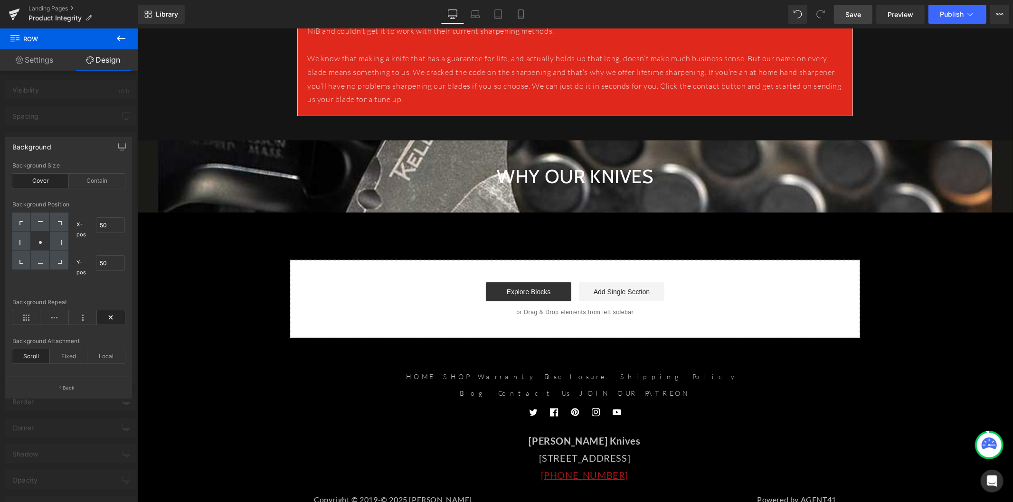
scroll to position [369, 0]
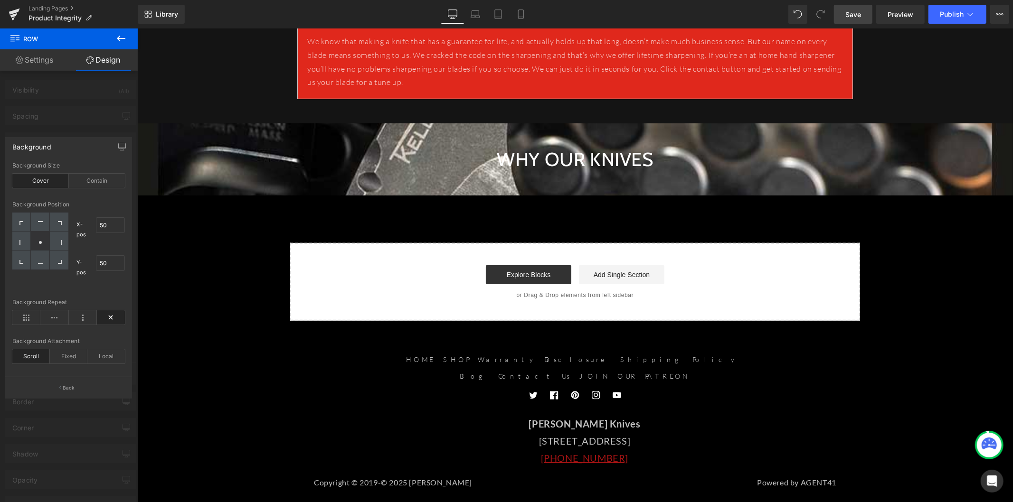
click at [118, 34] on icon at bounding box center [120, 38] width 11 height 11
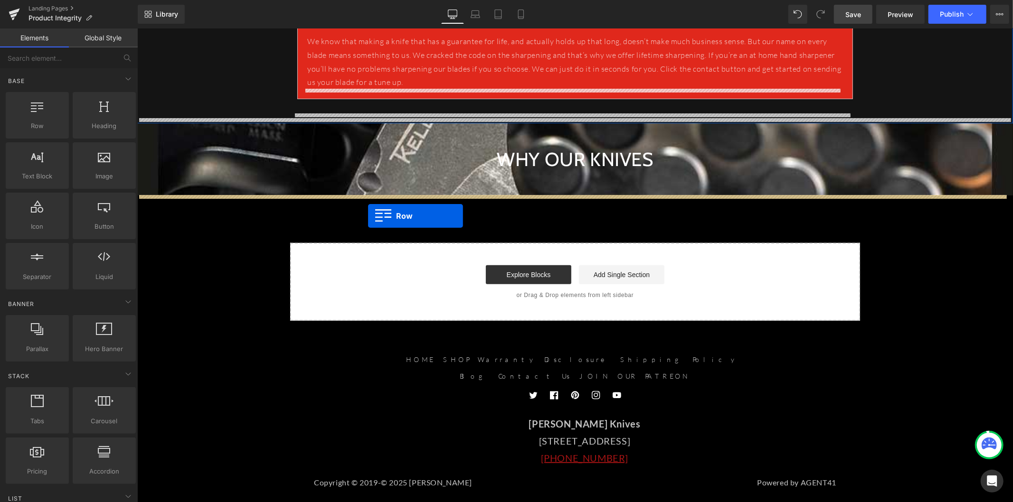
drag, startPoint x: 179, startPoint y: 134, endPoint x: 368, endPoint y: 216, distance: 205.7
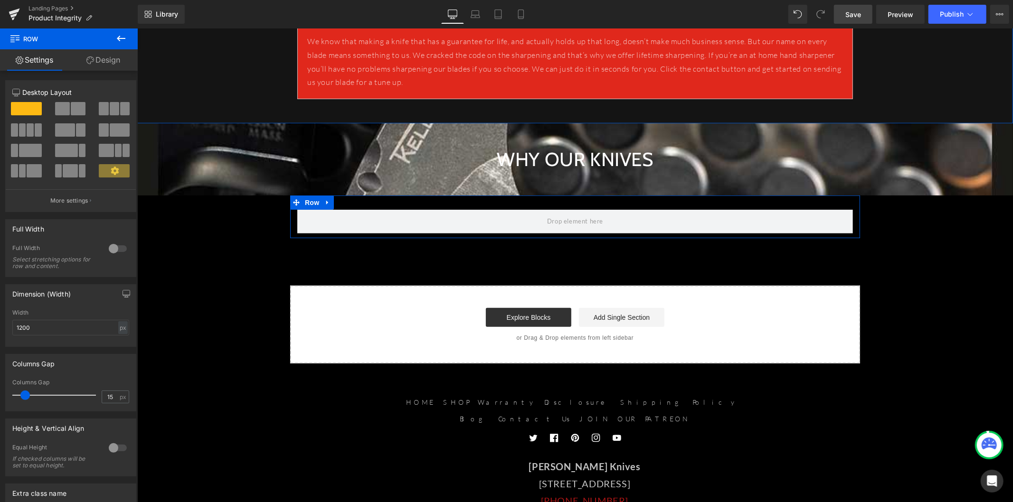
click at [109, 249] on div at bounding box center [117, 248] width 23 height 15
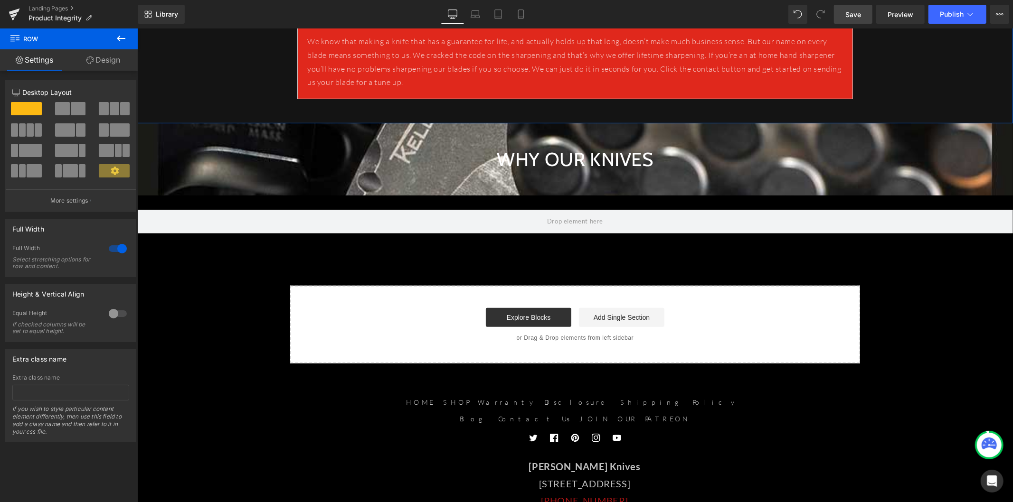
click at [126, 40] on icon at bounding box center [120, 38] width 11 height 11
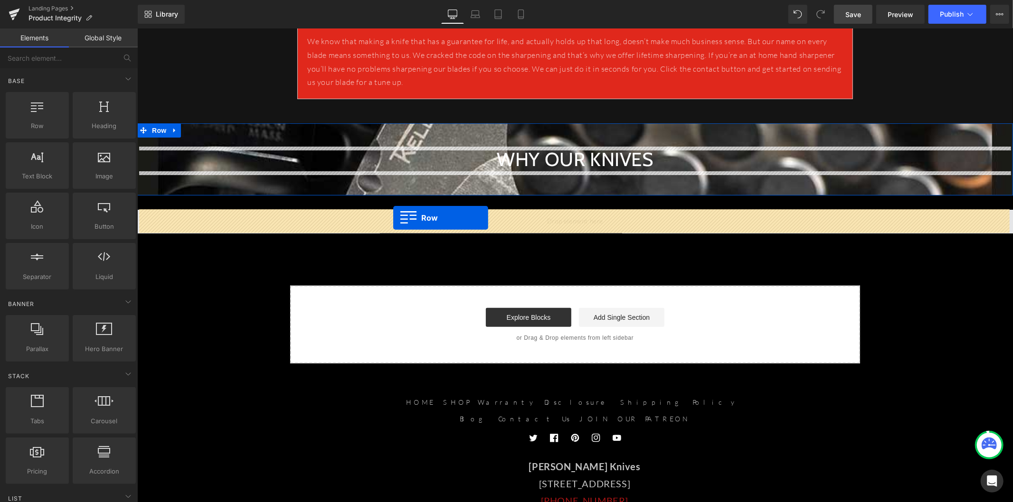
drag, startPoint x: 175, startPoint y: 145, endPoint x: 393, endPoint y: 218, distance: 229.8
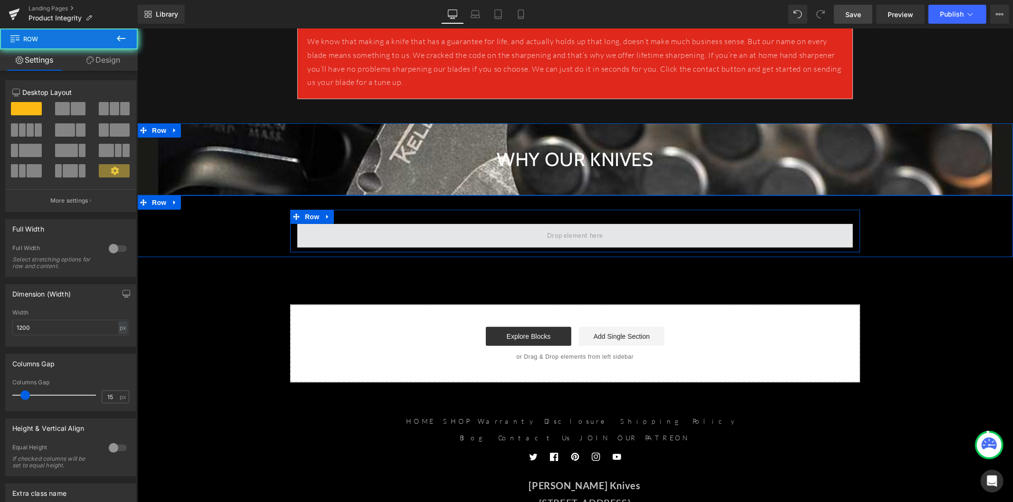
click at [434, 238] on span at bounding box center [575, 236] width 556 height 24
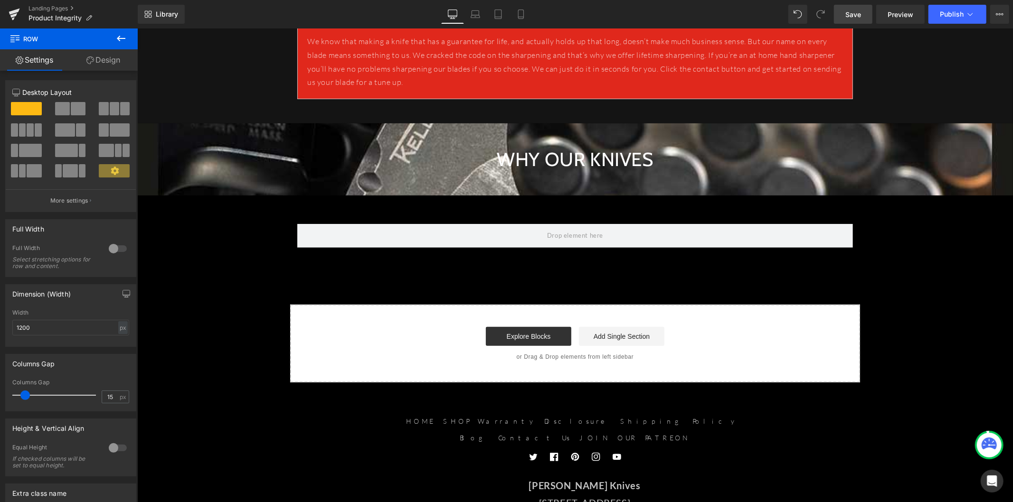
click at [117, 38] on icon at bounding box center [121, 39] width 9 height 6
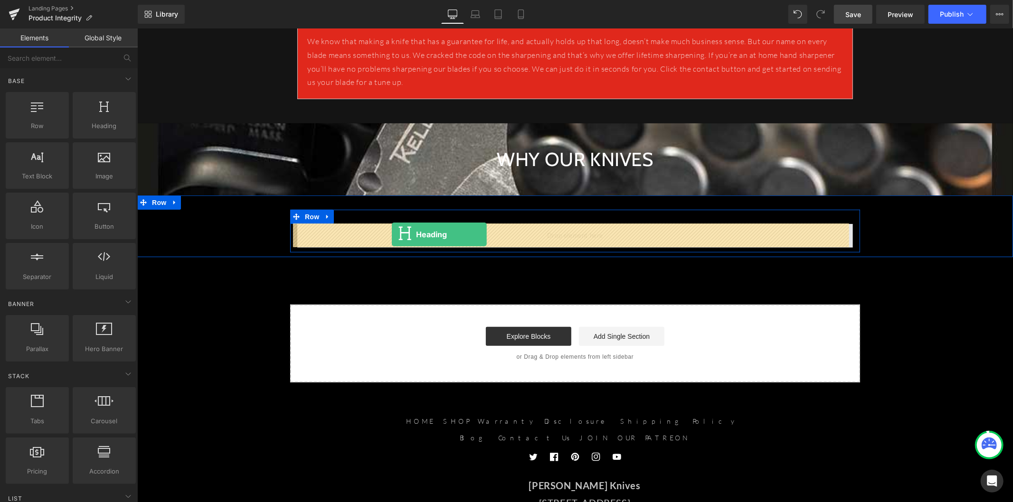
drag, startPoint x: 263, startPoint y: 166, endPoint x: 391, endPoint y: 234, distance: 145.5
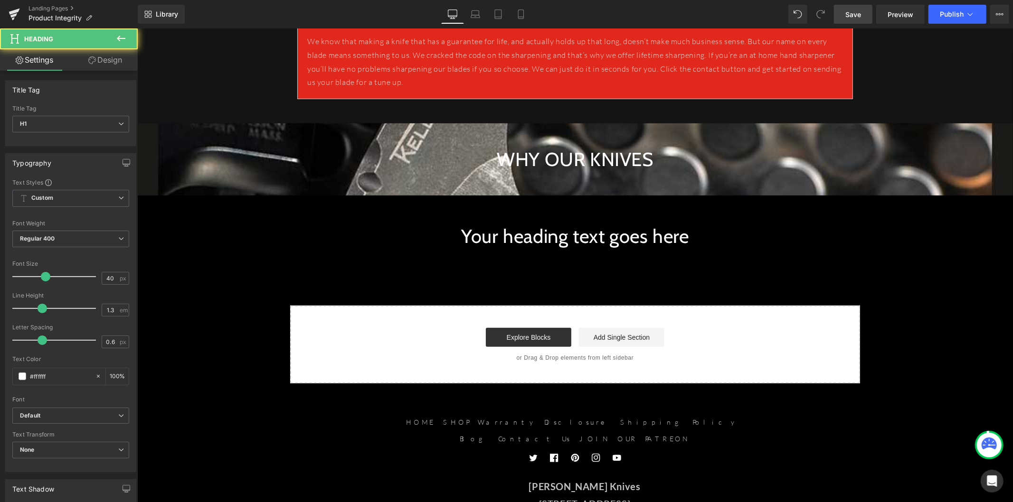
click at [493, 239] on h1 "Your heading text goes here" at bounding box center [575, 236] width 556 height 25
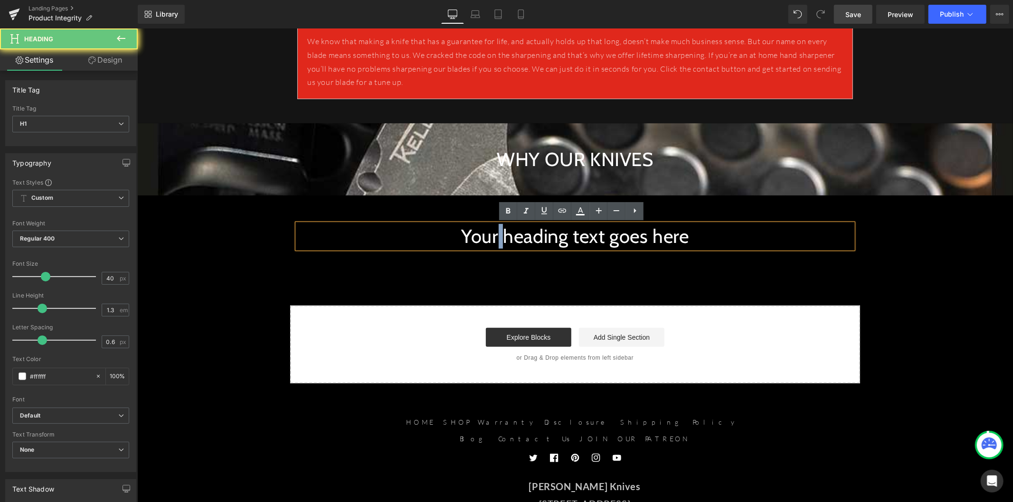
click at [493, 239] on h1 "Your heading text goes here" at bounding box center [575, 236] width 556 height 25
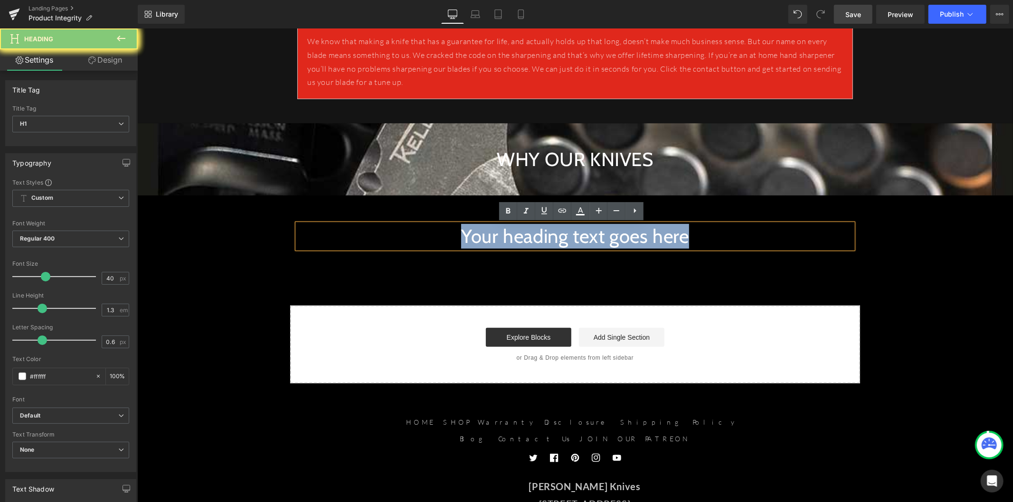
click at [493, 239] on h1 "Your heading text goes here" at bounding box center [575, 236] width 556 height 25
paste div
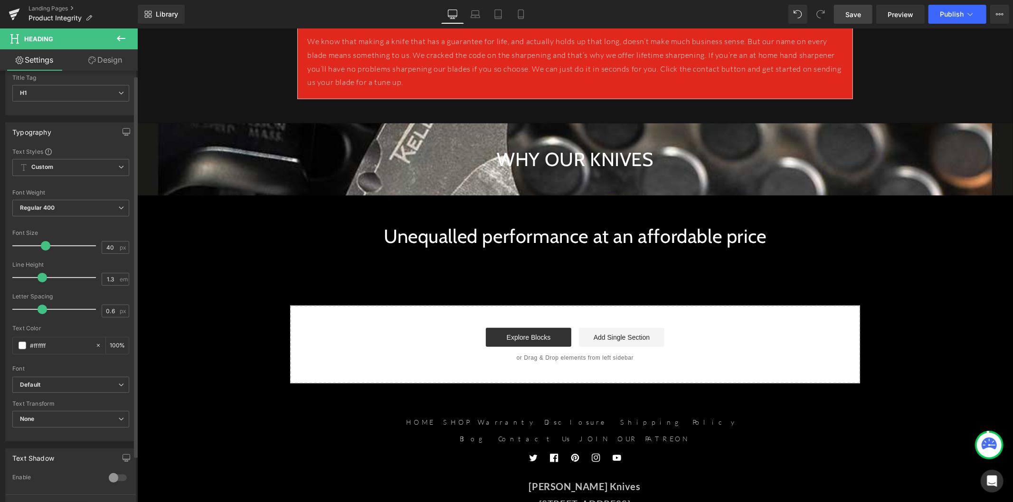
scroll to position [211, 0]
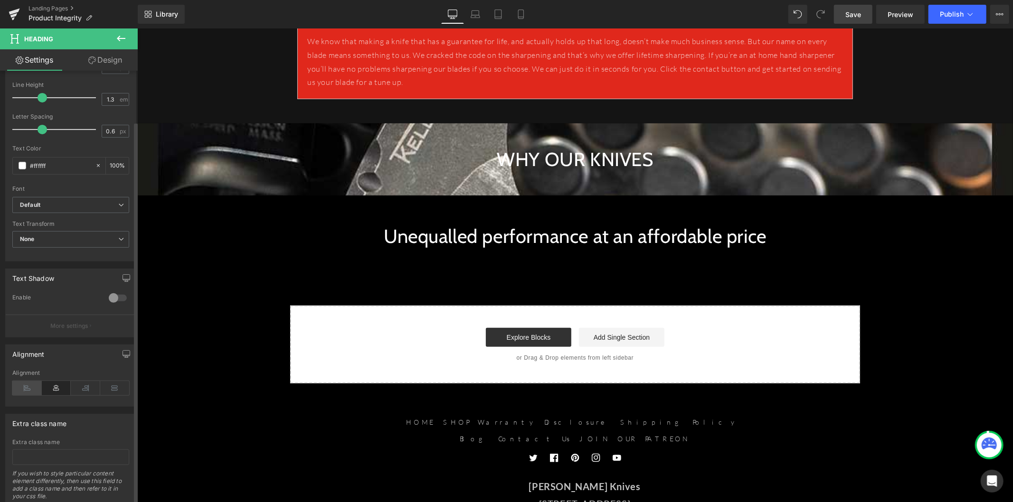
click at [24, 385] on icon at bounding box center [26, 388] width 29 height 14
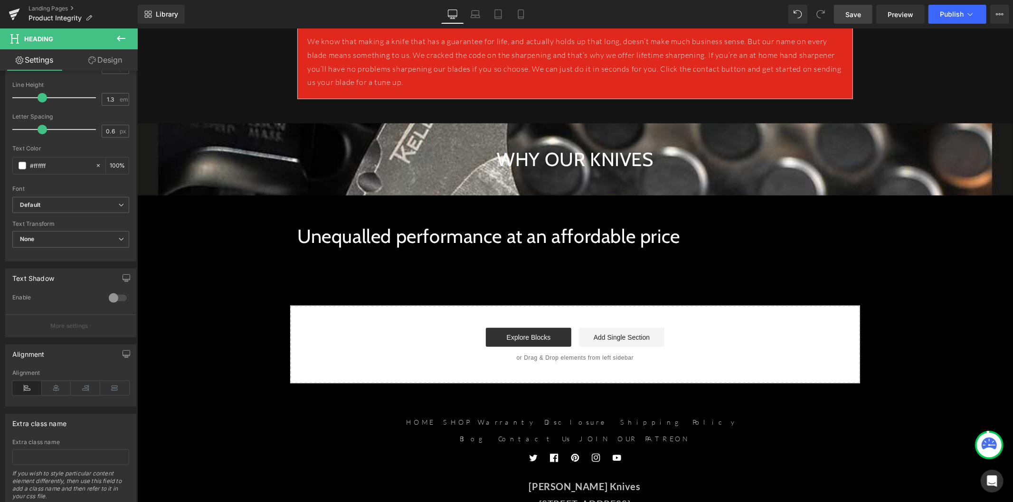
click at [121, 35] on icon at bounding box center [120, 38] width 11 height 11
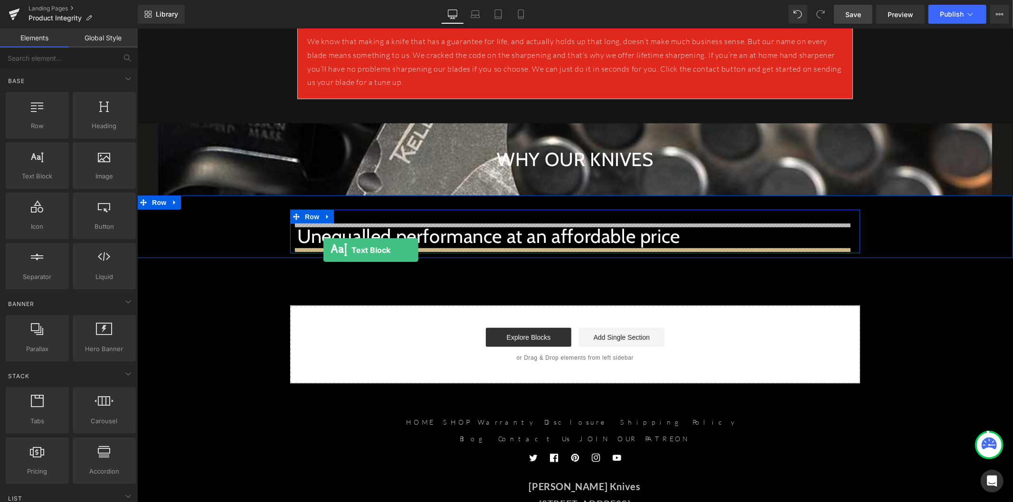
drag, startPoint x: 265, startPoint y: 227, endPoint x: 323, endPoint y: 250, distance: 62.5
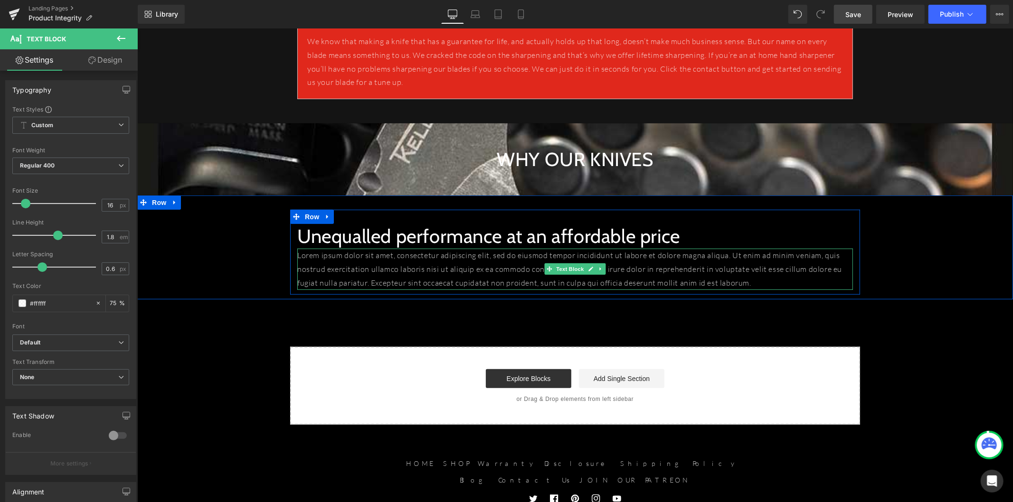
click at [373, 273] on p "Lorem ipsum dolor sit amet, consectetur adipiscing elit, sed do eiusmod tempor …" at bounding box center [575, 268] width 556 height 41
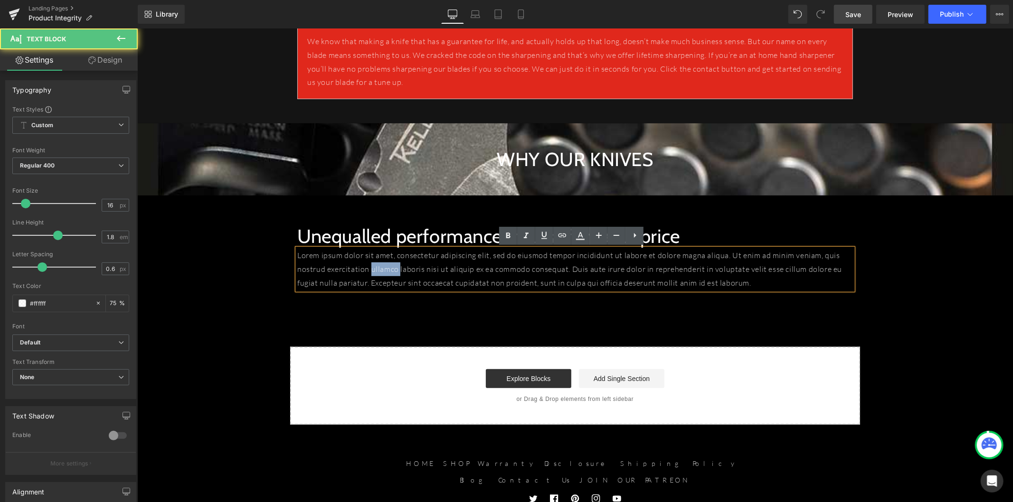
click at [373, 273] on p "Lorem ipsum dolor sit amet, consectetur adipiscing elit, sed do eiusmod tempor …" at bounding box center [575, 268] width 556 height 41
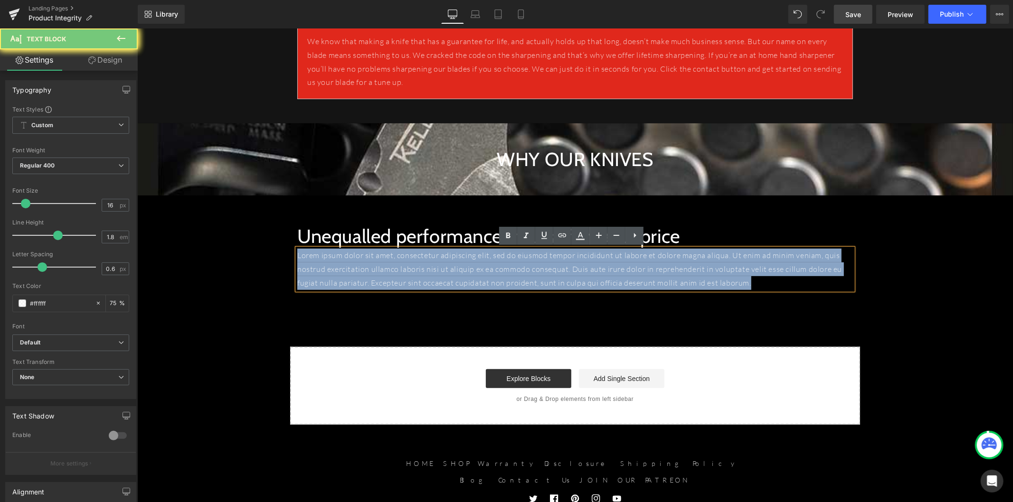
click at [373, 273] on p "Lorem ipsum dolor sit amet, consectetur adipiscing elit, sed do eiusmod tempor …" at bounding box center [575, 268] width 556 height 41
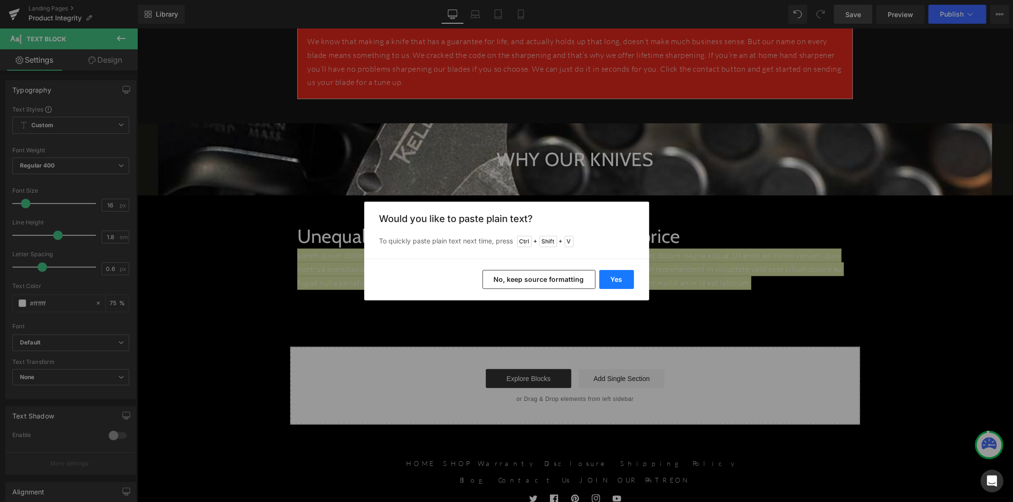
click at [624, 278] on button "Yes" at bounding box center [616, 279] width 35 height 19
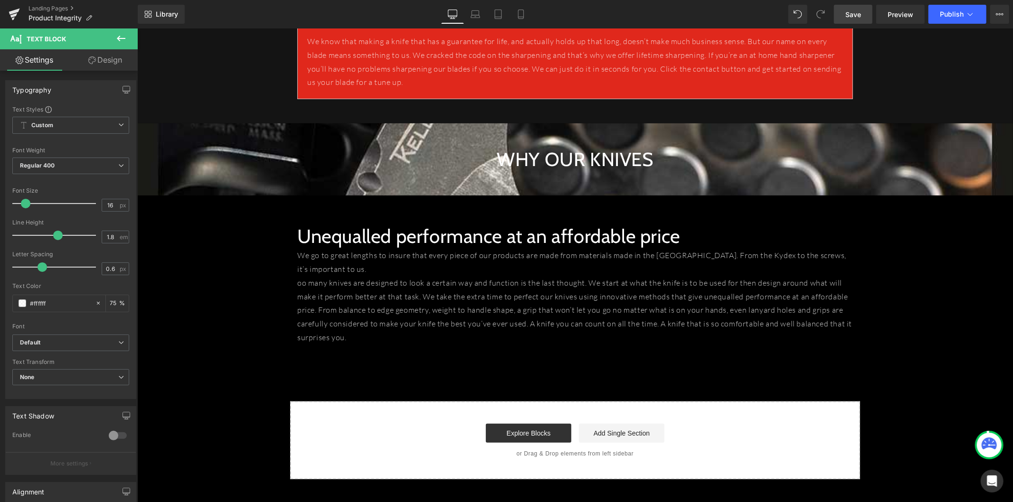
click at [862, 11] on link "Save" at bounding box center [853, 14] width 38 height 19
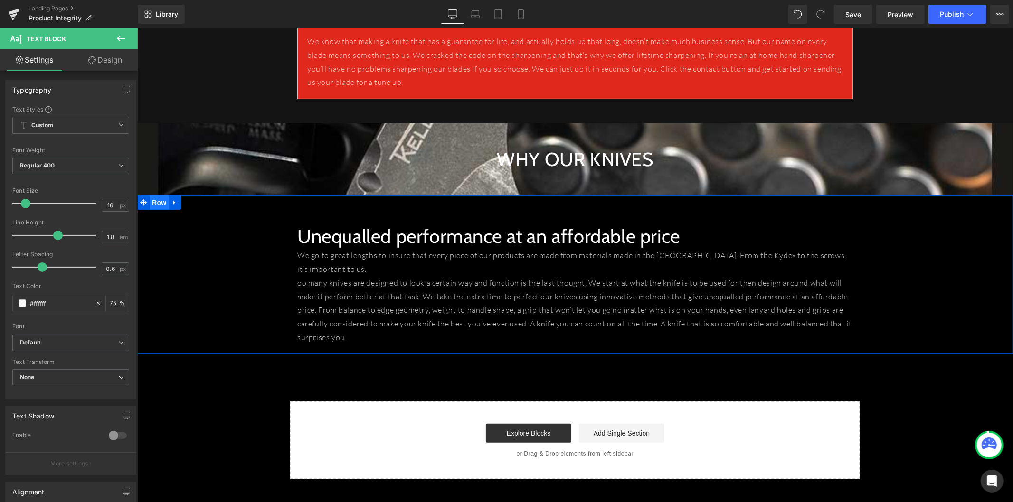
click at [160, 204] on span "Row" at bounding box center [158, 202] width 19 height 14
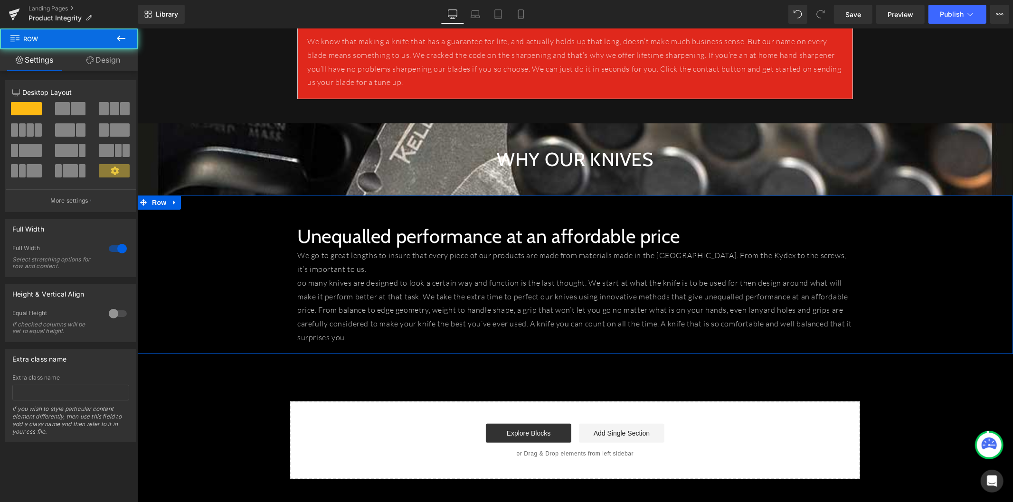
click at [112, 67] on link "Design" at bounding box center [103, 59] width 69 height 21
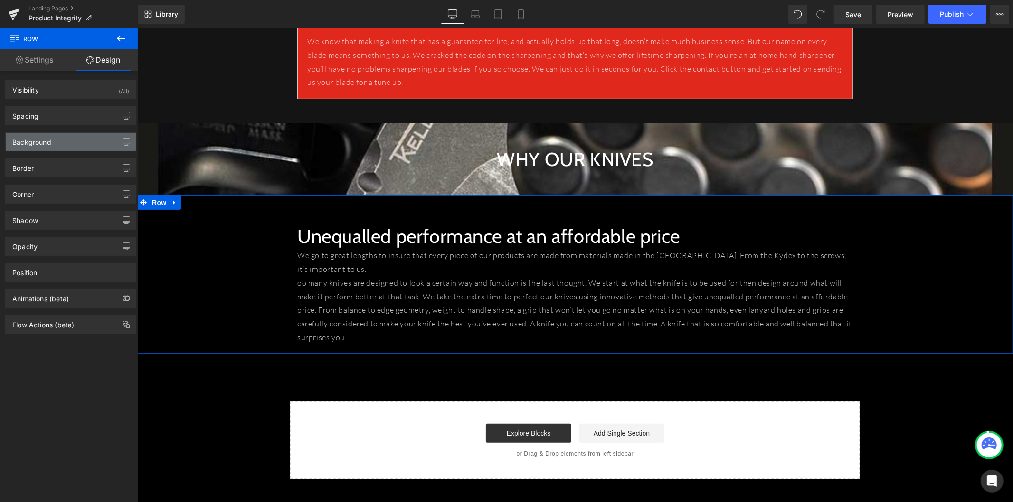
click at [95, 138] on div "Background" at bounding box center [71, 142] width 130 height 18
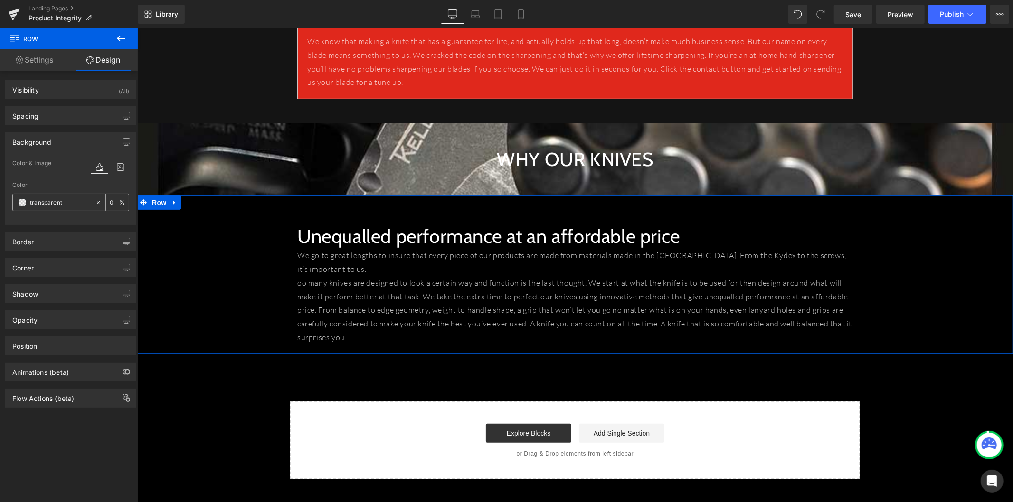
click at [76, 200] on input "transparent" at bounding box center [60, 203] width 61 height 10
paste input "#141414"
type input "#141414"
type input "100"
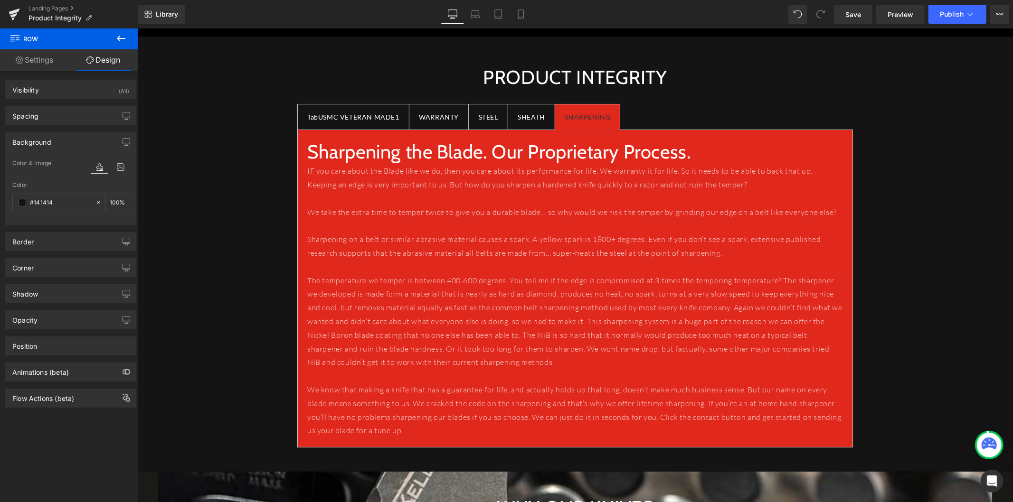
scroll to position [0, 0]
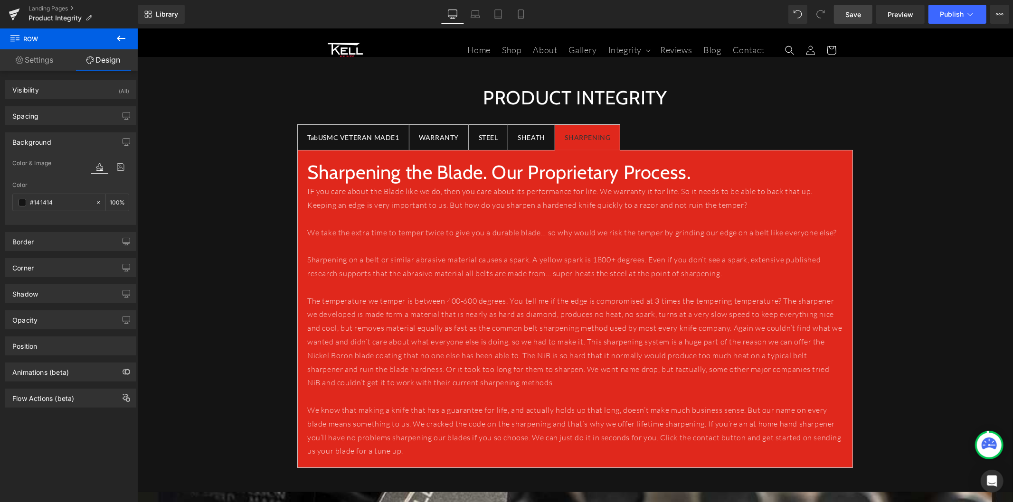
type input "#141414"
click at [858, 18] on span "Save" at bounding box center [853, 14] width 16 height 10
click at [846, 6] on link "Save" at bounding box center [853, 14] width 38 height 19
click at [65, 6] on link "Landing Pages" at bounding box center [82, 9] width 109 height 8
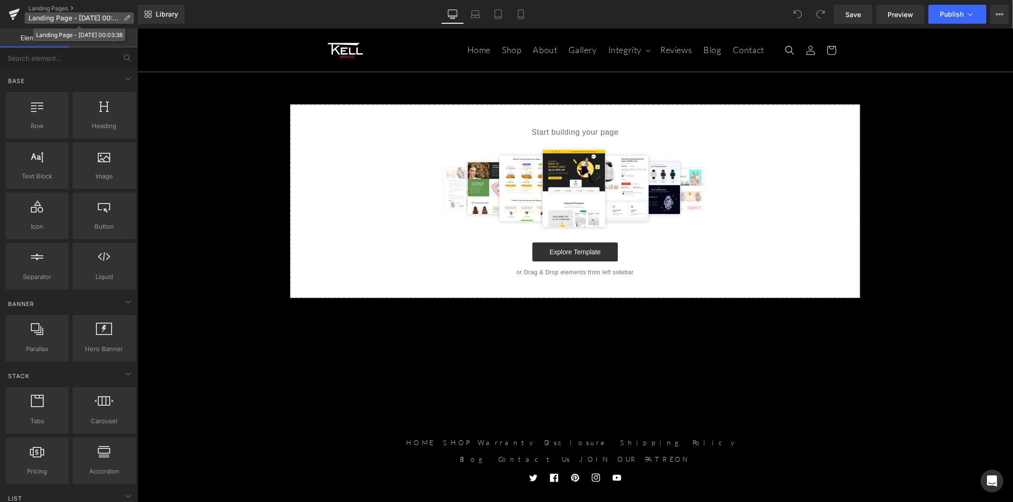
click at [125, 17] on icon at bounding box center [126, 18] width 7 height 7
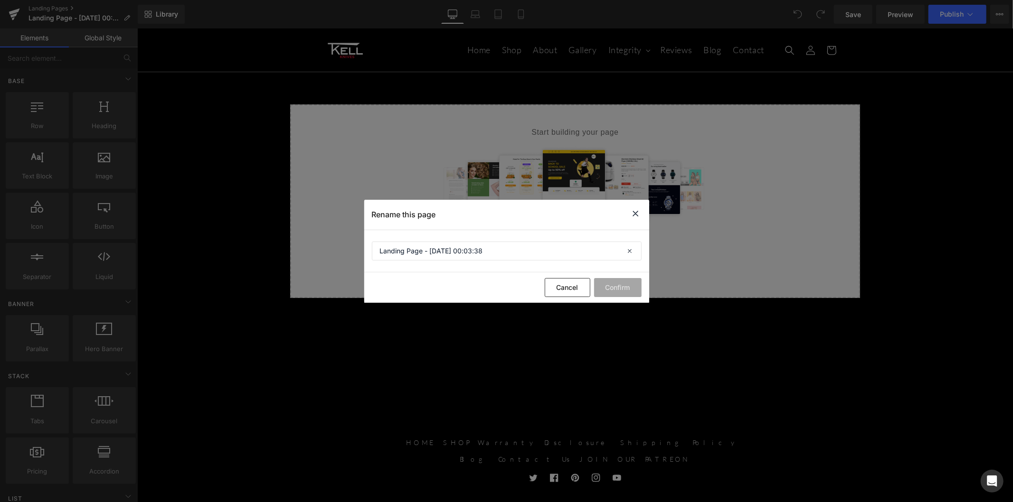
click at [454, 241] on section "Landing Page - Sep 2, 00:03:38" at bounding box center [506, 251] width 285 height 42
click at [455, 242] on input "Landing Page - Sep 2, 00:03:38" at bounding box center [507, 251] width 270 height 19
click at [455, 245] on input "Landing Page - Sep 2, 00:03:38" at bounding box center [507, 251] width 270 height 19
click at [454, 245] on input "Landing Page - Sep 2, 00:03:38" at bounding box center [507, 251] width 270 height 19
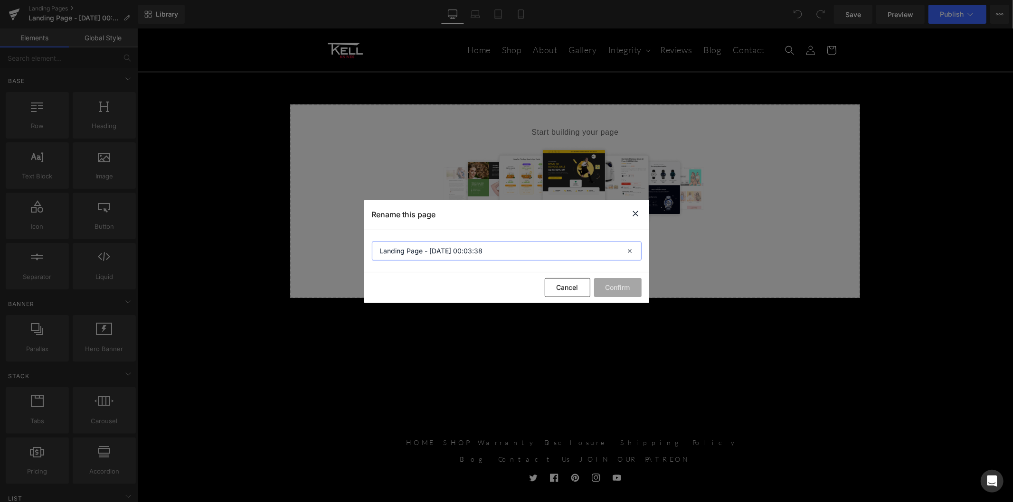
drag, startPoint x: 454, startPoint y: 245, endPoint x: 462, endPoint y: 245, distance: 7.1
click at [456, 245] on input "Landing Page - Sep 2, 00:03:38" at bounding box center [507, 251] width 270 height 19
type input "Mission EDC"
click at [617, 284] on button "Confirm" at bounding box center [617, 287] width 47 height 19
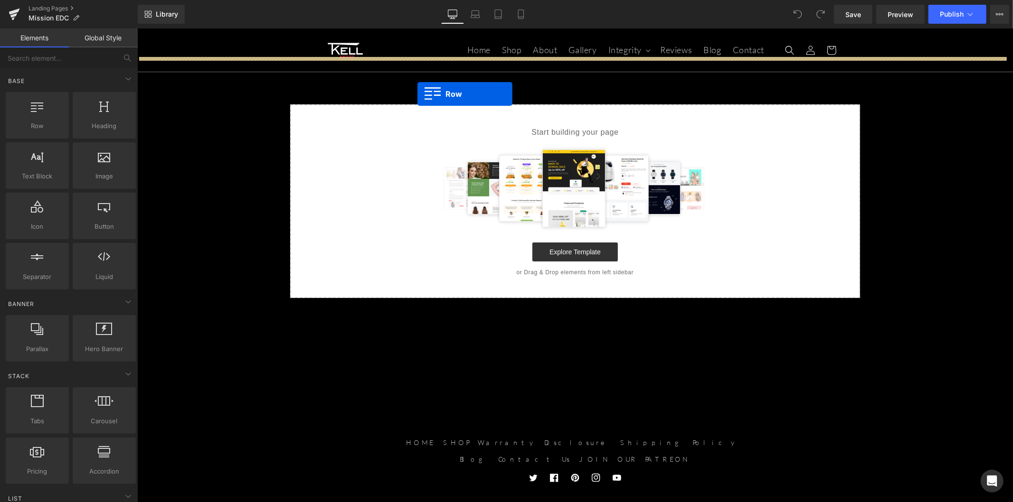
drag, startPoint x: 188, startPoint y: 152, endPoint x: 417, endPoint y: 94, distance: 236.8
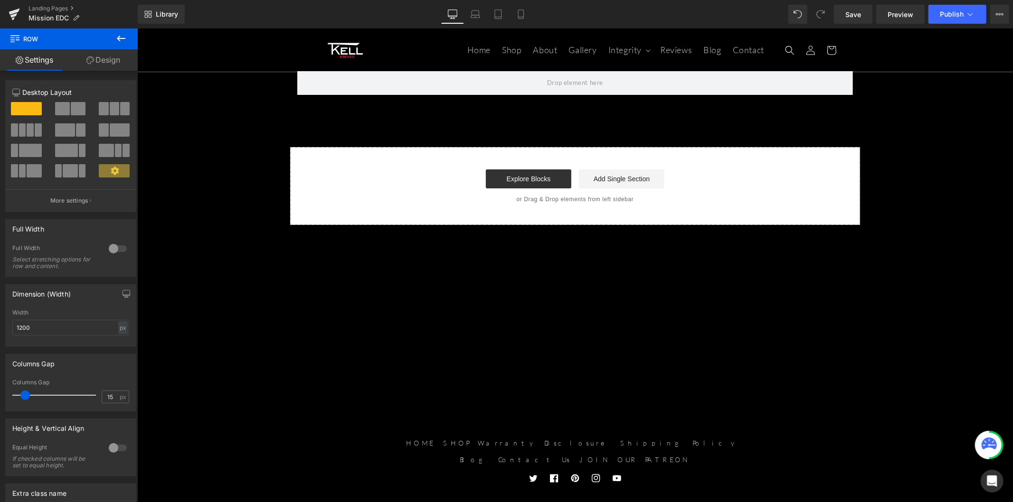
click at [122, 40] on icon at bounding box center [120, 38] width 11 height 11
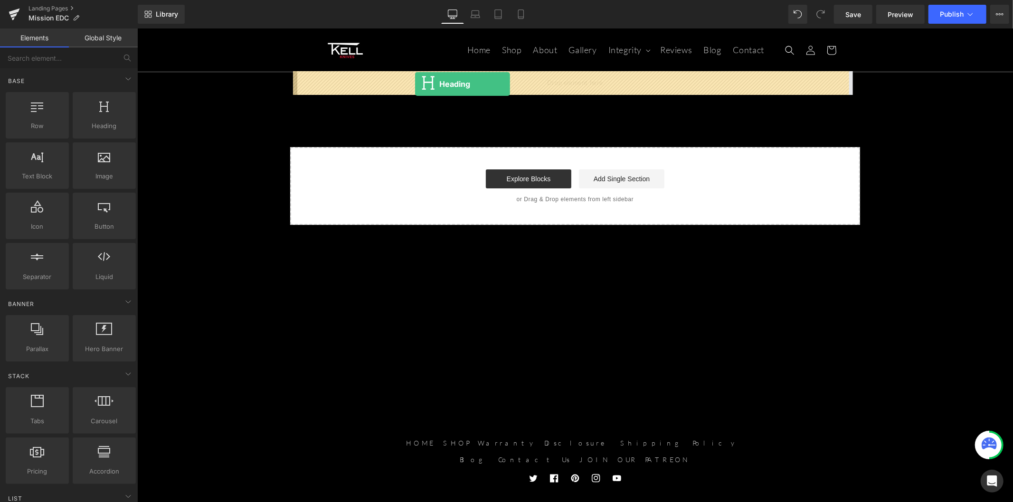
drag, startPoint x: 270, startPoint y: 141, endPoint x: 415, endPoint y: 84, distance: 155.8
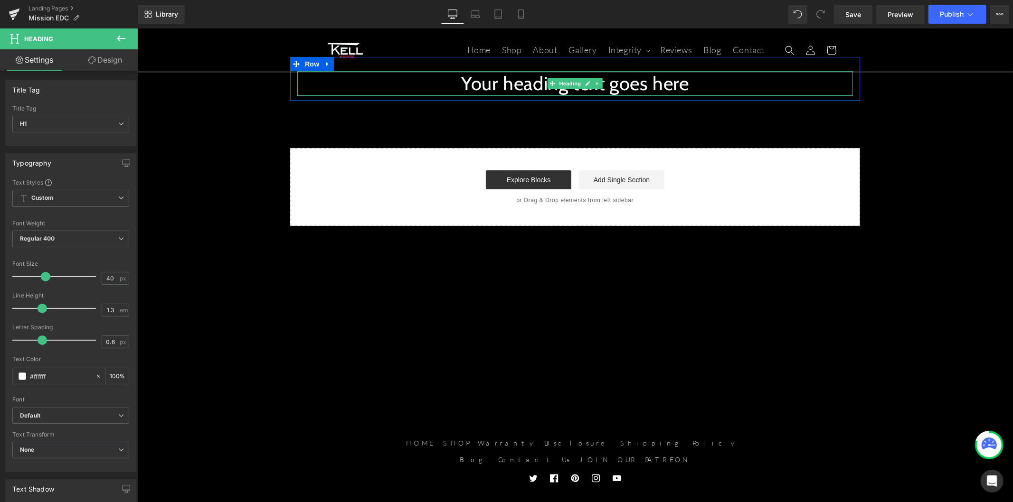
click at [524, 84] on h1 "Your heading text goes here" at bounding box center [575, 83] width 556 height 25
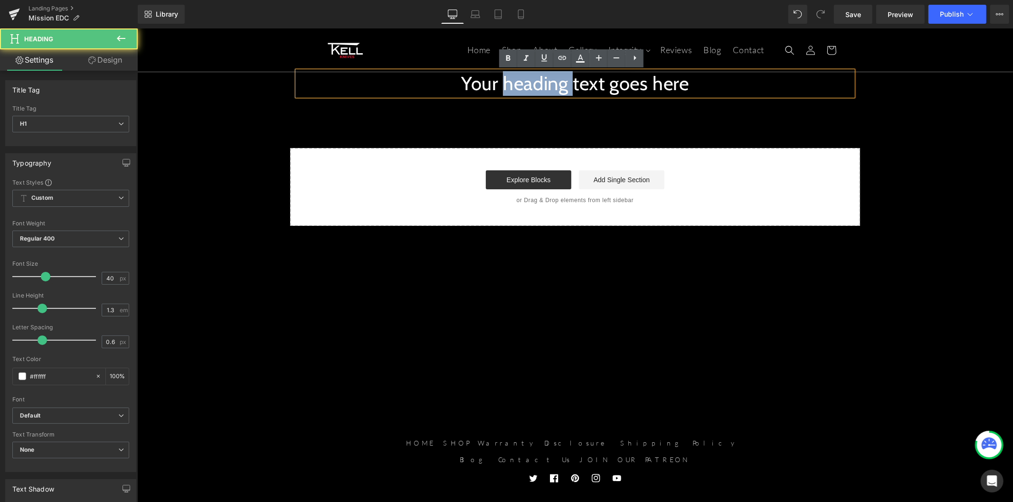
click at [524, 84] on h1 "Your heading text goes here" at bounding box center [575, 83] width 556 height 25
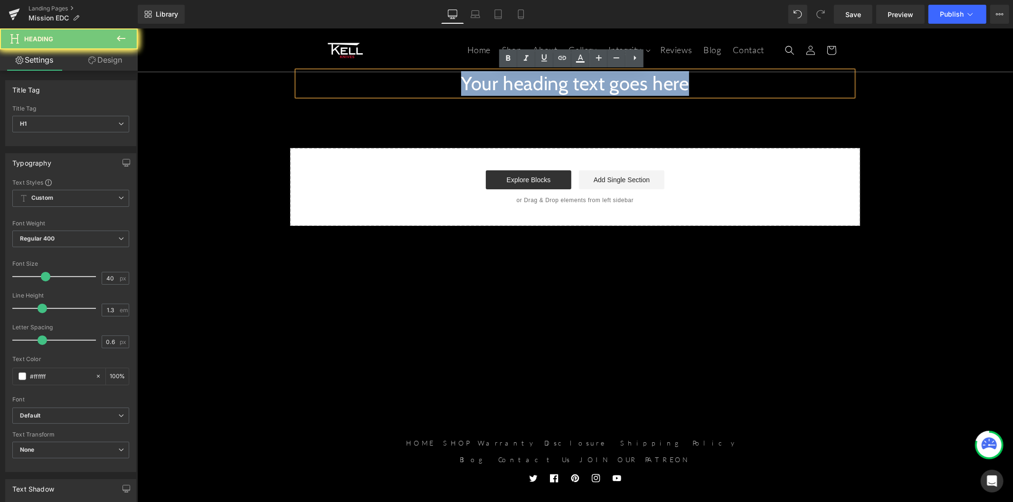
click at [524, 84] on h1 "Your heading text goes here" at bounding box center [575, 83] width 556 height 25
paste div
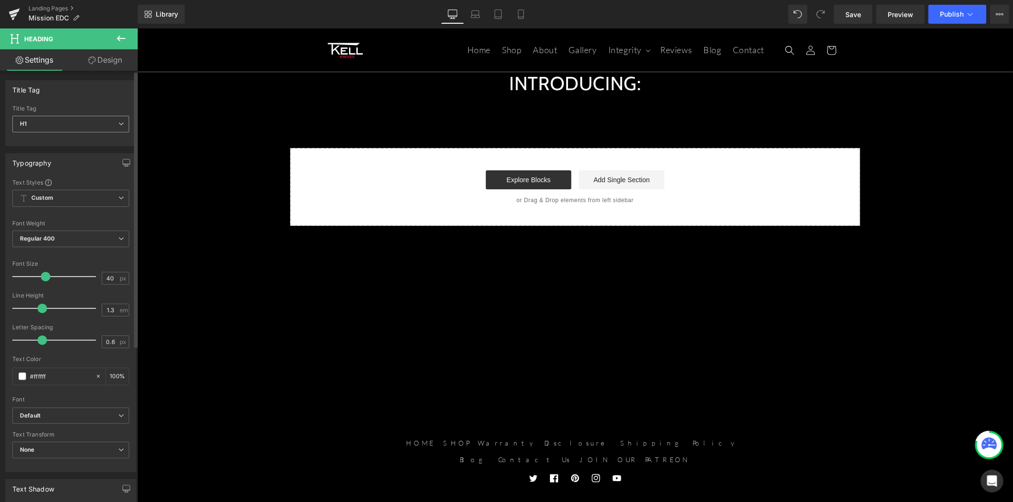
drag, startPoint x: 97, startPoint y: 122, endPoint x: 90, endPoint y: 130, distance: 10.8
click at [97, 122] on span "H1" at bounding box center [70, 124] width 117 height 17
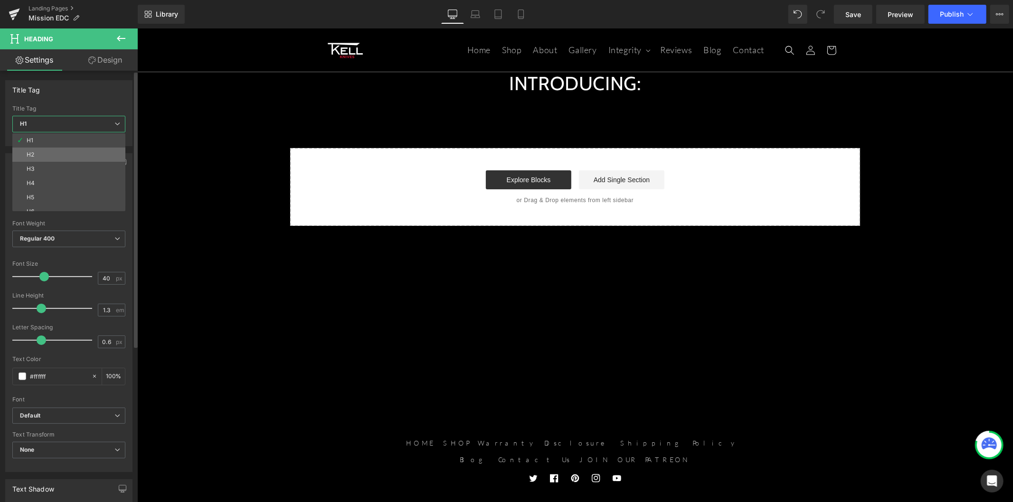
click at [81, 150] on li "H2" at bounding box center [70, 155] width 117 height 14
type input "24"
type input "100"
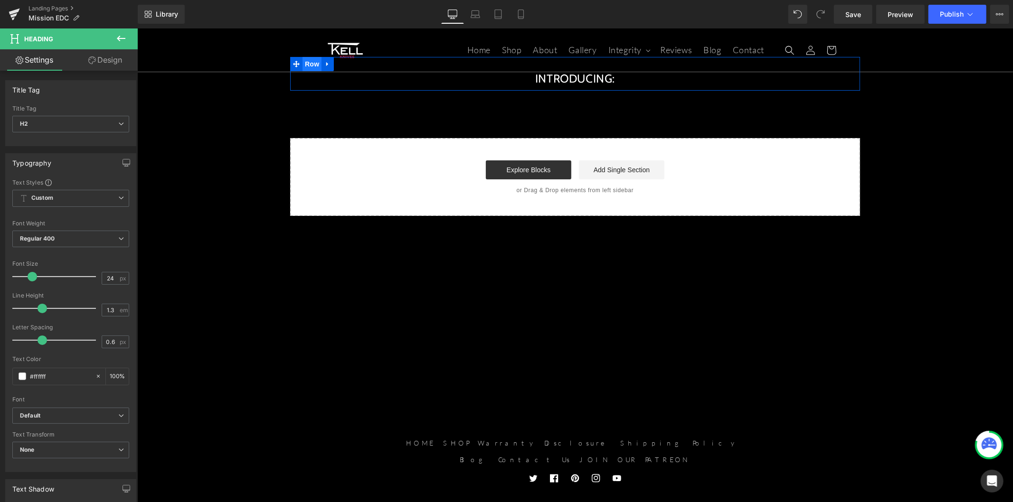
click at [308, 67] on span "Row" at bounding box center [311, 64] width 19 height 14
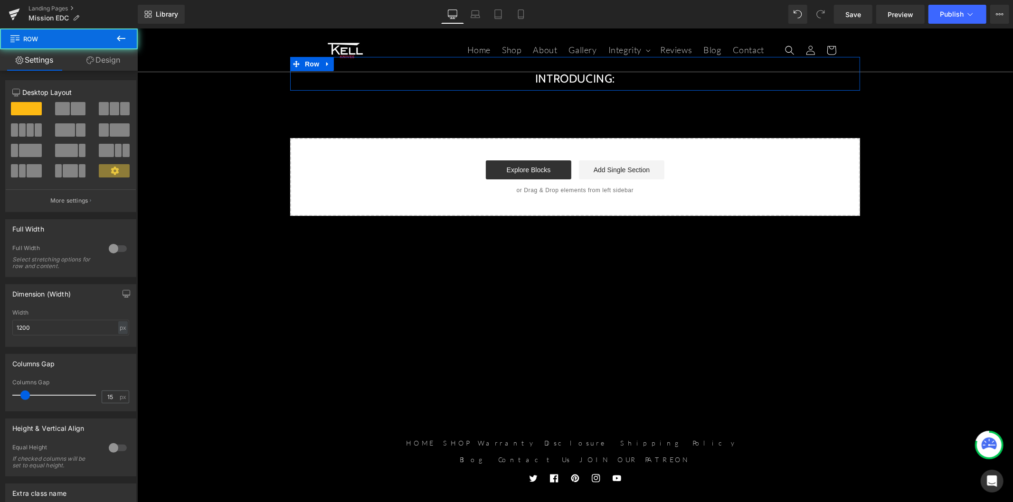
click at [116, 63] on link "Design" at bounding box center [103, 59] width 69 height 21
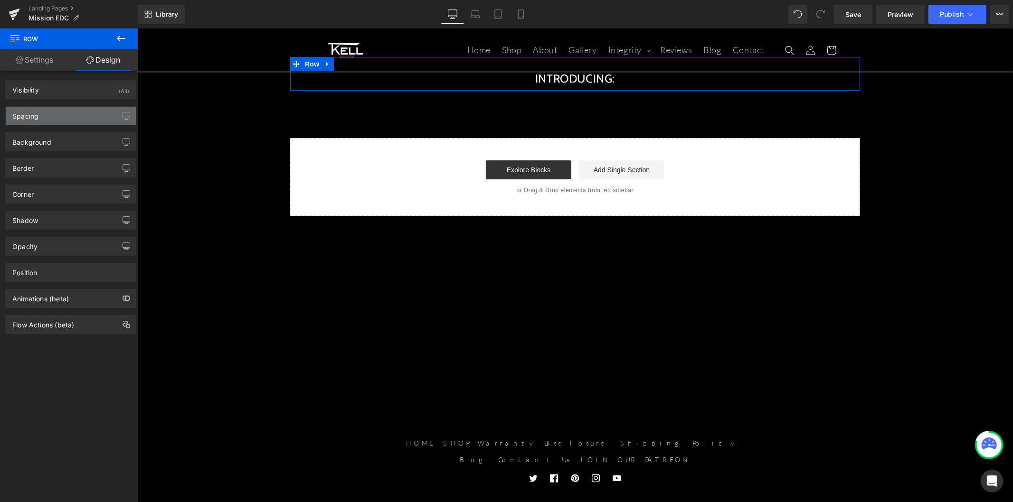
click at [85, 122] on div "Spacing" at bounding box center [71, 116] width 130 height 18
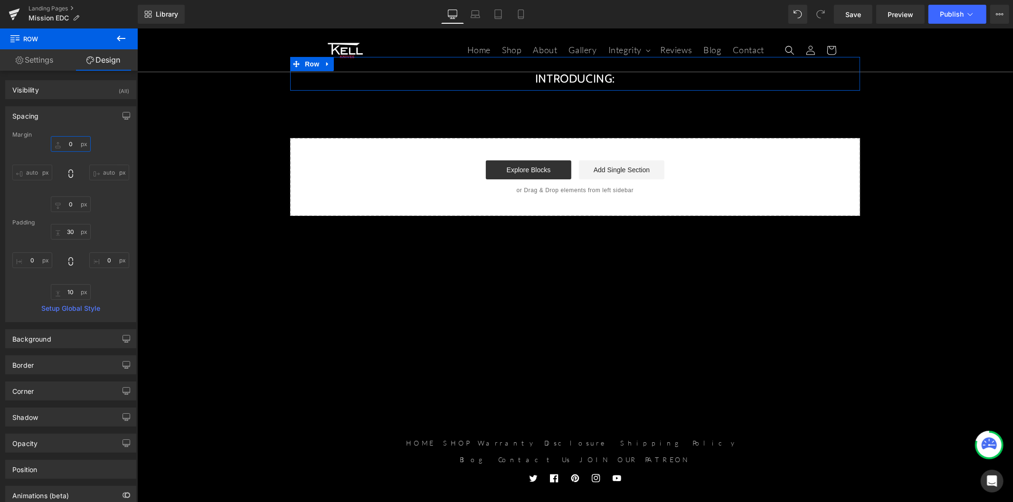
click at [70, 144] on input "0" at bounding box center [71, 144] width 40 height 16
click at [67, 145] on input "0" at bounding box center [71, 144] width 40 height 16
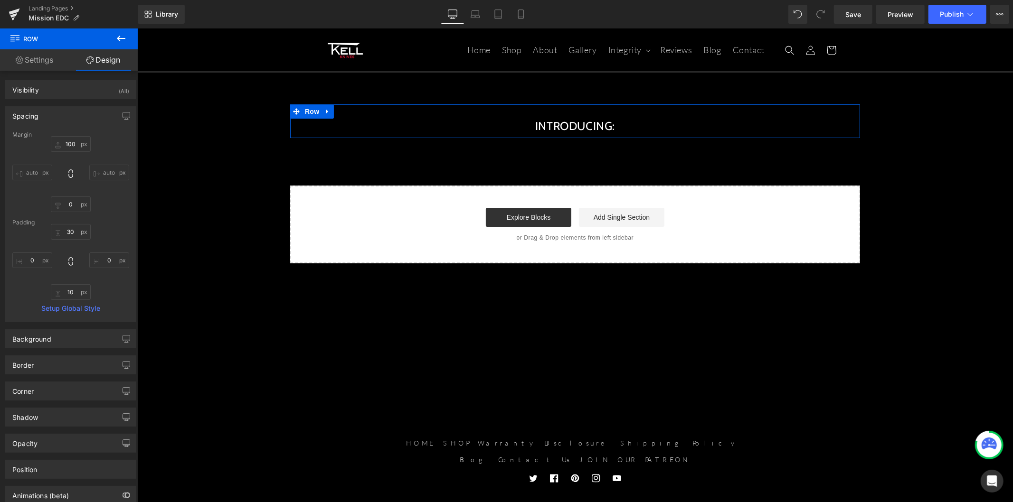
click at [37, 66] on link "Settings" at bounding box center [34, 59] width 69 height 21
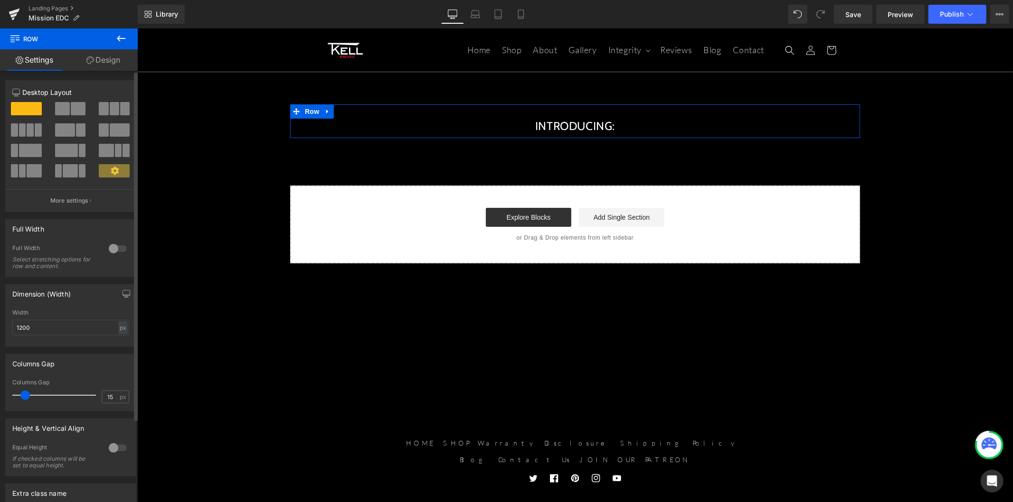
click at [114, 247] on div at bounding box center [117, 248] width 23 height 15
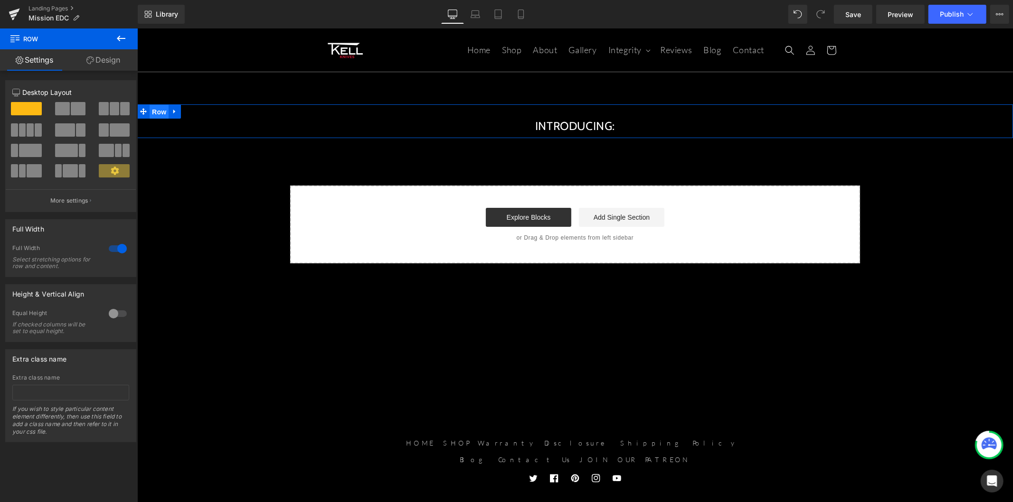
click at [158, 112] on span "Row" at bounding box center [158, 111] width 19 height 14
click at [103, 67] on link "Design" at bounding box center [103, 59] width 69 height 21
type input "100"
type input "0"
type input "30"
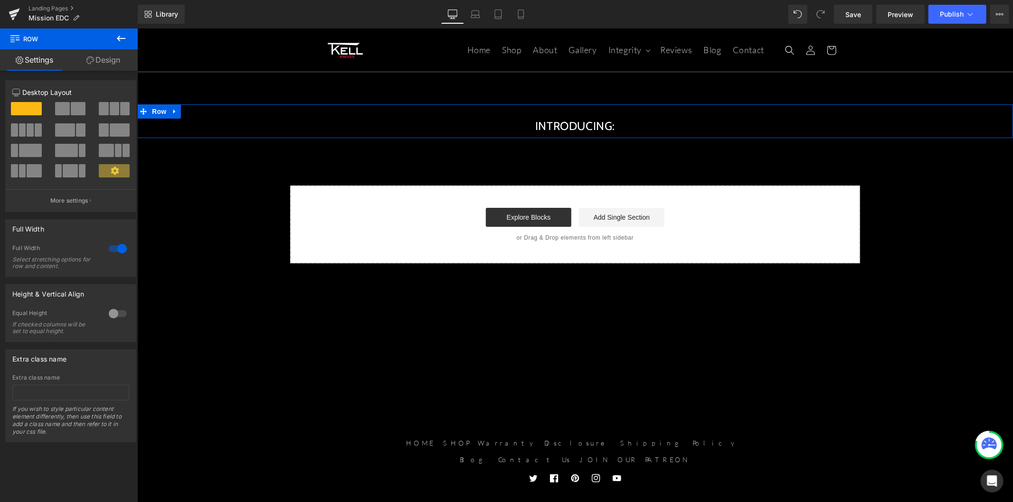
type input "0"
type input "10"
type input "0"
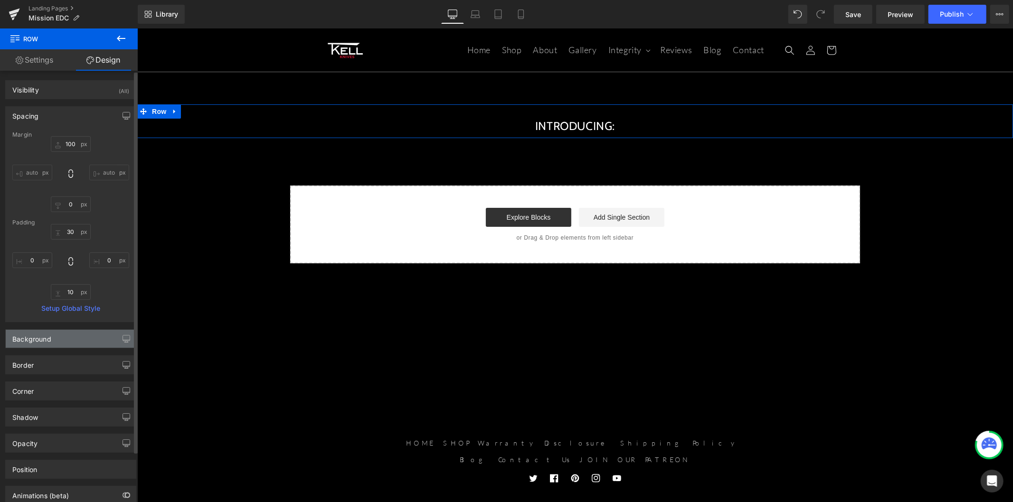
drag, startPoint x: 82, startPoint y: 340, endPoint x: 87, endPoint y: 333, distance: 7.8
click at [83, 340] on div "Background" at bounding box center [71, 339] width 130 height 18
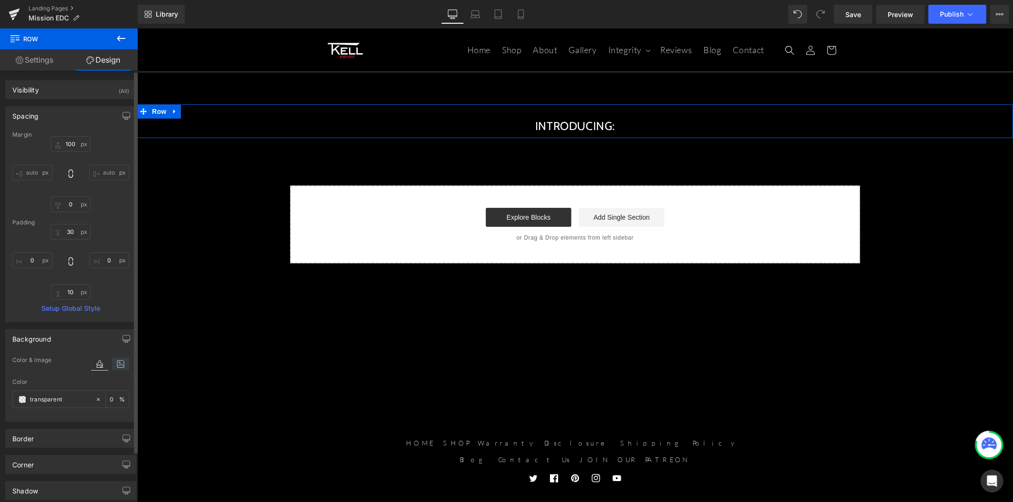
click at [114, 368] on icon at bounding box center [120, 364] width 17 height 12
click at [64, 409] on link "Replace Image" at bounding box center [70, 408] width 117 height 36
type input "C:\fakepath\FEATURED-BRICK-WALL.jpg"
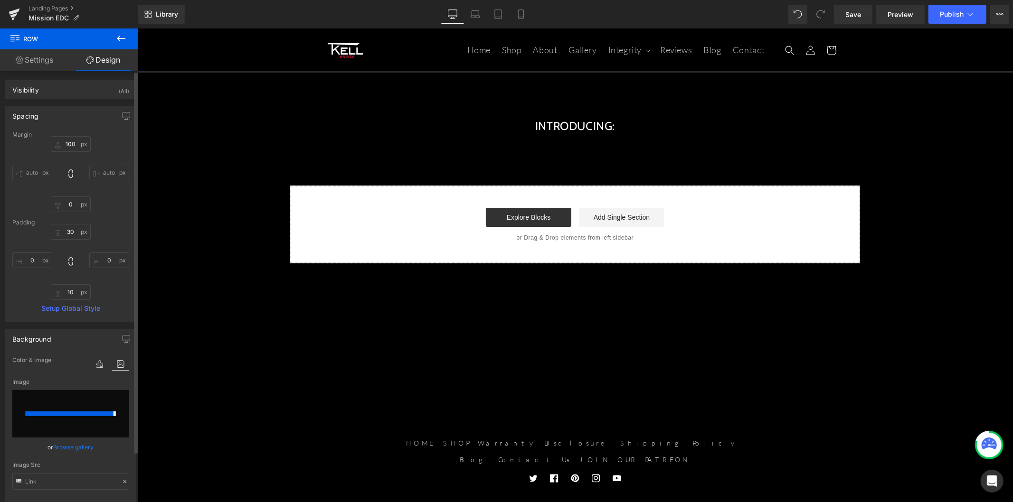
type input "https://ucarecdn.com/a0560d46-569c-404e-89ac-a5850b33157f/-/format/auto/-/previ…"
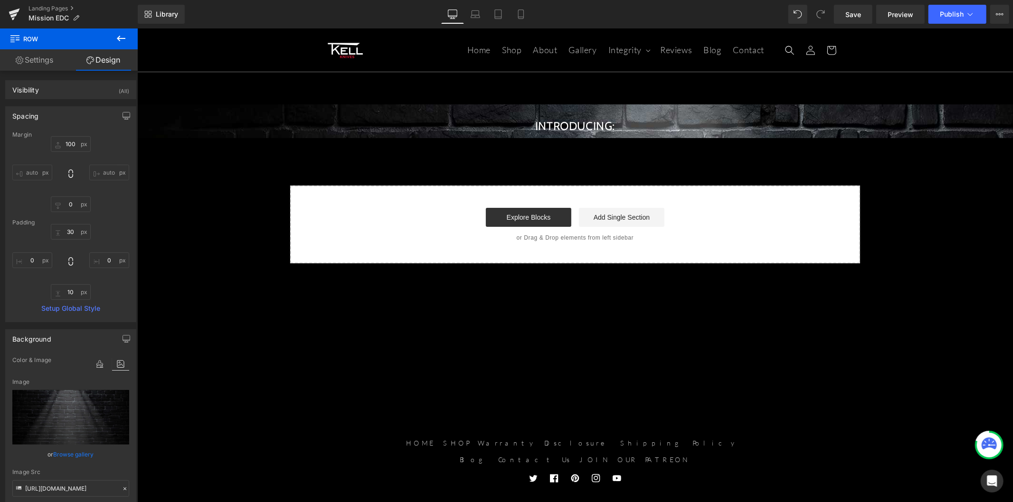
click at [119, 36] on icon at bounding box center [121, 39] width 9 height 6
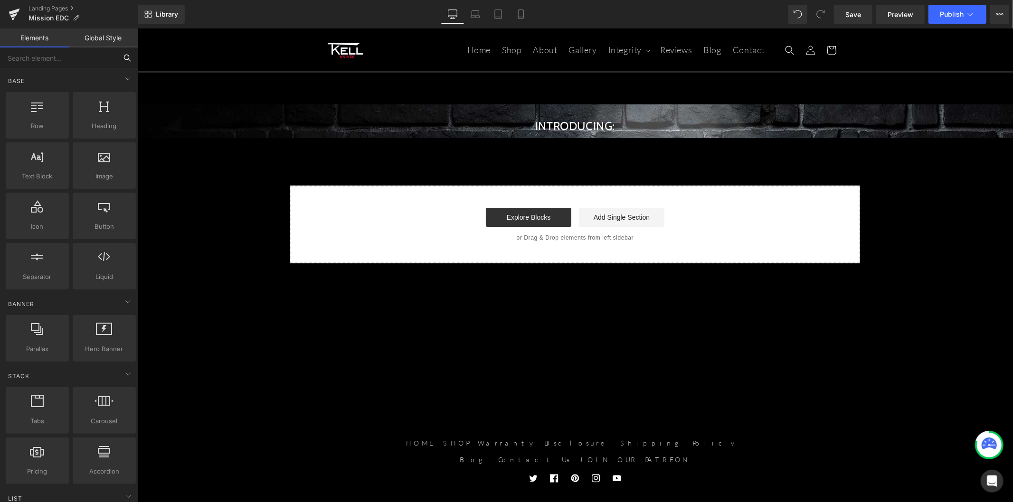
click at [59, 63] on input "text" at bounding box center [58, 57] width 117 height 21
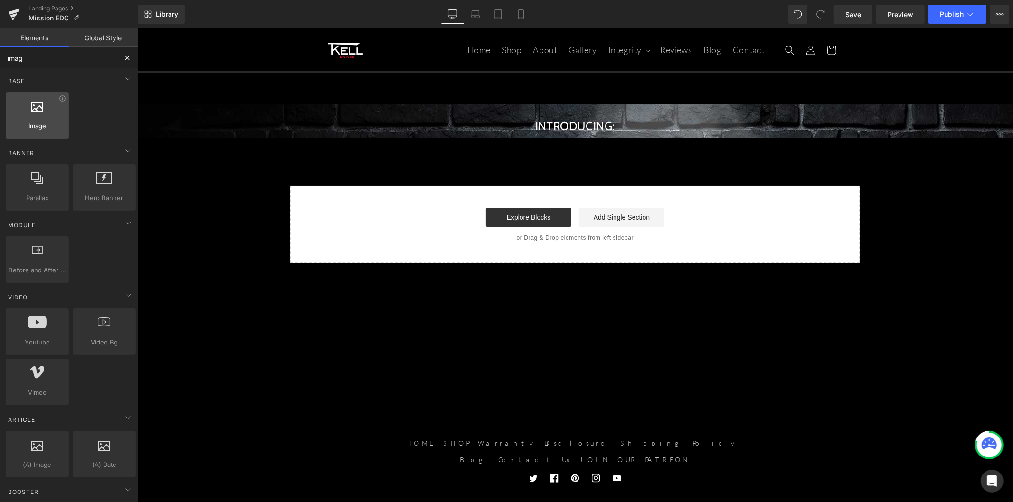
type input "image"
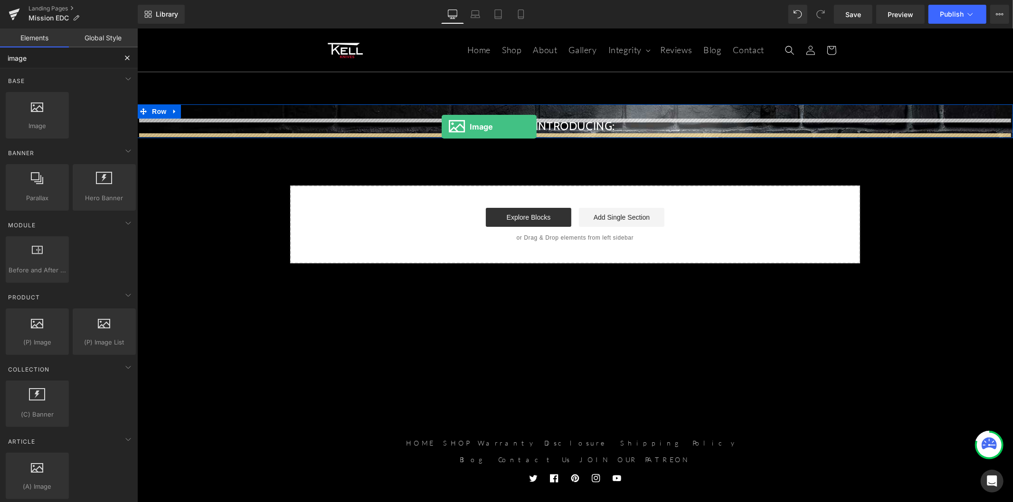
drag, startPoint x: 189, startPoint y: 150, endPoint x: 441, endPoint y: 126, distance: 252.8
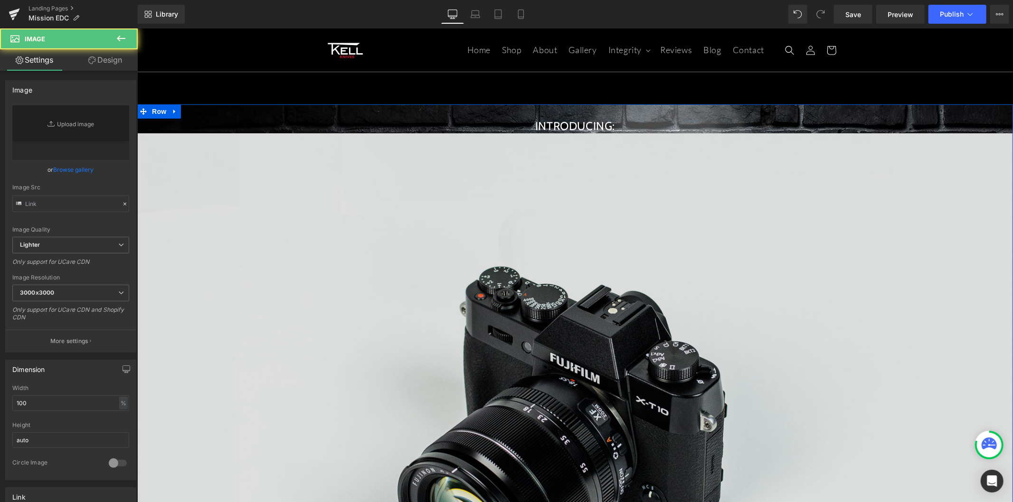
type input "//d1um8515vdn9kb.cloudfront.net/images/parallax.jpg"
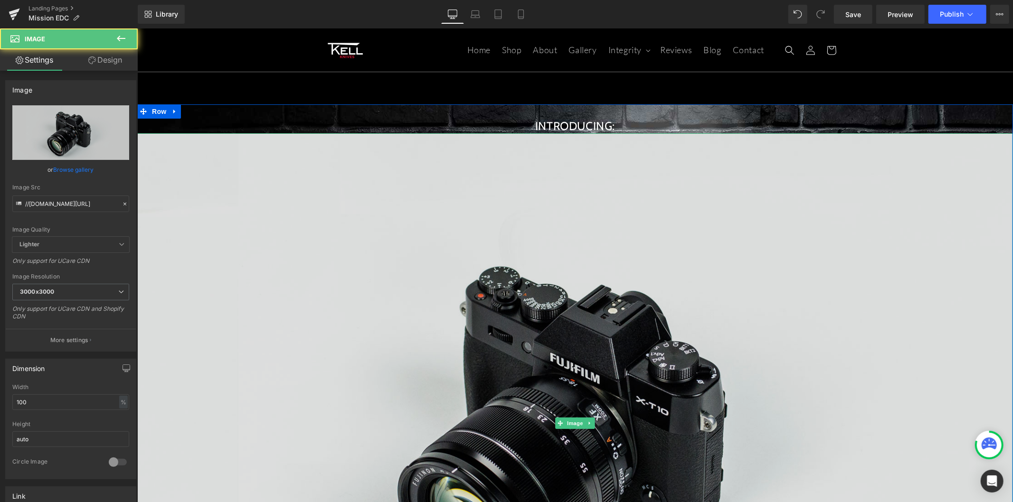
click at [486, 198] on img at bounding box center [575, 423] width 876 height 580
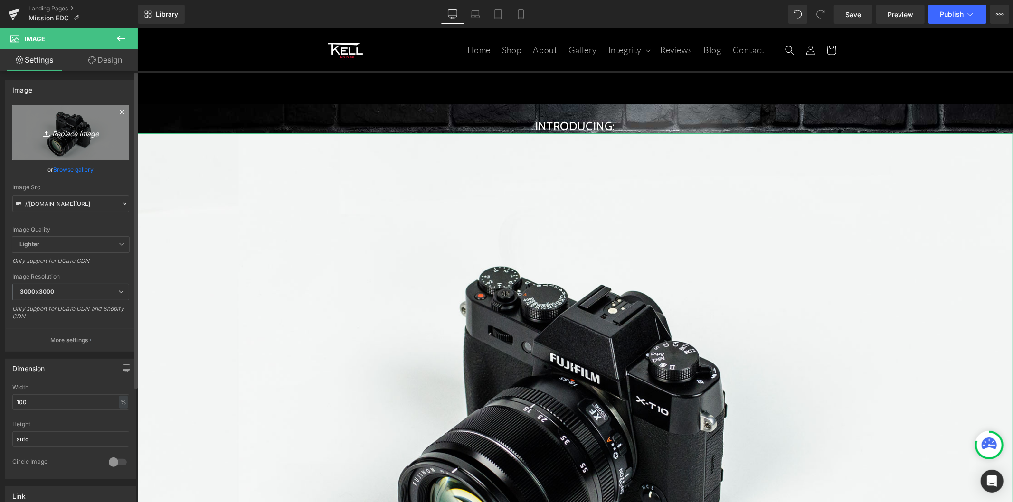
click at [48, 146] on link "Replace Image" at bounding box center [70, 132] width 117 height 55
type input "C:\fakepath\MISSION-EDC-sm.png"
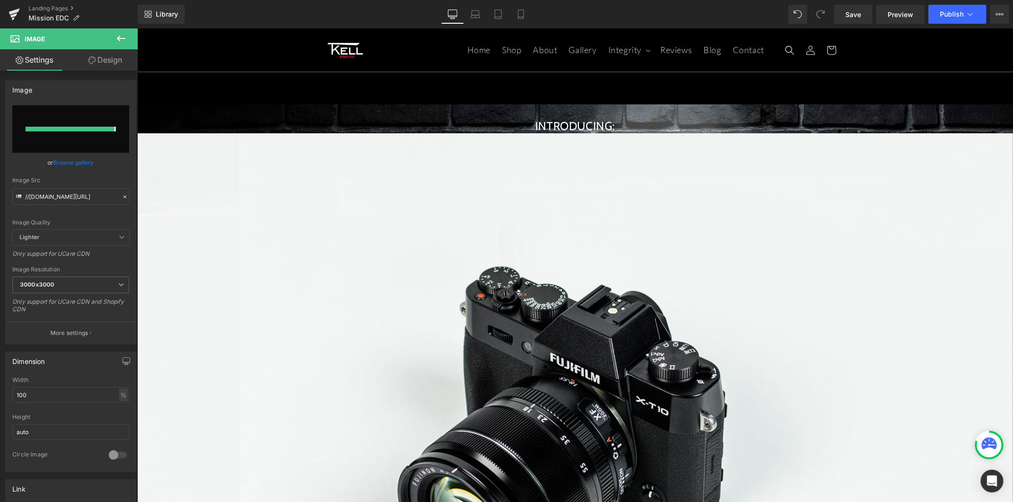
type input "https://ucarecdn.com/935df2b7-2cc5-481c-b887-3111b164740b/-/format/auto/-/previ…"
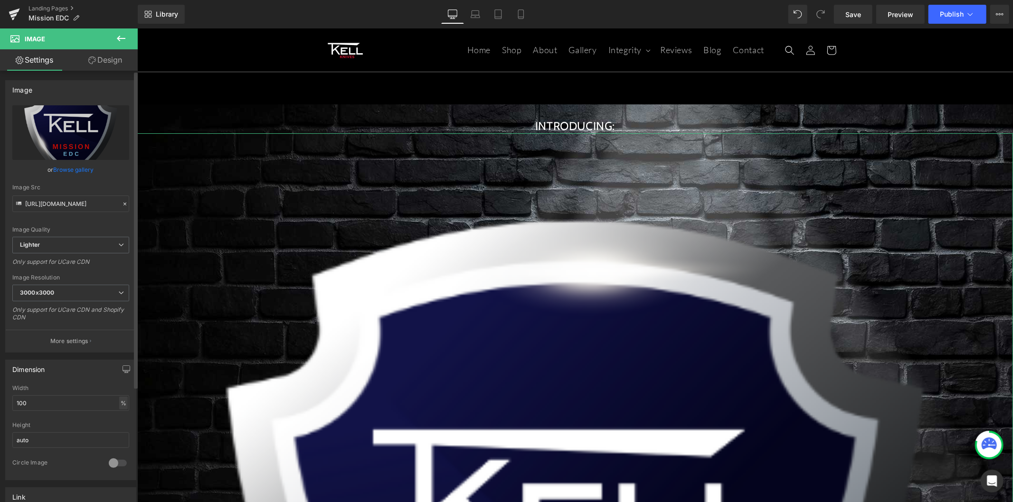
click at [119, 401] on div "%" at bounding box center [123, 403] width 9 height 13
click at [120, 428] on li "px" at bounding box center [123, 432] width 12 height 14
click at [53, 406] on input "1844.44" at bounding box center [70, 404] width 117 height 16
click at [54, 406] on input "1844.44" at bounding box center [70, 404] width 117 height 16
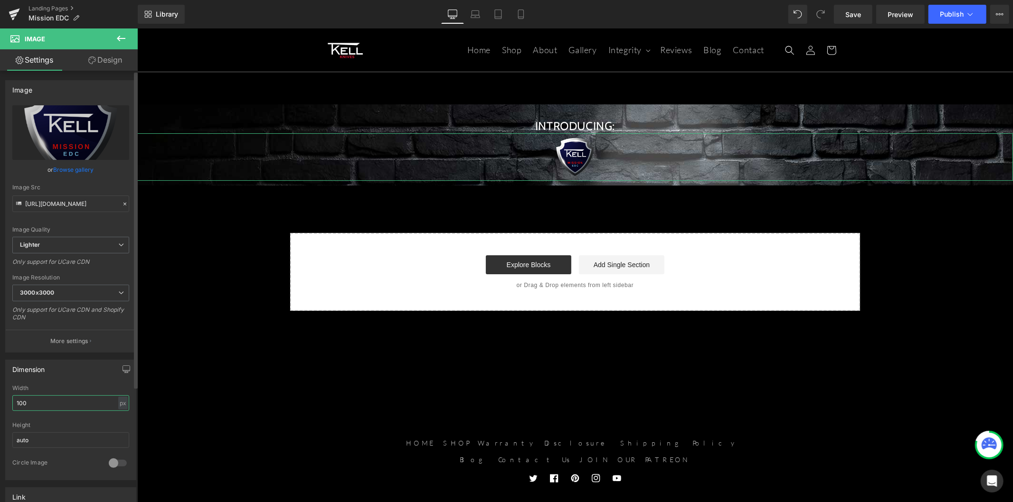
click at [16, 405] on input "100" at bounding box center [70, 404] width 117 height 16
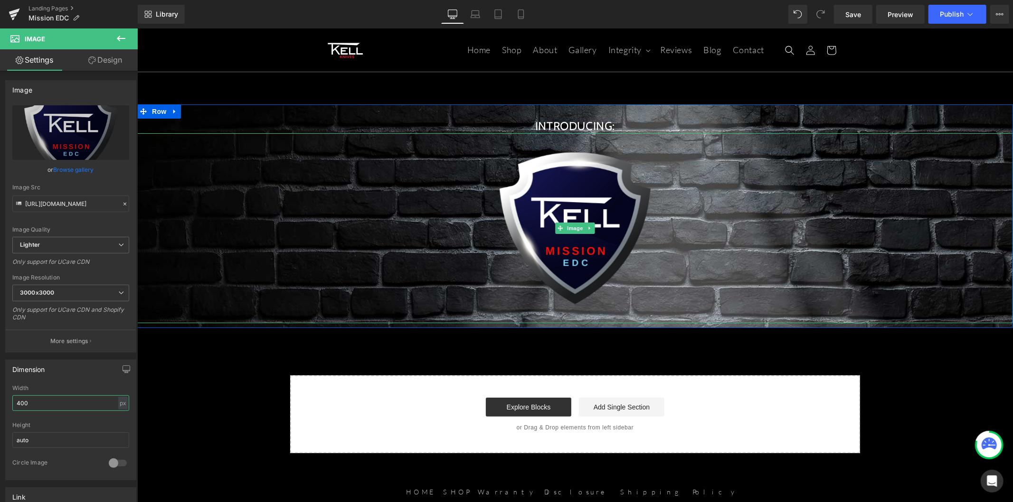
type input "400"
click at [377, 203] on div at bounding box center [575, 228] width 876 height 190
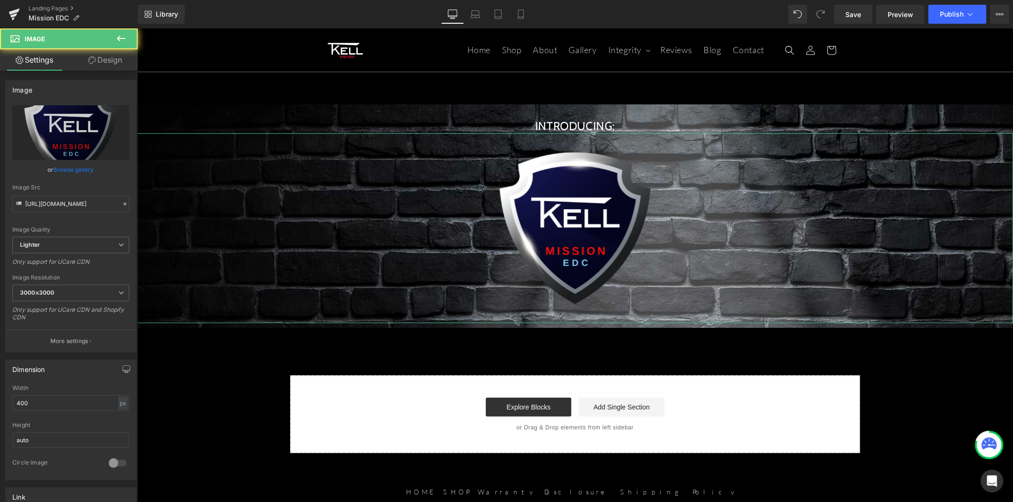
click at [114, 63] on link "Design" at bounding box center [105, 59] width 69 height 21
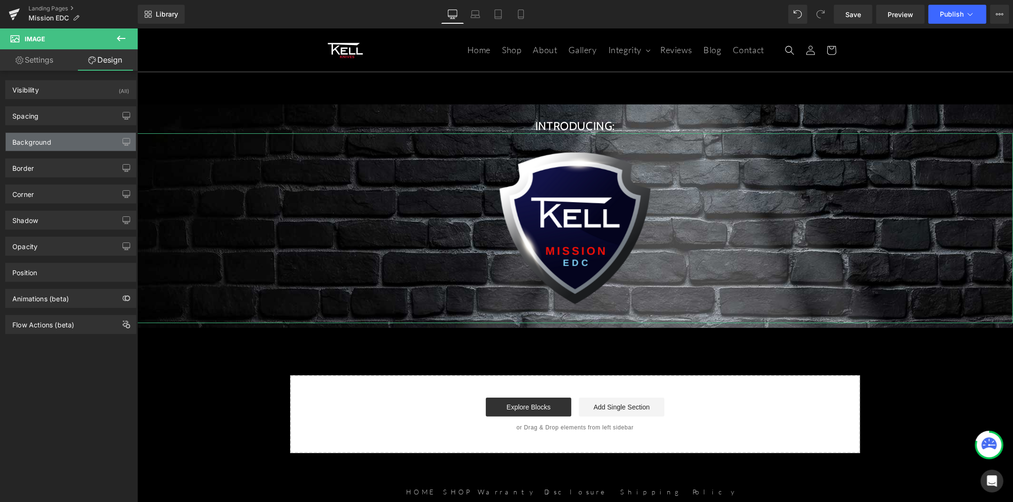
click at [72, 141] on div "Background" at bounding box center [71, 142] width 130 height 18
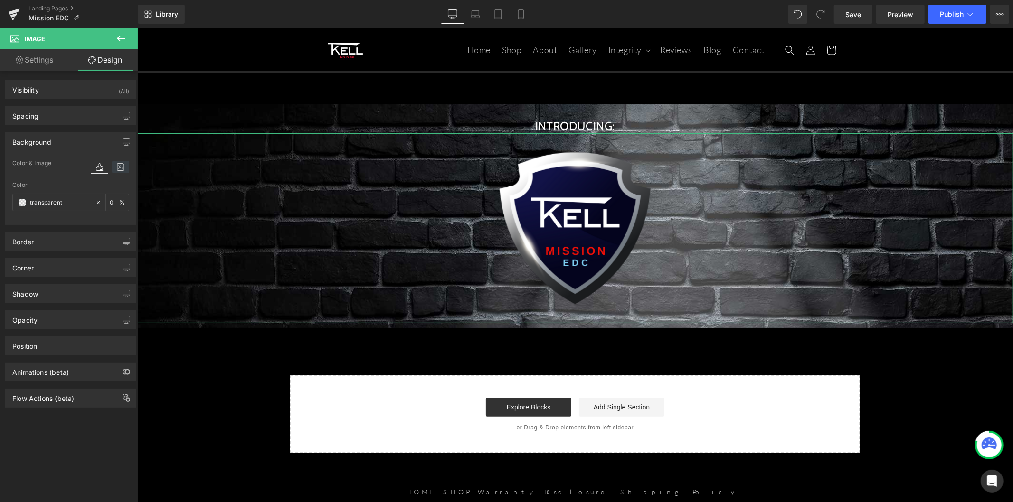
click at [120, 169] on icon at bounding box center [120, 167] width 17 height 12
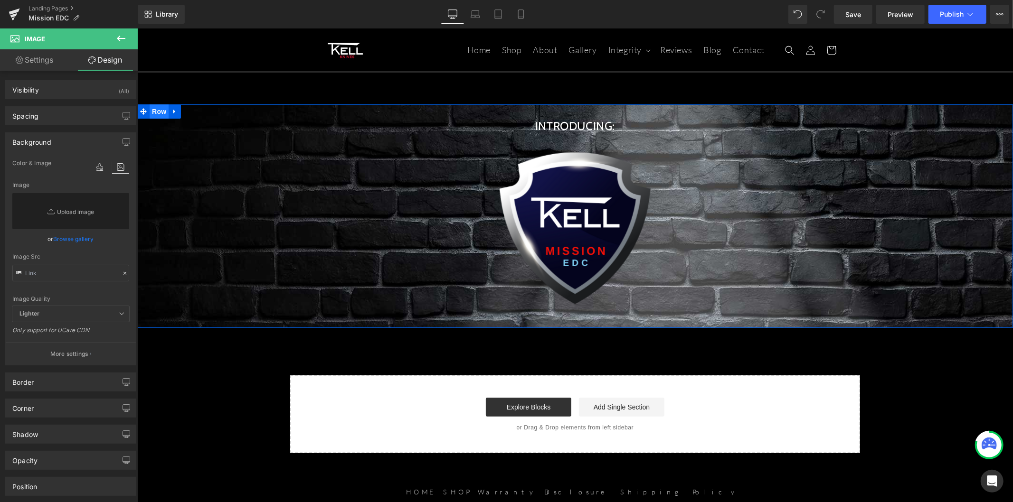
click at [155, 115] on span "Row" at bounding box center [158, 111] width 19 height 14
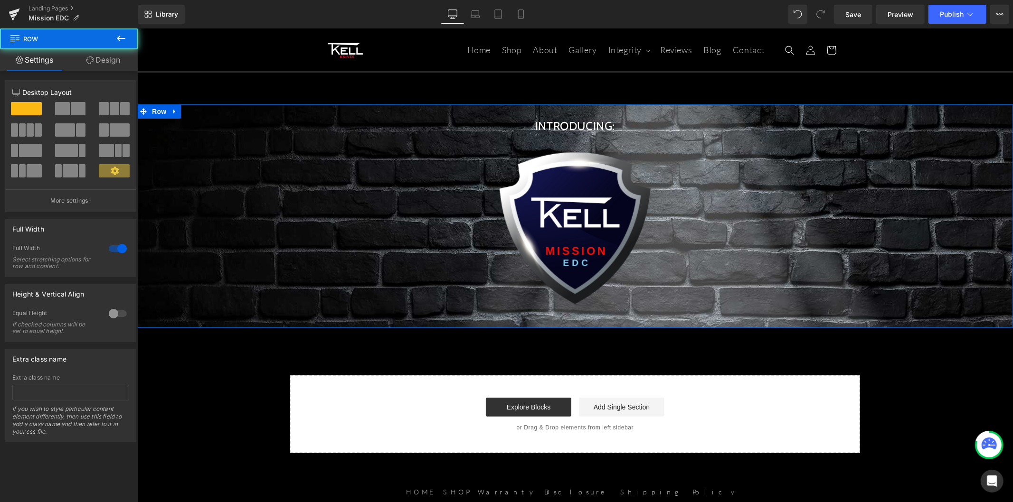
click at [94, 72] on div "12 12 12 Column Size Customizer 12 Desktop Layout Laptop Layout Tablet Layout M…" at bounding box center [71, 257] width 142 height 372
click at [96, 64] on link "Design" at bounding box center [103, 59] width 69 height 21
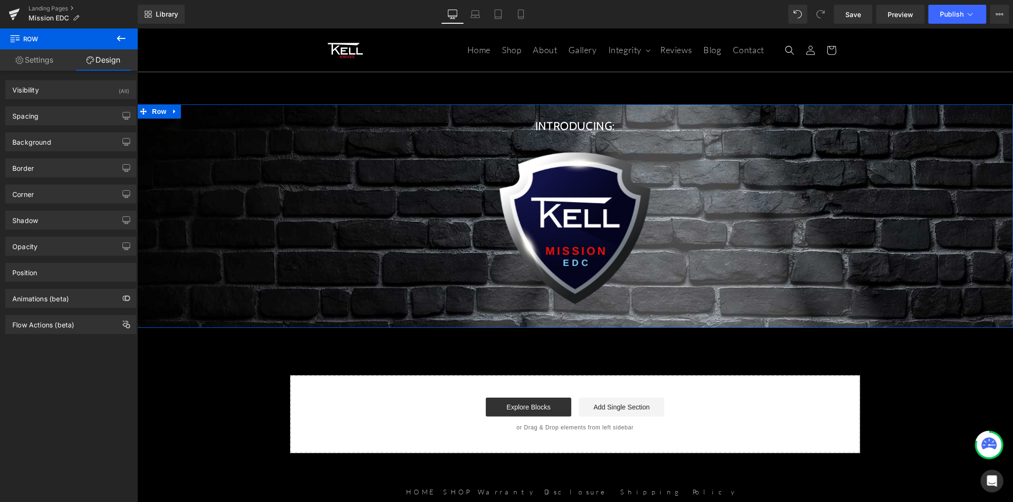
type input "https://ucarecdn.com/a0560d46-569c-404e-89ac-a5850b33157f/-/format/auto/-/previ…"
click at [60, 143] on div "Background" at bounding box center [71, 142] width 130 height 18
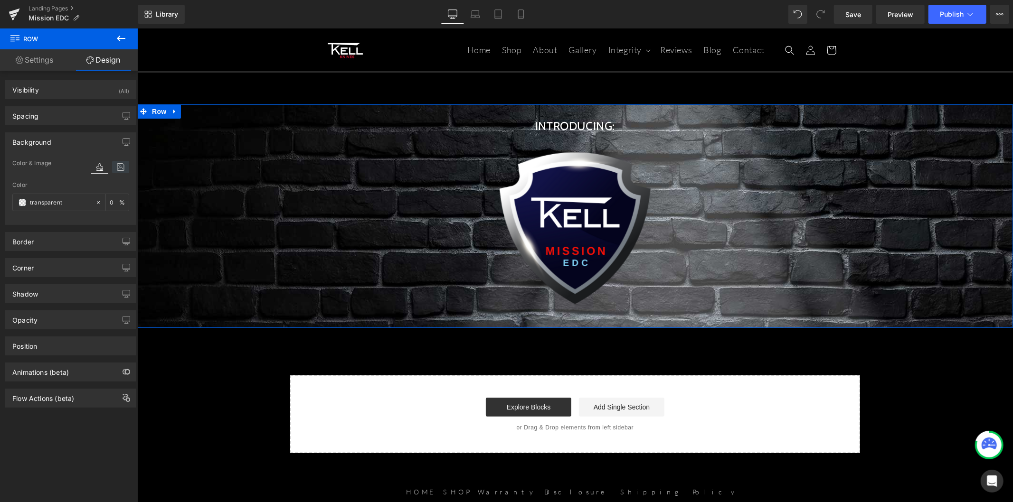
click at [112, 167] on icon at bounding box center [120, 167] width 17 height 12
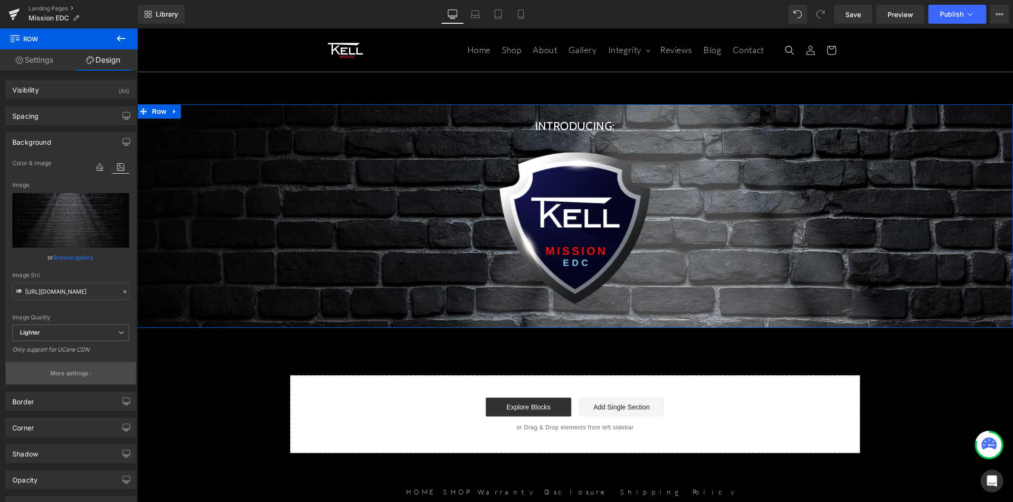
click at [70, 371] on p "More settings" at bounding box center [69, 373] width 38 height 9
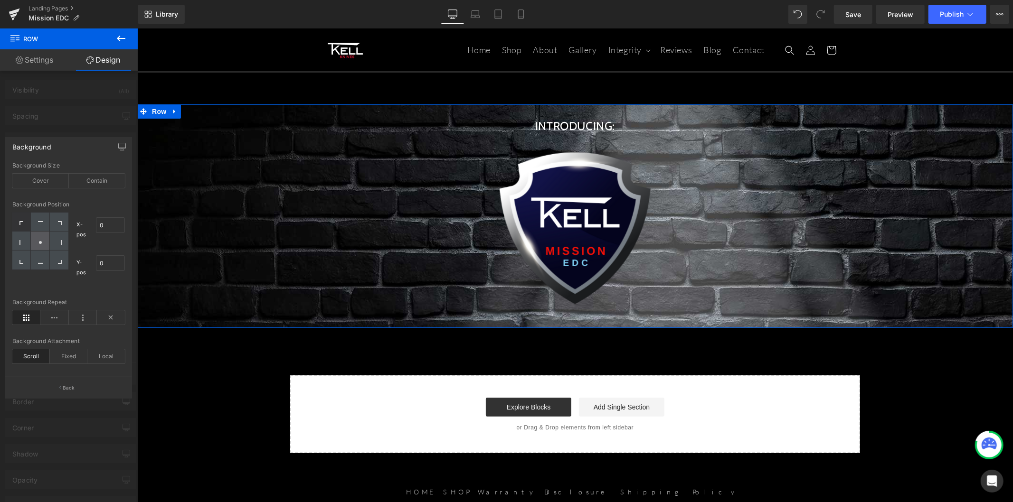
click at [42, 244] on icon at bounding box center [40, 242] width 5 height 5
type input "50"
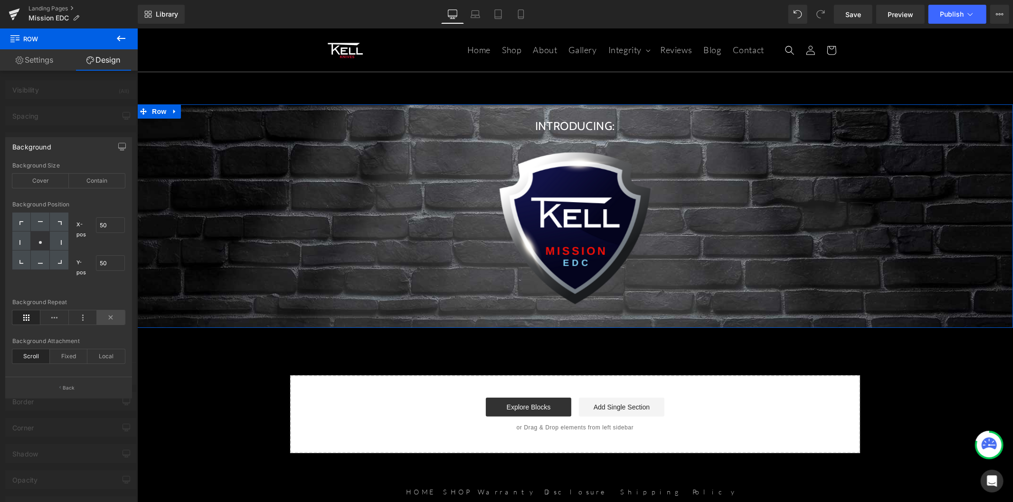
click at [111, 316] on icon at bounding box center [111, 318] width 28 height 14
click at [89, 180] on div "Contain" at bounding box center [97, 181] width 57 height 14
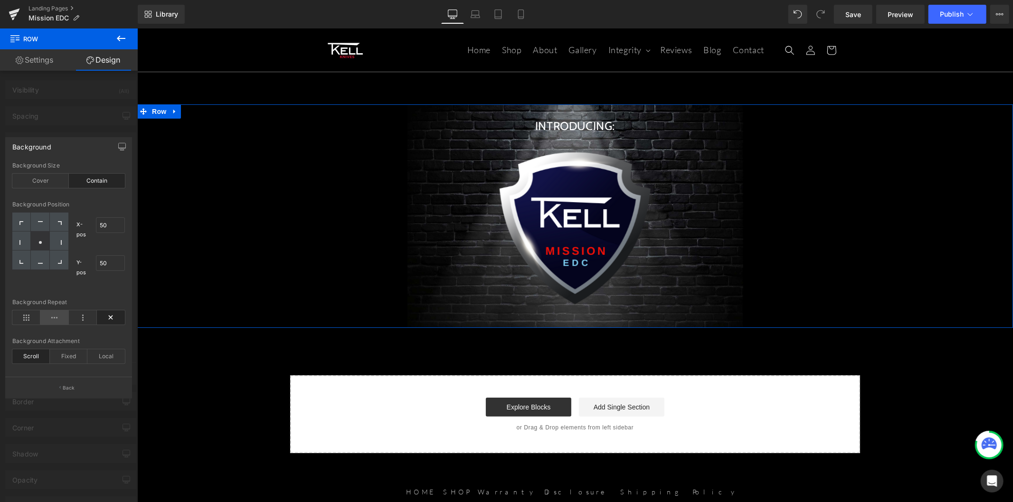
click at [59, 317] on icon at bounding box center [54, 318] width 28 height 14
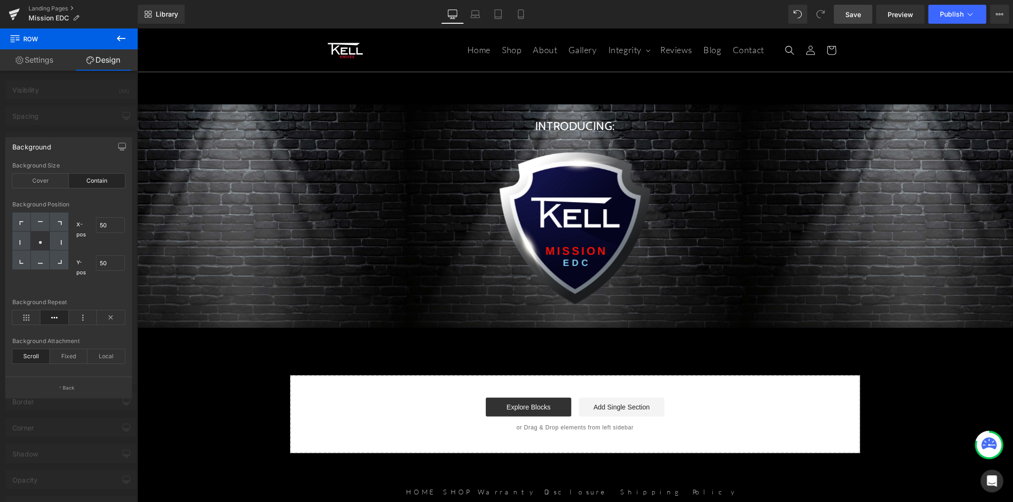
click at [859, 20] on link "Save" at bounding box center [853, 14] width 38 height 19
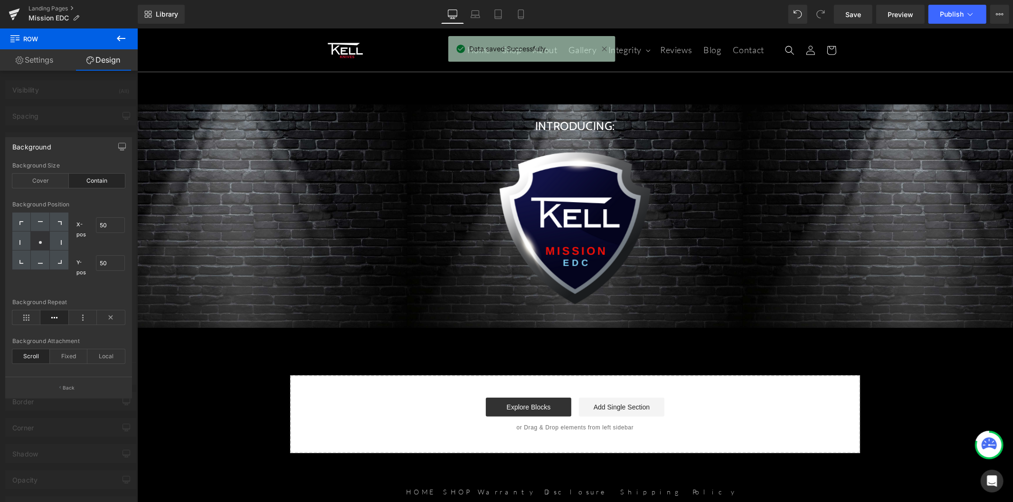
click at [119, 37] on icon at bounding box center [121, 39] width 9 height 6
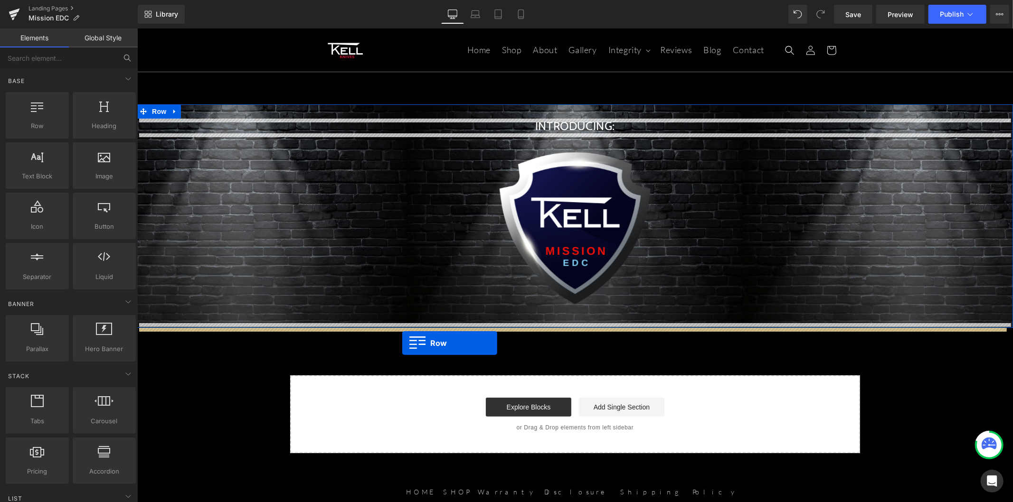
drag, startPoint x: 185, startPoint y: 140, endPoint x: 402, endPoint y: 343, distance: 297.0
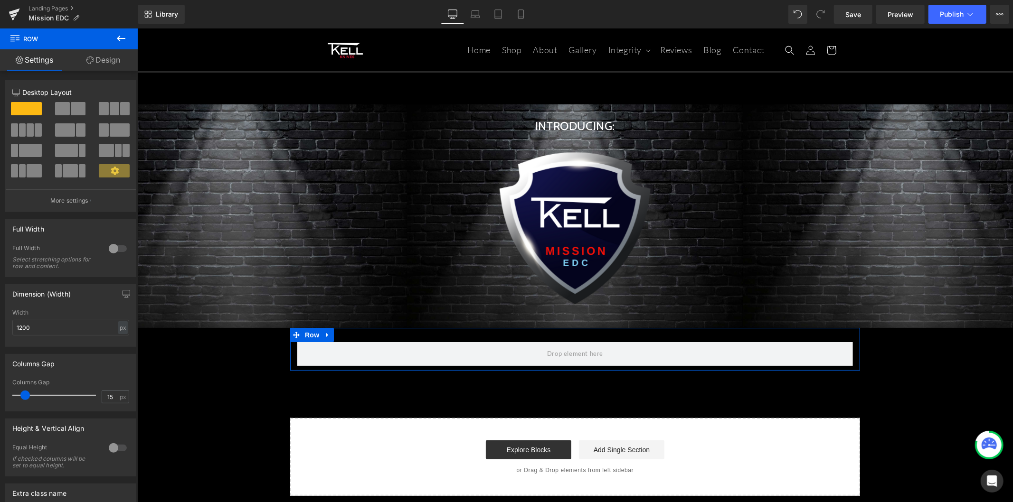
click at [110, 250] on div at bounding box center [117, 248] width 23 height 15
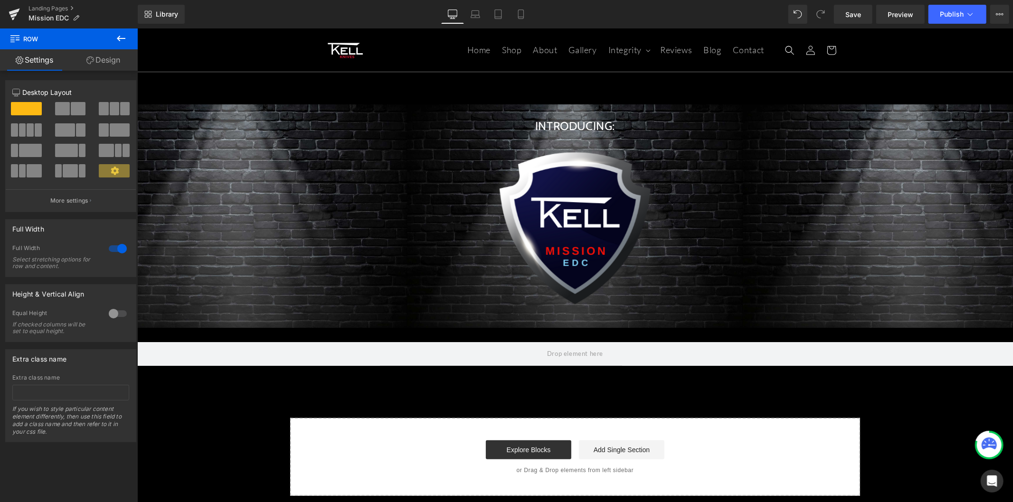
click at [122, 39] on icon at bounding box center [120, 38] width 11 height 11
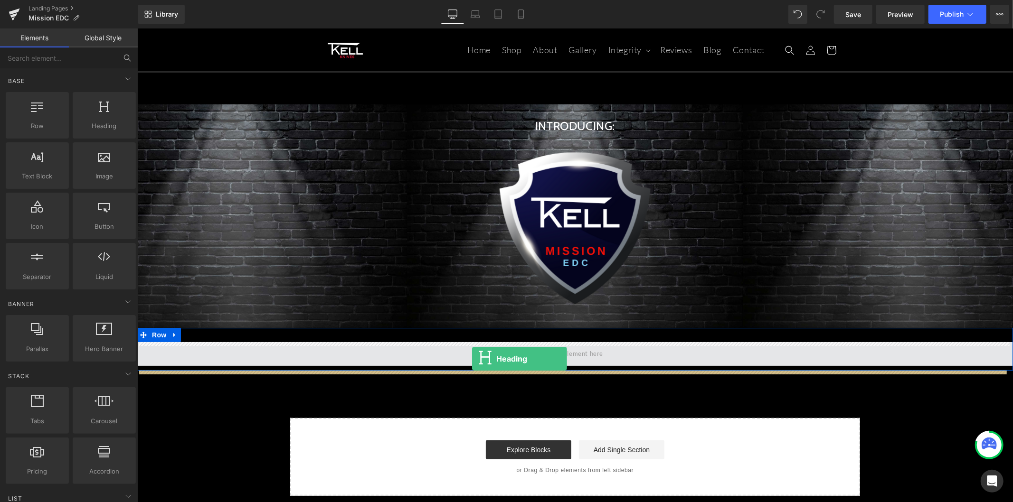
drag, startPoint x: 248, startPoint y: 136, endPoint x: 472, endPoint y: 359, distance: 315.6
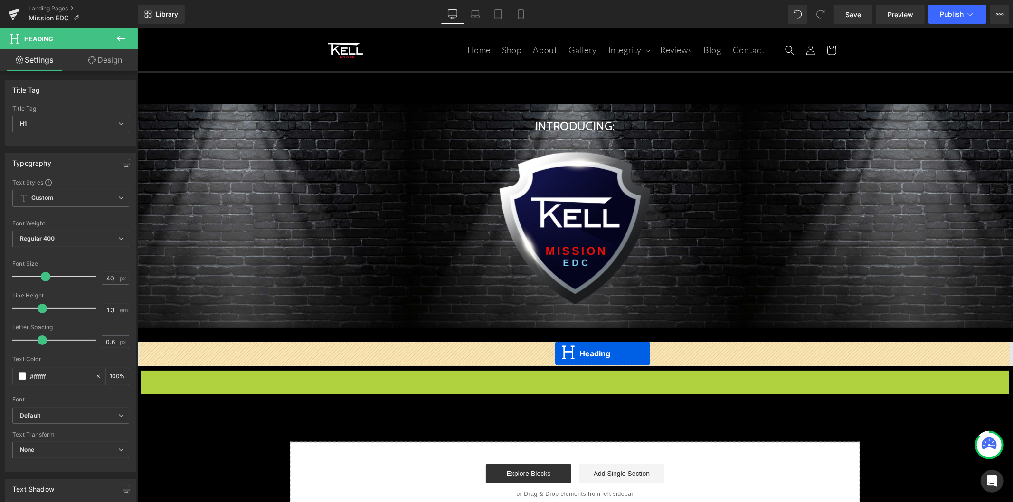
drag, startPoint x: 547, startPoint y: 385, endPoint x: 555, endPoint y: 353, distance: 32.4
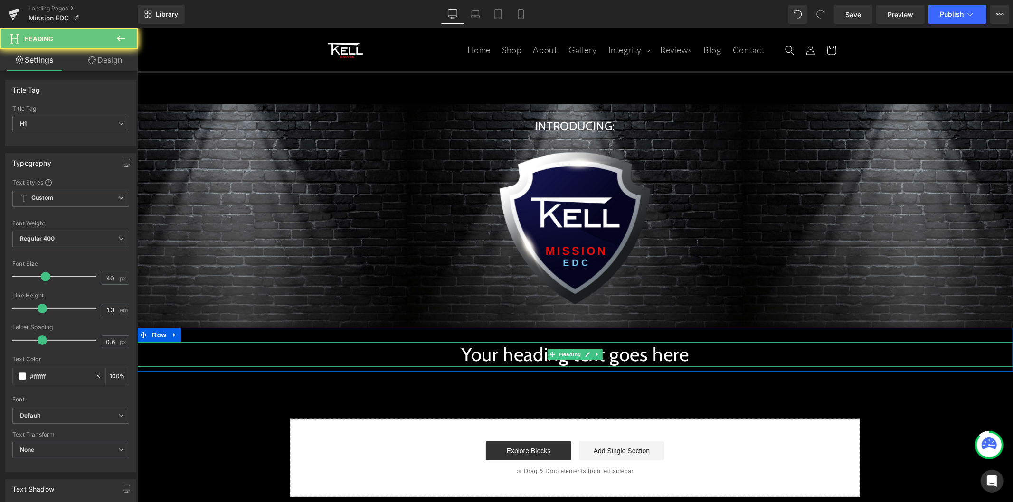
click at [503, 357] on h1 "Your heading text goes here" at bounding box center [575, 354] width 876 height 25
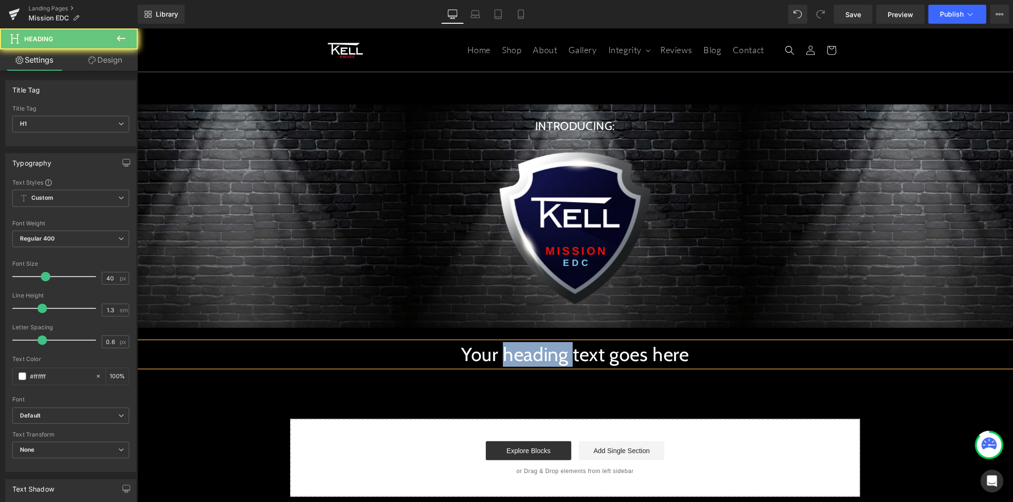
click at [503, 357] on h1 "Your heading text goes here" at bounding box center [575, 354] width 876 height 25
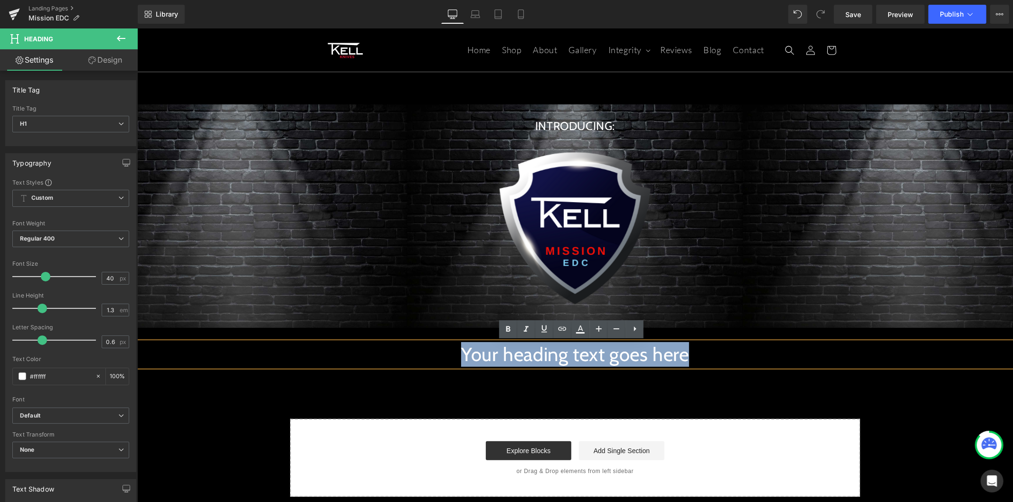
drag, startPoint x: 503, startPoint y: 357, endPoint x: 659, endPoint y: 351, distance: 156.3
click at [503, 357] on h1 "Your heading text goes here" at bounding box center [575, 354] width 876 height 25
paste div
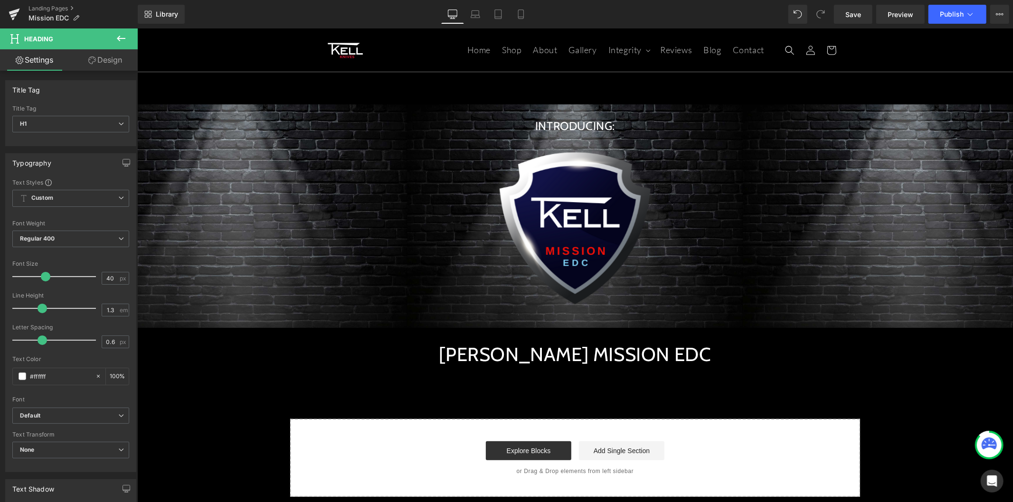
click at [122, 45] on button at bounding box center [120, 38] width 33 height 21
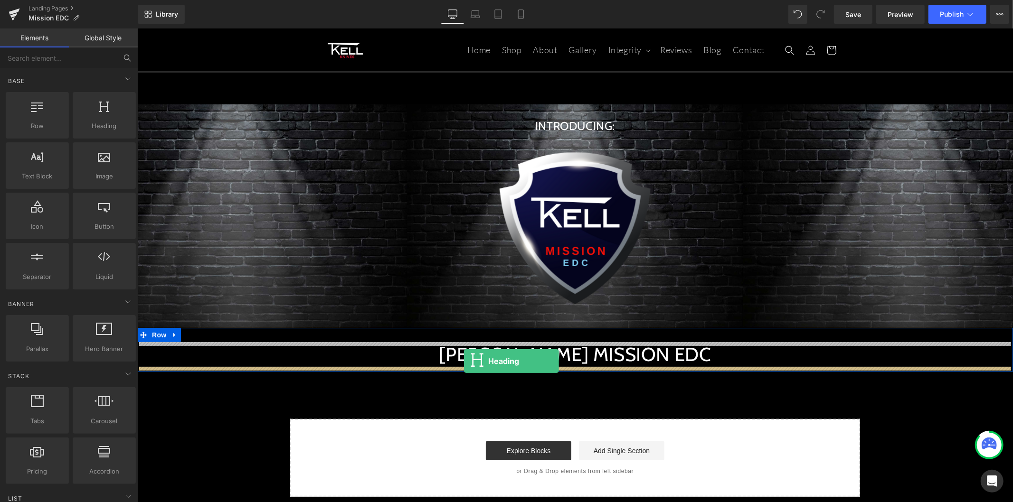
drag, startPoint x: 253, startPoint y: 160, endPoint x: 463, endPoint y: 361, distance: 291.2
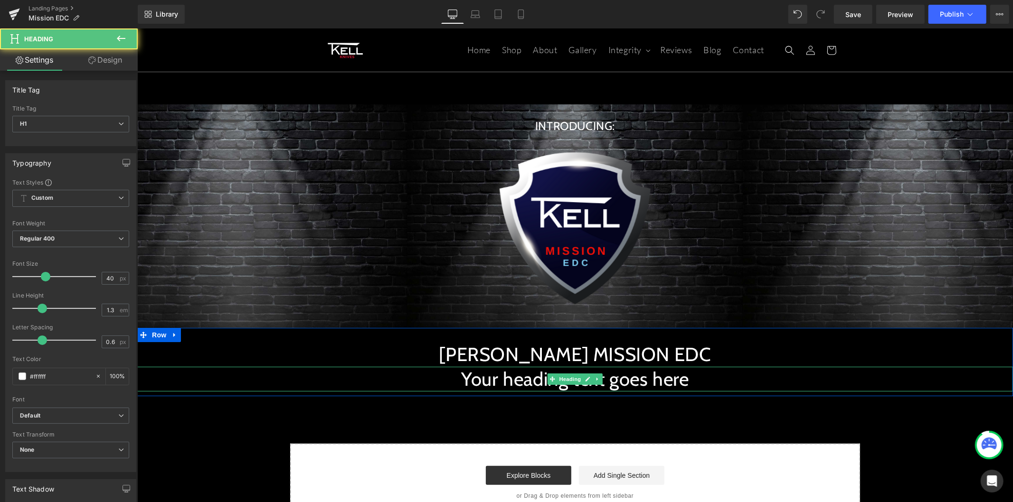
click at [518, 389] on div "Your heading text goes here Heading" at bounding box center [575, 379] width 876 height 25
click at [518, 389] on h1 "Your heading text goes here" at bounding box center [575, 379] width 876 height 25
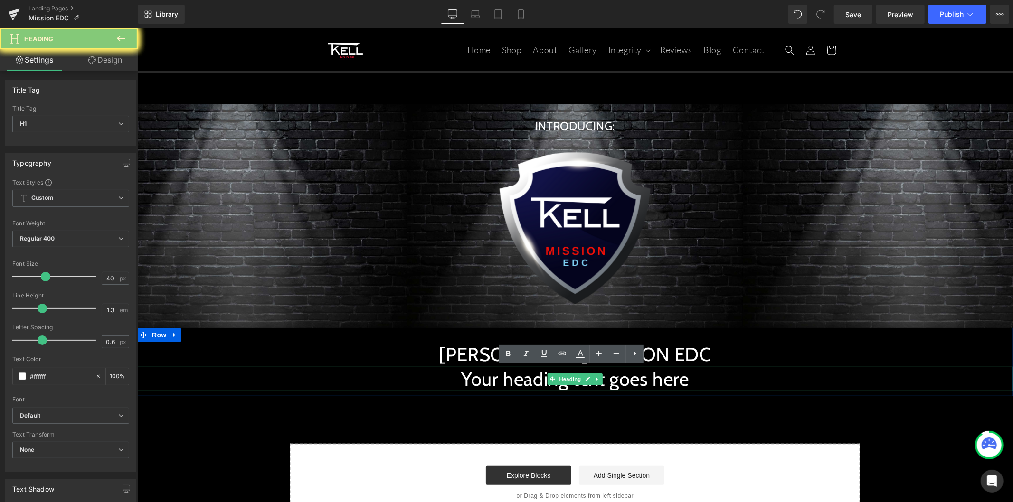
click at [518, 389] on h1 "Your heading text goes here" at bounding box center [575, 379] width 876 height 25
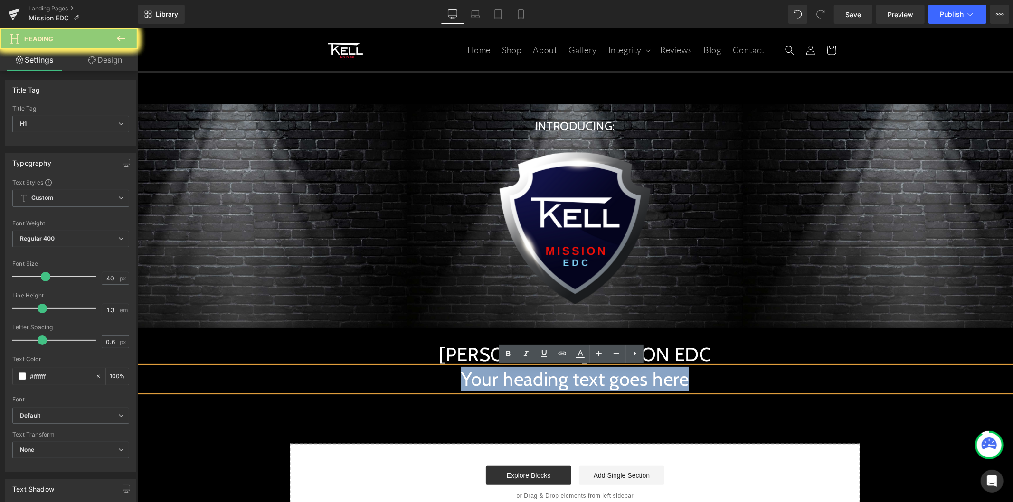
click at [517, 379] on h1 "Your heading text goes here" at bounding box center [575, 379] width 876 height 25
paste div
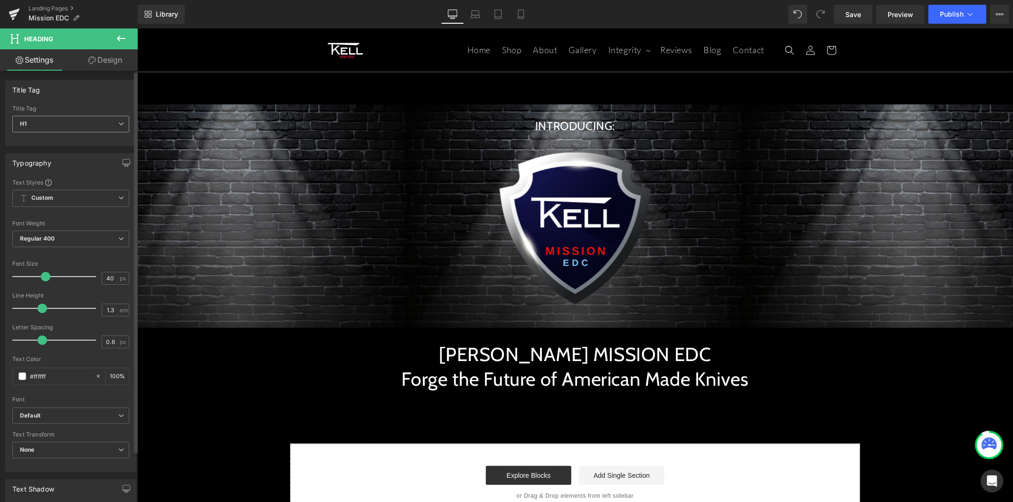
click at [71, 121] on span "H1" at bounding box center [70, 124] width 117 height 17
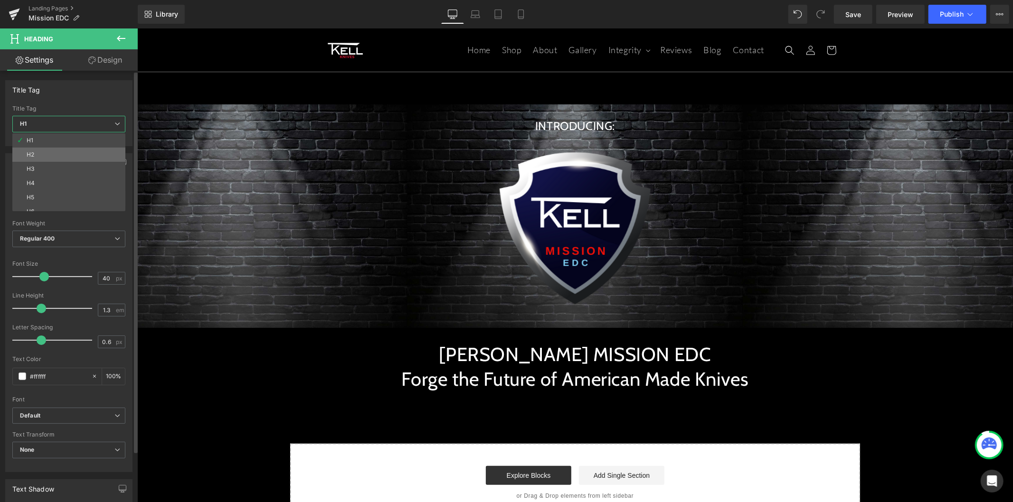
click at [61, 149] on li "H2" at bounding box center [70, 155] width 117 height 14
type input "24"
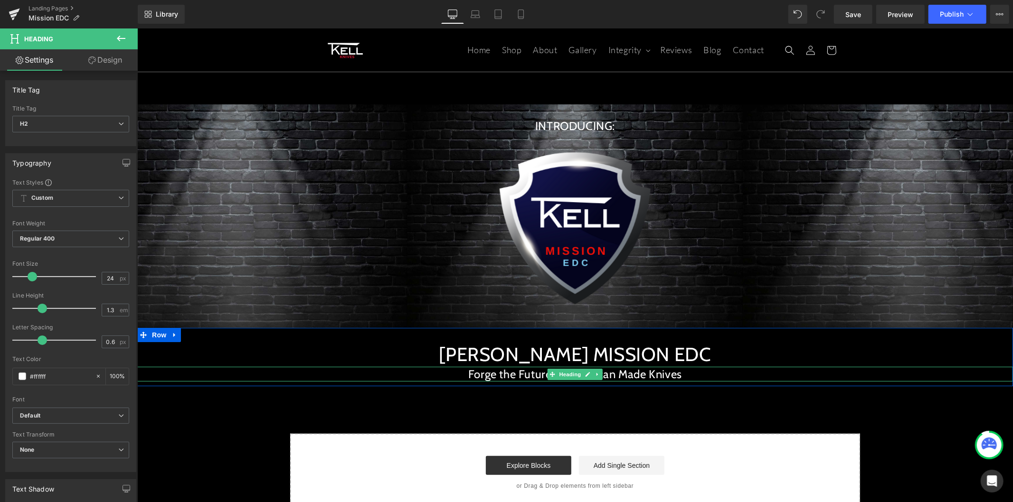
click at [509, 378] on h2 "Forge the Future of American Made Knives" at bounding box center [575, 374] width 876 height 15
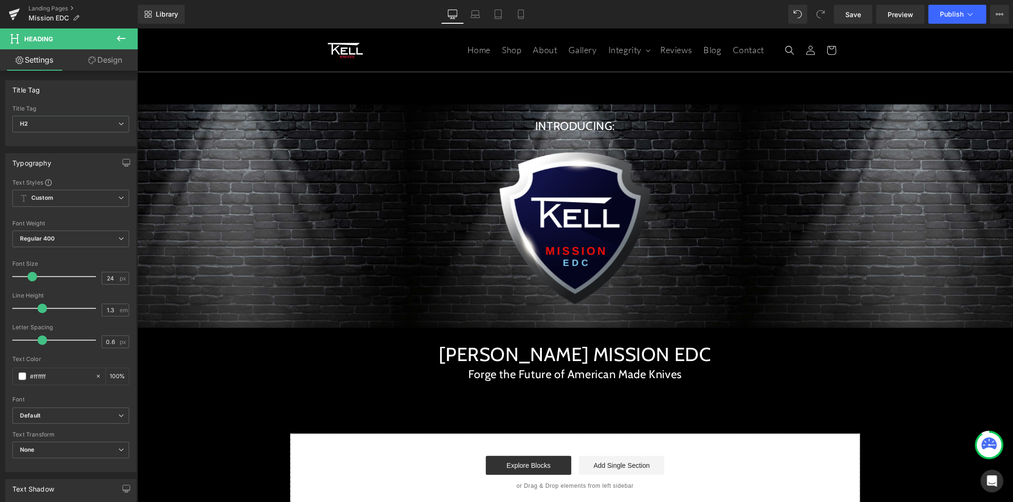
click at [101, 58] on link "Design" at bounding box center [105, 59] width 69 height 21
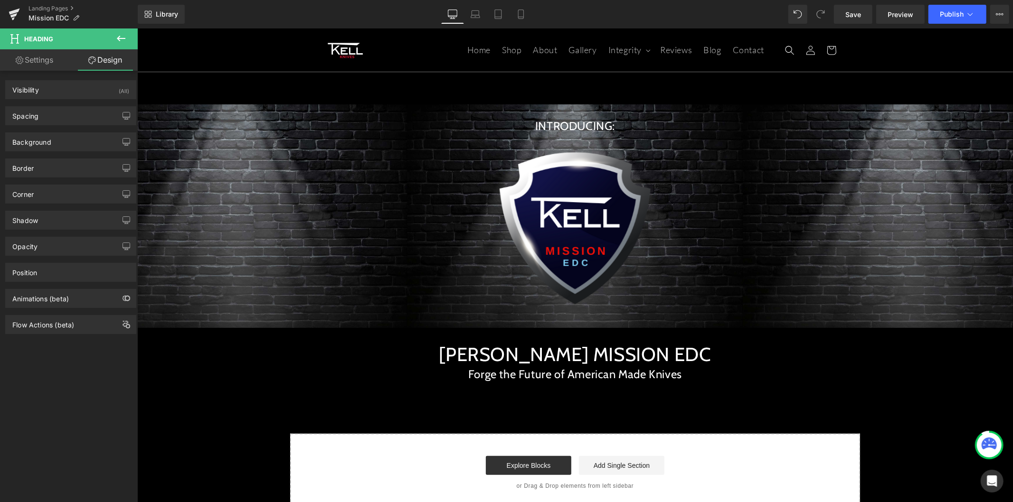
click at [46, 58] on link "Settings" at bounding box center [34, 59] width 69 height 21
type input "100"
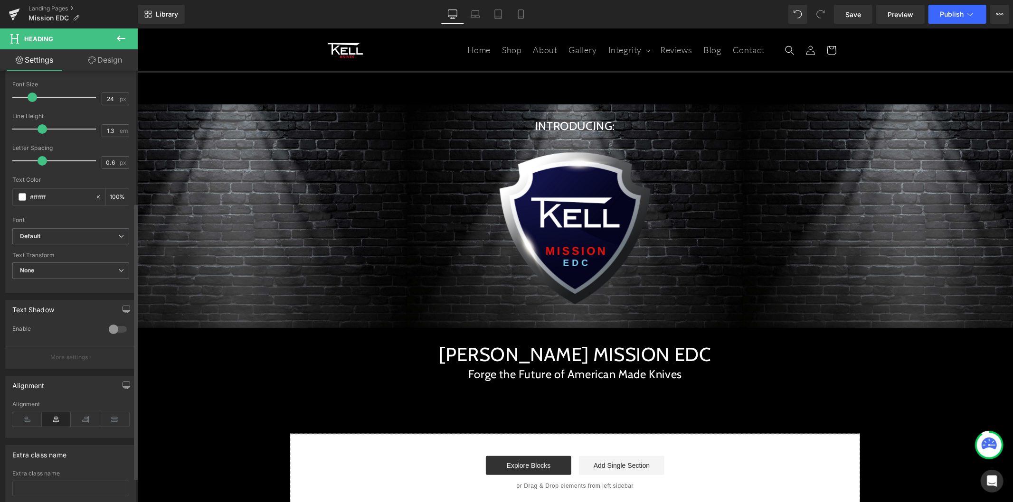
scroll to position [211, 0]
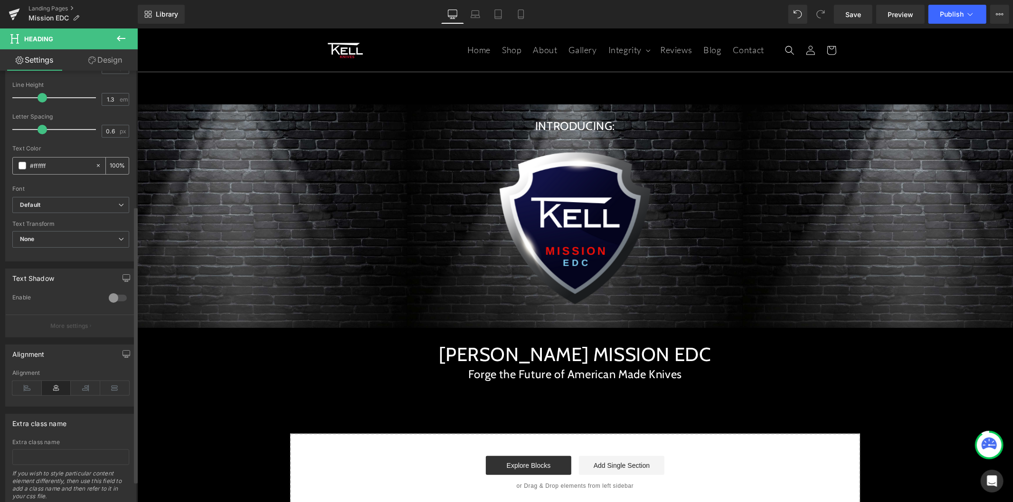
click at [37, 161] on input "#ffffff" at bounding box center [60, 166] width 61 height 10
paste input "#ff0000"
type input "##ff0000"
type input "0"
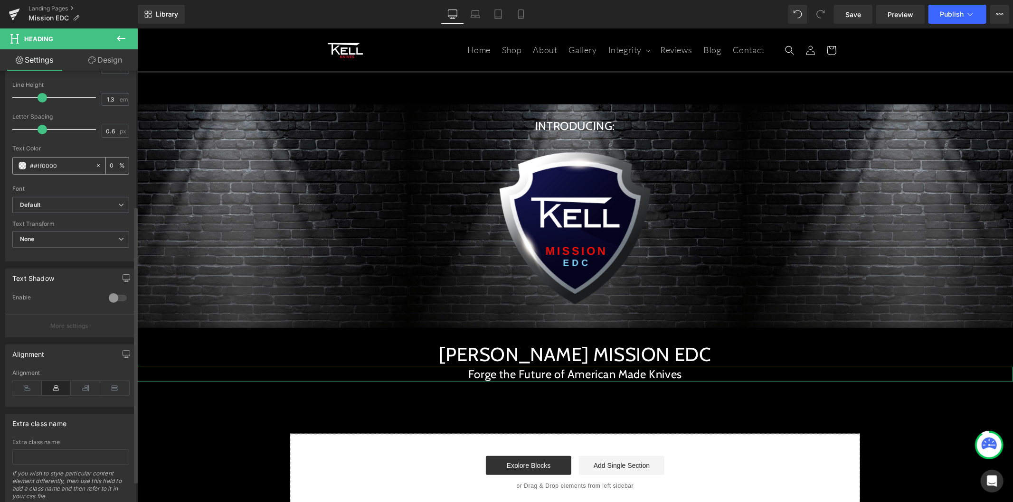
click at [56, 162] on input "##ff0000" at bounding box center [60, 166] width 61 height 10
type input "#ff0000"
type input "100"
type input "#ff0000"
click at [157, 333] on span "Row" at bounding box center [158, 335] width 19 height 14
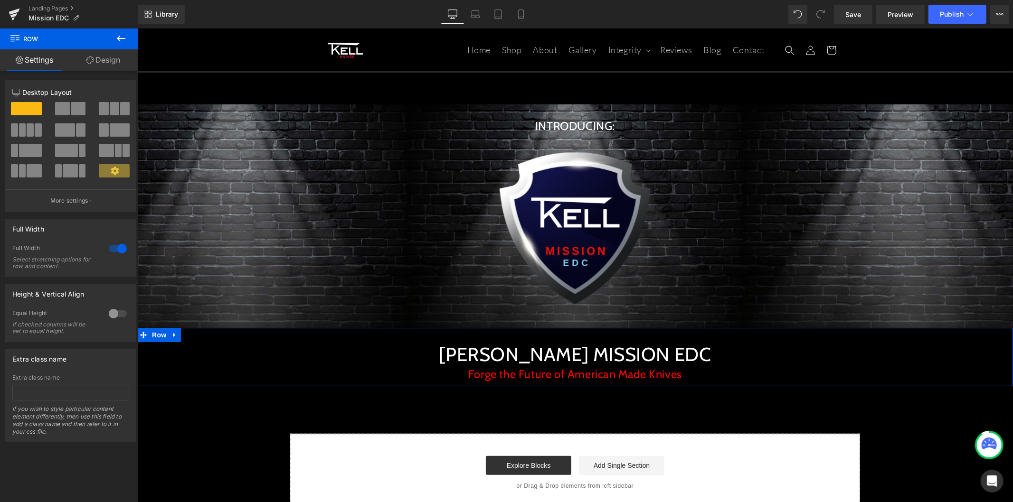
click at [106, 50] on link "Design" at bounding box center [103, 59] width 69 height 21
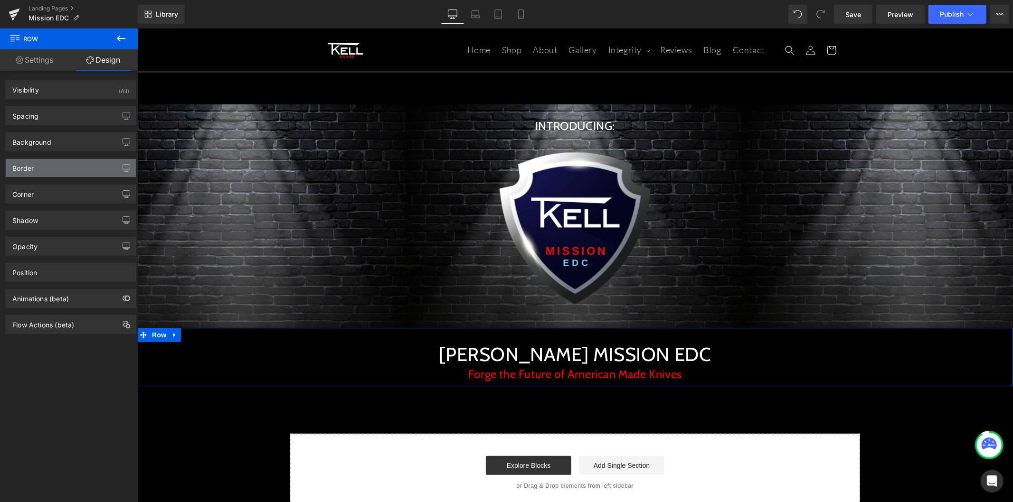
click at [76, 177] on div "Border" at bounding box center [71, 168] width 130 height 18
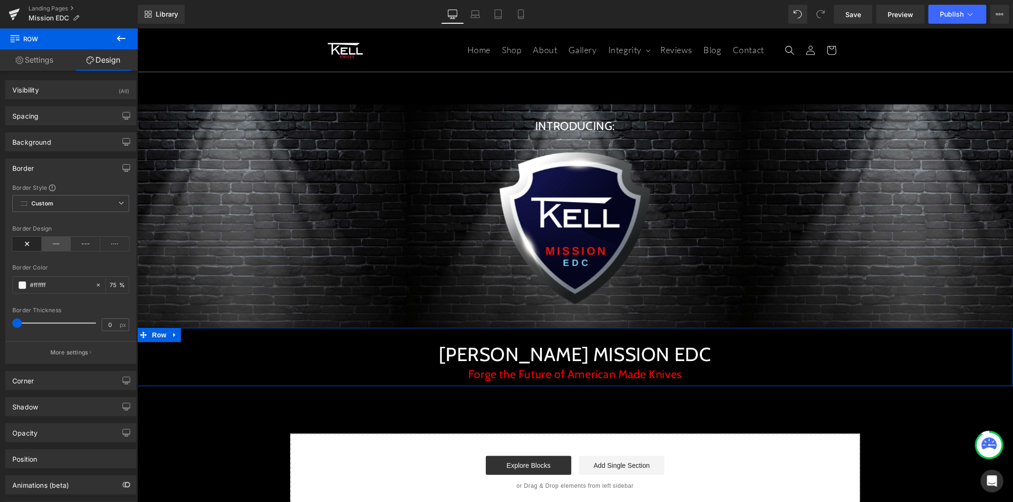
click at [55, 244] on icon at bounding box center [56, 244] width 29 height 14
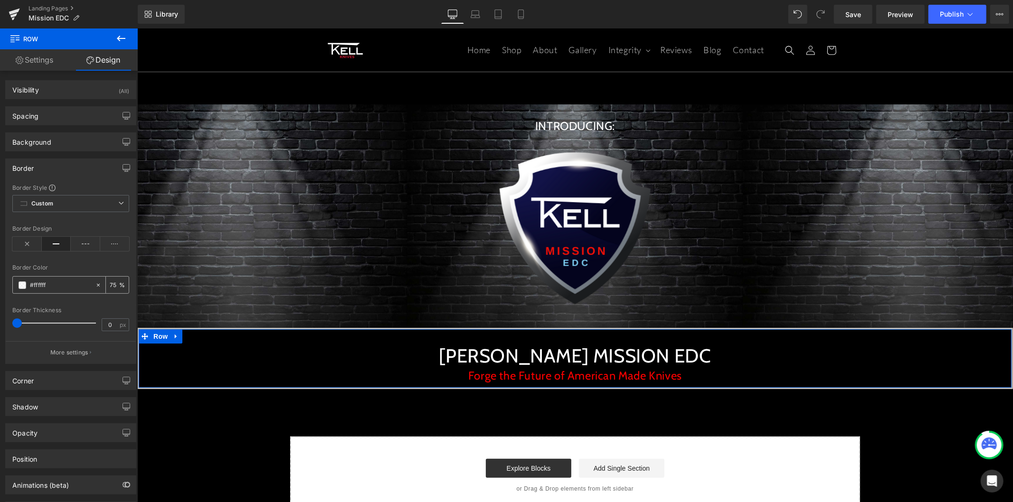
click at [37, 285] on input "#ffffff" at bounding box center [60, 285] width 61 height 10
paste input "FF0000"
type input "#FF0000"
type input "100"
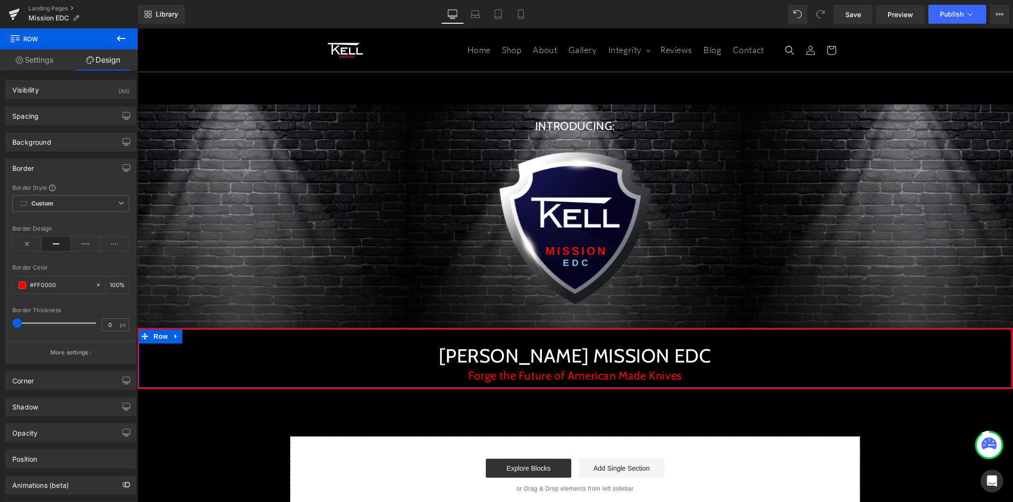
type input "#ff0000"
click at [93, 335] on div at bounding box center [70, 336] width 117 height 6
click at [74, 354] on p "More settings" at bounding box center [69, 353] width 38 height 9
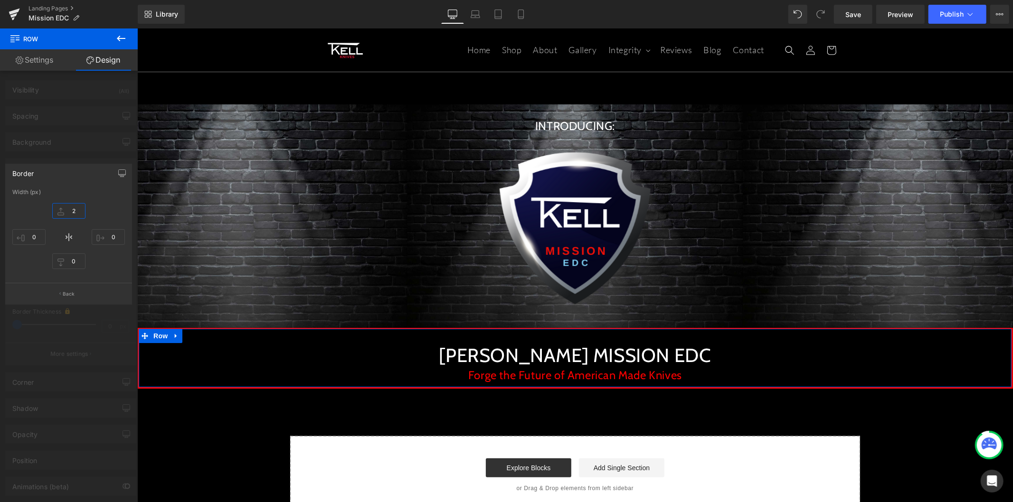
click at [70, 214] on input "2" at bounding box center [68, 211] width 33 height 16
type input "1"
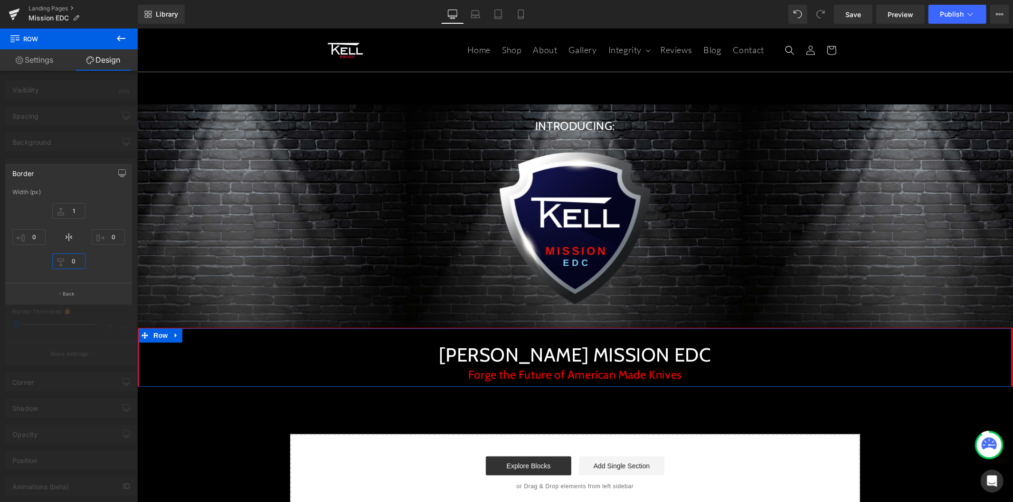
click at [74, 263] on input "0" at bounding box center [68, 262] width 33 height 16
type input "1"
click at [103, 270] on div "1px 1 0px 0 1px 1 0px 0" at bounding box center [68, 237] width 113 height 76
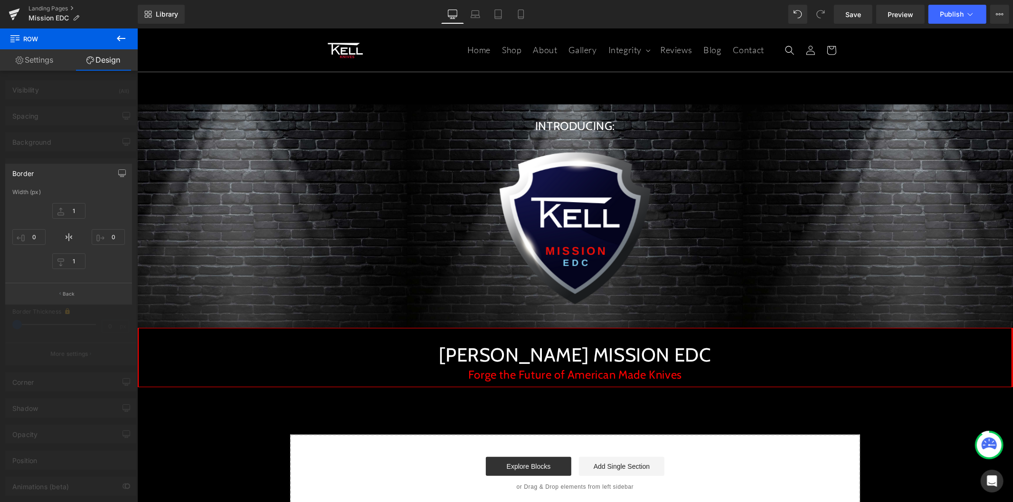
click at [378, 352] on body "Skip to content Home Shop About Gallery Integrity Integrity" at bounding box center [575, 375] width 876 height 694
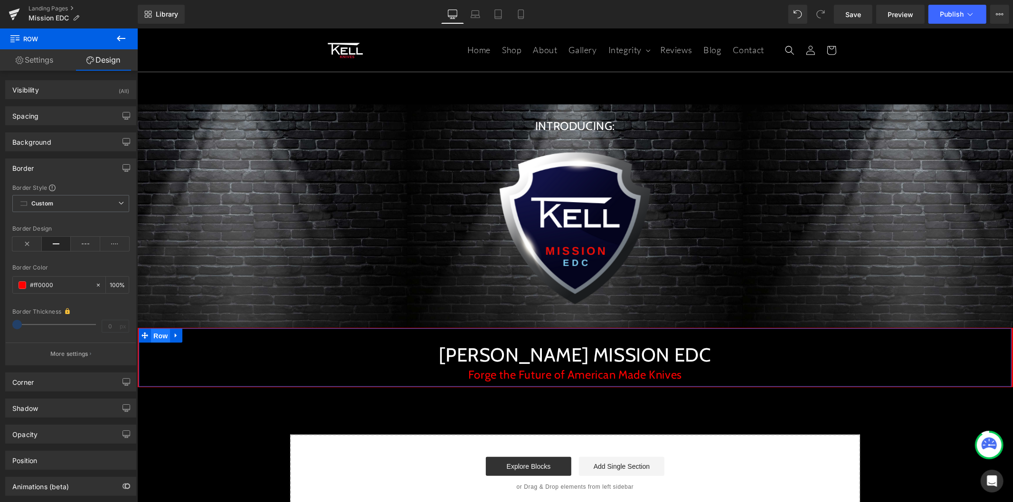
click at [162, 336] on span "Row" at bounding box center [160, 336] width 19 height 14
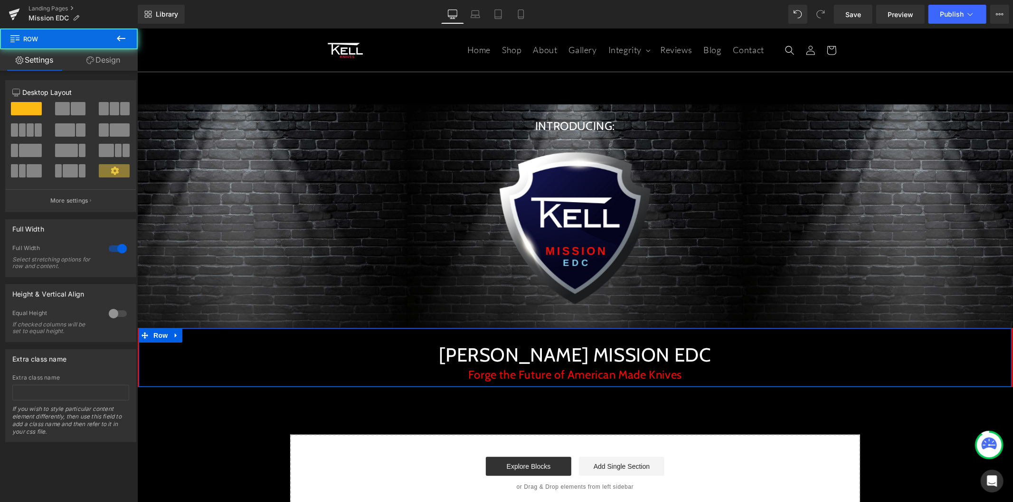
click at [113, 69] on link "Design" at bounding box center [103, 59] width 69 height 21
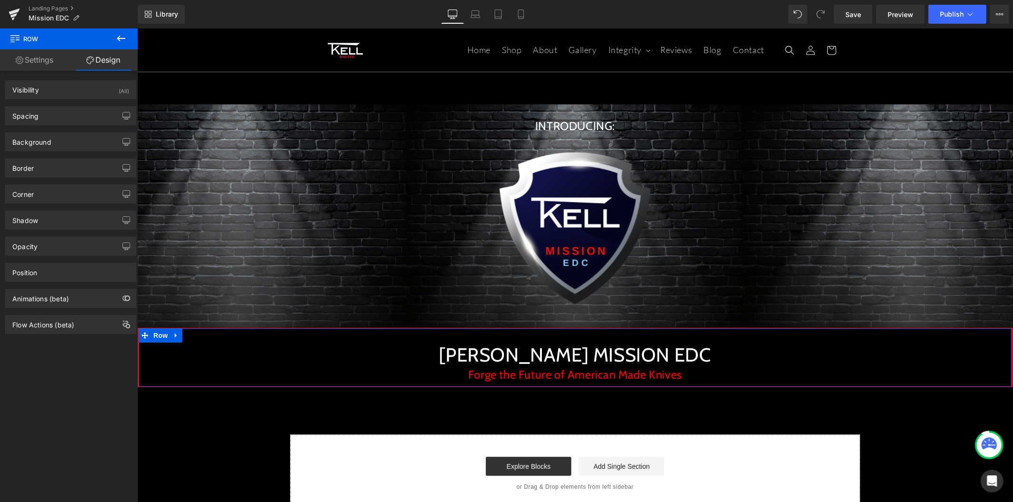
drag, startPoint x: 85, startPoint y: 270, endPoint x: 75, endPoint y: 131, distance: 139.0
click at [79, 147] on div "Visibility (All) 0|0|0|0 1 Show on Desktop 1 Show on Laptop 1 Show on Tablet 1 …" at bounding box center [71, 203] width 142 height 264
drag, startPoint x: 66, startPoint y: 113, endPoint x: 72, endPoint y: 122, distance: 10.0
click at [66, 113] on div "Spacing" at bounding box center [71, 116] width 130 height 18
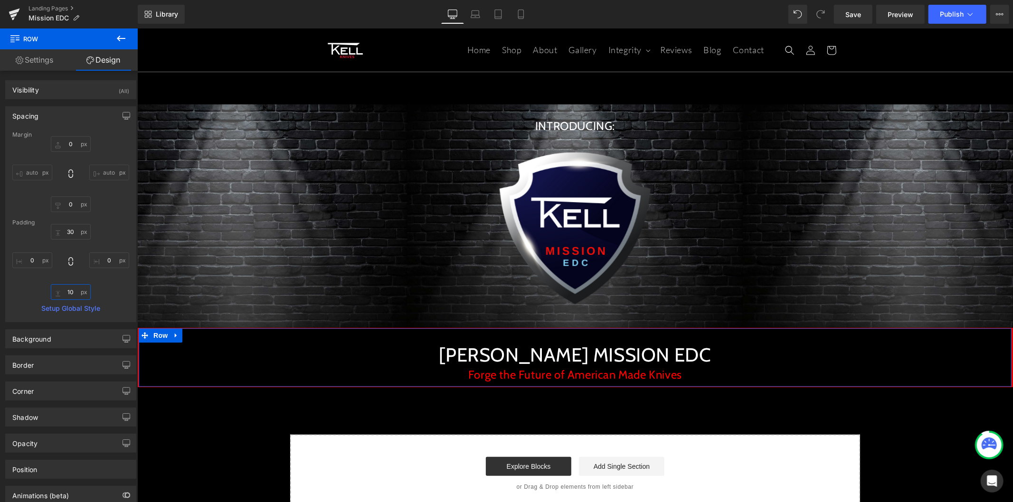
click at [73, 291] on input "10" at bounding box center [71, 292] width 40 height 16
click at [73, 292] on input "10" at bounding box center [71, 292] width 40 height 16
click at [66, 293] on input "10" at bounding box center [71, 292] width 40 height 16
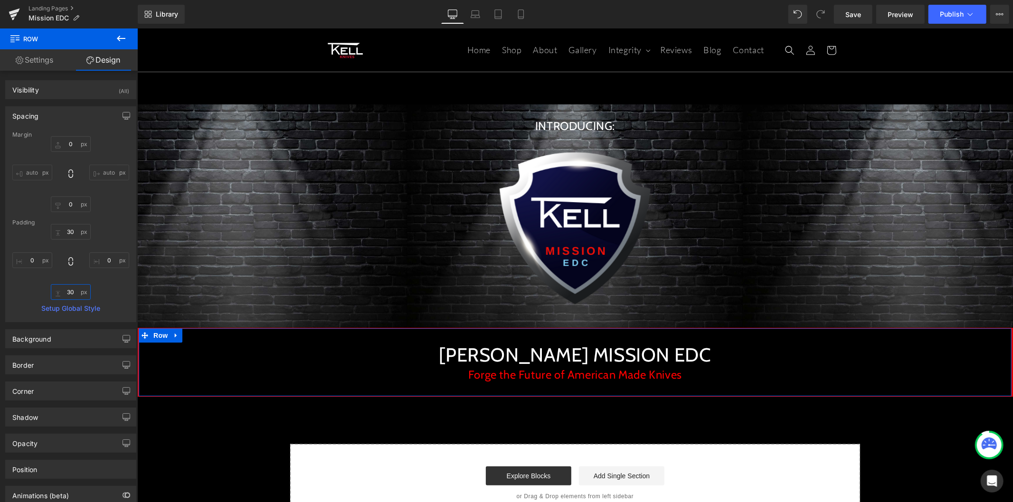
type input "30"
click at [102, 293] on div "30px 30 0px 0 30 30 0px 0" at bounding box center [70, 262] width 117 height 76
click at [157, 337] on span "Row" at bounding box center [160, 335] width 19 height 14
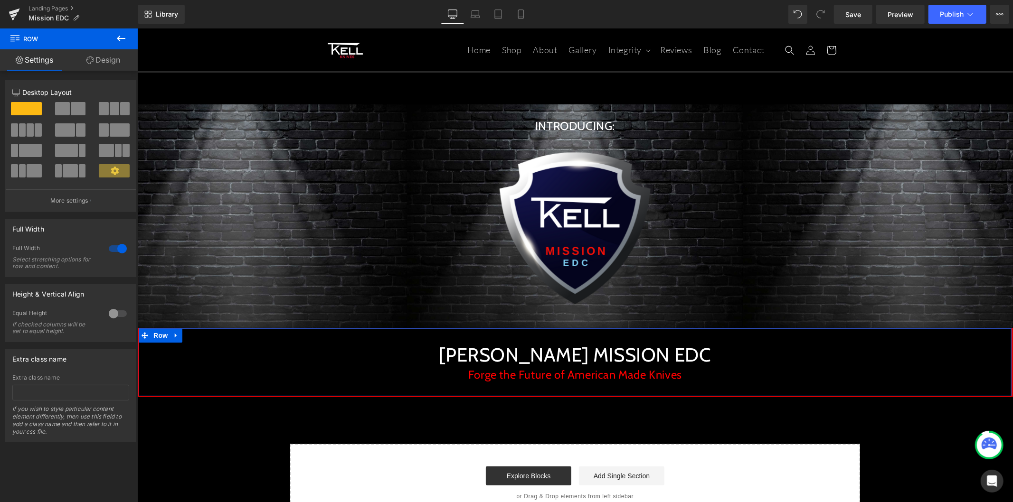
click at [112, 63] on link "Design" at bounding box center [103, 59] width 69 height 21
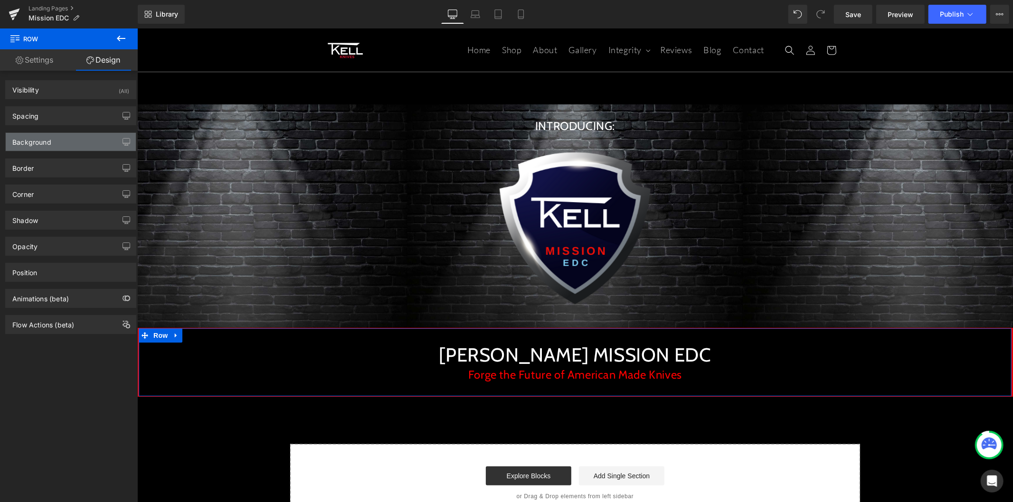
click at [93, 141] on div "Background" at bounding box center [71, 142] width 130 height 18
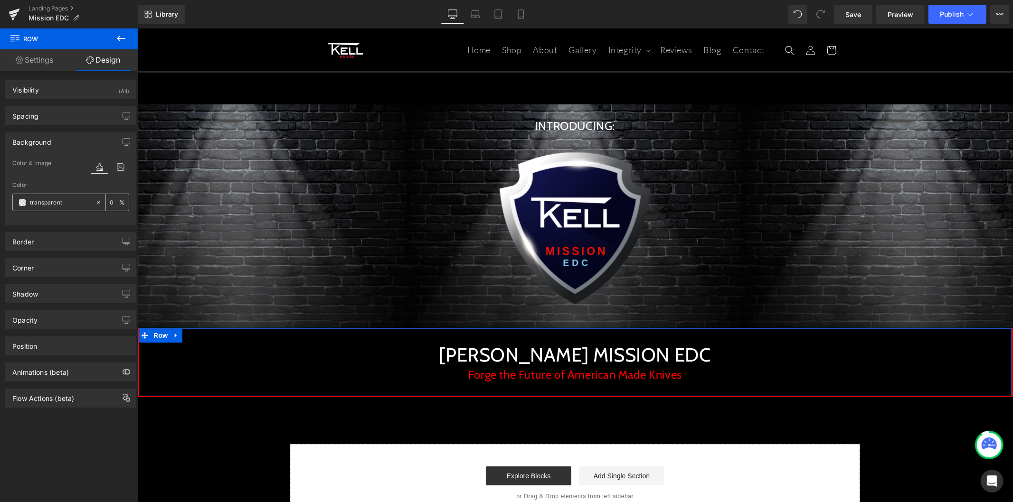
click at [55, 203] on input "transparent" at bounding box center [60, 203] width 61 height 10
paste input "#1414"
type input "#1414"
type input "27"
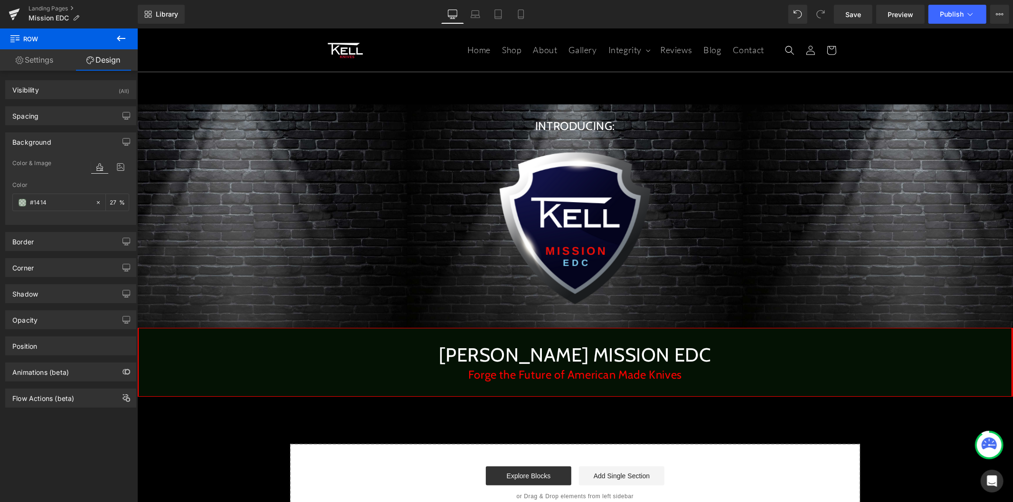
type input "#114411"
click at [171, 113] on icon at bounding box center [174, 111] width 7 height 7
click at [184, 113] on icon at bounding box center [186, 111] width 7 height 7
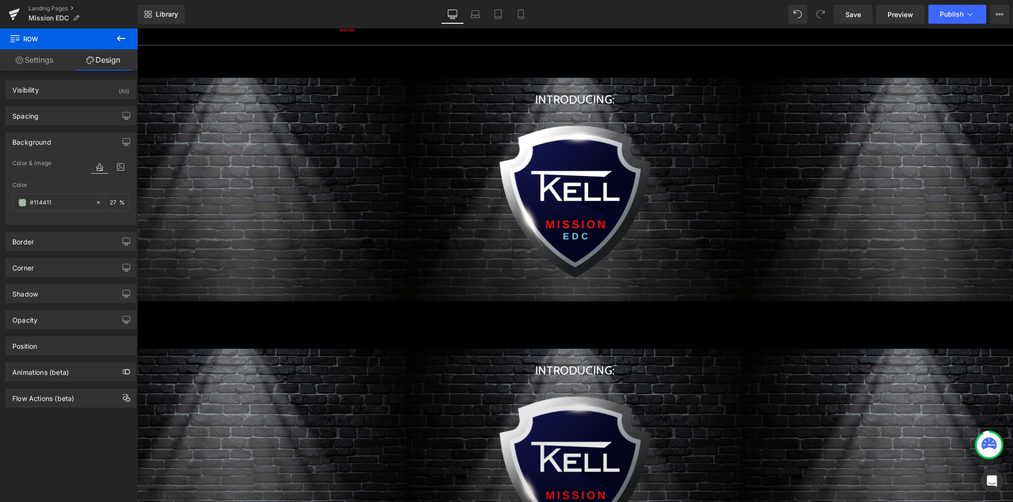
scroll to position [158, 0]
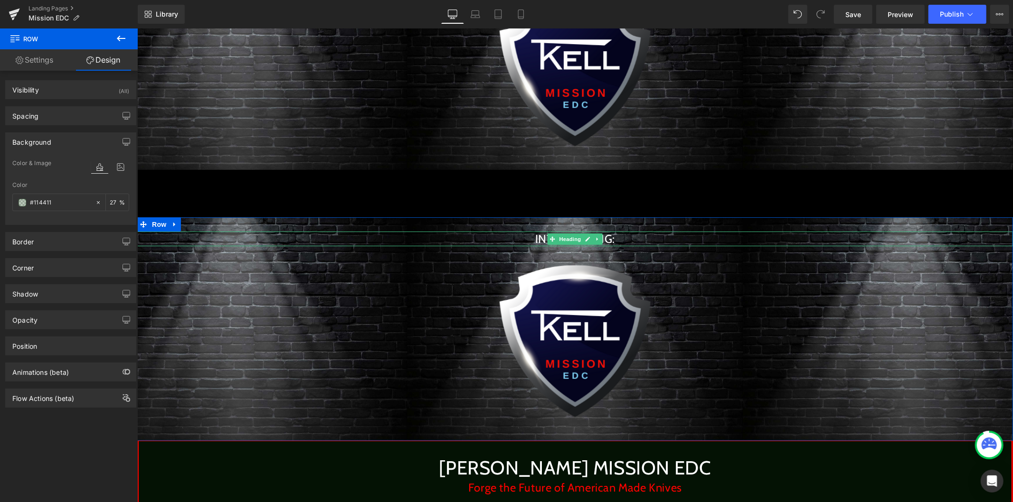
click at [401, 239] on h2 "INTRODUCING:" at bounding box center [575, 238] width 876 height 15
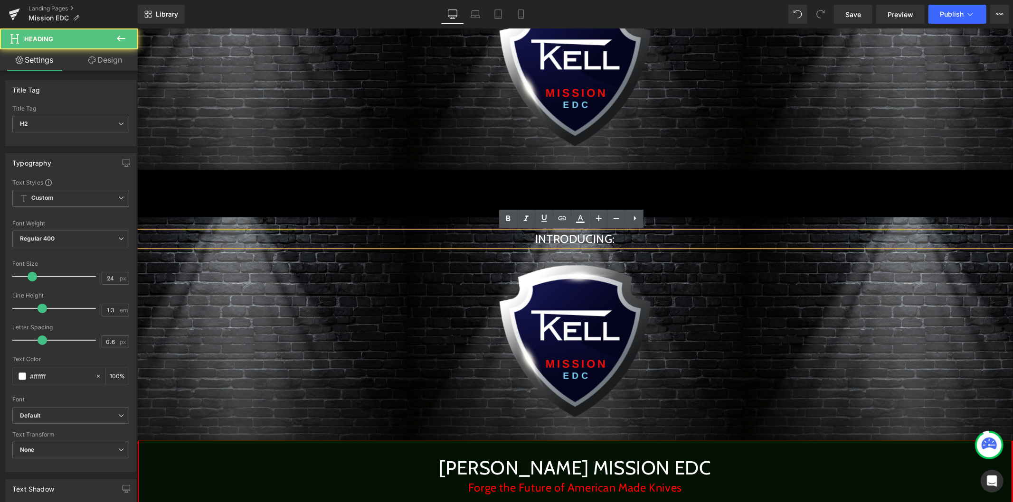
click at [247, 253] on div at bounding box center [575, 341] width 876 height 190
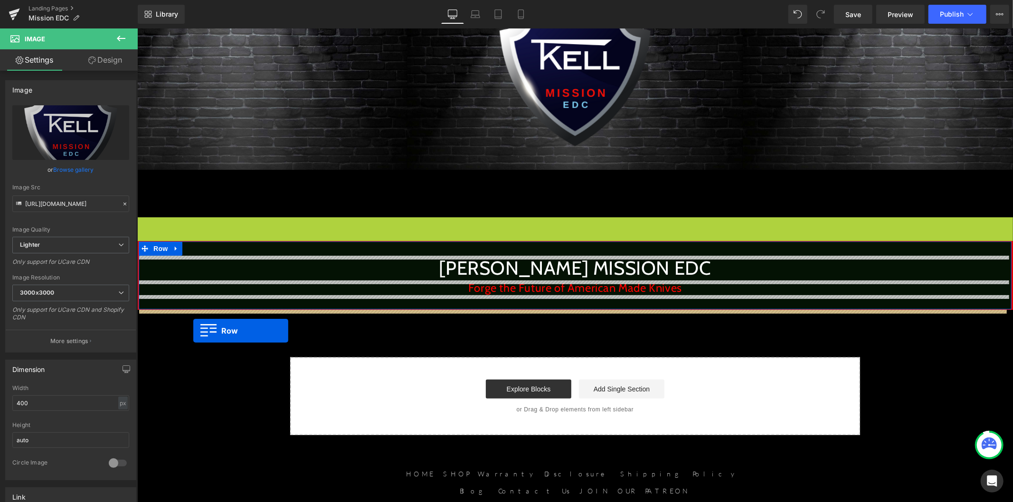
drag, startPoint x: 141, startPoint y: 227, endPoint x: 193, endPoint y: 330, distance: 115.1
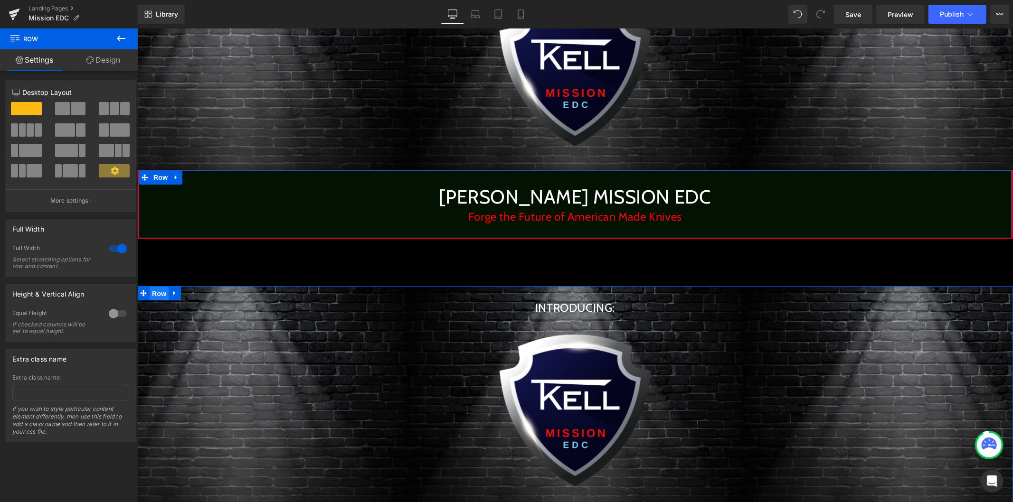
click at [159, 293] on span "Row" at bounding box center [158, 293] width 19 height 14
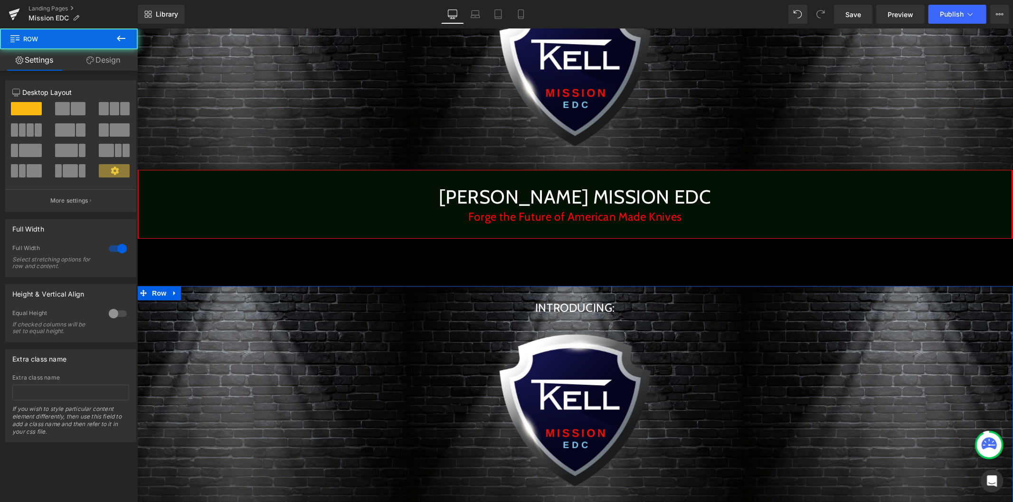
click at [111, 63] on link "Design" at bounding box center [103, 59] width 69 height 21
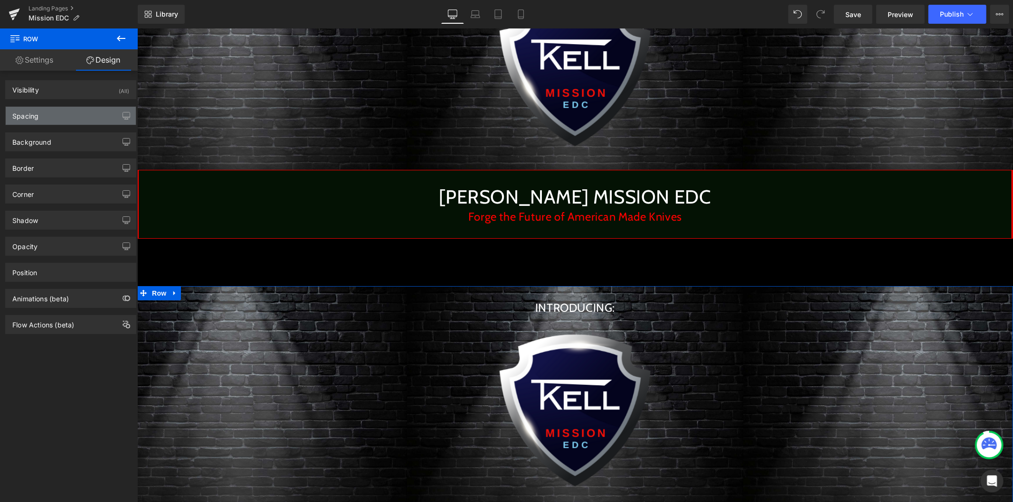
click at [67, 110] on div "Spacing" at bounding box center [71, 116] width 130 height 18
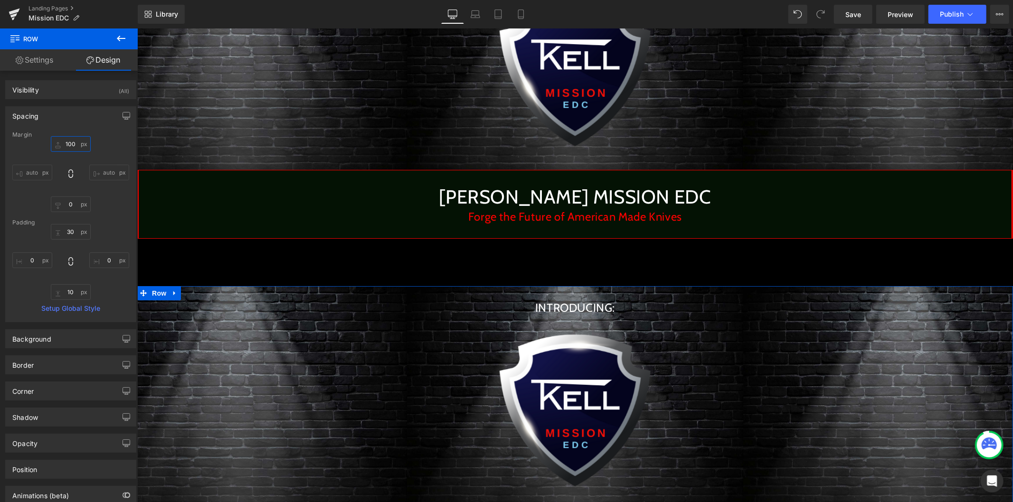
click at [66, 144] on input "100" at bounding box center [71, 144] width 40 height 16
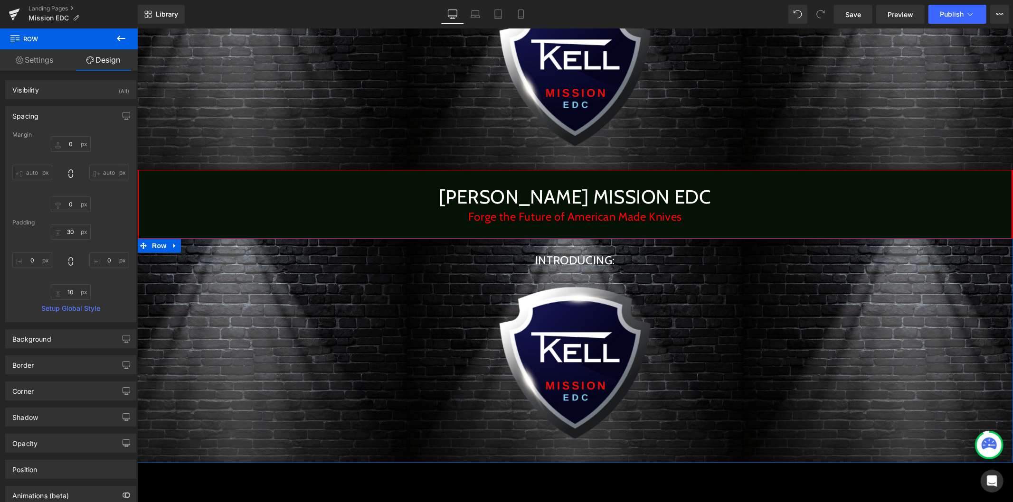
click at [541, 263] on h2 "INTRODUCING:" at bounding box center [575, 260] width 876 height 15
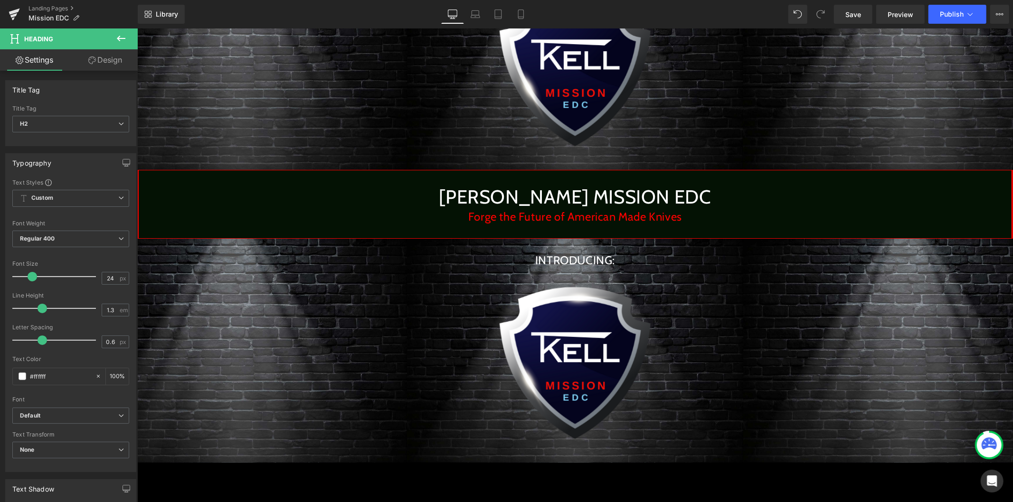
click at [132, 39] on button at bounding box center [120, 38] width 33 height 21
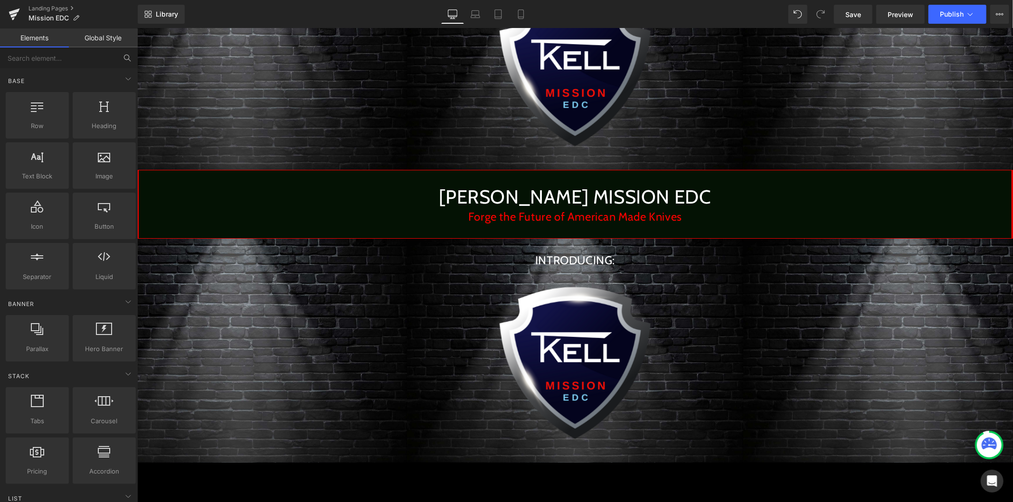
click at [119, 39] on link "Global Style" at bounding box center [103, 37] width 69 height 19
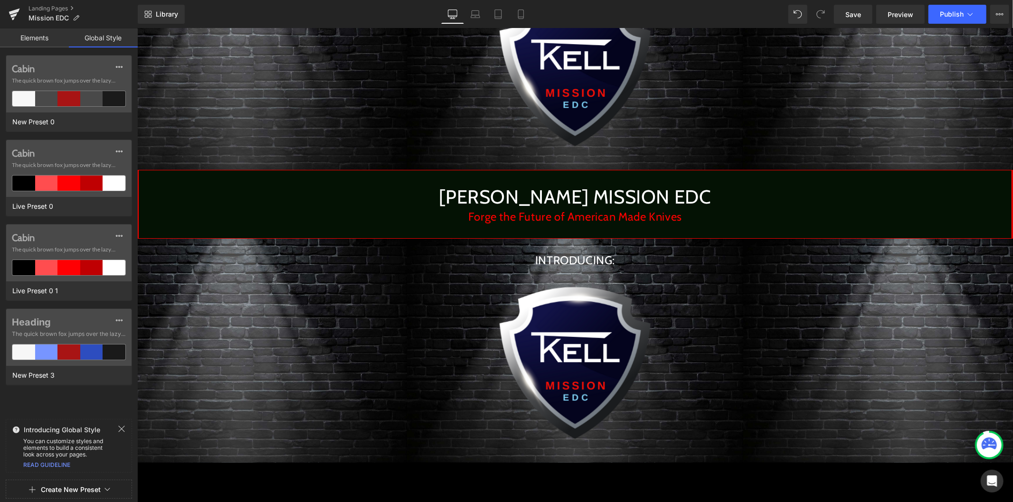
click at [50, 43] on link "Elements" at bounding box center [34, 37] width 69 height 19
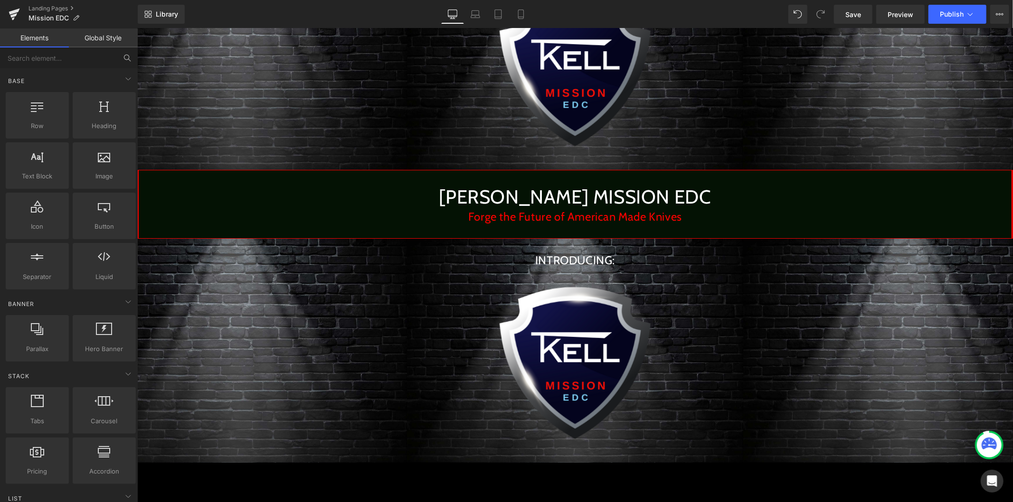
click at [103, 37] on link "Global Style" at bounding box center [103, 37] width 69 height 19
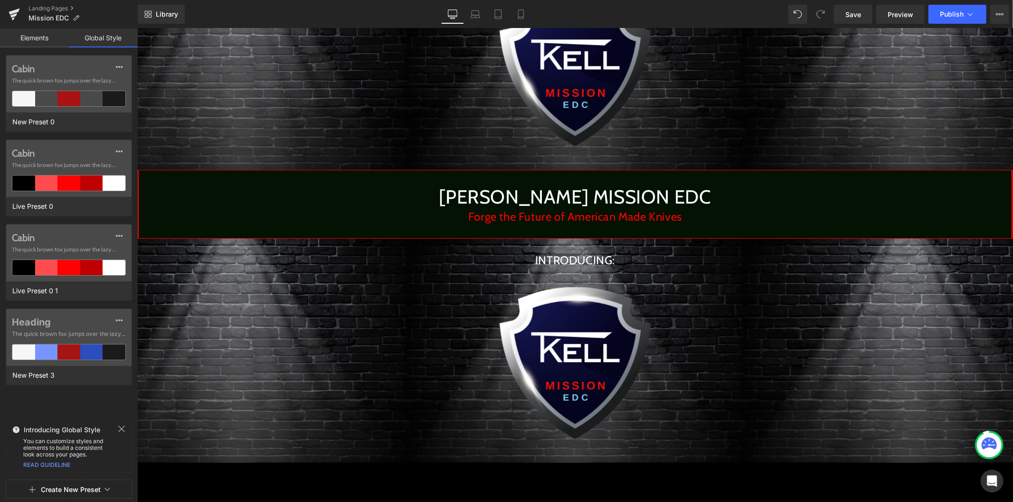
click at [39, 40] on link "Elements" at bounding box center [34, 37] width 69 height 19
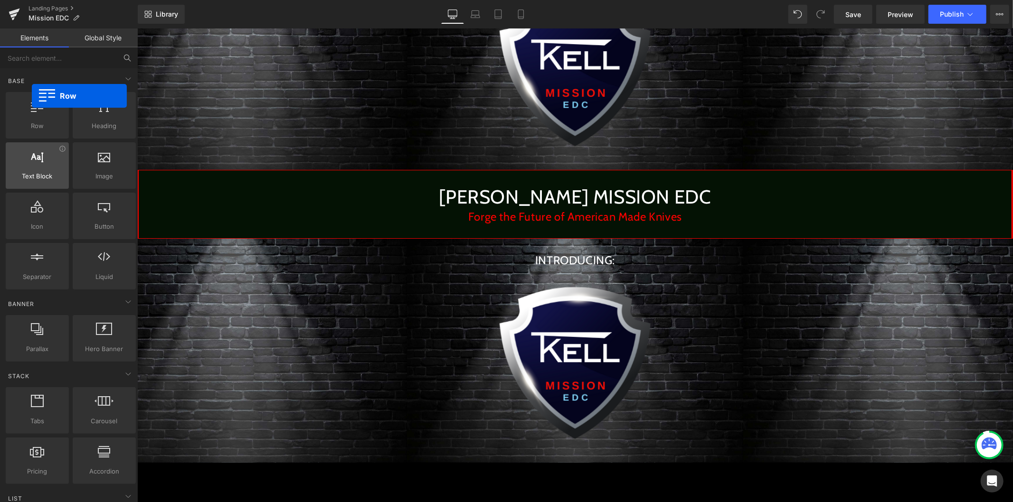
drag, startPoint x: 48, startPoint y: 107, endPoint x: 51, endPoint y: 166, distance: 59.0
click at [32, 97] on div "Row rows, columns, layouts, div" at bounding box center [37, 115] width 63 height 47
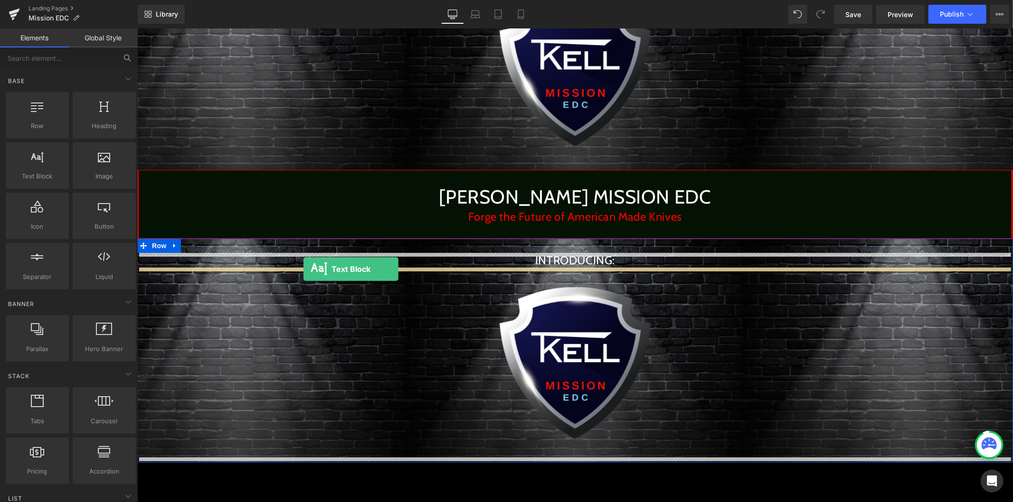
drag, startPoint x: 205, startPoint y: 208, endPoint x: 308, endPoint y: 258, distance: 114.5
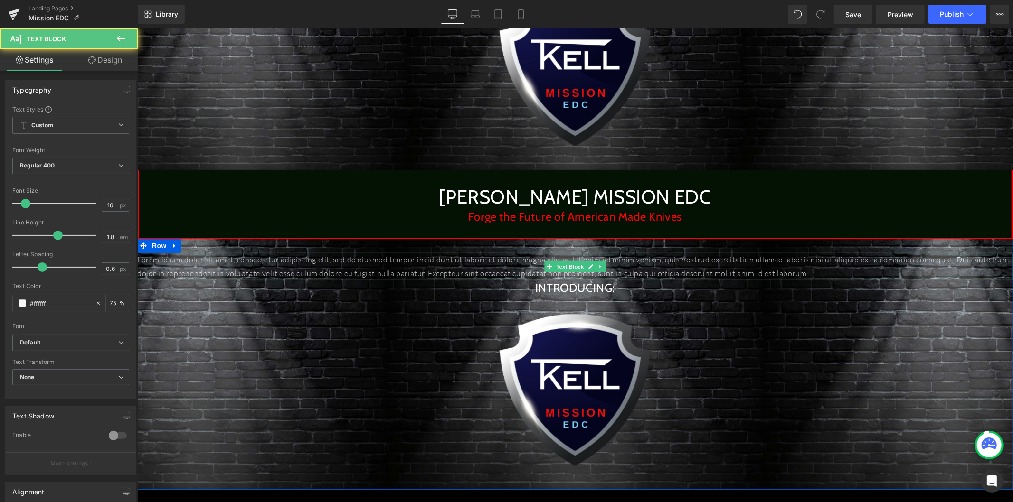
click at [326, 276] on p "Lorem ipsum dolor sit amet, consectetur adipiscing elit, sed do eiusmod tempor …" at bounding box center [575, 267] width 876 height 28
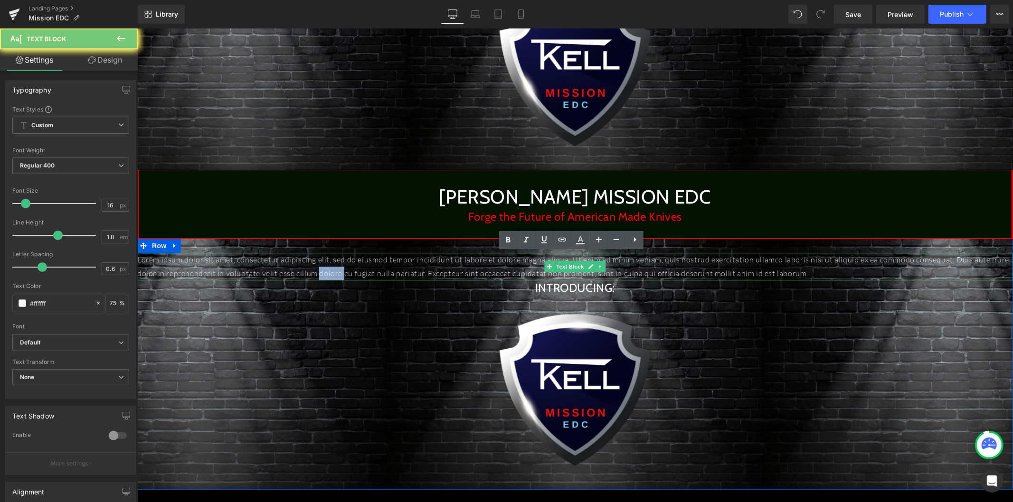
click at [326, 276] on p "Lorem ipsum dolor sit amet, consectetur adipiscing elit, sed do eiusmod tempor …" at bounding box center [575, 267] width 876 height 28
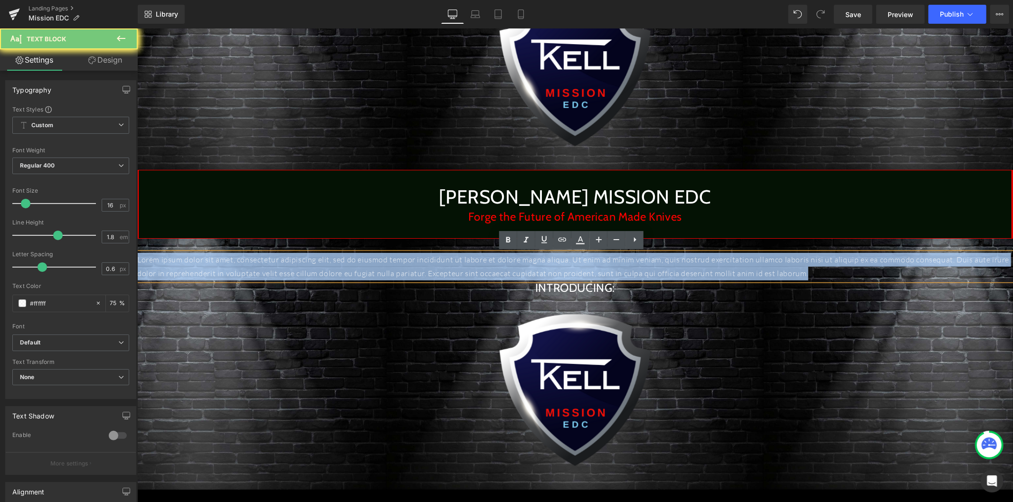
click at [326, 276] on p "Lorem ipsum dolor sit amet, consectetur adipiscing elit, sed do eiusmod tempor …" at bounding box center [575, 267] width 876 height 28
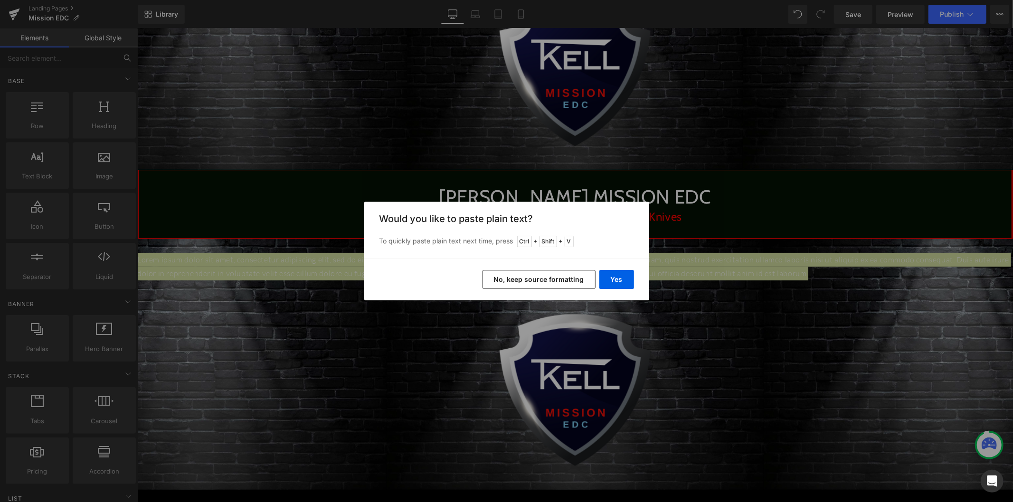
click at [562, 281] on button "No, keep source formatting" at bounding box center [538, 279] width 113 height 19
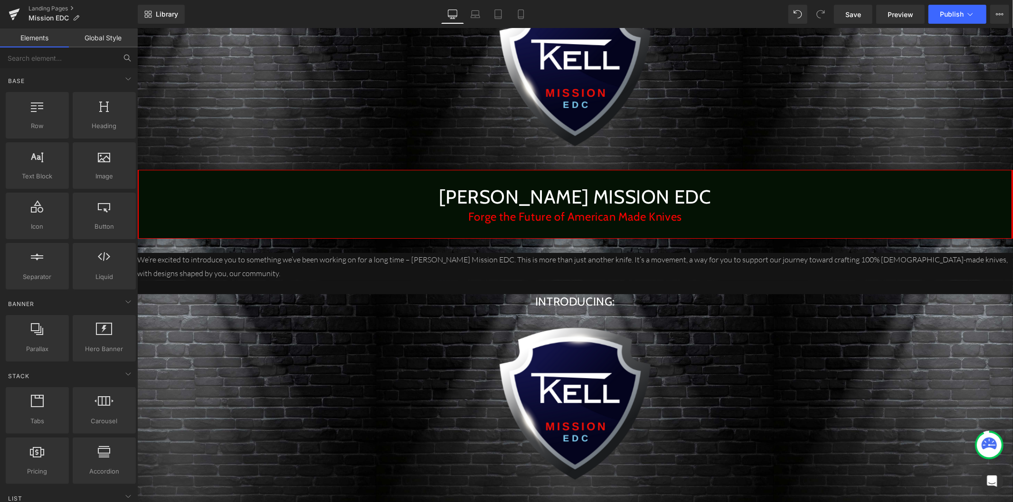
click at [259, 265] on p "We’re excited to introduce you to something we’ve been working on for a long ti…" at bounding box center [575, 267] width 876 height 28
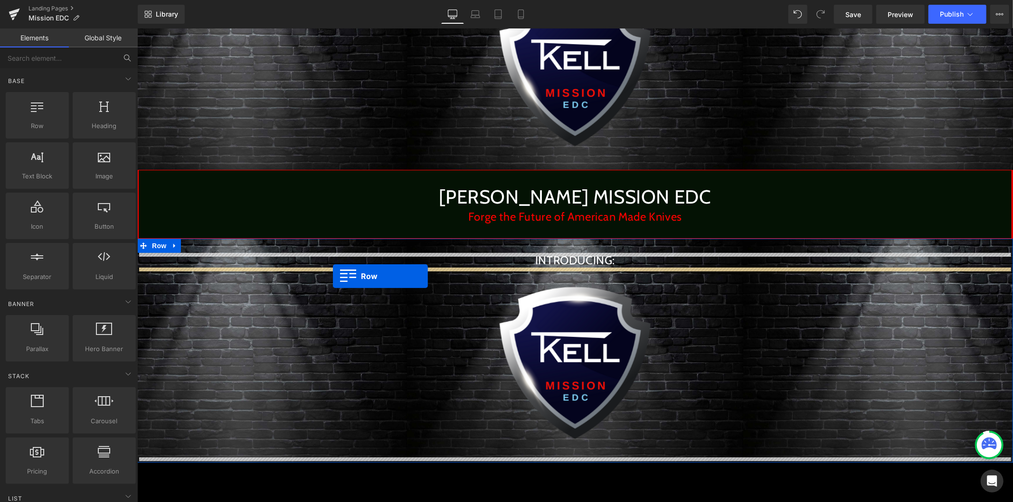
drag, startPoint x: 180, startPoint y: 140, endPoint x: 332, endPoint y: 276, distance: 204.8
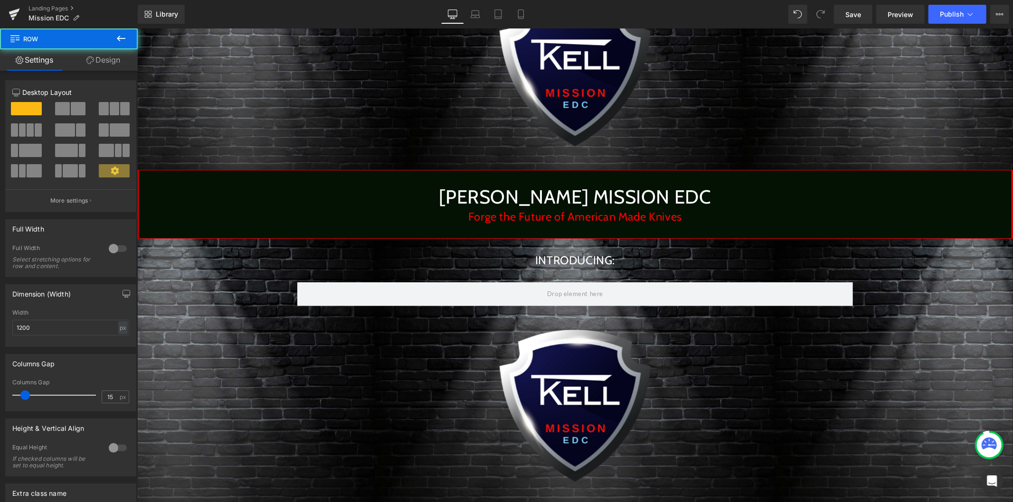
click at [119, 39] on icon at bounding box center [121, 39] width 9 height 6
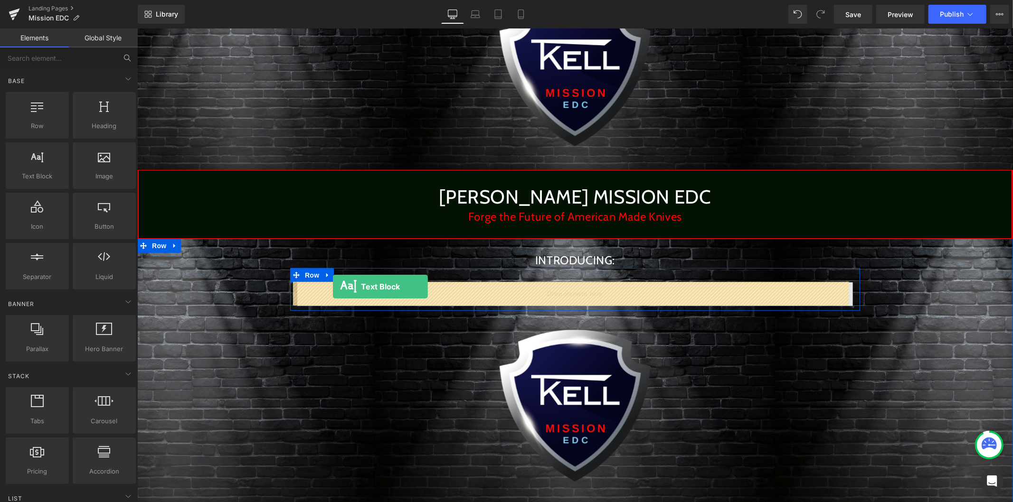
drag, startPoint x: 192, startPoint y: 209, endPoint x: 332, endPoint y: 286, distance: 160.1
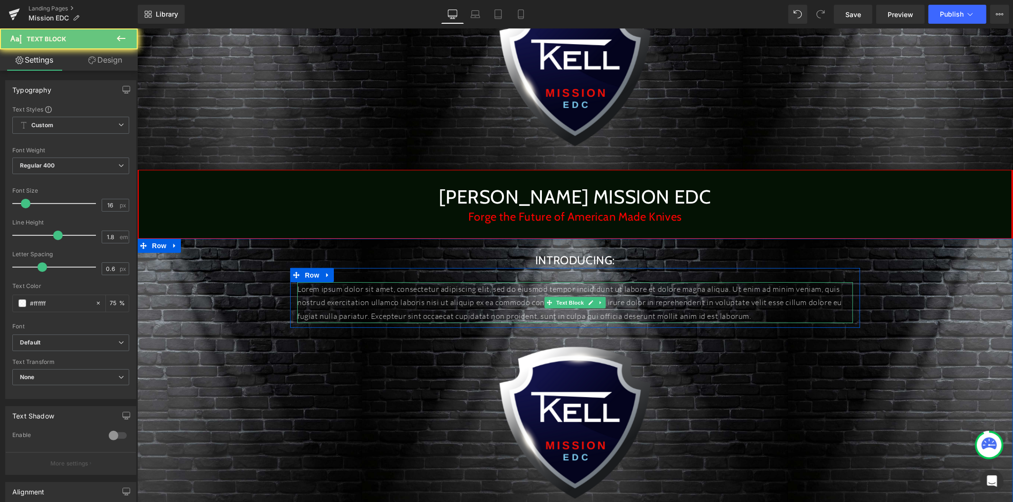
click at [378, 306] on p "Lorem ipsum dolor sit amet, consectetur adipiscing elit, sed do eiusmod tempor …" at bounding box center [575, 302] width 556 height 41
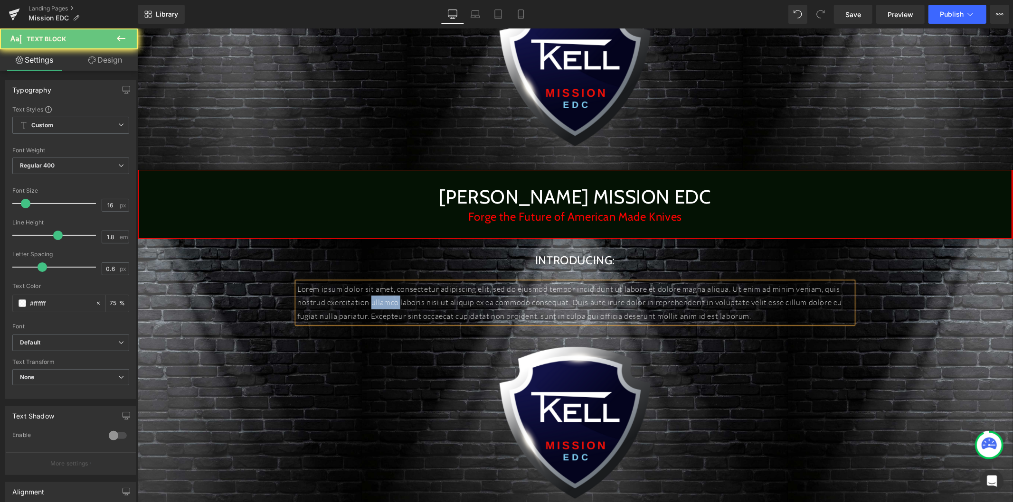
click at [378, 306] on p "Lorem ipsum dolor sit amet, consectetur adipiscing elit, sed do eiusmod tempor …" at bounding box center [575, 302] width 556 height 41
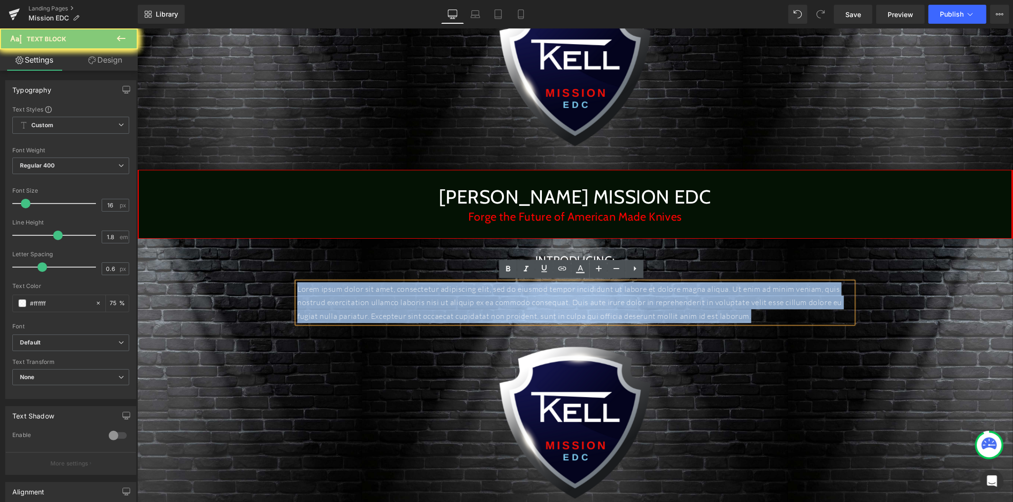
click at [378, 306] on p "Lorem ipsum dolor sit amet, consectetur adipiscing elit, sed do eiusmod tempor …" at bounding box center [575, 302] width 556 height 41
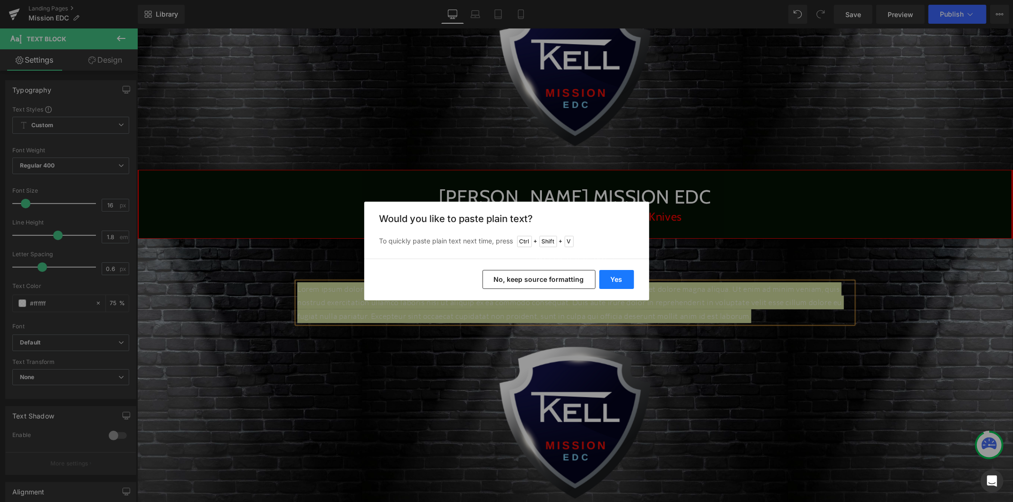
click at [622, 285] on button "Yes" at bounding box center [616, 279] width 35 height 19
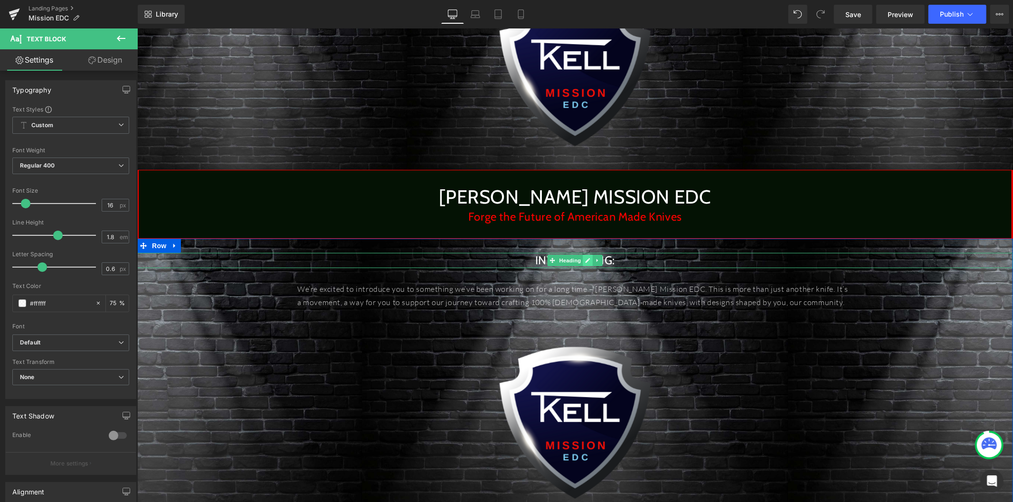
click at [583, 256] on link at bounding box center [588, 260] width 10 height 11
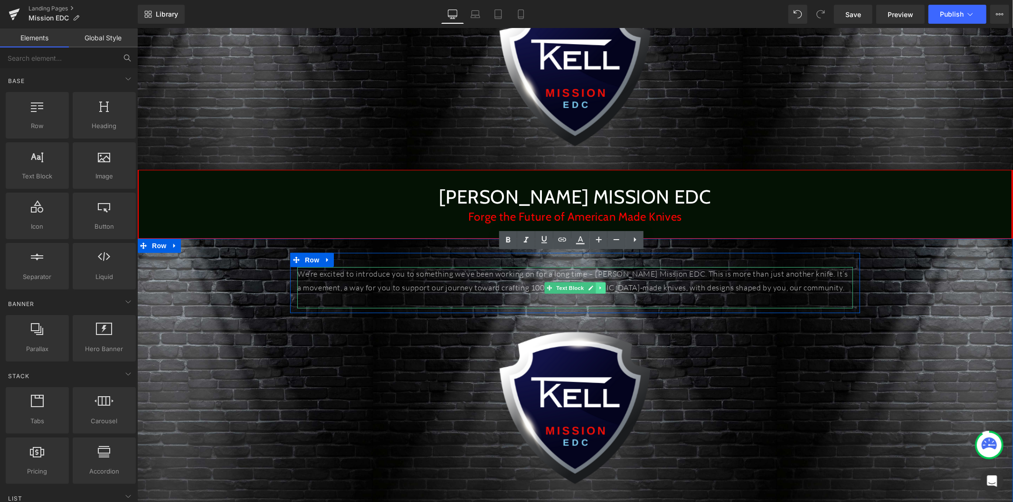
click at [597, 286] on icon at bounding box center [599, 288] width 5 height 6
click at [593, 289] on icon at bounding box center [595, 288] width 5 height 6
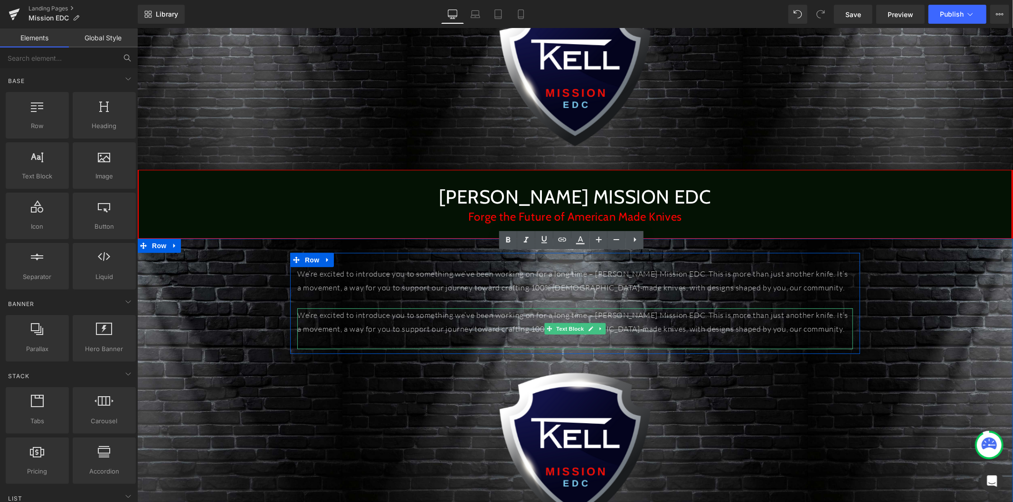
click at [460, 331] on p "We’re excited to introduce you to something we’ve been working on for a long ti…" at bounding box center [575, 322] width 556 height 28
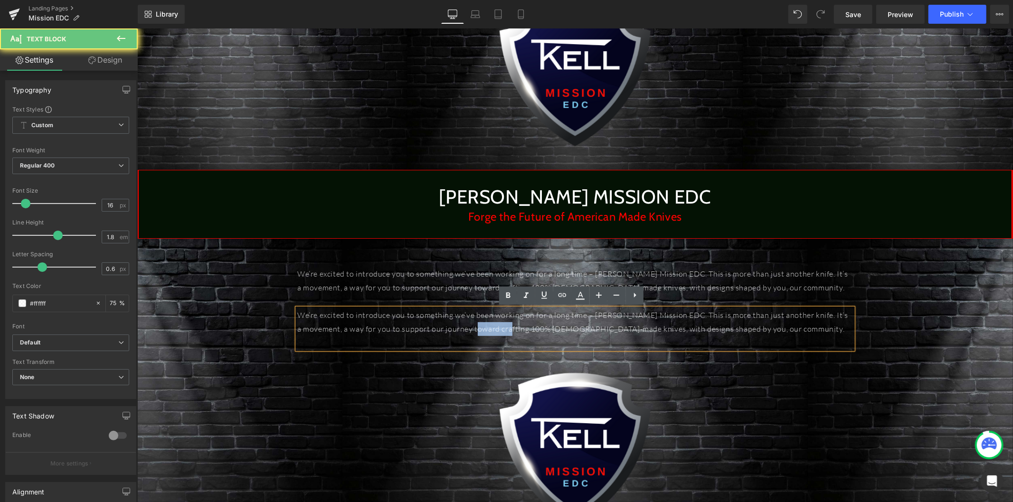
click at [460, 331] on p "We’re excited to introduce you to something we’ve been working on for a long ti…" at bounding box center [575, 322] width 556 height 28
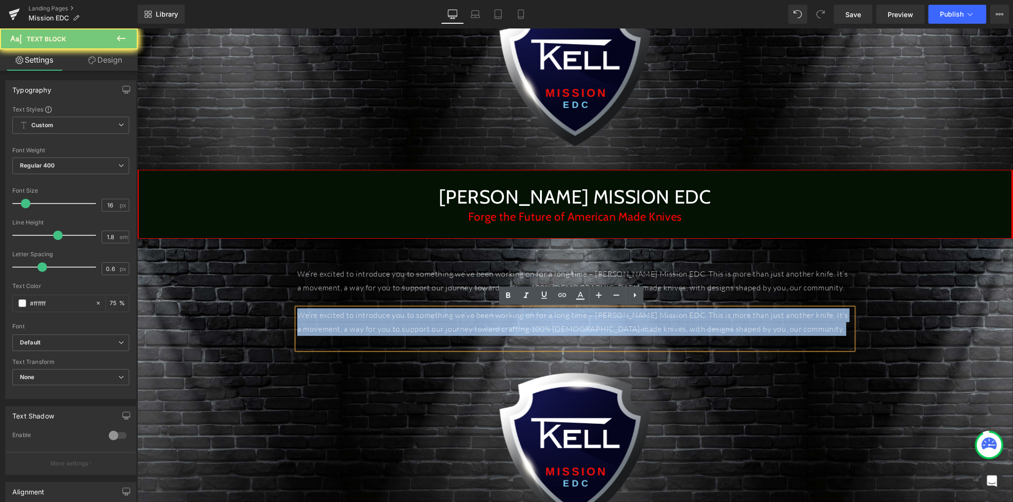
click at [460, 331] on p "We’re excited to introduce you to something we’ve been working on for a long ti…" at bounding box center [575, 322] width 556 height 28
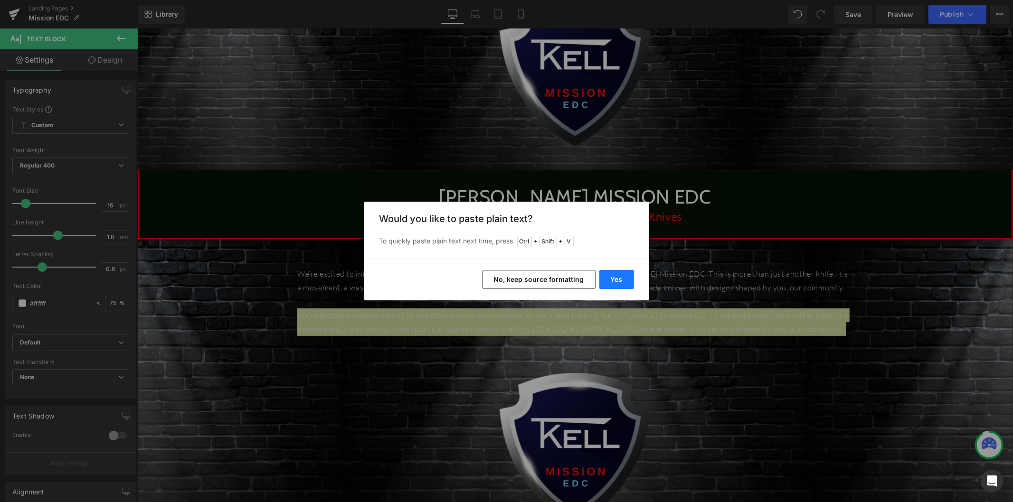
click at [619, 279] on button "Yes" at bounding box center [616, 279] width 35 height 19
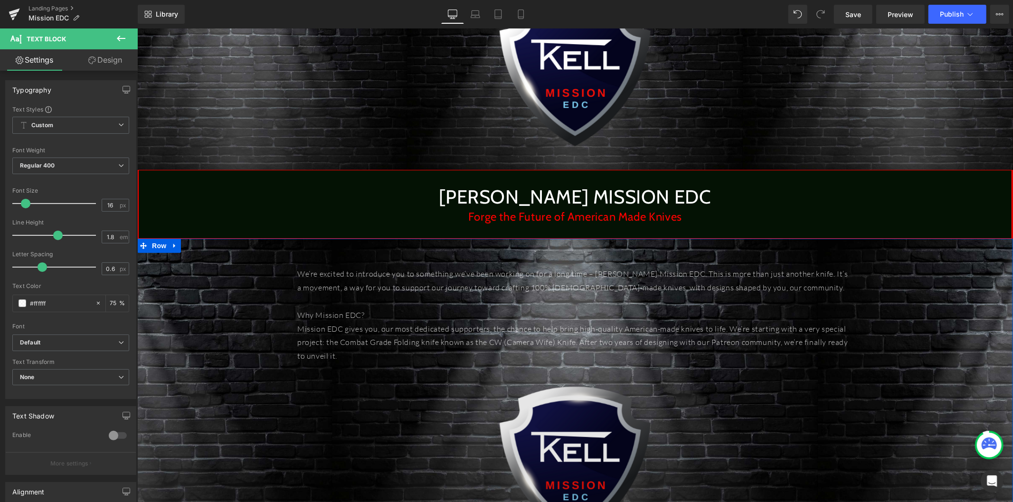
click at [575, 429] on img at bounding box center [575, 463] width 190 height 190
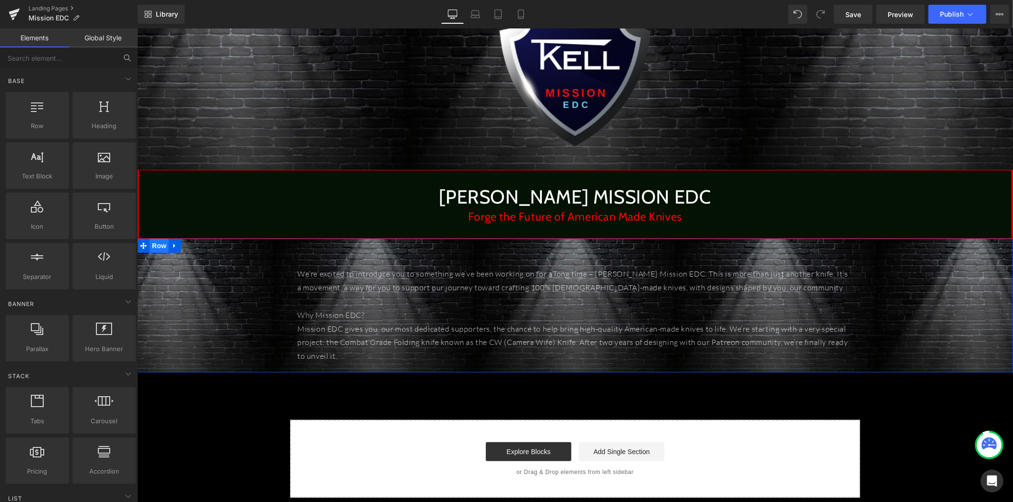
click at [161, 247] on span "Row" at bounding box center [158, 245] width 19 height 14
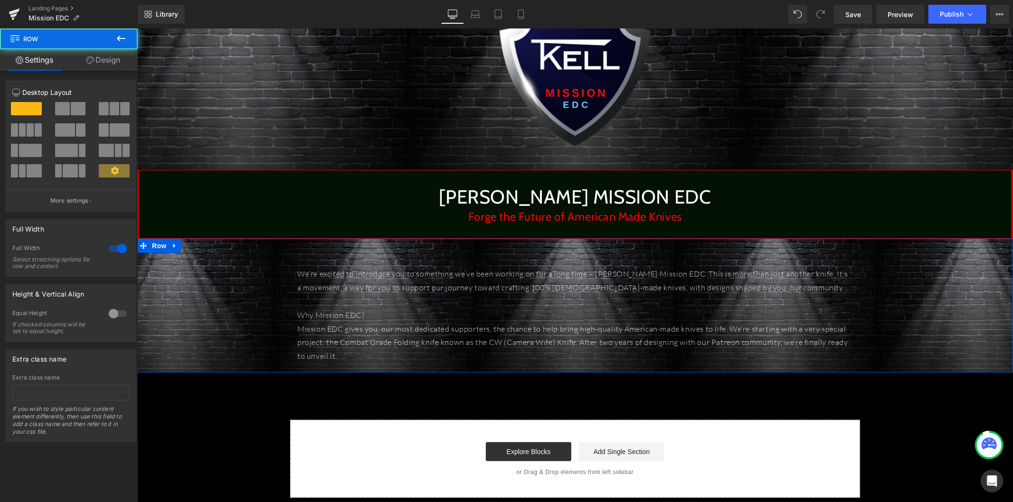
click at [101, 63] on link "Design" at bounding box center [103, 59] width 69 height 21
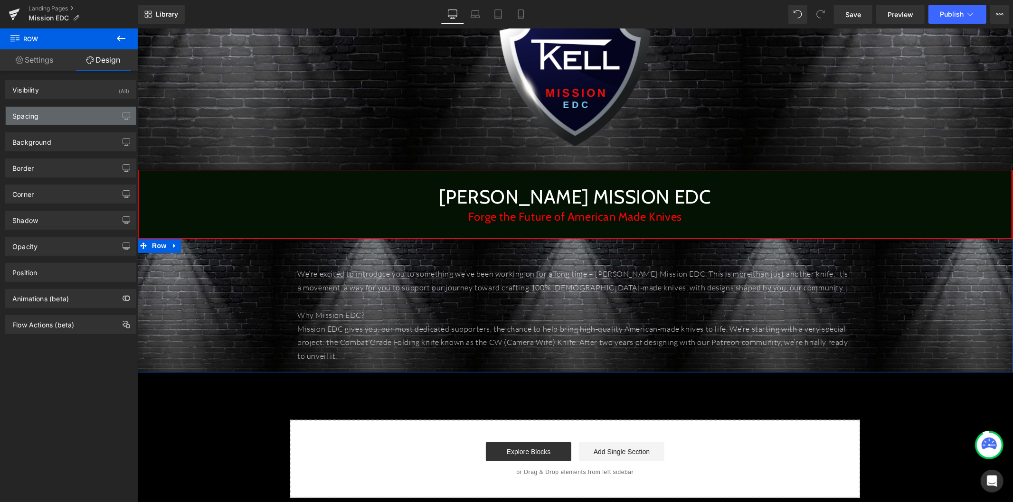
click at [54, 119] on div "Spacing" at bounding box center [71, 116] width 130 height 18
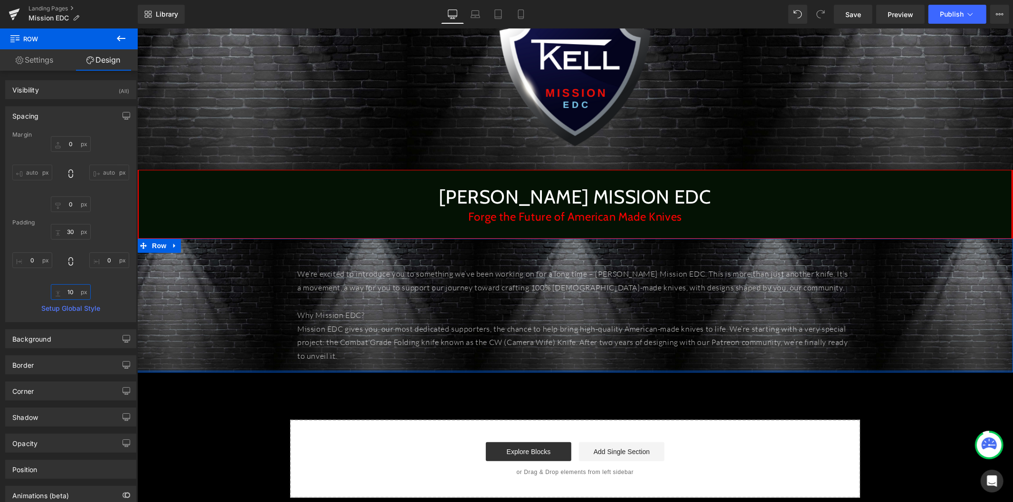
click at [71, 294] on input "10" at bounding box center [71, 292] width 40 height 16
click at [76, 293] on input "10" at bounding box center [71, 292] width 40 height 16
click at [66, 293] on input "10" at bounding box center [71, 292] width 40 height 16
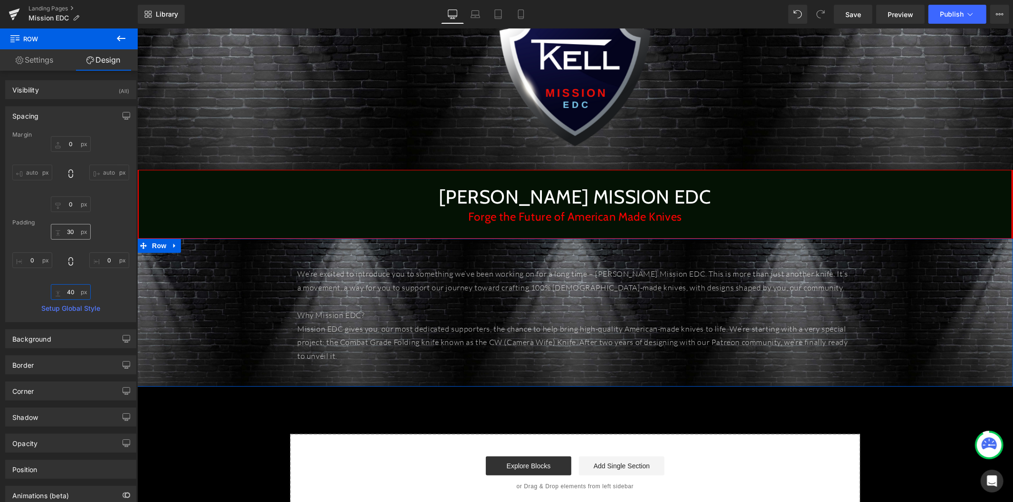
type input "40"
click at [67, 235] on input "30" at bounding box center [71, 232] width 40 height 16
click at [74, 234] on input "30" at bounding box center [71, 232] width 40 height 16
click at [66, 231] on input "30" at bounding box center [71, 232] width 40 height 16
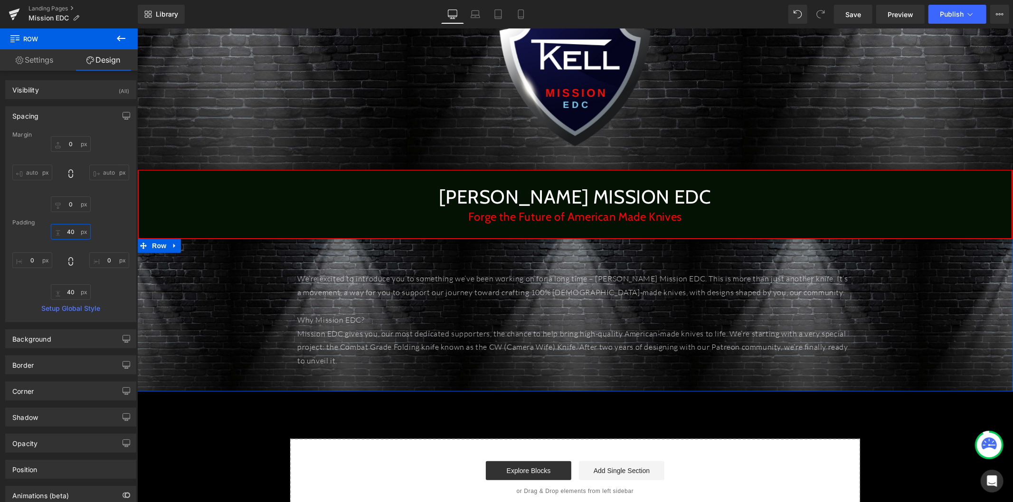
type input "40"
click at [100, 211] on div "0px 0 auto auto 0px 0 auto auto" at bounding box center [70, 174] width 117 height 76
click at [850, 15] on span "Save" at bounding box center [853, 14] width 16 height 10
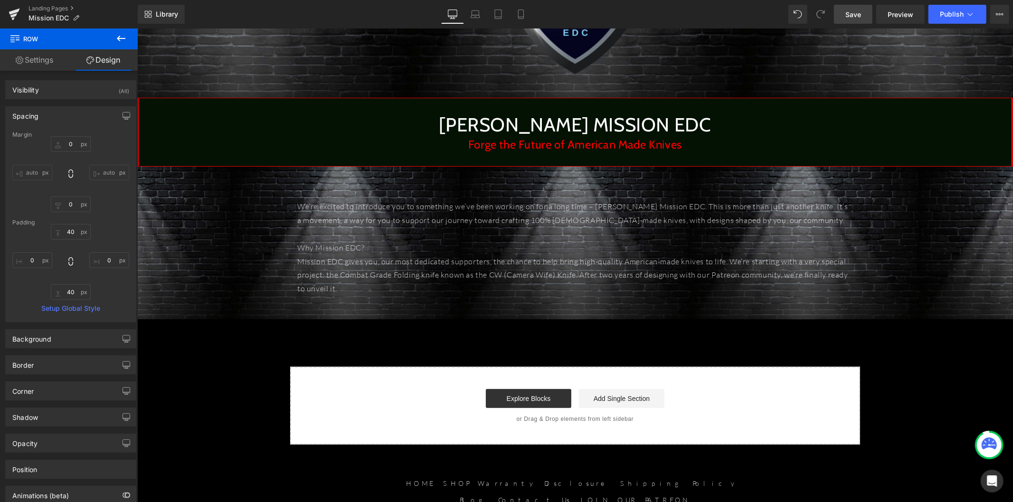
scroll to position [316, 0]
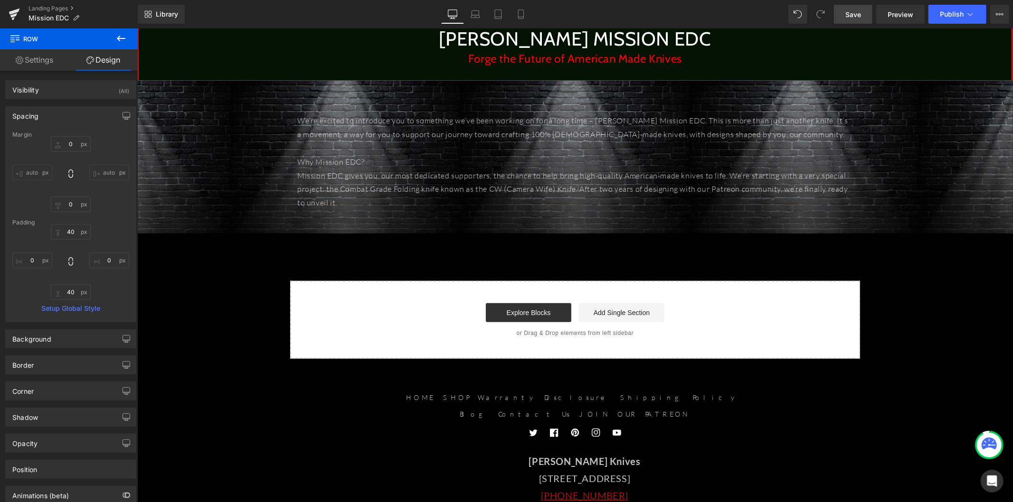
click at [123, 37] on icon at bounding box center [120, 38] width 11 height 11
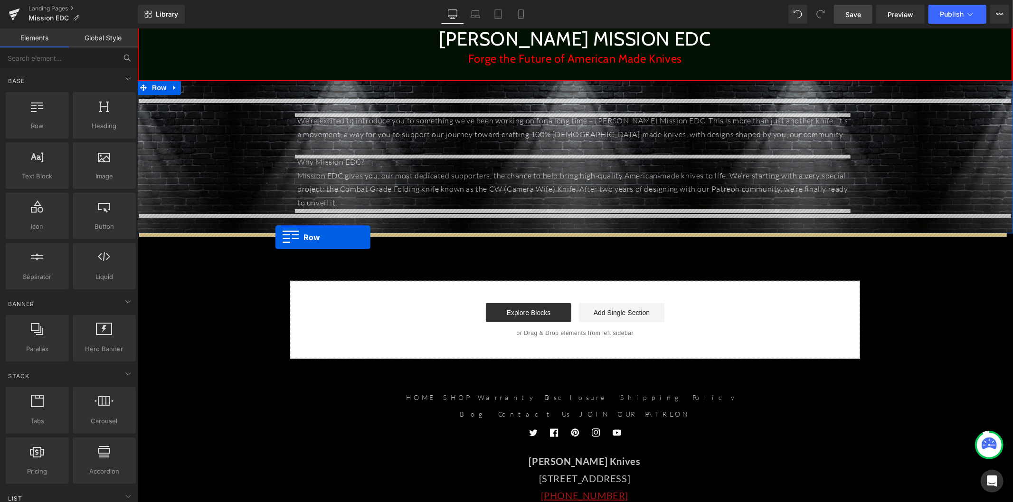
drag, startPoint x: 185, startPoint y: 138, endPoint x: 275, endPoint y: 237, distance: 134.1
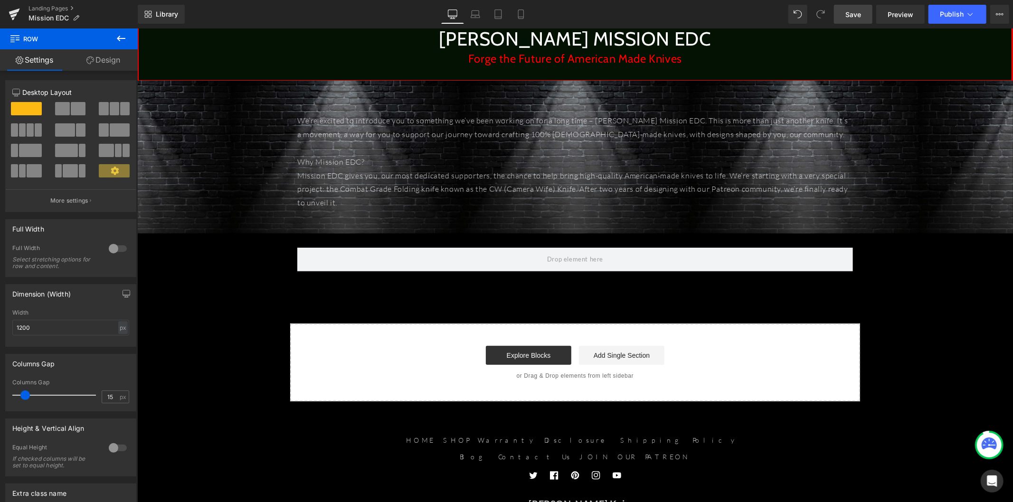
click at [119, 39] on icon at bounding box center [121, 39] width 9 height 6
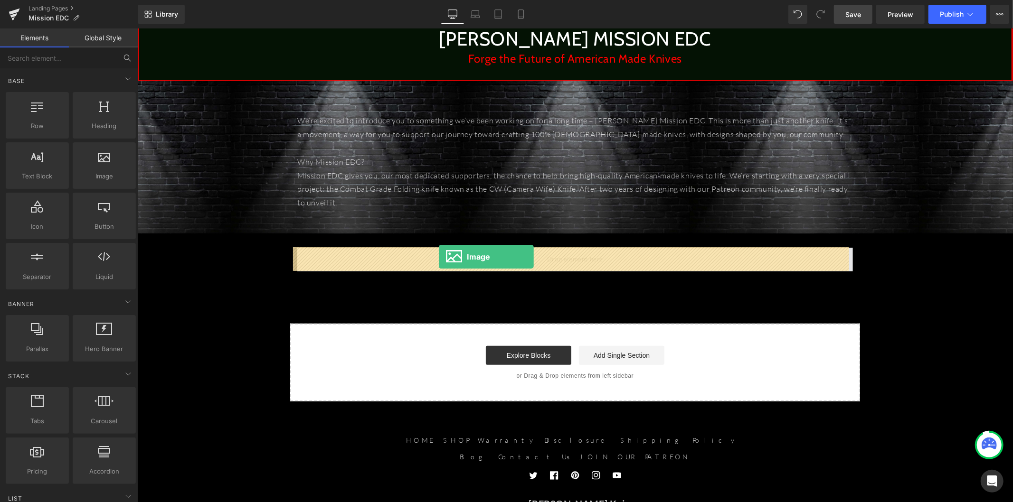
drag, startPoint x: 272, startPoint y: 217, endPoint x: 438, endPoint y: 257, distance: 171.0
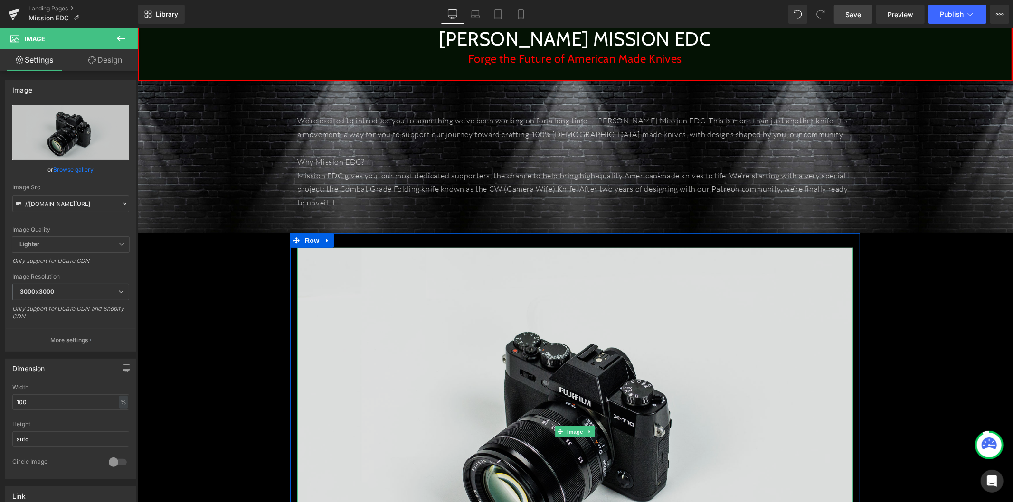
click at [387, 285] on img at bounding box center [575, 431] width 556 height 368
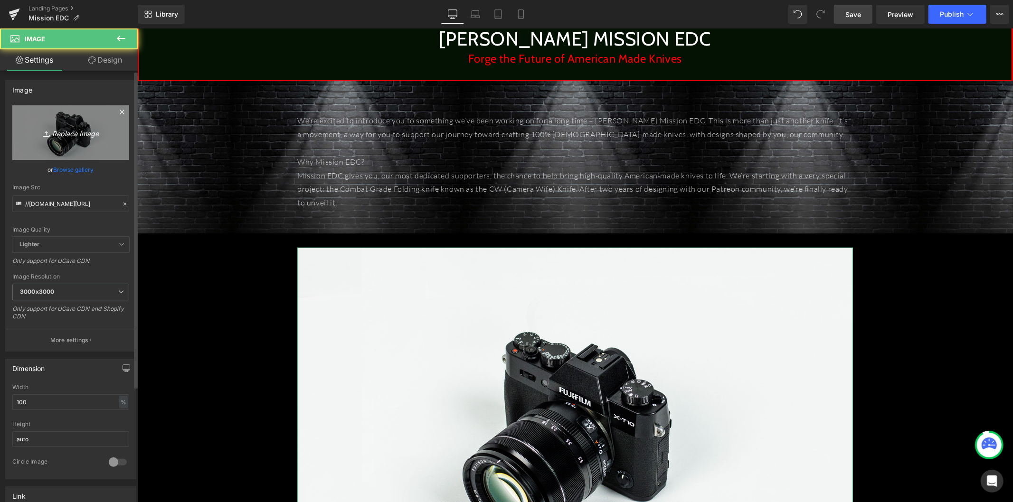
click at [69, 139] on icon "Replace Image" at bounding box center [71, 133] width 76 height 12
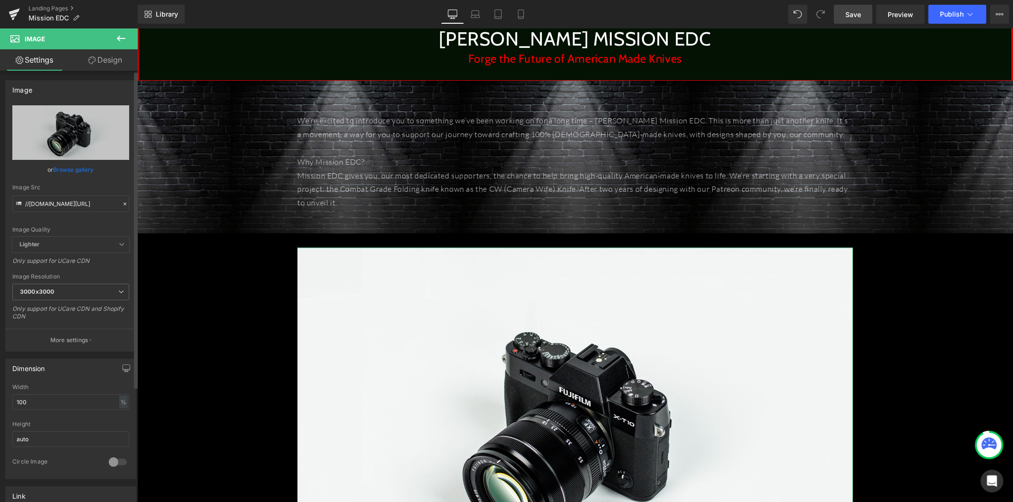
click at [83, 168] on link "Browse gallery" at bounding box center [74, 169] width 40 height 17
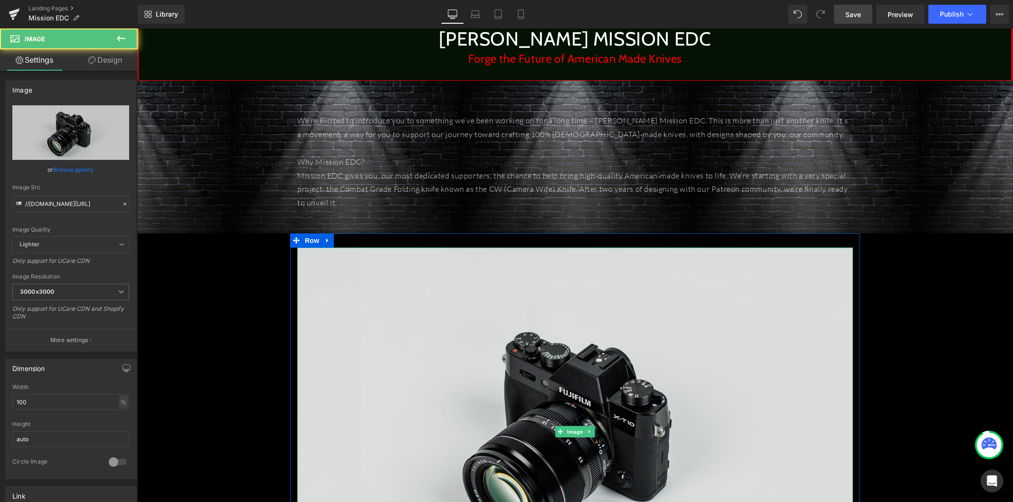
click at [367, 345] on img at bounding box center [575, 431] width 556 height 368
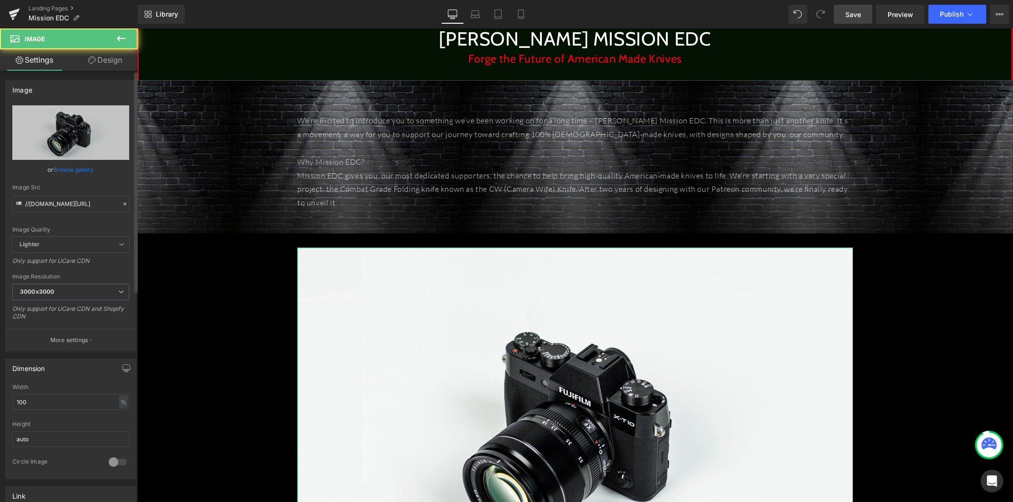
click at [77, 173] on link "Browse gallery" at bounding box center [74, 169] width 40 height 17
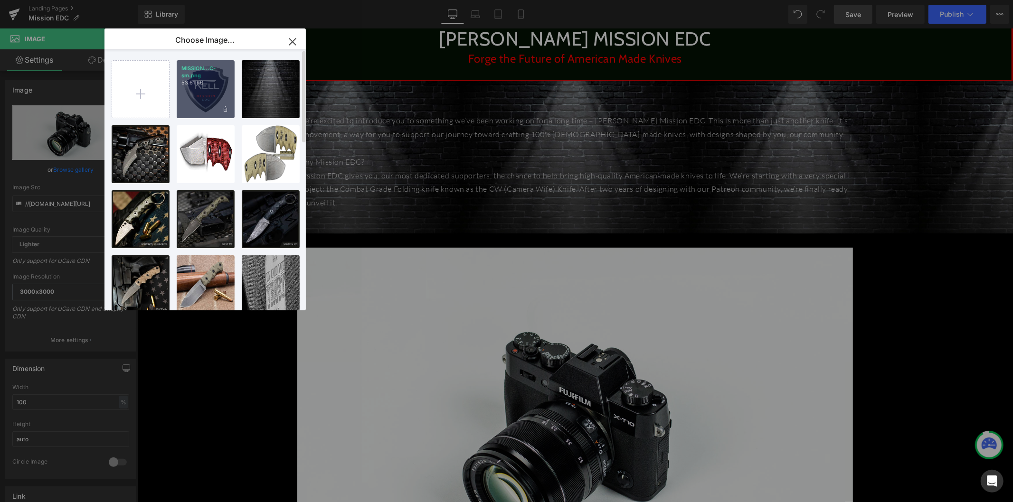
click at [202, 96] on div "MISSION...C-sm.png 53.61 KB" at bounding box center [206, 89] width 58 height 58
type input "https://ucarecdn.com/935df2b7-2cc5-481c-b887-3111b164740b/-/format/auto/-/previ…"
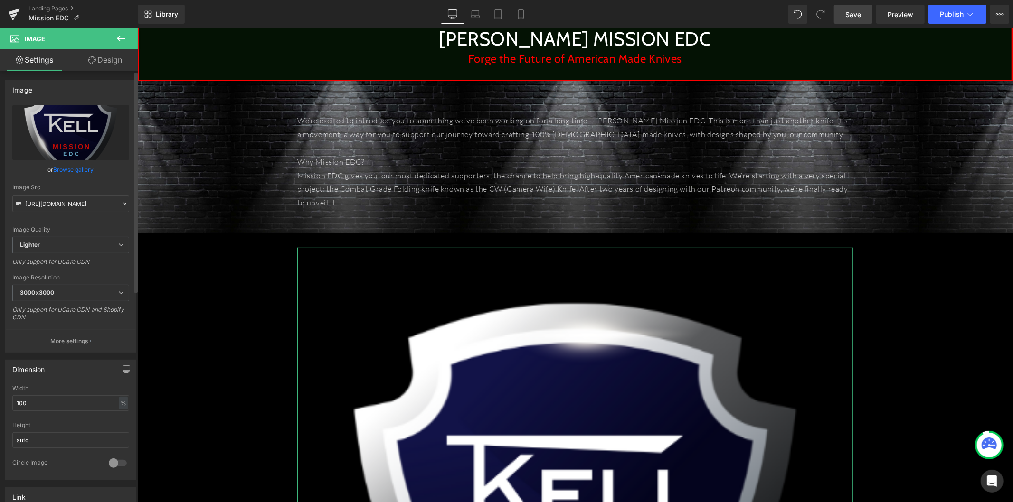
click at [126, 406] on div "100% Width 100 % % px auto Height auto 0 Circle Image" at bounding box center [71, 432] width 130 height 95
click at [119, 406] on div "%" at bounding box center [123, 403] width 9 height 13
click at [119, 427] on li "px" at bounding box center [123, 432] width 12 height 14
click at [21, 405] on input "1170" at bounding box center [70, 404] width 117 height 16
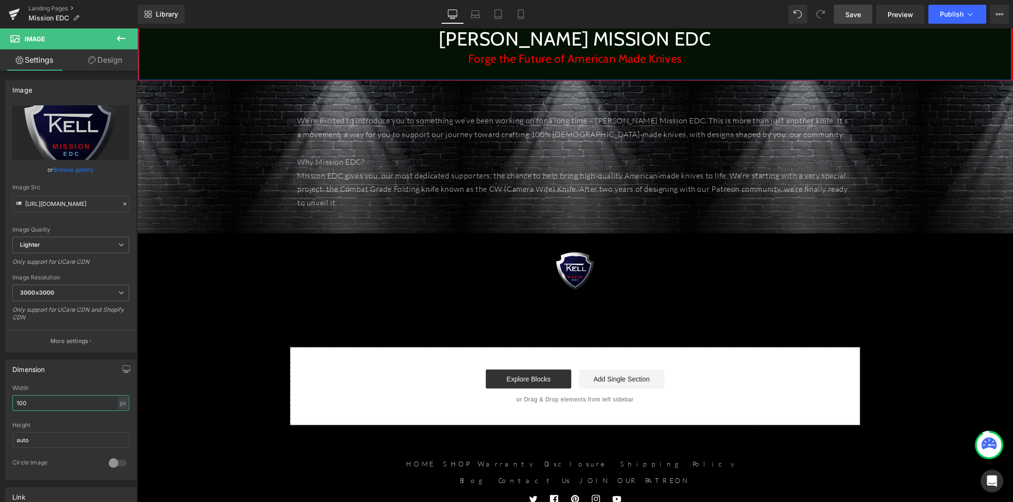
type input "100"
click at [865, 14] on link "Save" at bounding box center [853, 14] width 38 height 19
click at [112, 38] on button at bounding box center [120, 38] width 33 height 21
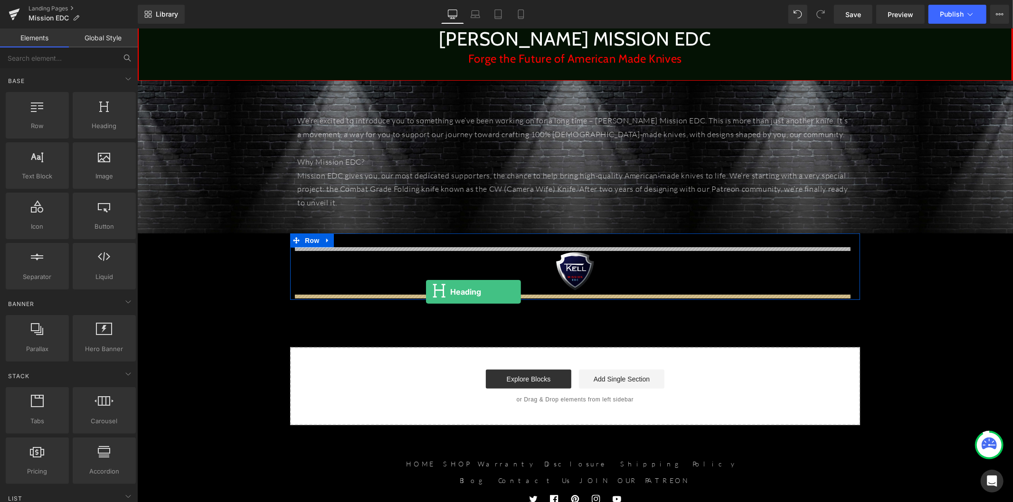
drag, startPoint x: 272, startPoint y: 170, endPoint x: 425, endPoint y: 292, distance: 196.4
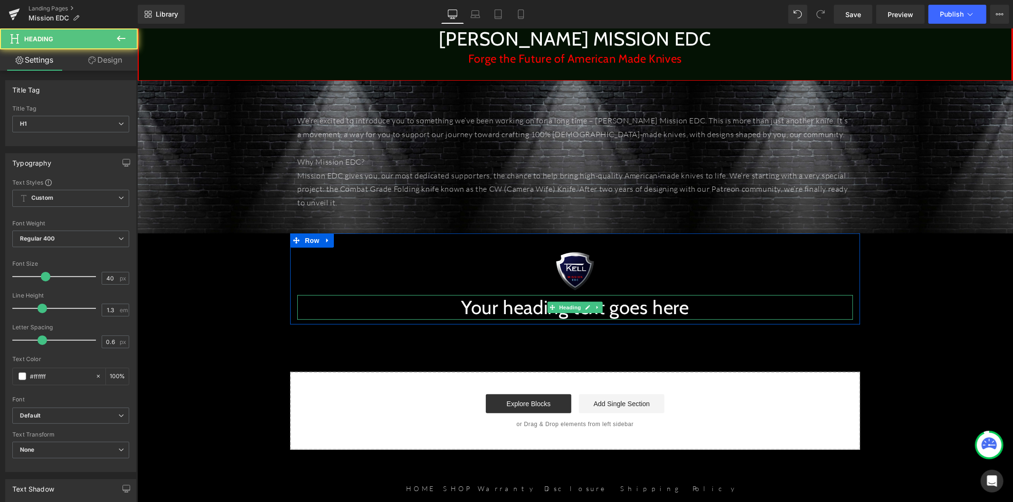
click at [460, 310] on h1 "Your heading text goes here" at bounding box center [575, 307] width 556 height 25
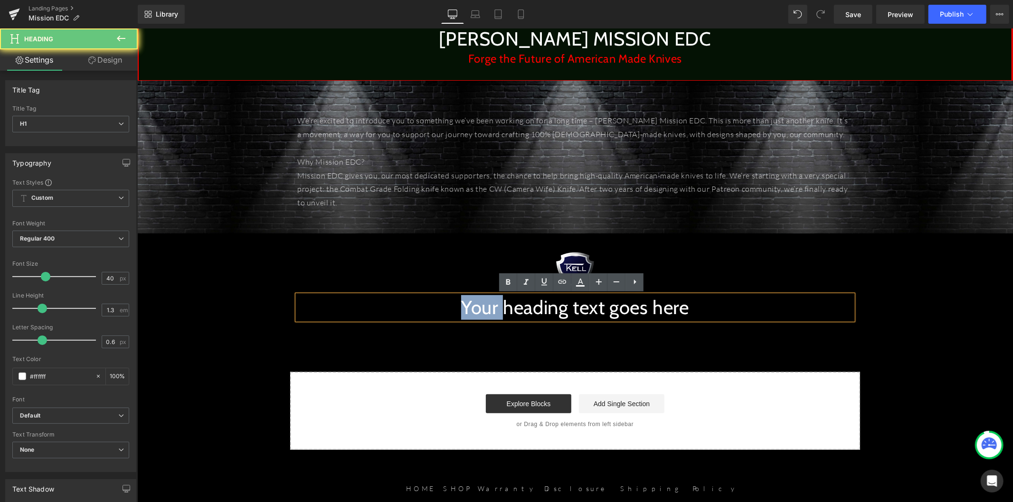
click at [460, 310] on h1 "Your heading text goes here" at bounding box center [575, 307] width 556 height 25
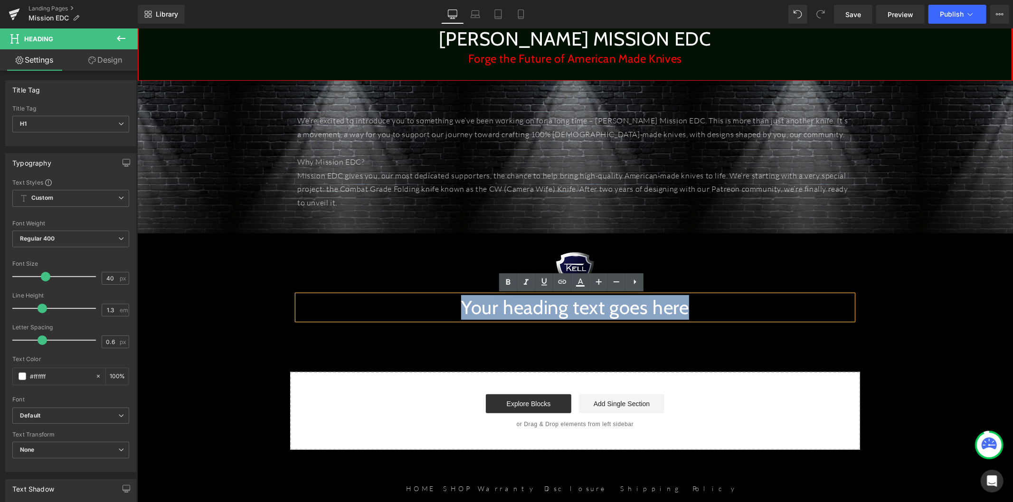
click at [460, 310] on h1 "Your heading text goes here" at bounding box center [575, 307] width 556 height 25
paste div
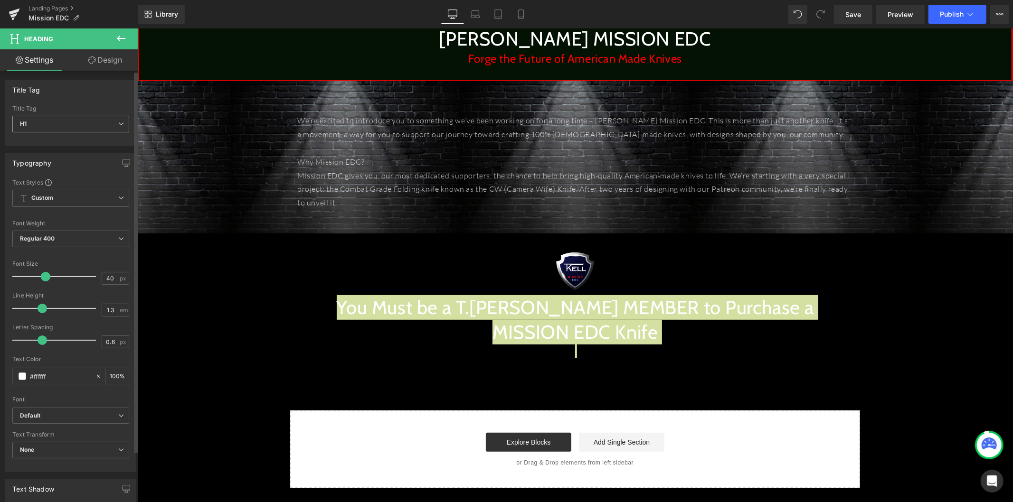
click at [76, 123] on span "H1" at bounding box center [70, 124] width 117 height 17
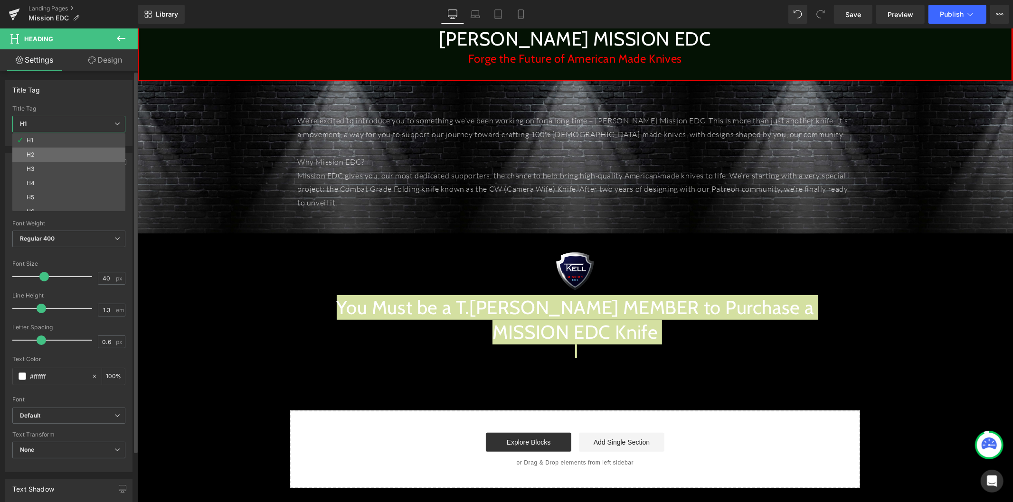
click at [69, 149] on li "H2" at bounding box center [70, 155] width 117 height 14
type input "24"
type input "100"
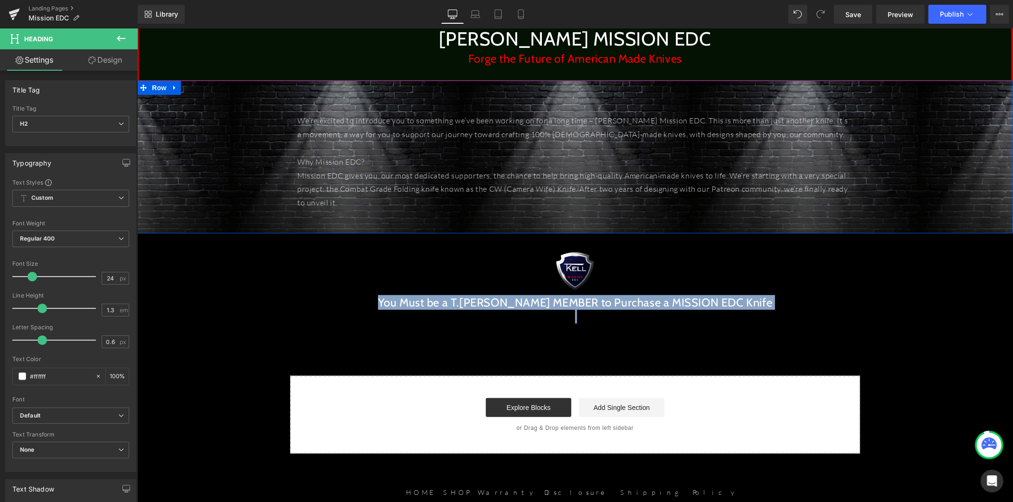
click at [369, 240] on div "Image You Must be a T.KELLIAN PATREON MEMBER to Purchase a MISSION EDC Knife He…" at bounding box center [575, 280] width 570 height 95
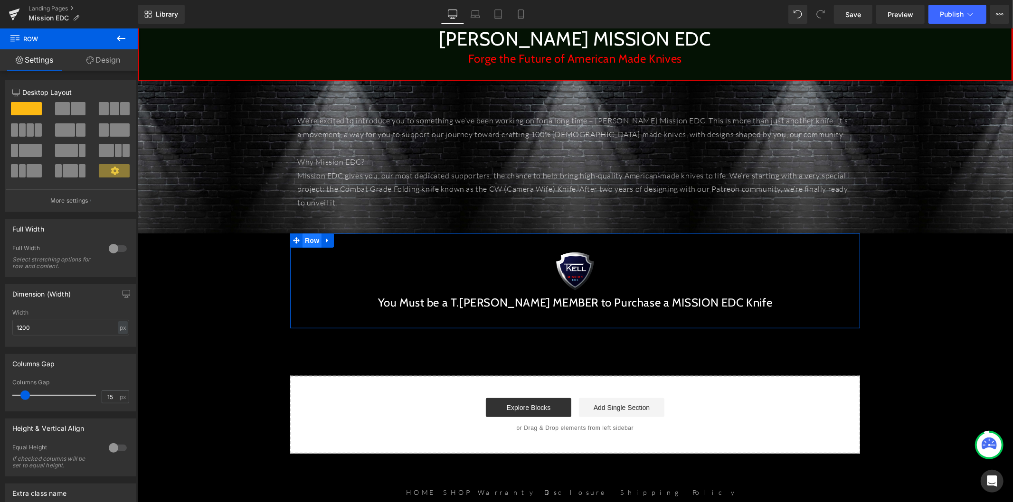
click at [309, 239] on span "Row" at bounding box center [311, 240] width 19 height 14
click at [114, 250] on div at bounding box center [117, 248] width 23 height 15
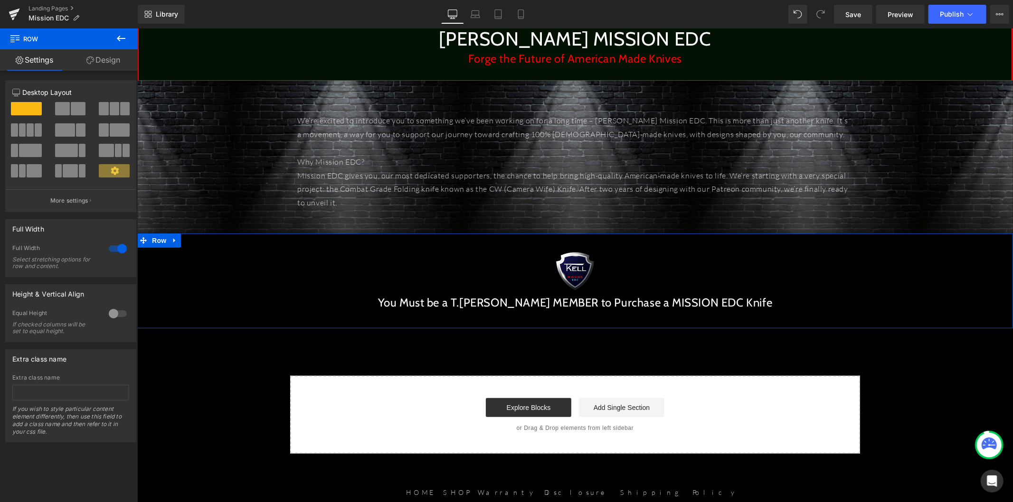
click at [100, 67] on link "Design" at bounding box center [103, 59] width 69 height 21
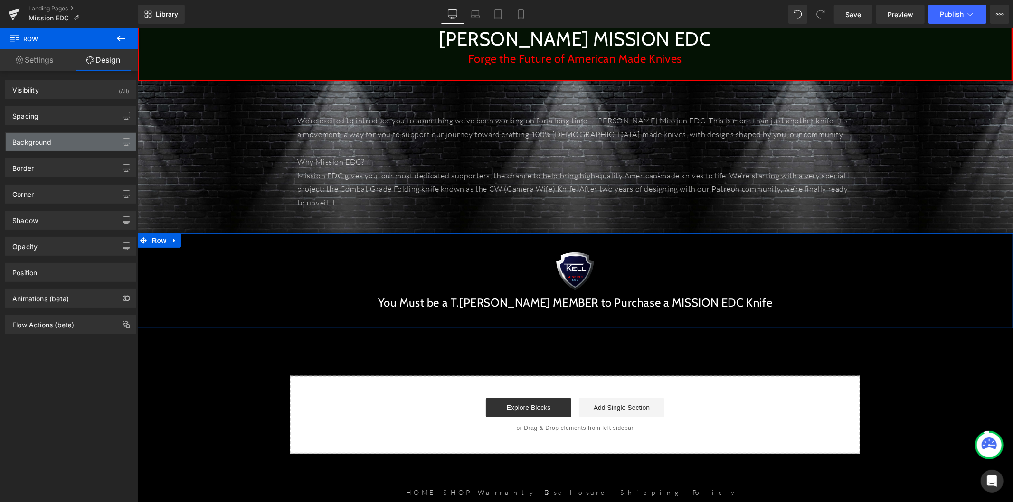
click at [79, 146] on div "Background" at bounding box center [71, 142] width 130 height 18
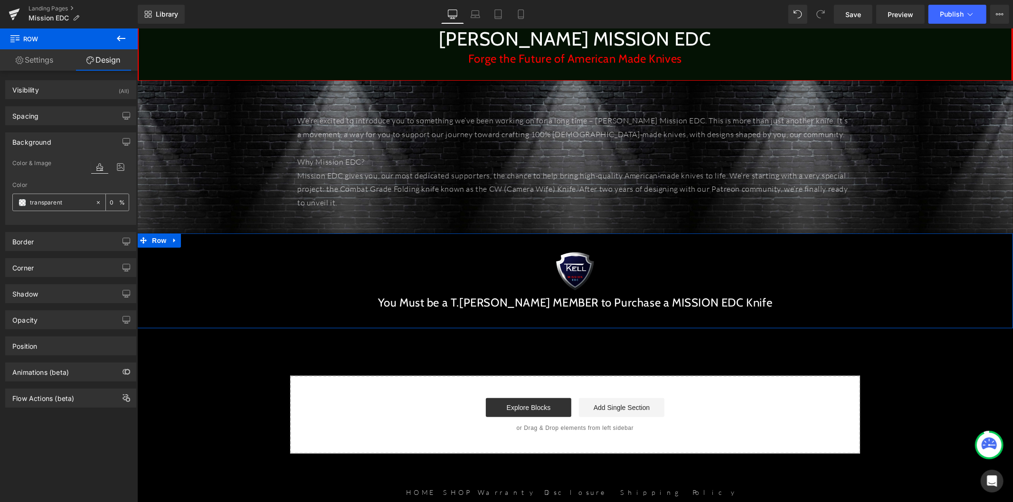
click at [66, 202] on input "transparent" at bounding box center [60, 203] width 61 height 10
paste input "#EC0505"
type input "#EC0505"
type input "100"
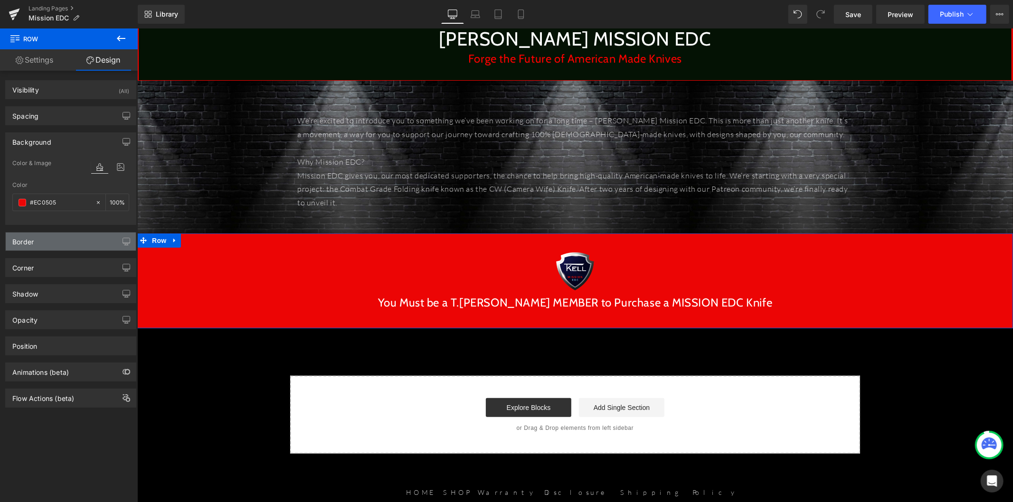
type input "#ec0505"
click at [79, 247] on div "Border" at bounding box center [71, 242] width 130 height 18
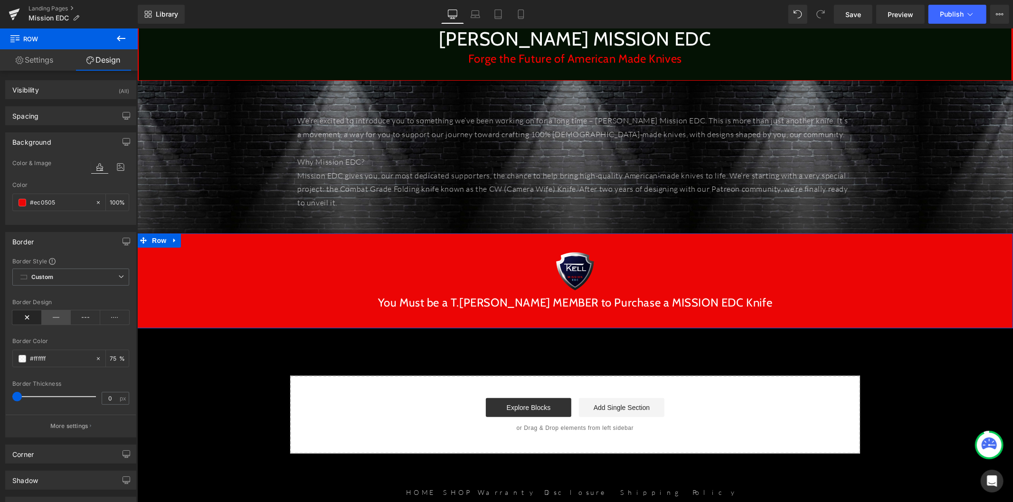
click at [49, 318] on icon at bounding box center [56, 318] width 29 height 14
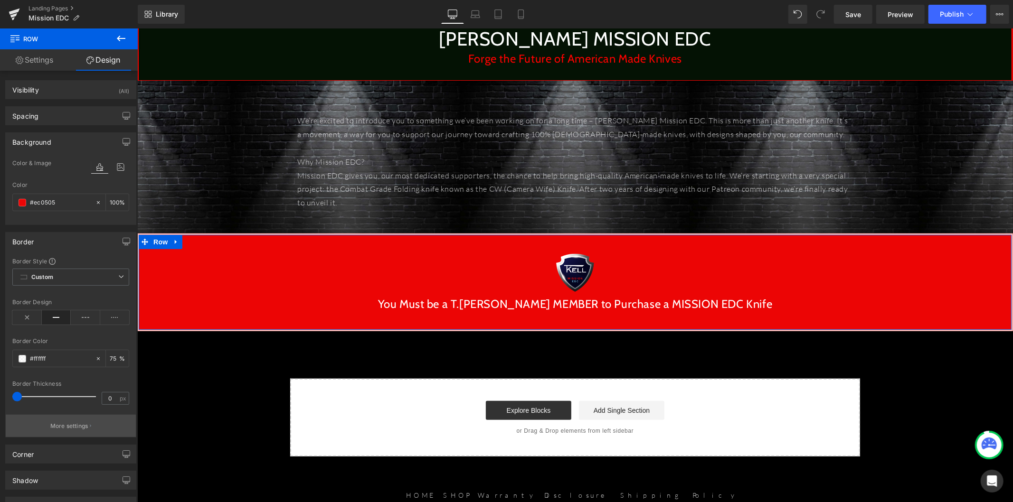
click at [89, 422] on button "More settings" at bounding box center [71, 426] width 130 height 22
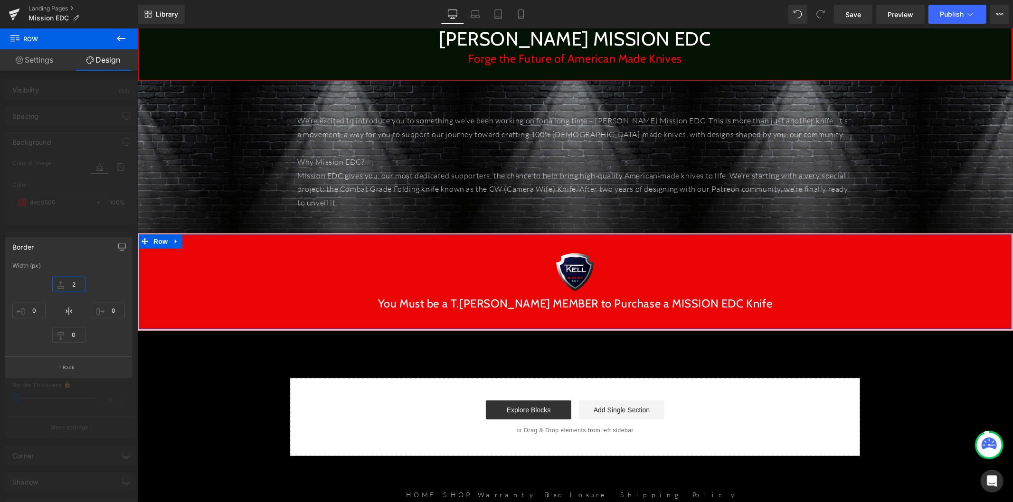
drag, startPoint x: 78, startPoint y: 283, endPoint x: 73, endPoint y: 283, distance: 5.2
click at [73, 283] on input "2" at bounding box center [68, 285] width 33 height 16
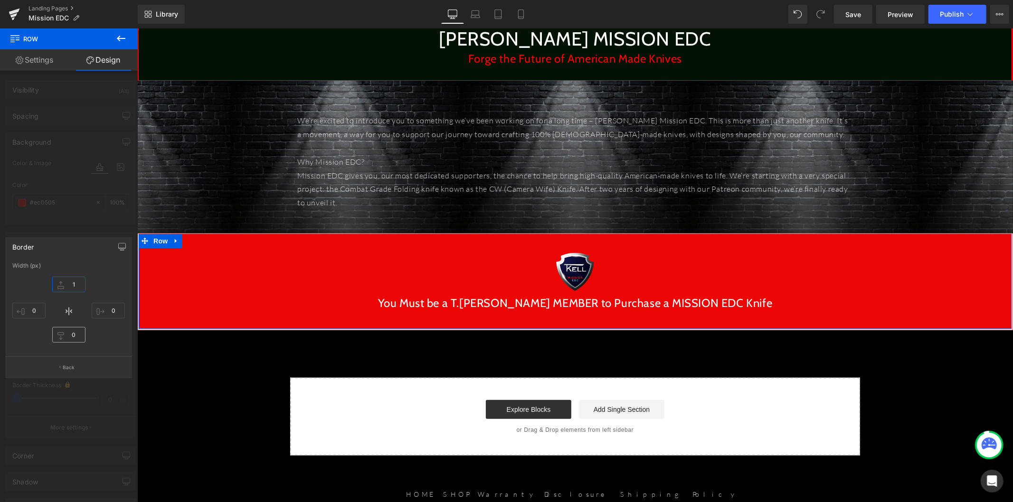
type input "1"
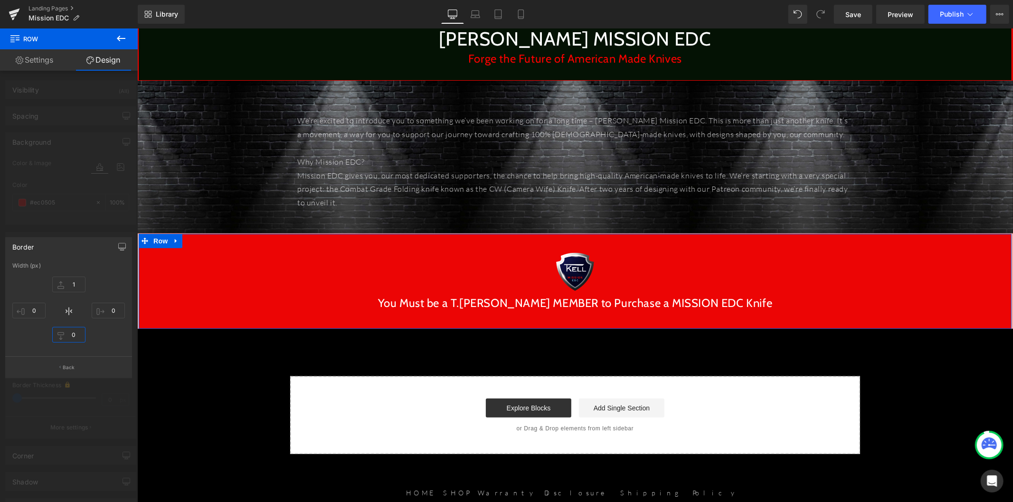
click at [76, 339] on input "0" at bounding box center [68, 335] width 33 height 16
click at [67, 335] on input "2" at bounding box center [68, 335] width 33 height 16
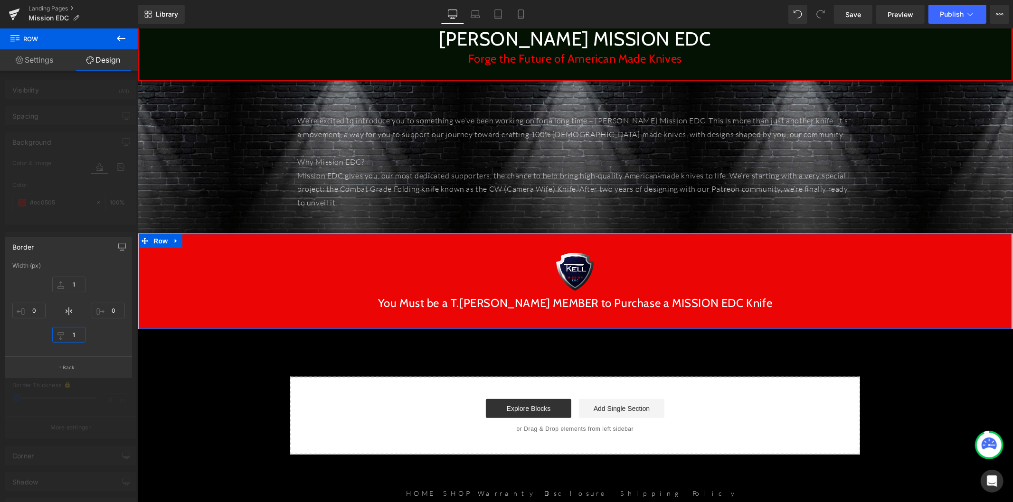
type input "1"
click at [107, 269] on div "Width (px)" at bounding box center [68, 266] width 113 height 7
click at [88, 366] on button "Back" at bounding box center [68, 367] width 127 height 21
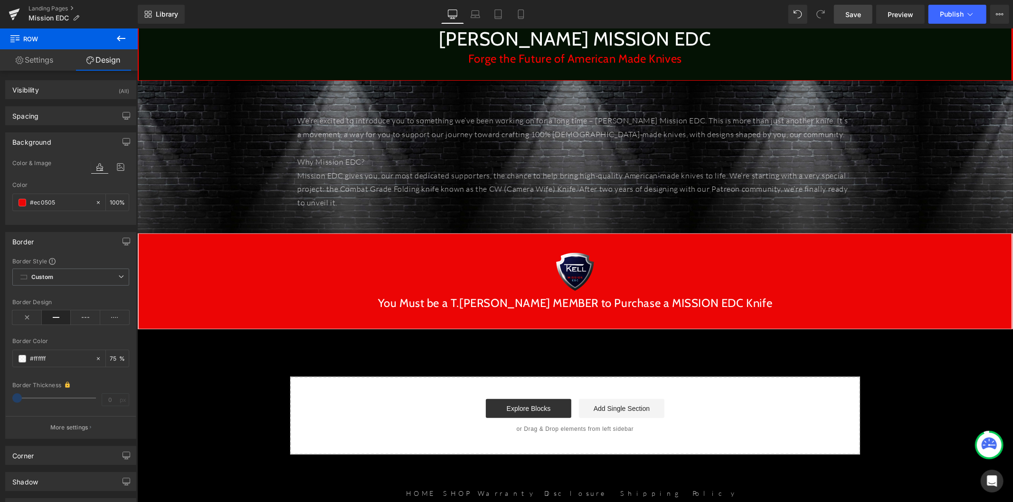
click at [859, 13] on span "Save" at bounding box center [853, 14] width 16 height 10
click at [842, 15] on link "Save" at bounding box center [853, 14] width 38 height 19
click at [119, 40] on icon at bounding box center [121, 39] width 9 height 6
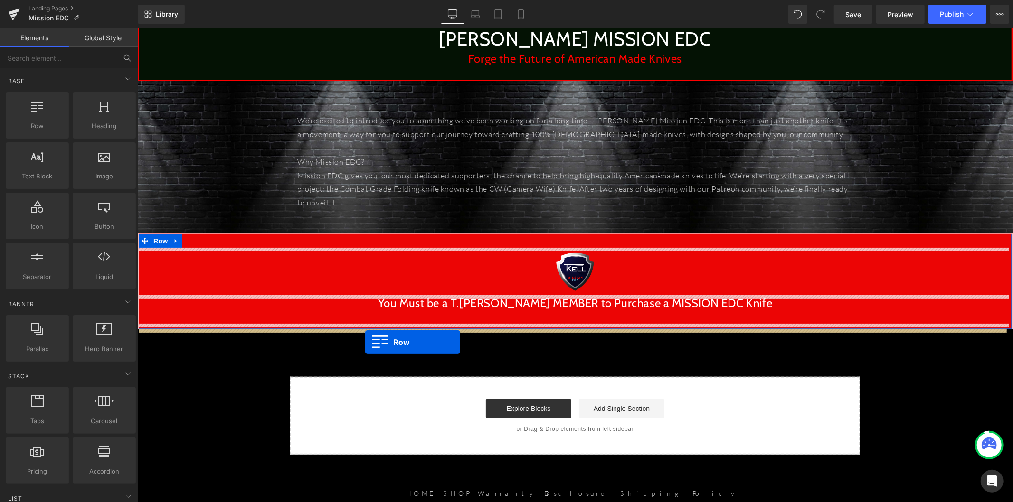
drag, startPoint x: 192, startPoint y: 144, endPoint x: 365, endPoint y: 341, distance: 261.8
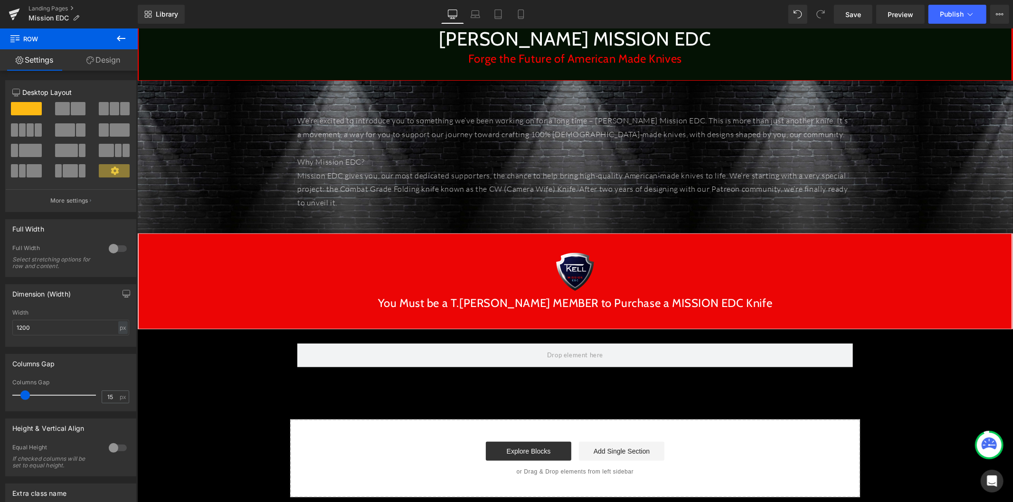
click at [121, 35] on icon at bounding box center [120, 38] width 11 height 11
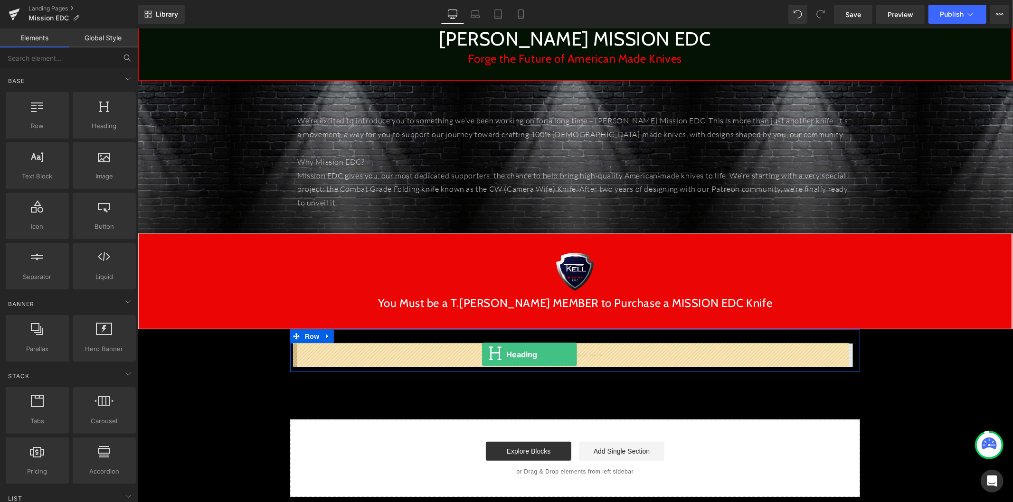
drag, startPoint x: 245, startPoint y: 160, endPoint x: 482, endPoint y: 354, distance: 306.0
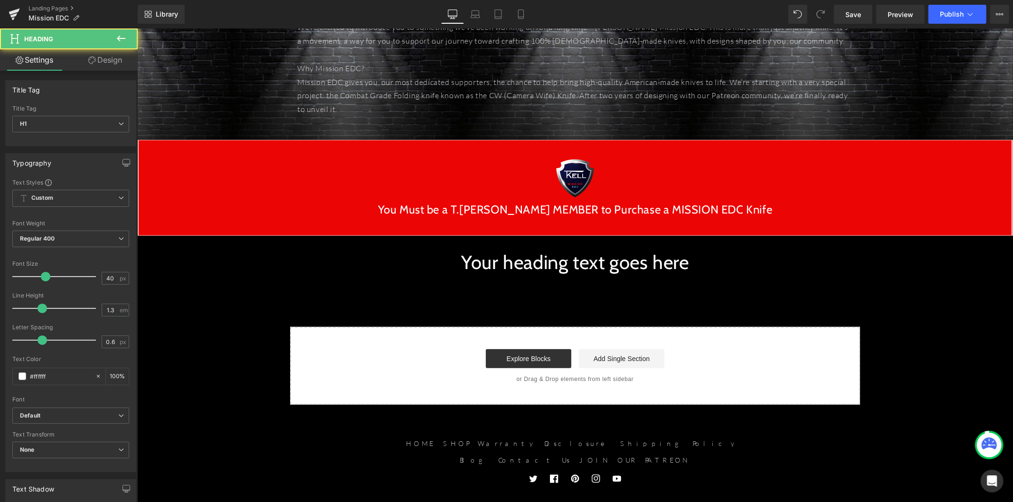
scroll to position [422, 0]
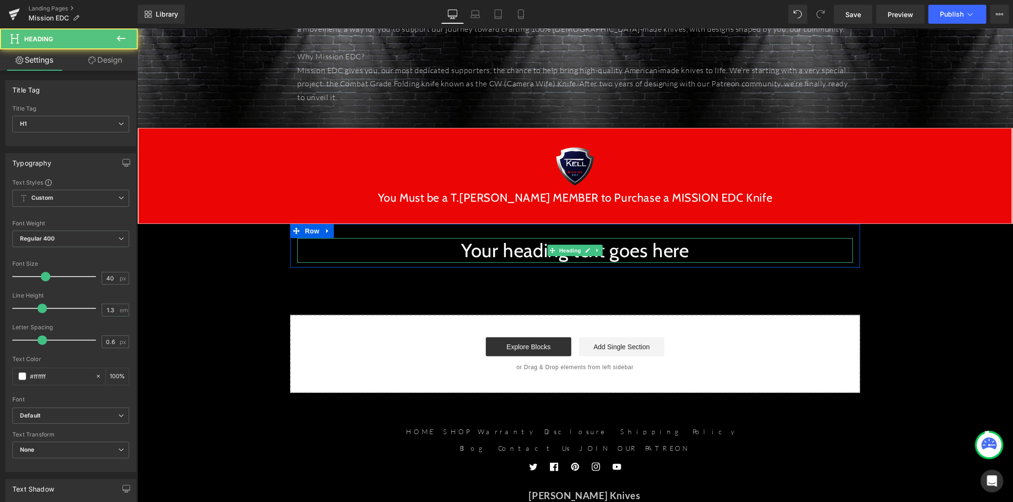
click at [486, 250] on h1 "Your heading text goes here" at bounding box center [575, 250] width 556 height 25
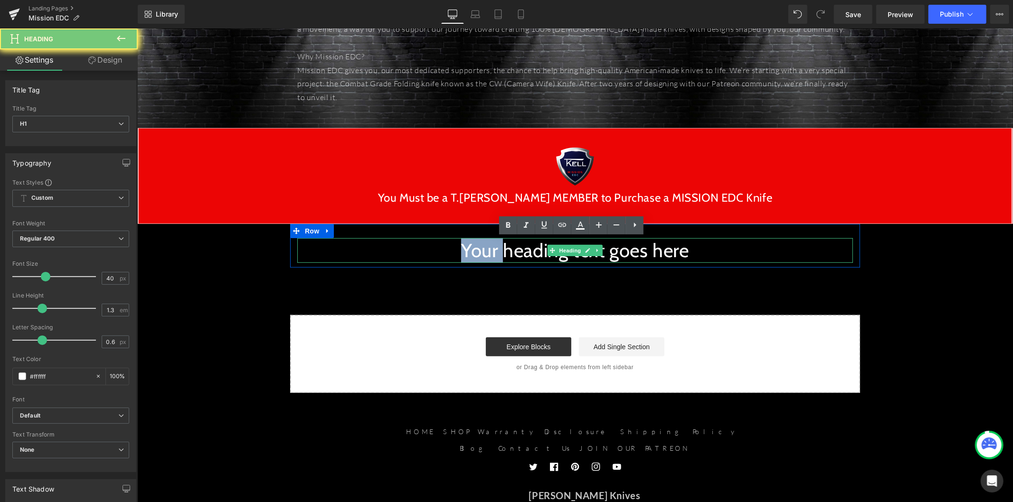
click at [486, 250] on h1 "Your heading text goes here" at bounding box center [575, 250] width 556 height 25
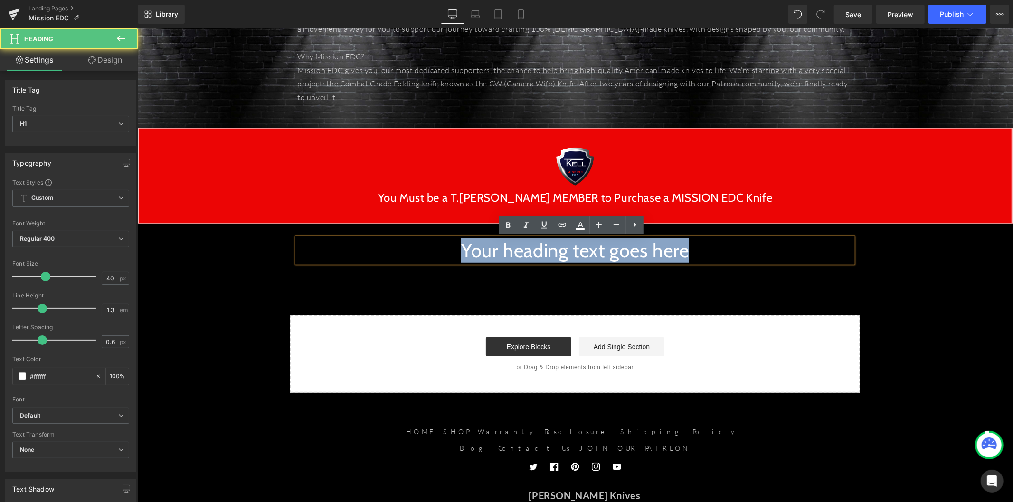
click at [486, 250] on h1 "Your heading text goes here" at bounding box center [575, 250] width 556 height 25
paste div
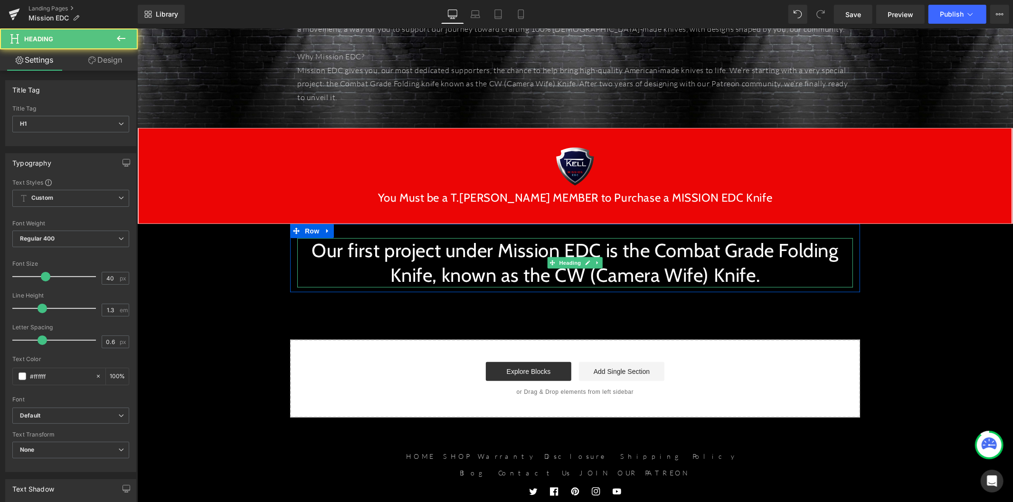
drag, startPoint x: 368, startPoint y: 264, endPoint x: 342, endPoint y: 262, distance: 25.2
click at [367, 263] on h1 "Our first project under Mission EDC is the Combat Grade Folding Knife, known as…" at bounding box center [575, 262] width 556 height 49
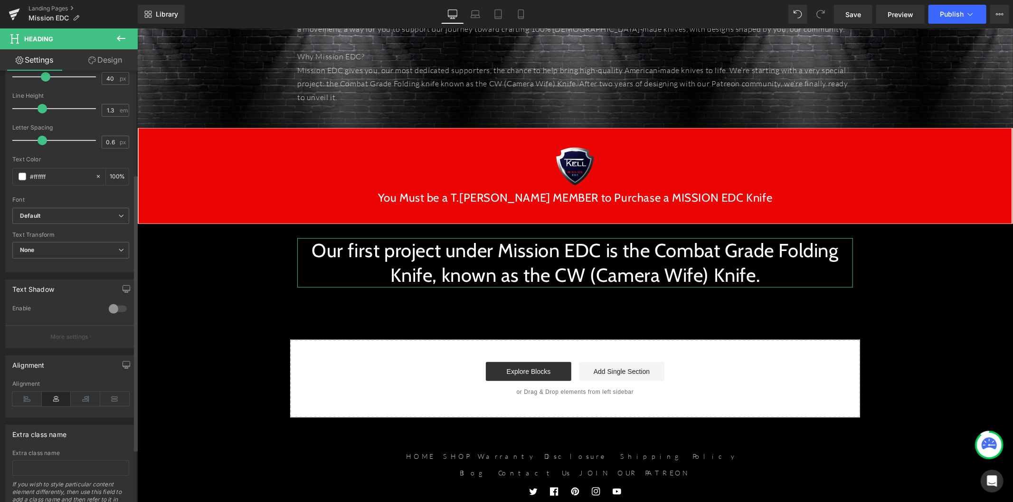
scroll to position [243, 0]
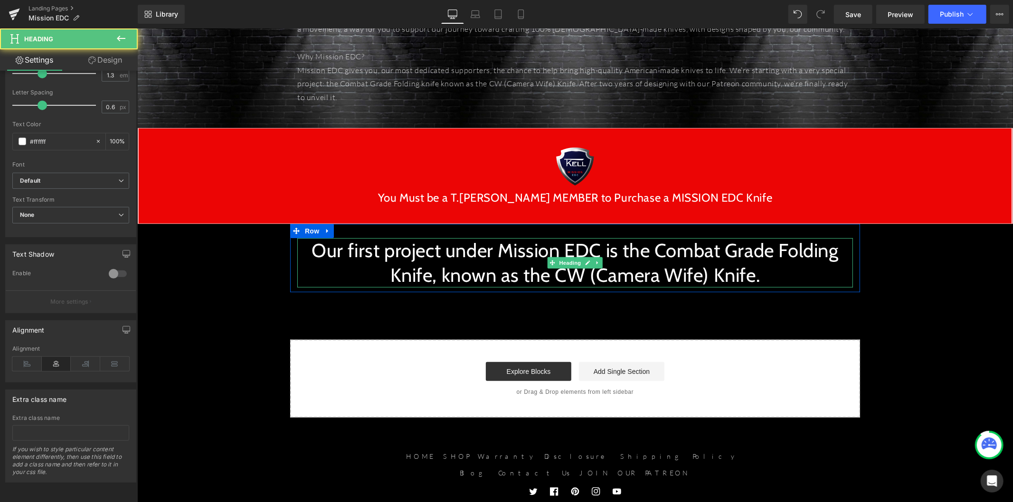
click at [406, 264] on h1 "Our first project under Mission EDC is the Combat Grade Folding Knife, known as…" at bounding box center [575, 262] width 556 height 49
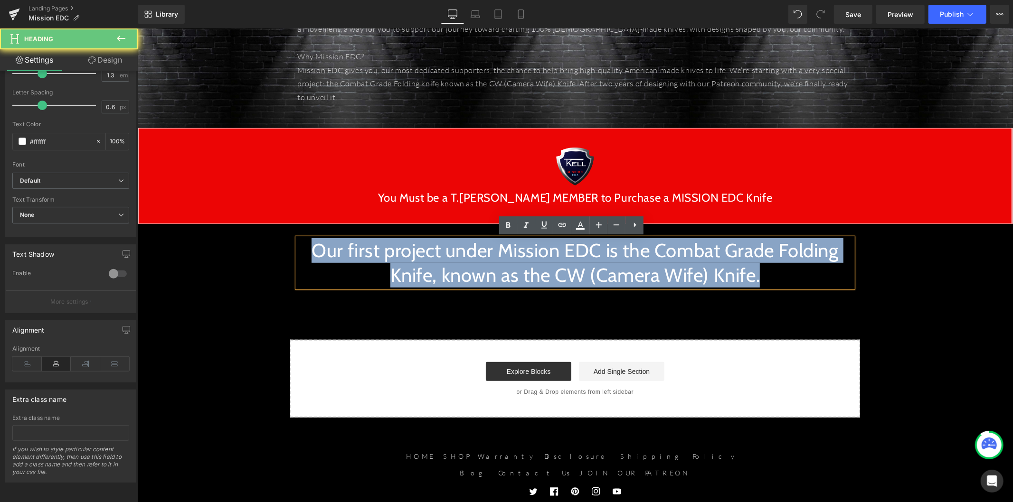
click at [406, 264] on h1 "Our first project under Mission EDC is the Combat Grade Folding Knife, known as…" at bounding box center [575, 262] width 556 height 49
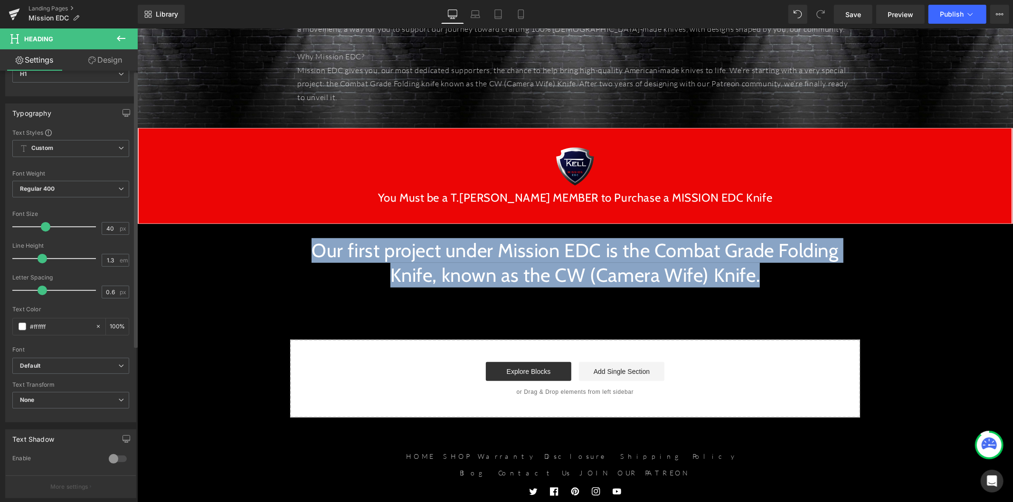
scroll to position [53, 0]
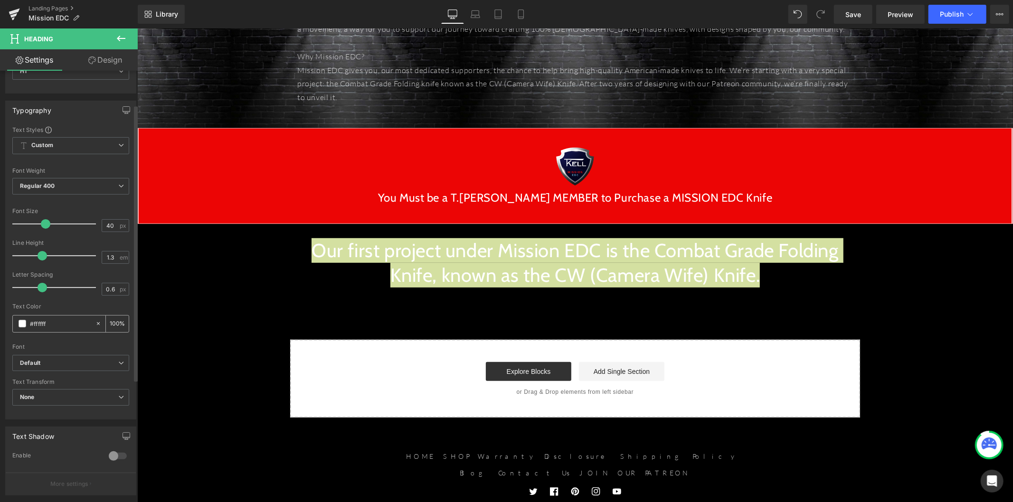
click at [36, 316] on div "#ffffff" at bounding box center [54, 324] width 82 height 17
click at [37, 325] on input "#ffffff" at bounding box center [60, 324] width 61 height 10
paste input "#E0752D"
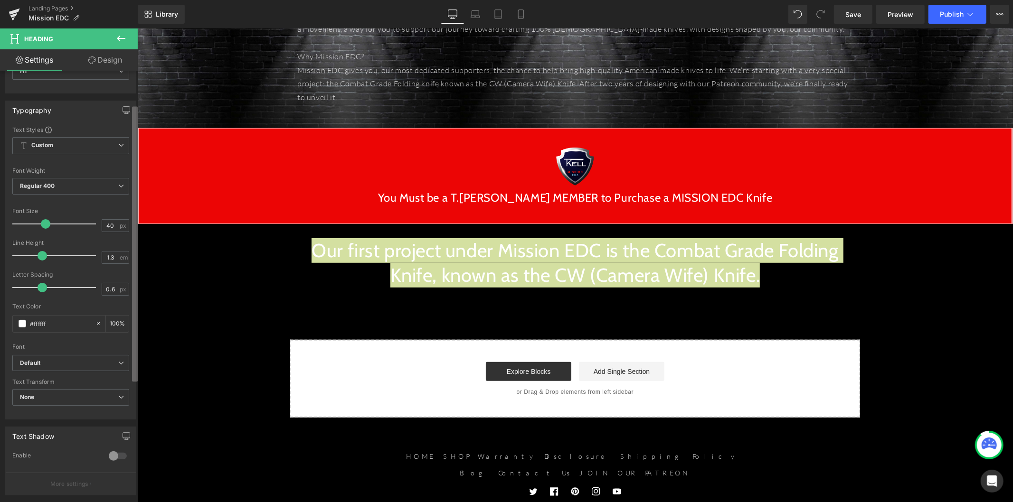
type input "##E0752D"
type input "0"
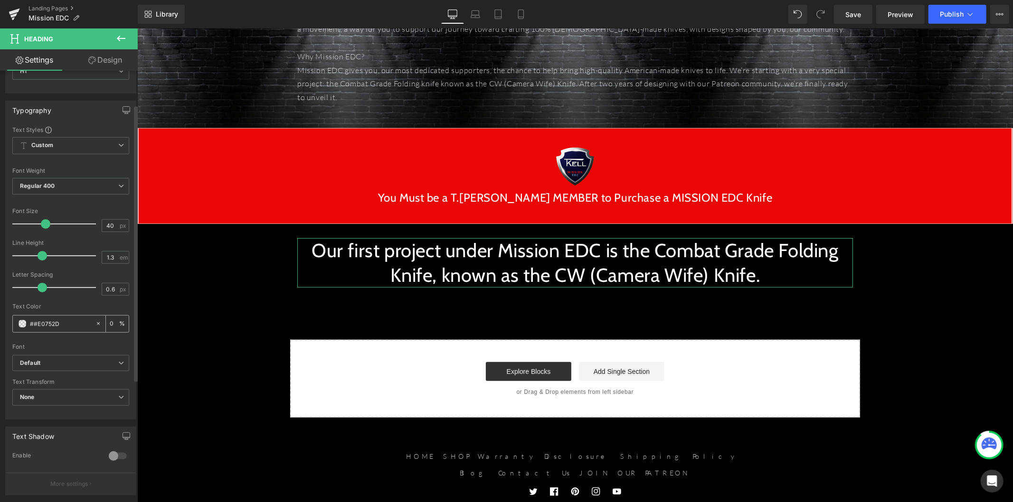
click at [46, 324] on input "##E0752D" at bounding box center [60, 324] width 61 height 10
paste input "text"
type input "#E0752D"
type input "100"
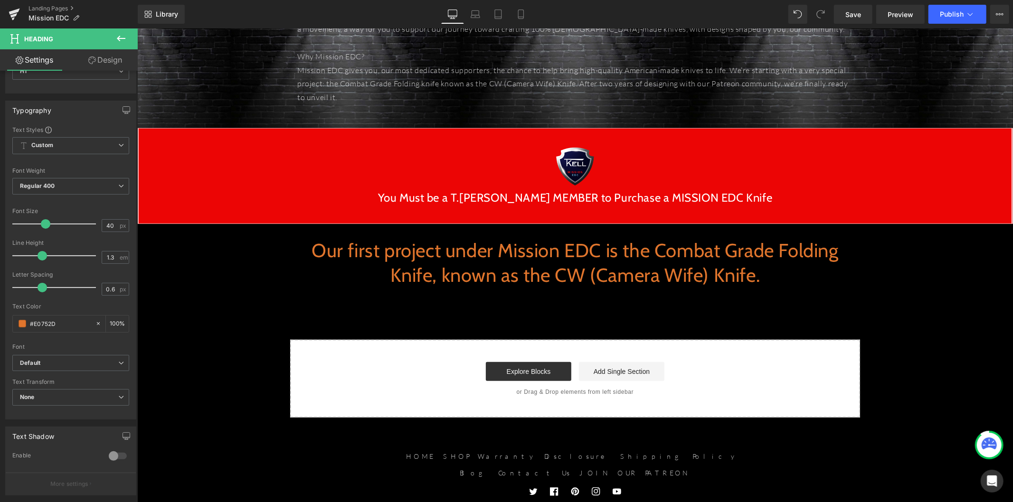
click at [174, 320] on div "INTRODUCING: Heading Image Row T.KELL MISSION EDC Heading Forge the Future of A…" at bounding box center [575, 26] width 876 height 783
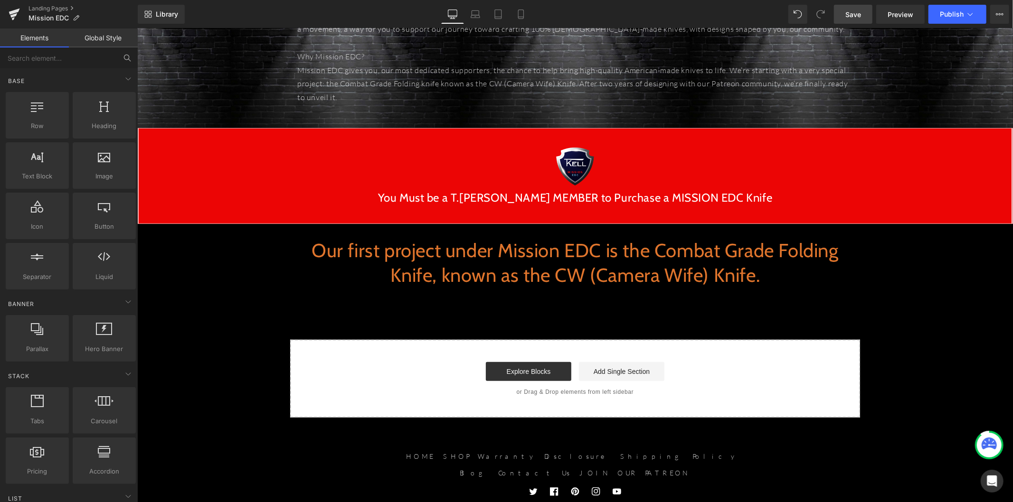
click at [853, 13] on span "Save" at bounding box center [853, 14] width 16 height 10
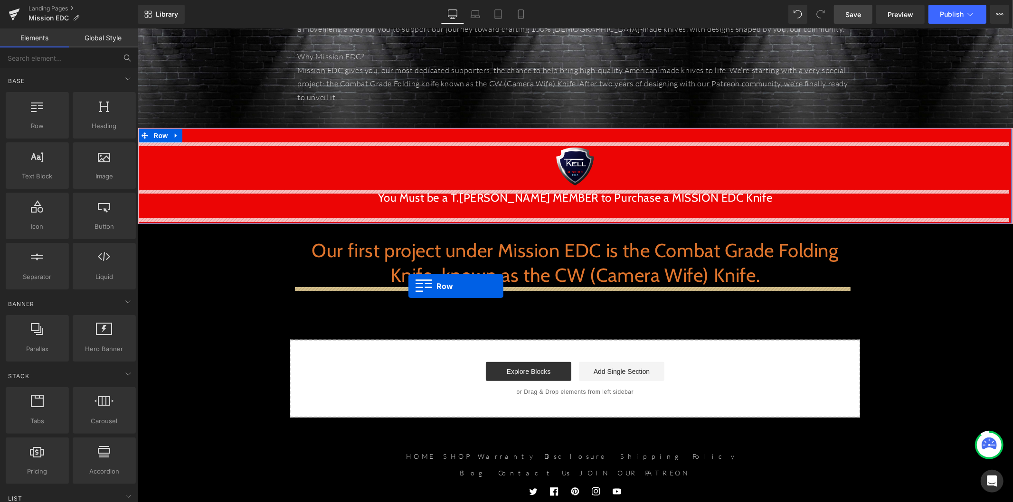
drag, startPoint x: 182, startPoint y: 143, endPoint x: 408, endPoint y: 286, distance: 266.8
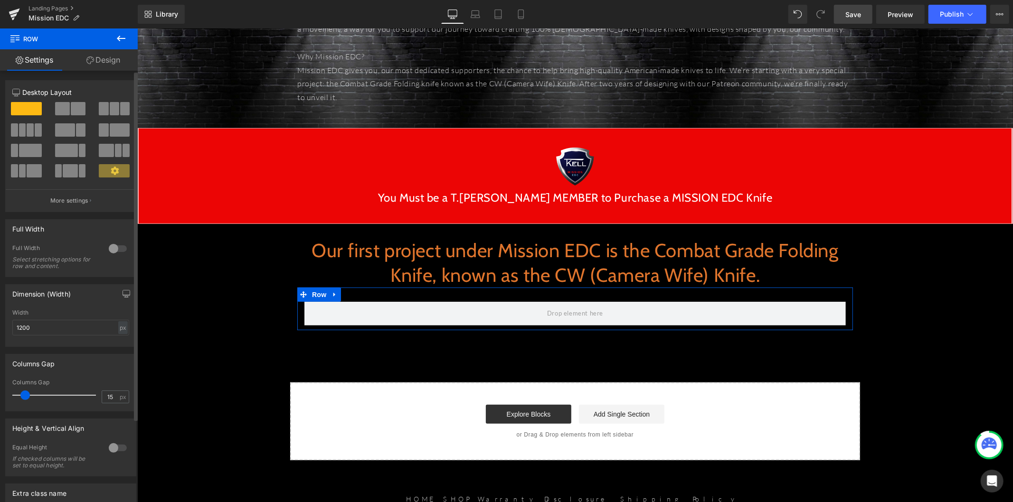
click at [67, 112] on span at bounding box center [62, 108] width 15 height 13
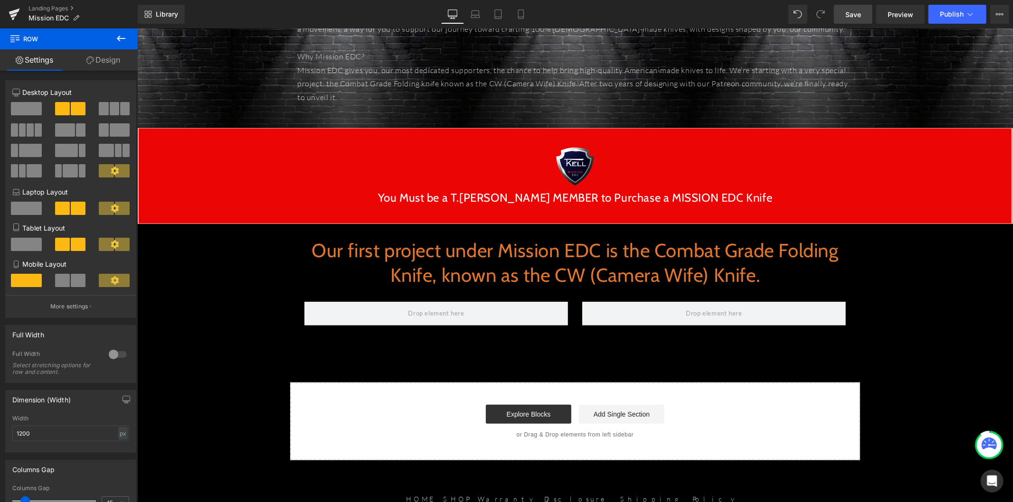
click at [119, 36] on icon at bounding box center [121, 39] width 9 height 6
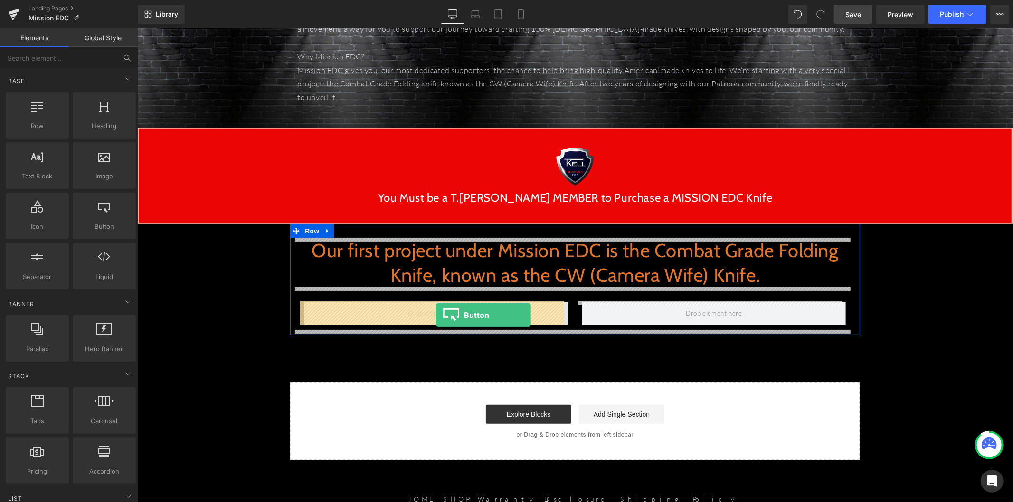
drag, startPoint x: 251, startPoint y: 255, endPoint x: 435, endPoint y: 314, distance: 193.6
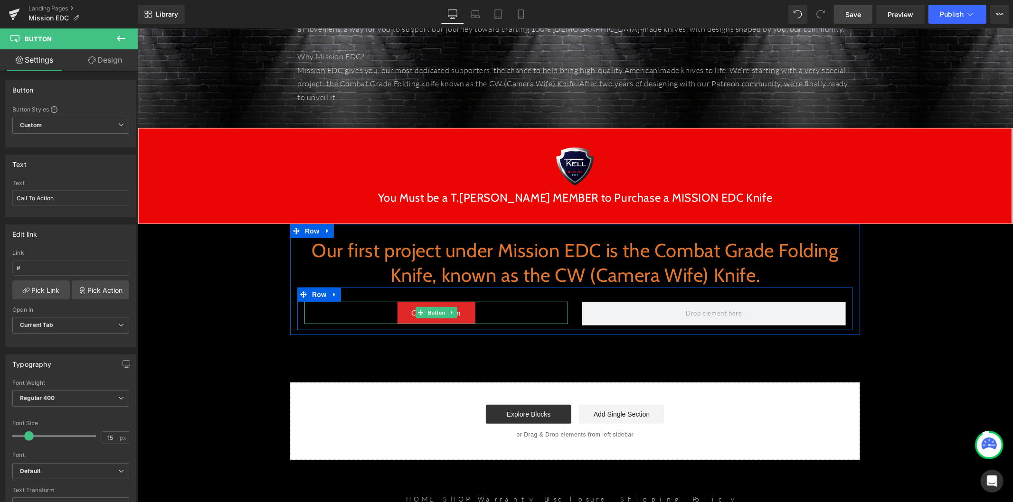
click at [455, 313] on link "Call To Action" at bounding box center [436, 313] width 78 height 22
click at [459, 312] on link "Call To Action" at bounding box center [436, 313] width 78 height 22
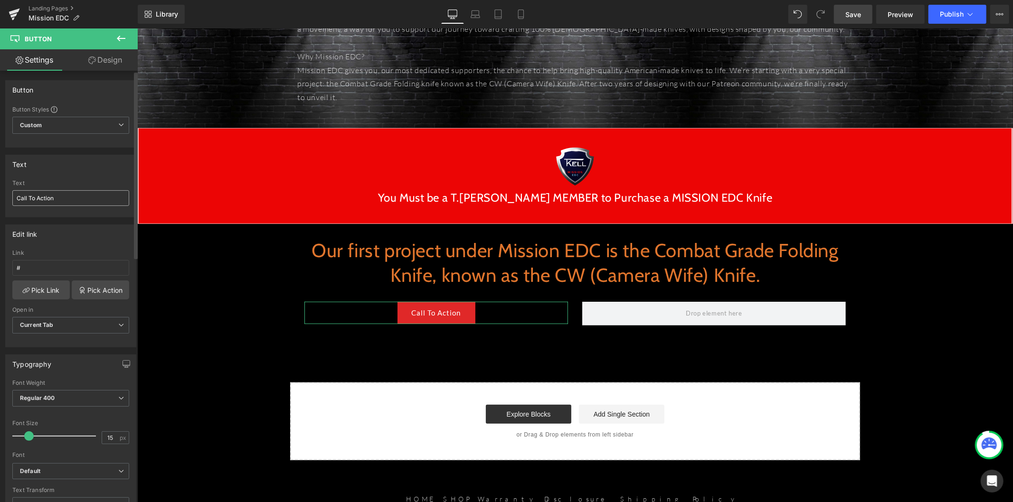
click at [67, 201] on input "Call To Action" at bounding box center [70, 198] width 117 height 16
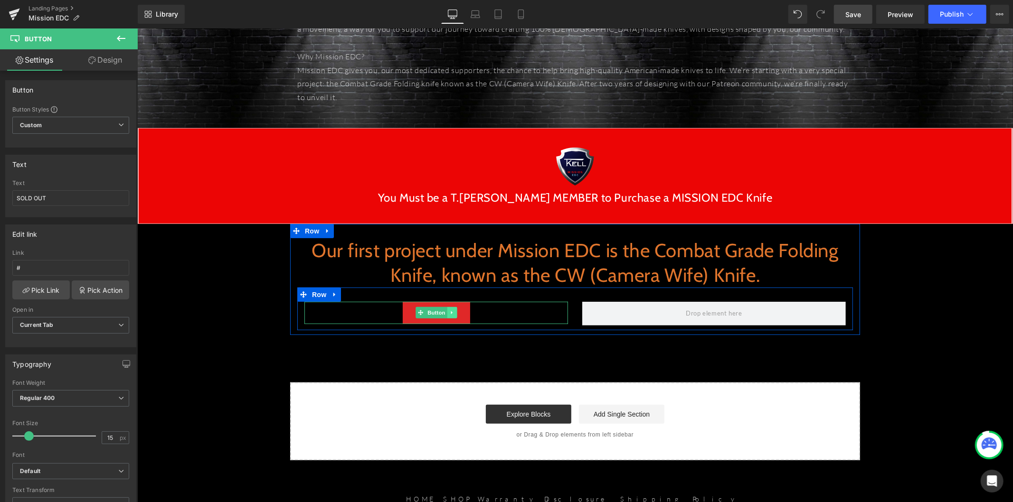
type input "SOLD OUT"
click at [449, 313] on icon at bounding box center [451, 313] width 5 height 6
click at [444, 313] on icon at bounding box center [446, 313] width 5 height 6
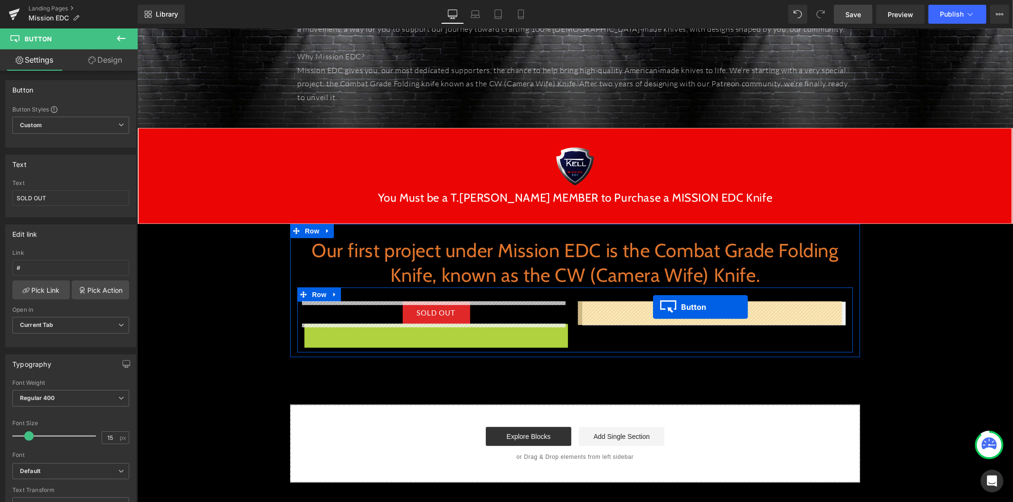
drag, startPoint x: 414, startPoint y: 334, endPoint x: 684, endPoint y: 337, distance: 270.2
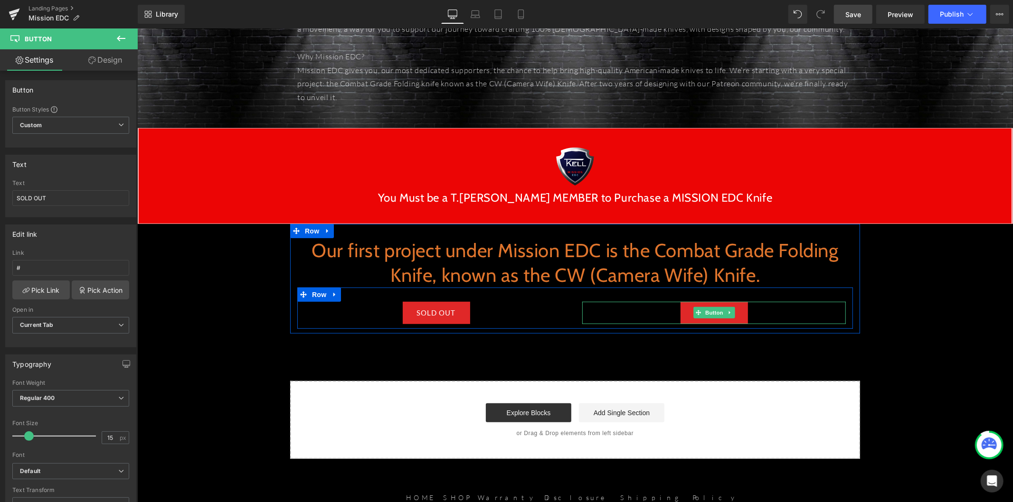
click at [739, 310] on link "SOLD OUT" at bounding box center [713, 313] width 67 height 22
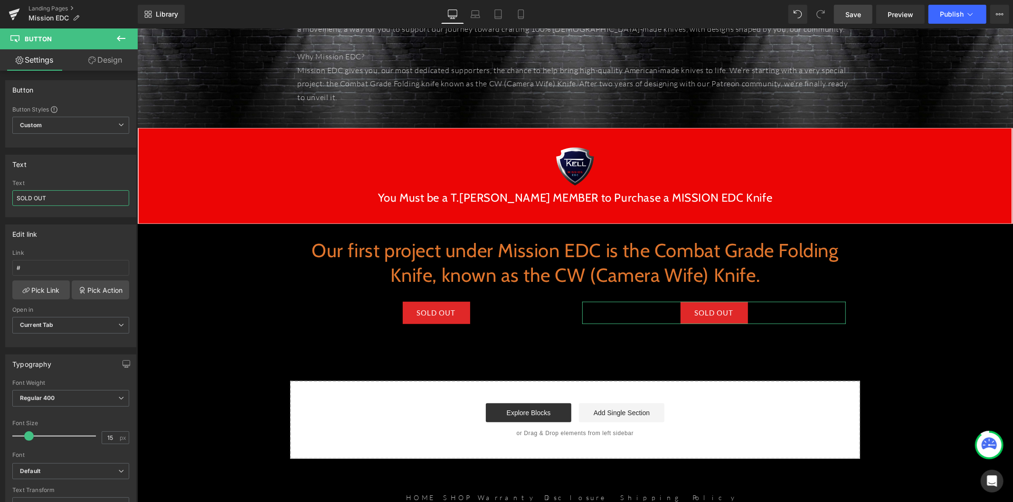
drag, startPoint x: 37, startPoint y: 196, endPoint x: -37, endPoint y: 197, distance: 73.1
click at [0, 197] on html "Button You are previewing how the will restyle your page. You can not edit Elem…" at bounding box center [506, 251] width 1013 height 502
type input "JOIN PATREON"
click at [859, 11] on span "Save" at bounding box center [853, 14] width 16 height 10
click at [124, 30] on button at bounding box center [120, 38] width 33 height 21
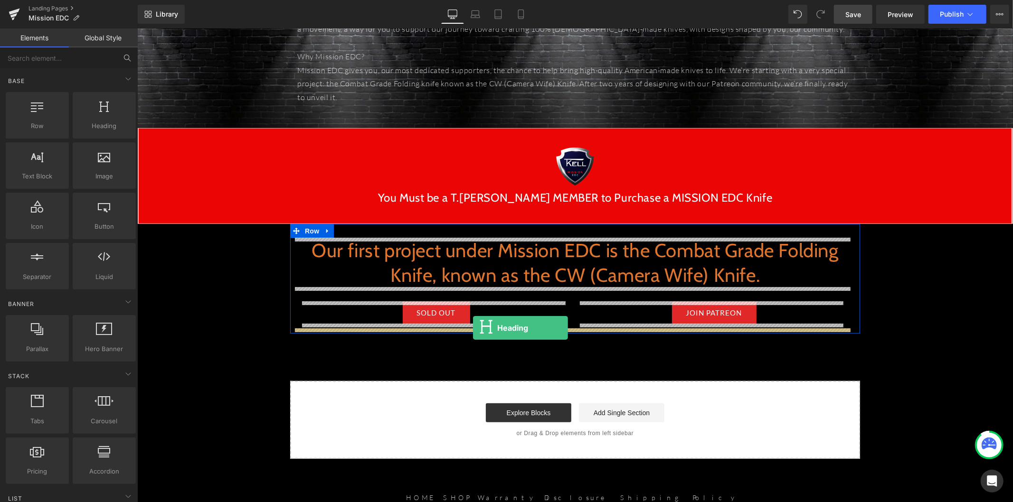
drag, startPoint x: 268, startPoint y: 159, endPoint x: 472, endPoint y: 328, distance: 265.0
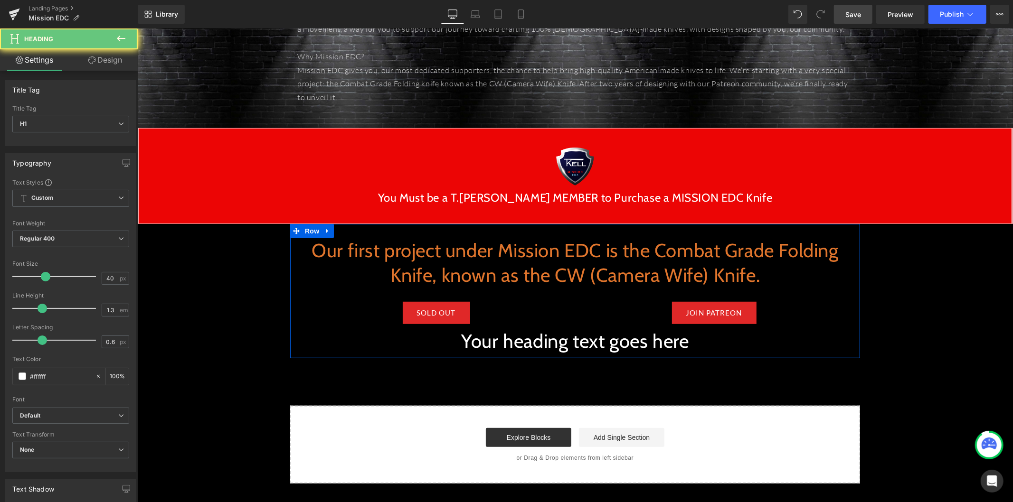
click at [494, 347] on h1 "Your heading text goes here" at bounding box center [575, 341] width 556 height 25
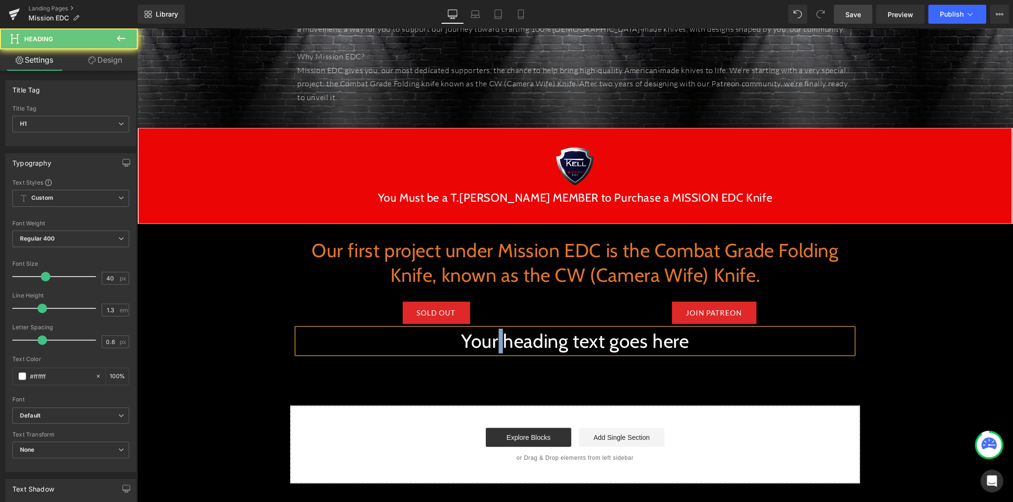
click at [494, 347] on h1 "Your heading text goes here" at bounding box center [575, 341] width 556 height 25
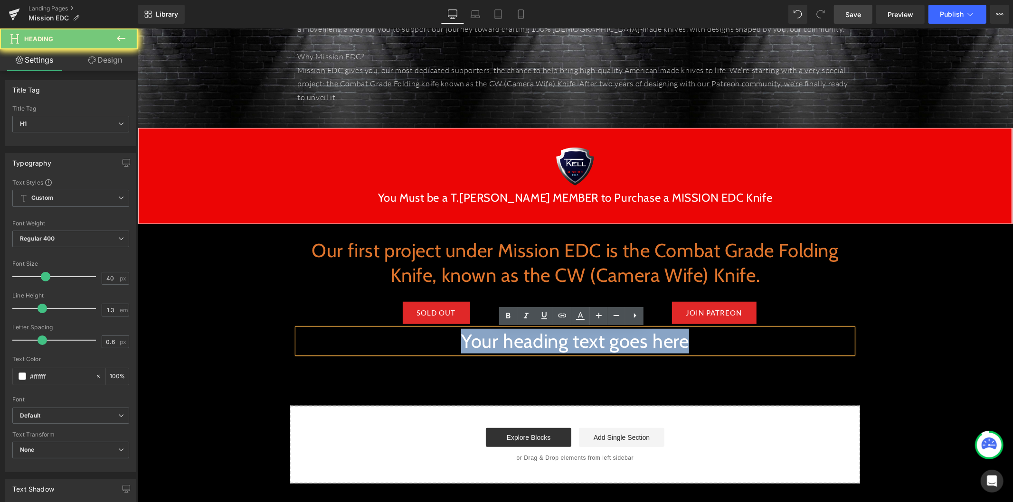
click at [494, 347] on h1 "Your heading text goes here" at bounding box center [575, 341] width 556 height 25
paste div
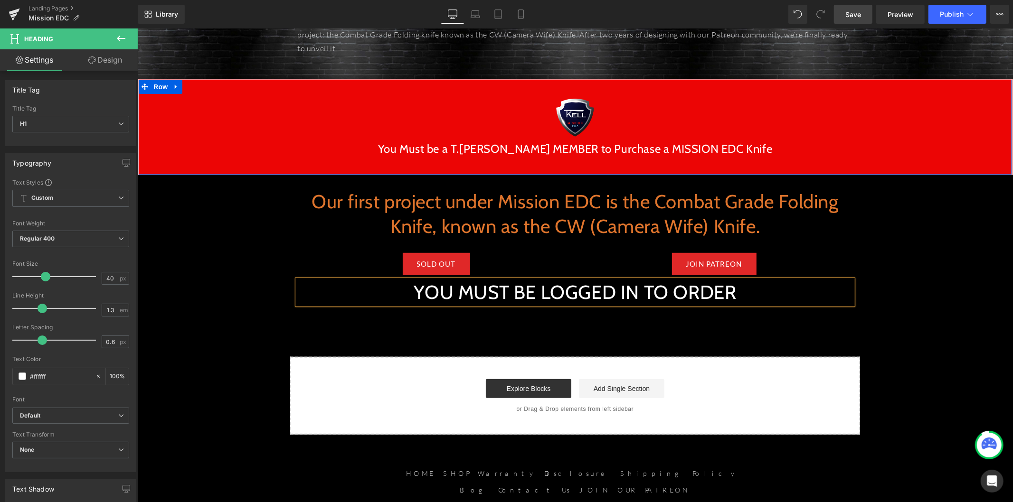
scroll to position [475, 0]
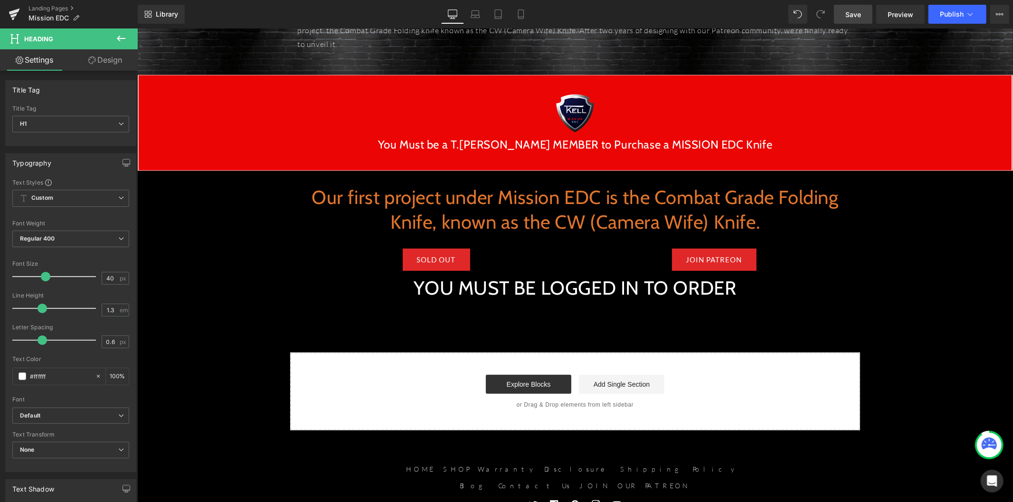
click at [120, 45] on button at bounding box center [120, 38] width 33 height 21
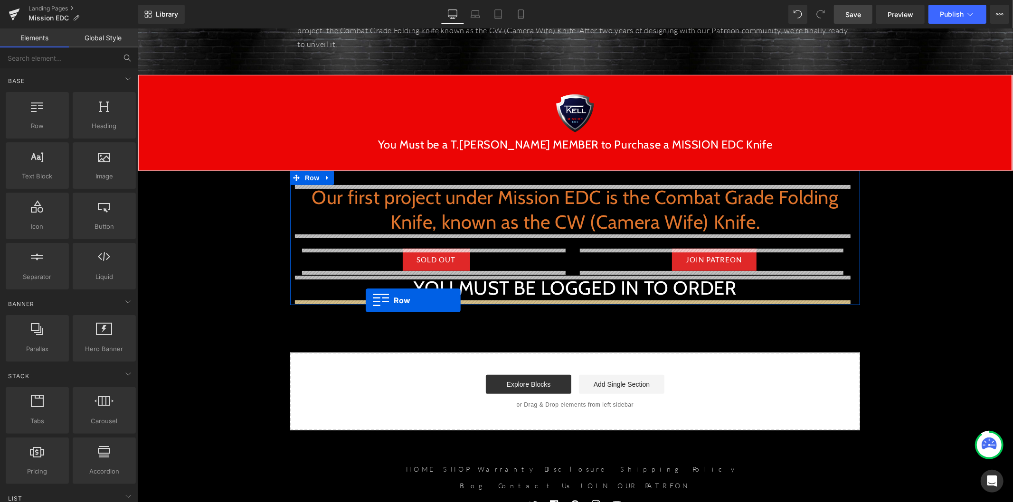
drag, startPoint x: 180, startPoint y: 145, endPoint x: 365, endPoint y: 300, distance: 241.3
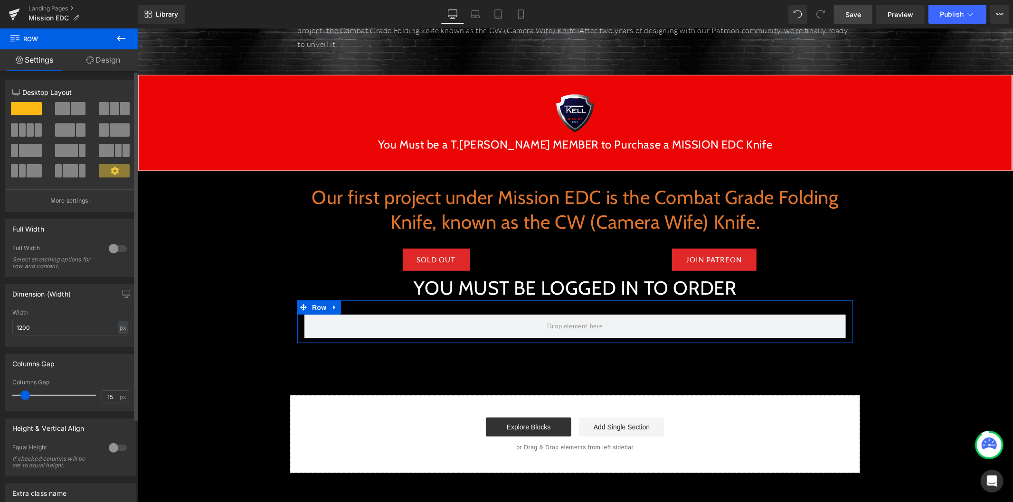
click at [115, 148] on span at bounding box center [118, 150] width 7 height 13
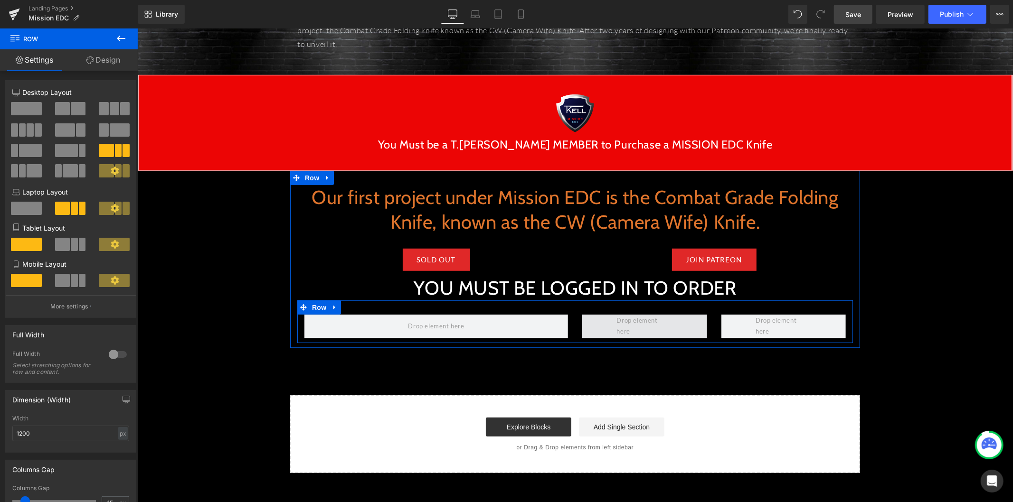
click at [591, 322] on span at bounding box center [644, 326] width 125 height 24
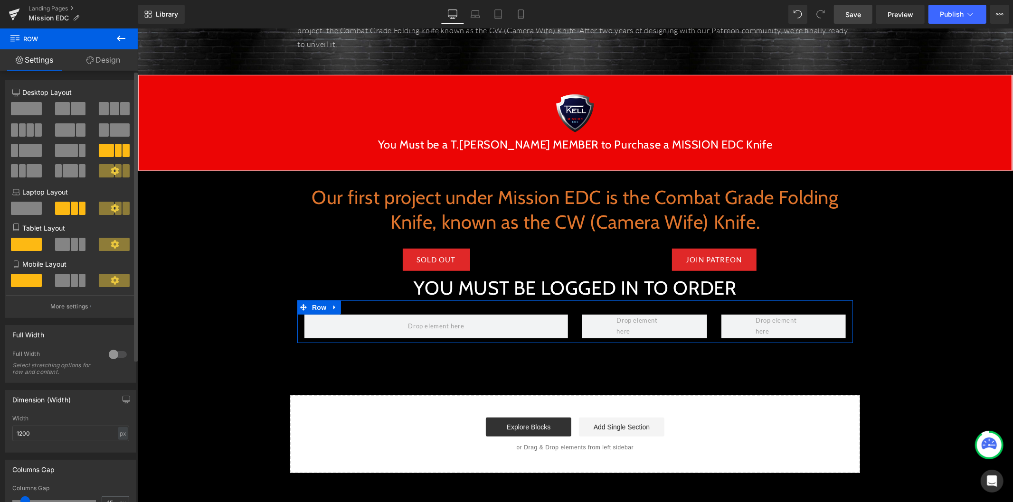
click at [111, 174] on icon at bounding box center [115, 171] width 9 height 9
click at [67, 168] on span at bounding box center [70, 170] width 15 height 13
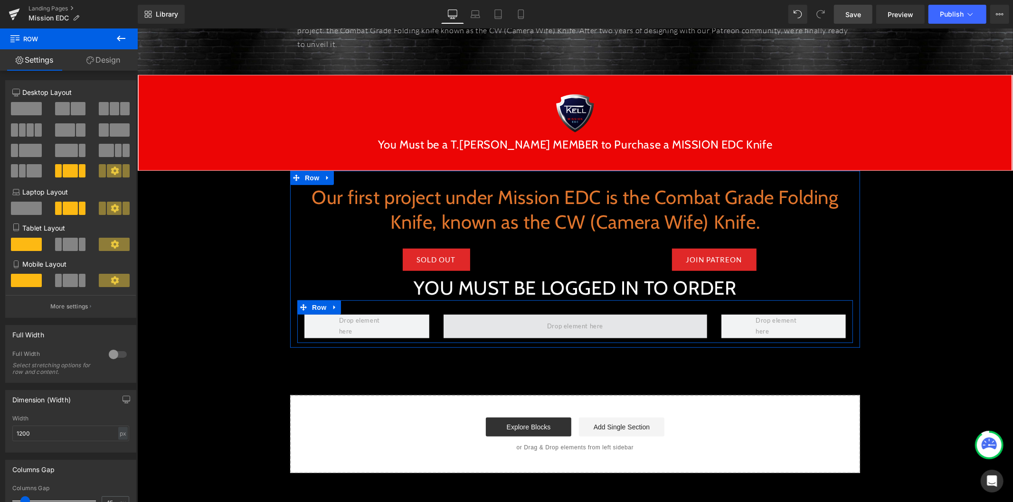
click at [506, 328] on span at bounding box center [575, 326] width 264 height 24
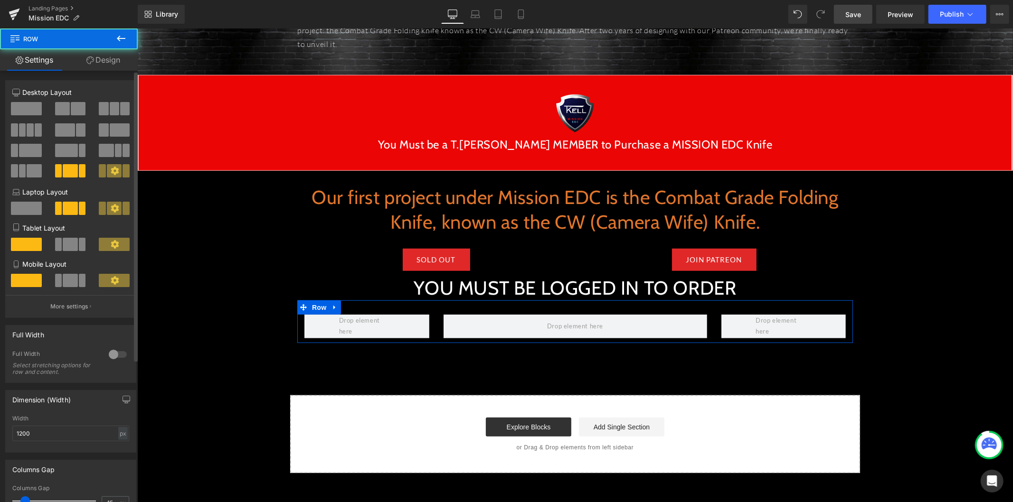
click at [34, 106] on span at bounding box center [26, 108] width 31 height 13
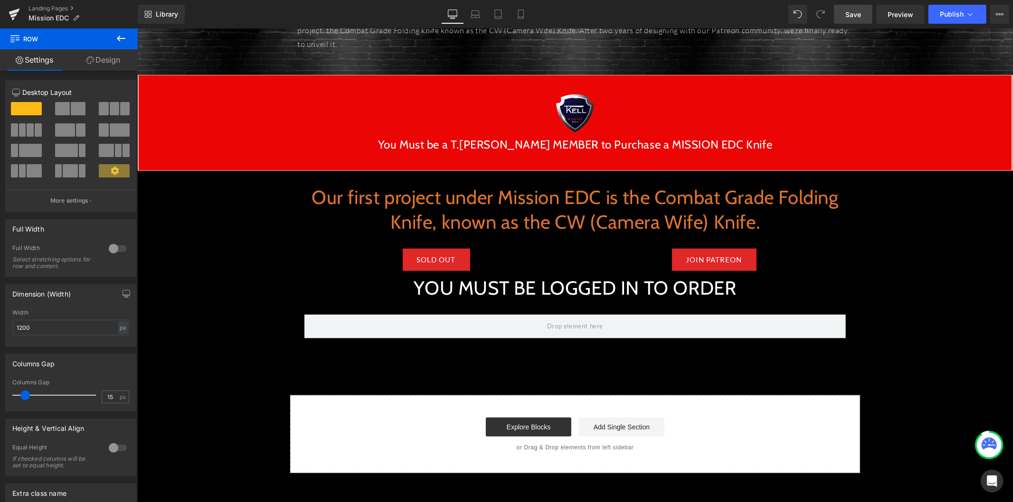
click at [130, 39] on button at bounding box center [120, 38] width 33 height 21
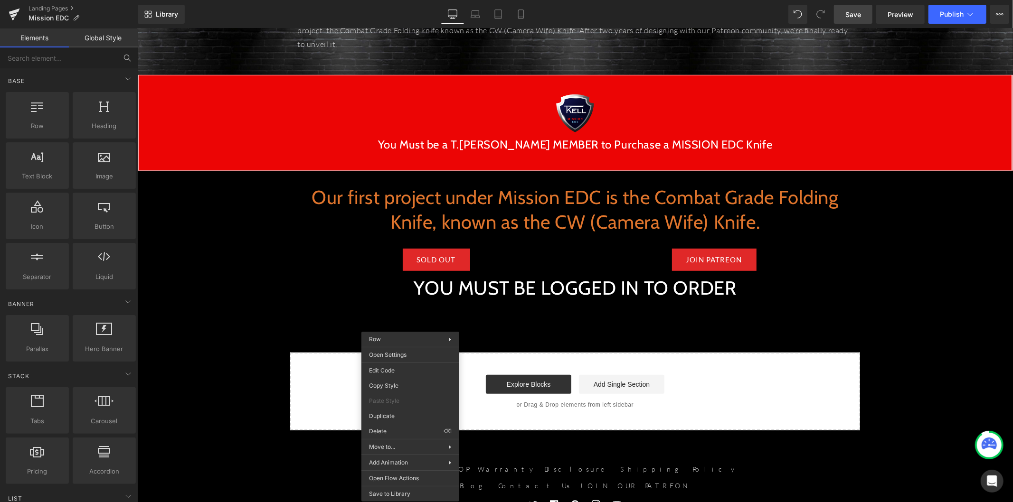
drag, startPoint x: 536, startPoint y: 465, endPoint x: 301, endPoint y: 342, distance: 265.1
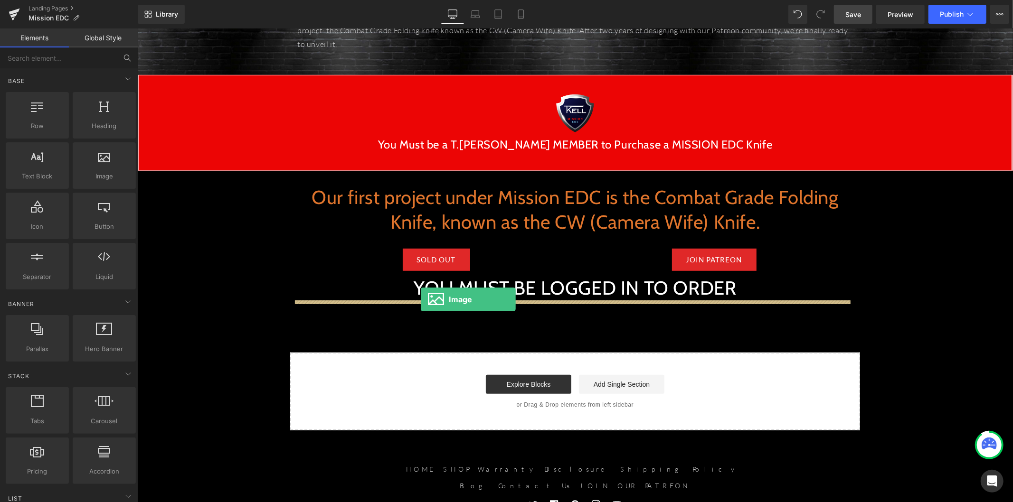
drag, startPoint x: 238, startPoint y: 195, endPoint x: 420, endPoint y: 299, distance: 210.2
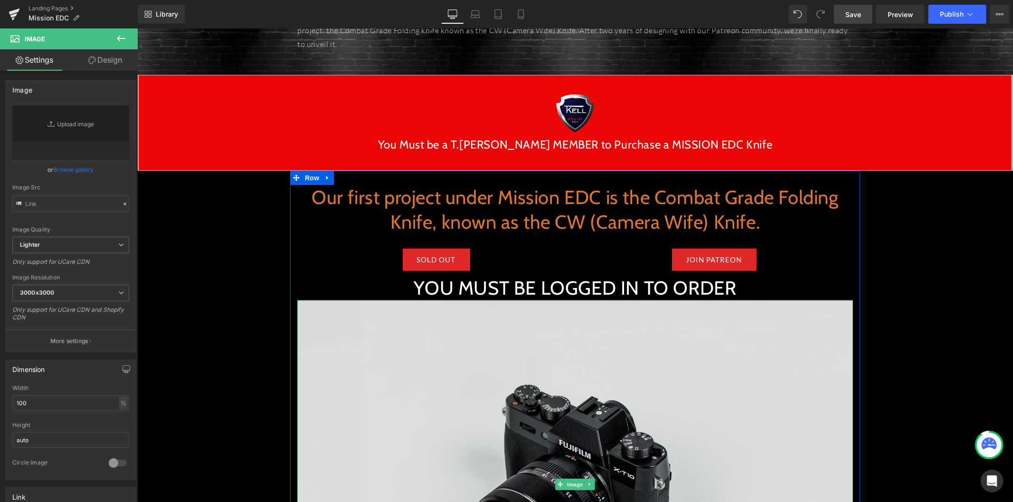
type input "//d1um8515vdn9kb.cloudfront.net/images/parallax.jpg"
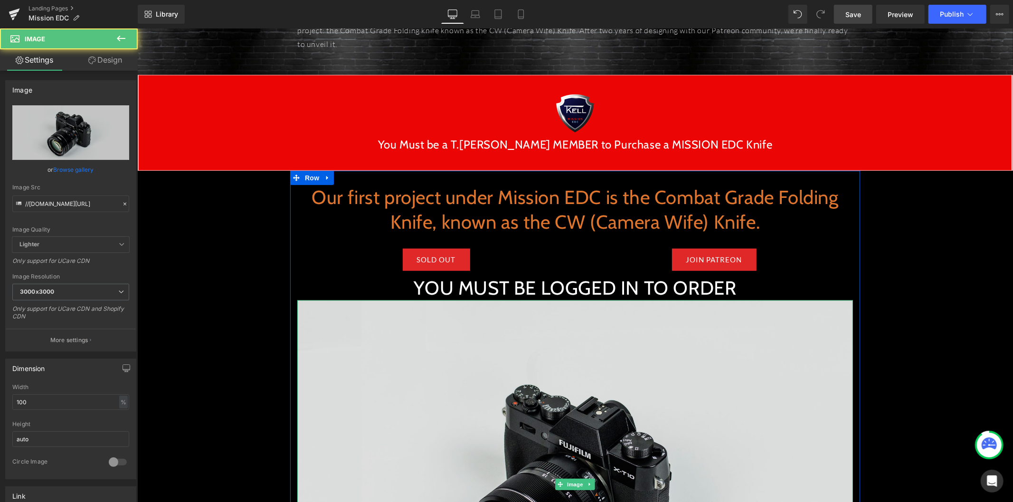
click at [474, 308] on img at bounding box center [575, 484] width 556 height 368
click at [468, 329] on img at bounding box center [575, 484] width 556 height 368
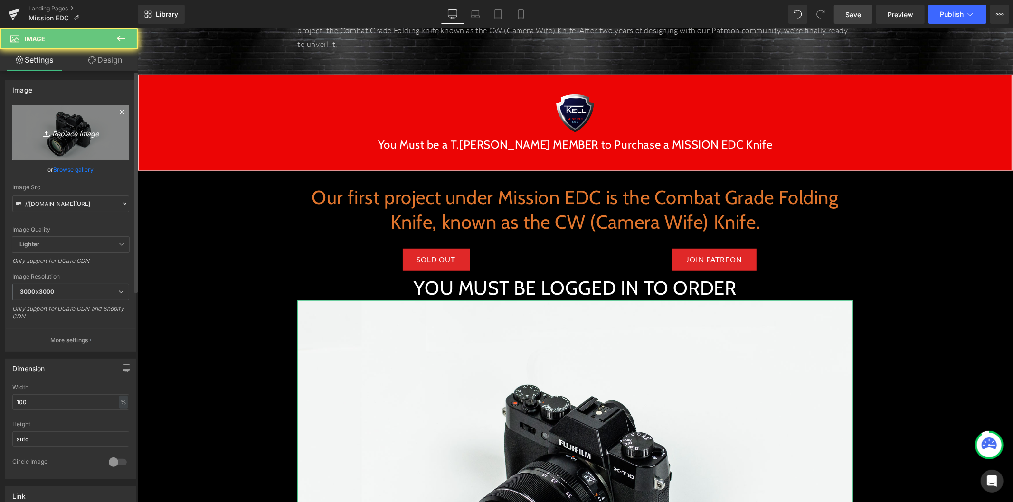
click at [107, 143] on link "Replace Image" at bounding box center [70, 132] width 117 height 55
type input "C:\fakepath\HERO-BANNER.jpg"
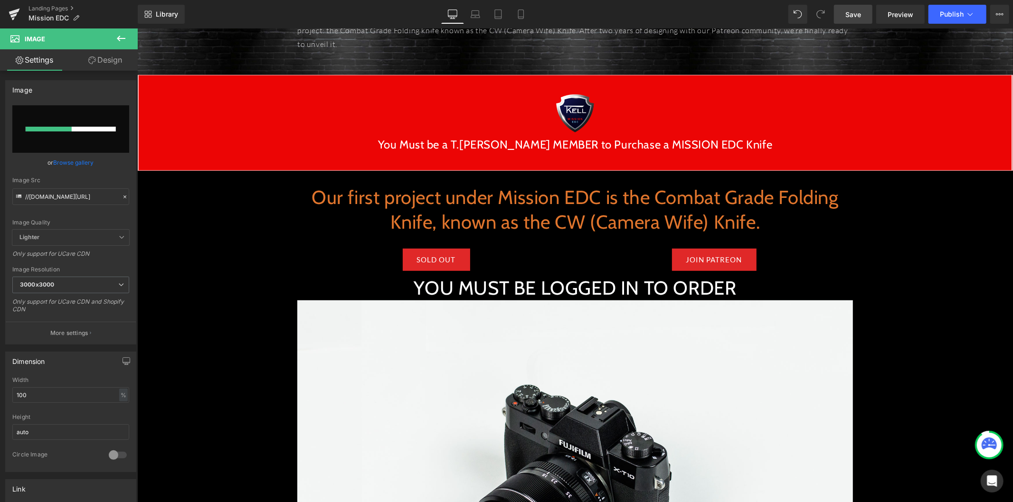
type input "https://ucarecdn.com/2c47a196-3a04-4fb7-8847-9c513797c798/-/format/auto/-/previ…"
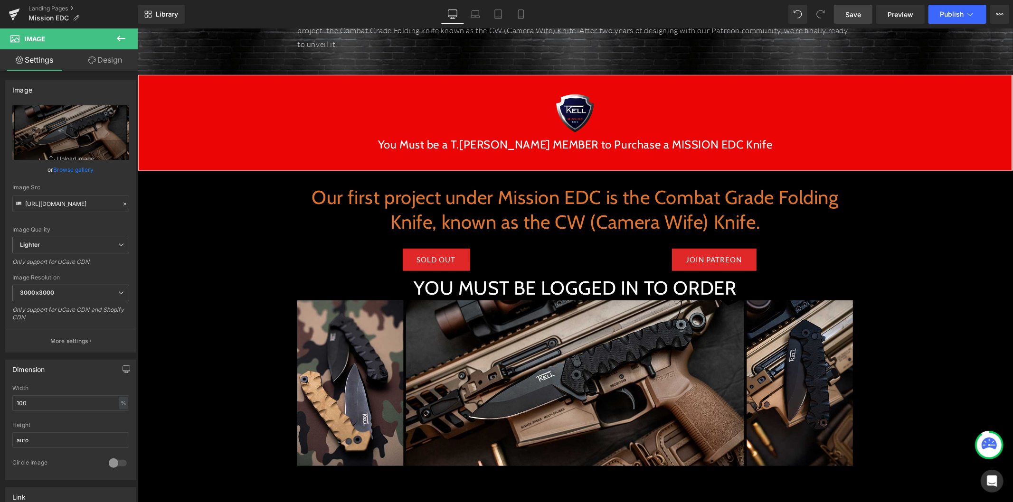
click at [122, 35] on icon at bounding box center [120, 38] width 11 height 11
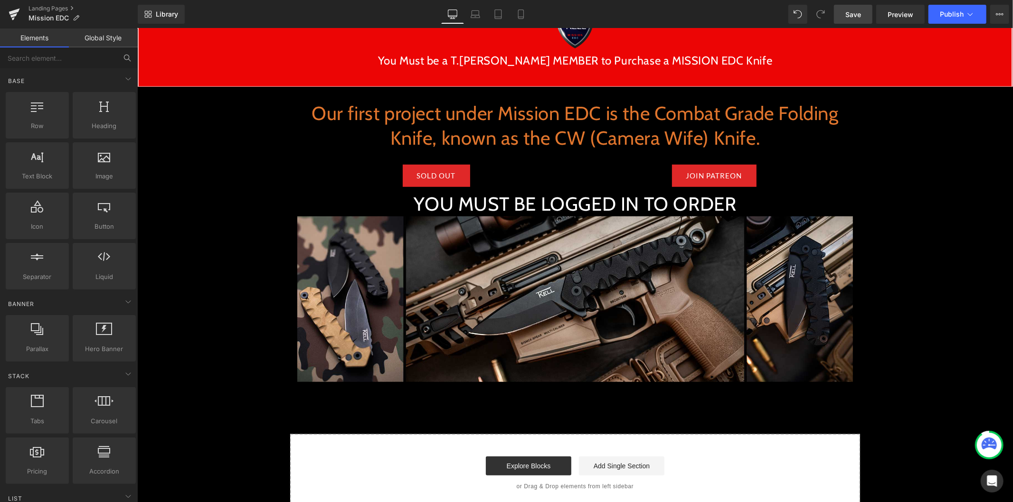
scroll to position [580, 0]
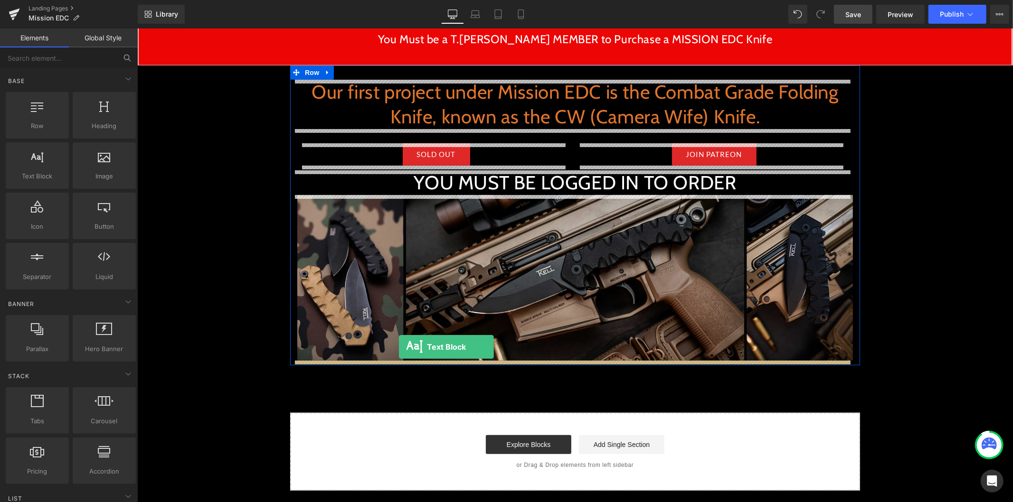
drag, startPoint x: 260, startPoint y: 227, endPoint x: 398, endPoint y: 347, distance: 182.5
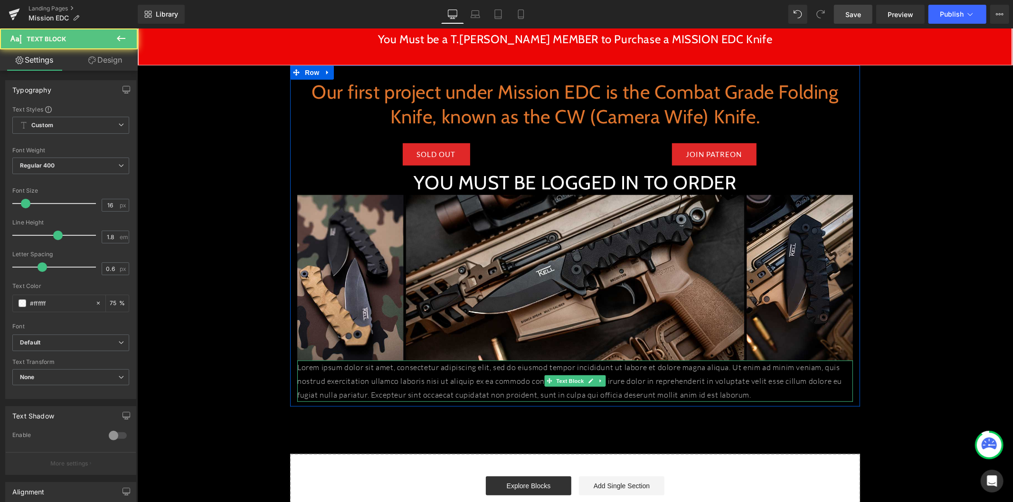
click at [483, 381] on p "Lorem ipsum dolor sit amet, consectetur adipiscing elit, sed do eiusmod tempor …" at bounding box center [575, 380] width 556 height 41
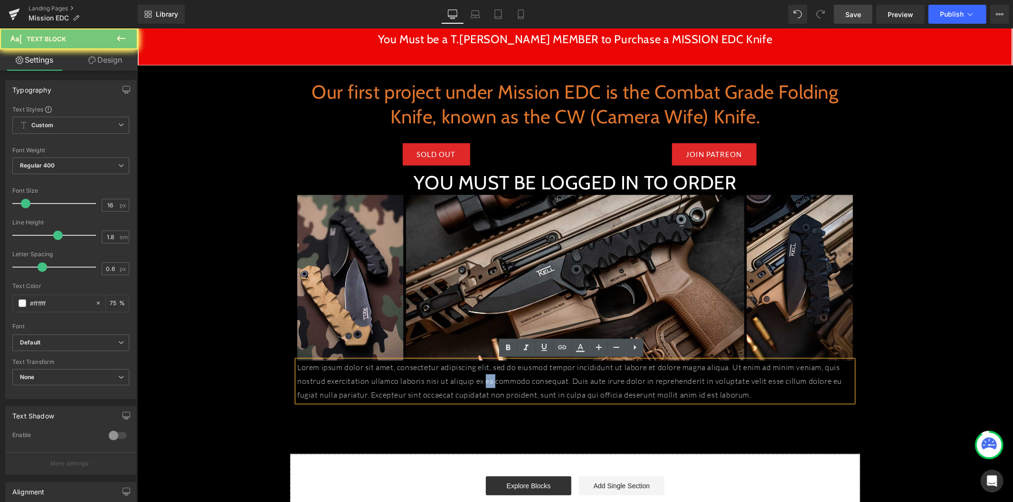
click at [483, 381] on p "Lorem ipsum dolor sit amet, consectetur adipiscing elit, sed do eiusmod tempor …" at bounding box center [575, 380] width 556 height 41
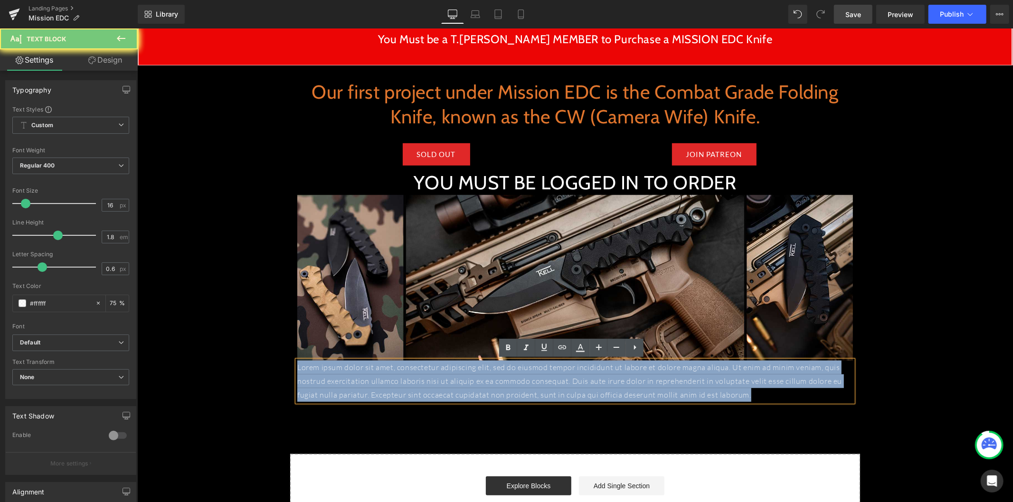
click at [483, 381] on p "Lorem ipsum dolor sit amet, consectetur adipiscing elit, sed do eiusmod tempor …" at bounding box center [575, 380] width 556 height 41
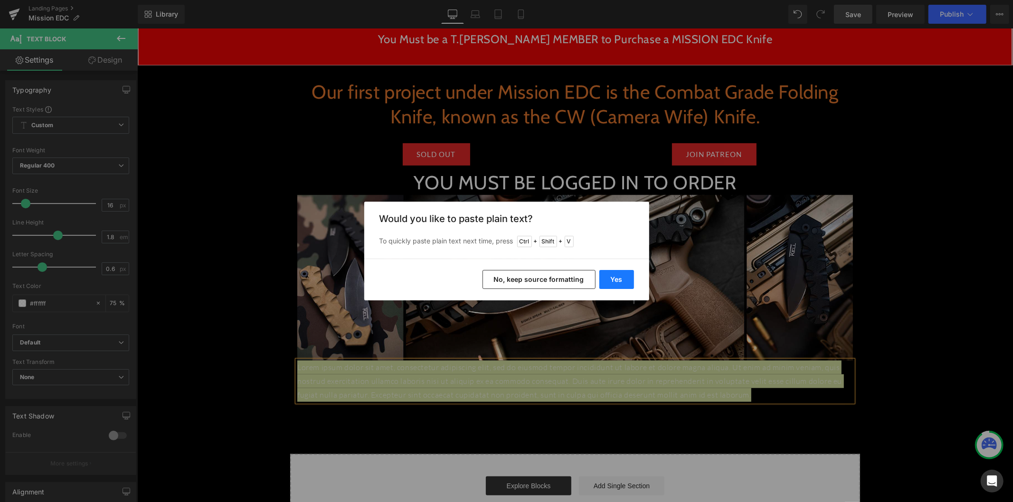
click at [608, 283] on button "Yes" at bounding box center [616, 279] width 35 height 19
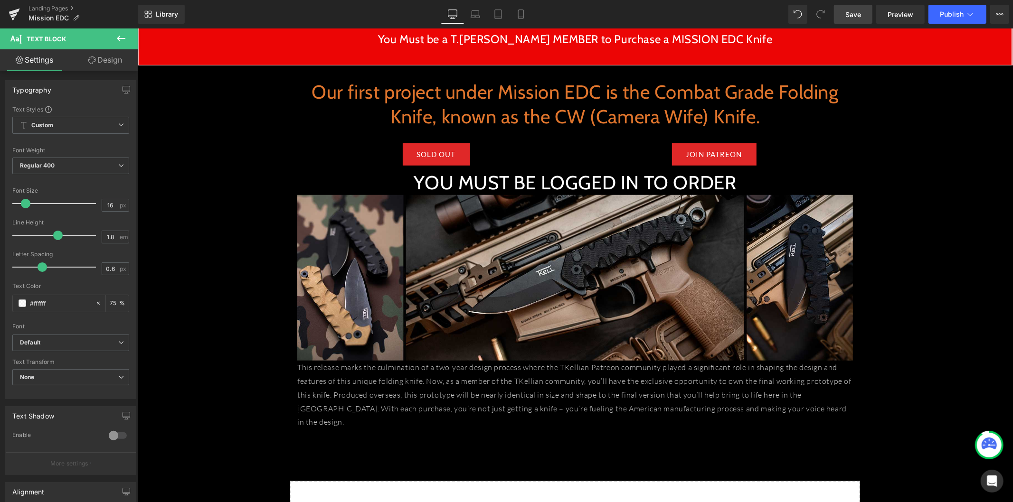
click at [854, 17] on span "Save" at bounding box center [853, 14] width 16 height 10
